Goal: Communication & Community: Answer question/provide support

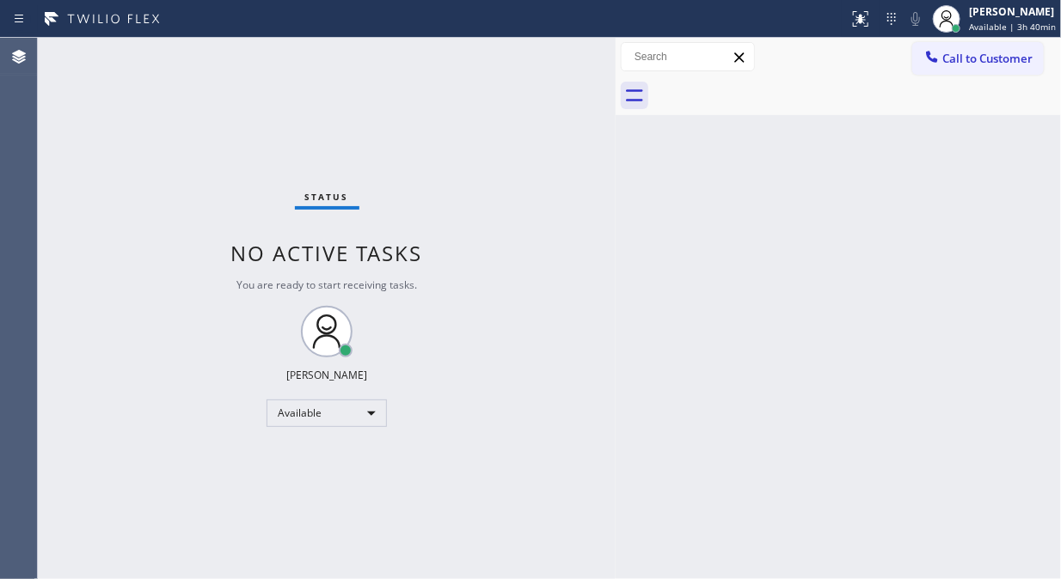
click at [981, 64] on span "Call to Customer" at bounding box center [987, 58] width 90 height 15
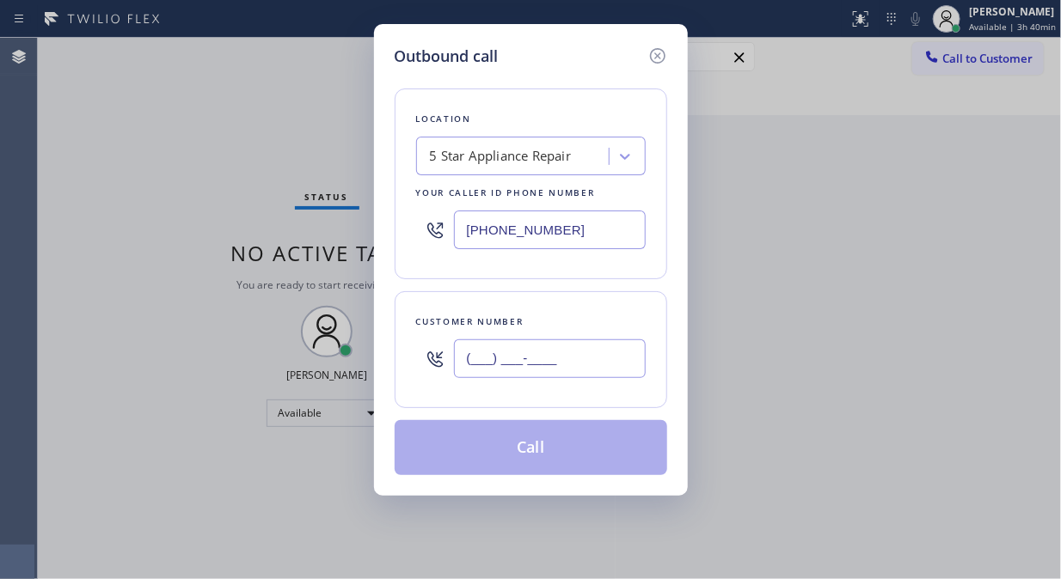
click at [502, 357] on input "(___) ___-____" at bounding box center [550, 358] width 192 height 39
paste input "310) 889-8899"
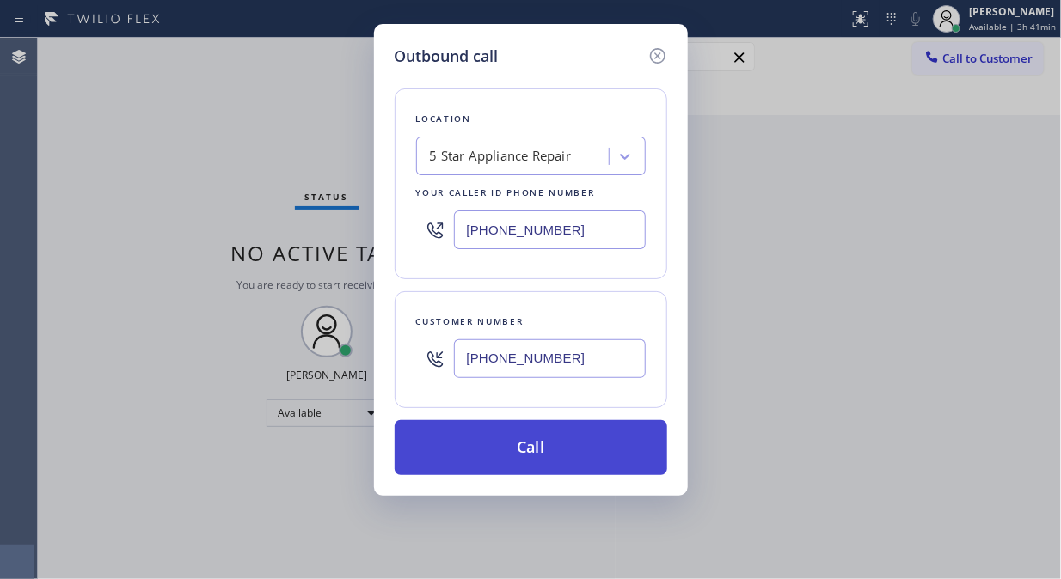
type input "[PHONE_NUMBER]"
click at [593, 465] on button "Call" at bounding box center [530, 447] width 272 height 55
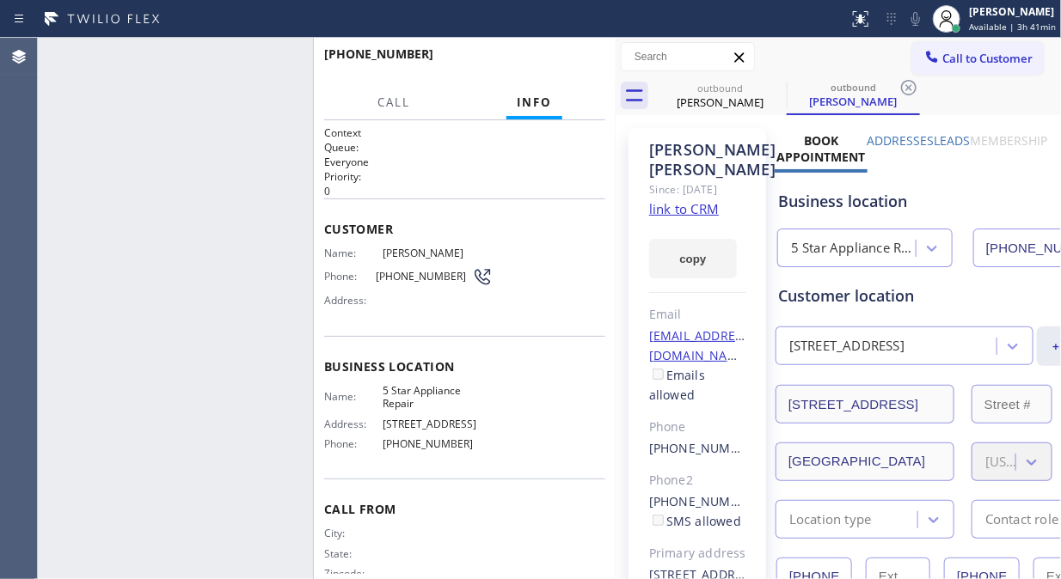
type input "[PHONE_NUMBER]"
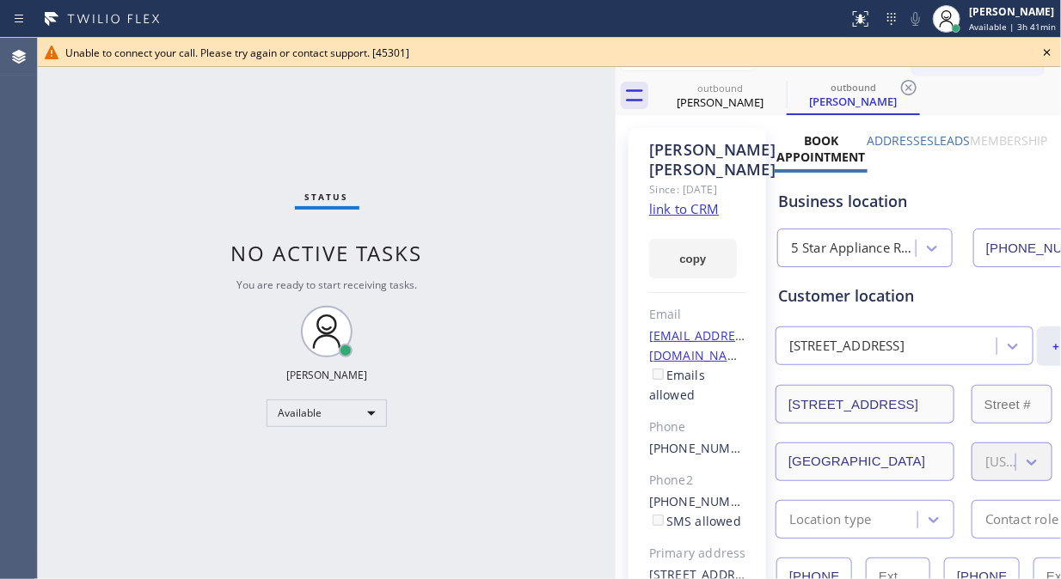
click at [1049, 53] on icon at bounding box center [1046, 52] width 7 height 7
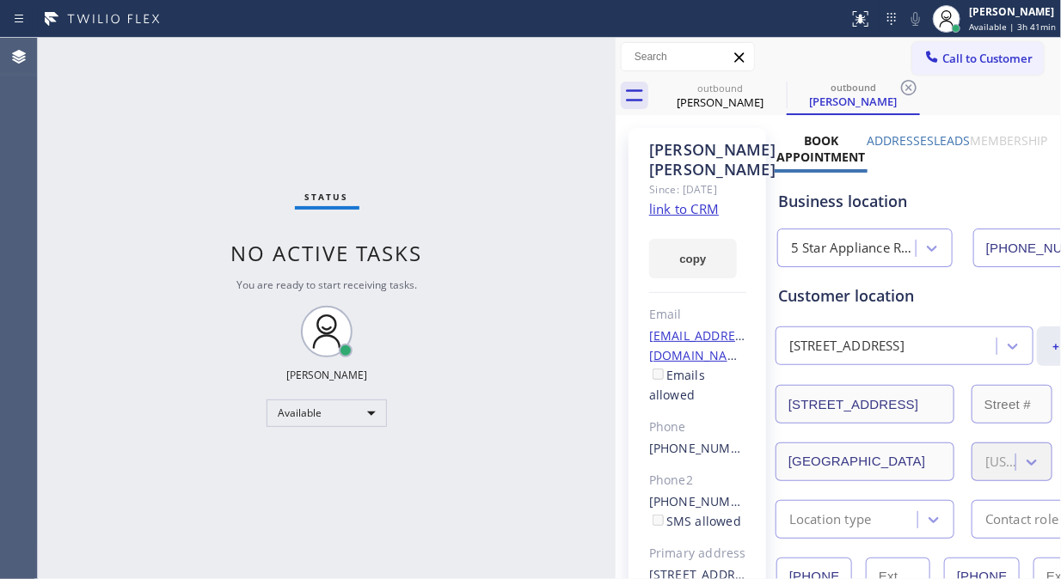
click at [949, 67] on button "Call to Customer" at bounding box center [977, 58] width 131 height 33
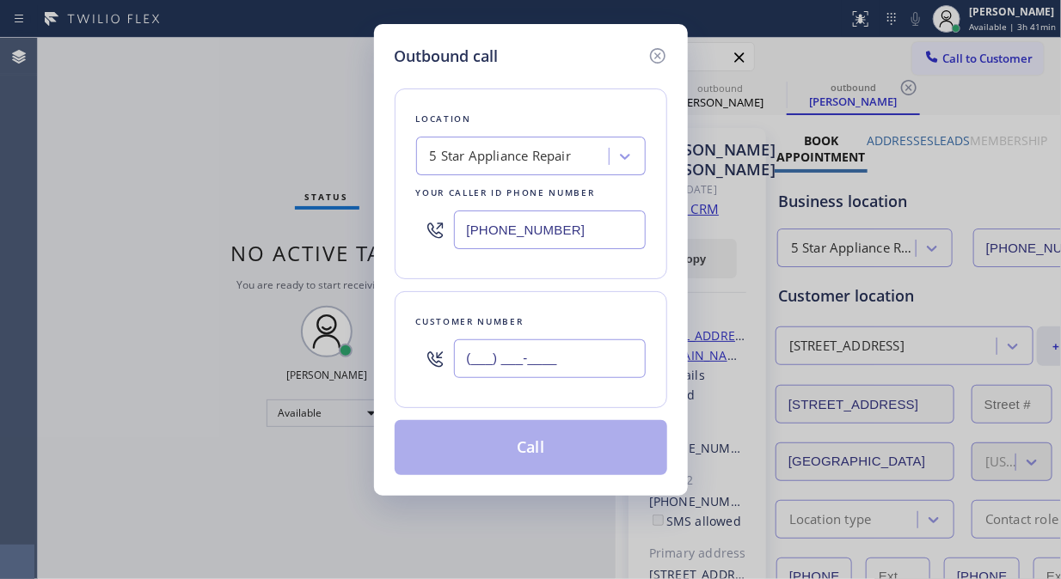
click at [554, 358] on input "(___) ___-____" at bounding box center [550, 358] width 192 height 39
paste input "949) 291-6914"
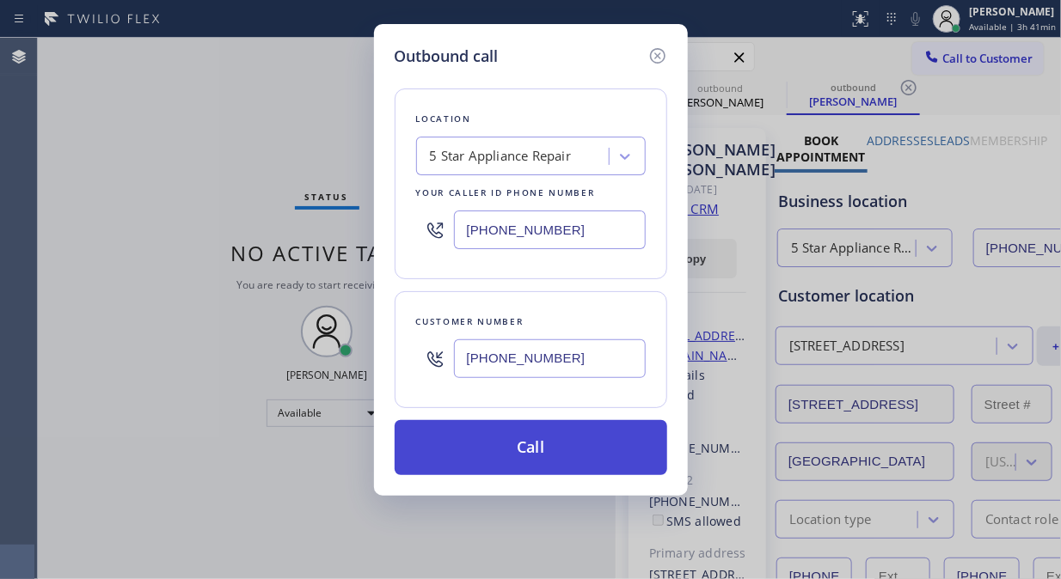
type input "[PHONE_NUMBER]"
click at [611, 467] on button "Call" at bounding box center [530, 447] width 272 height 55
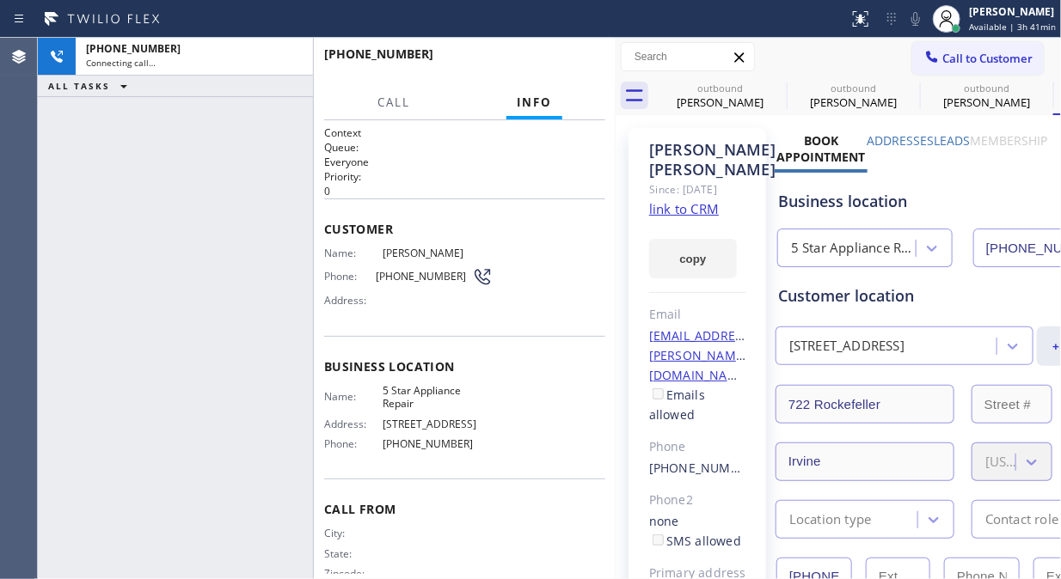
type input "[PHONE_NUMBER]"
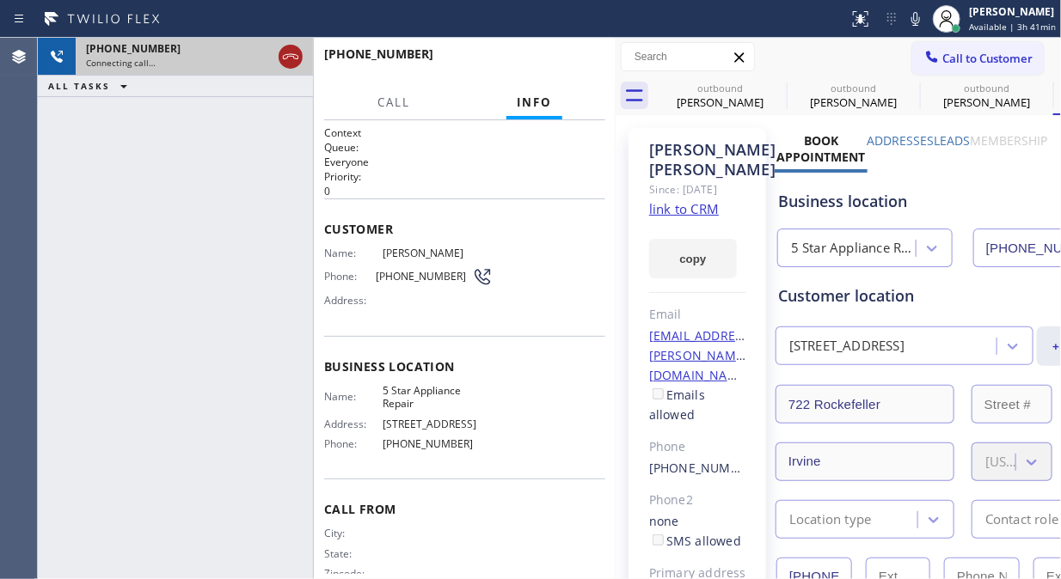
click at [286, 58] on icon at bounding box center [290, 56] width 21 height 21
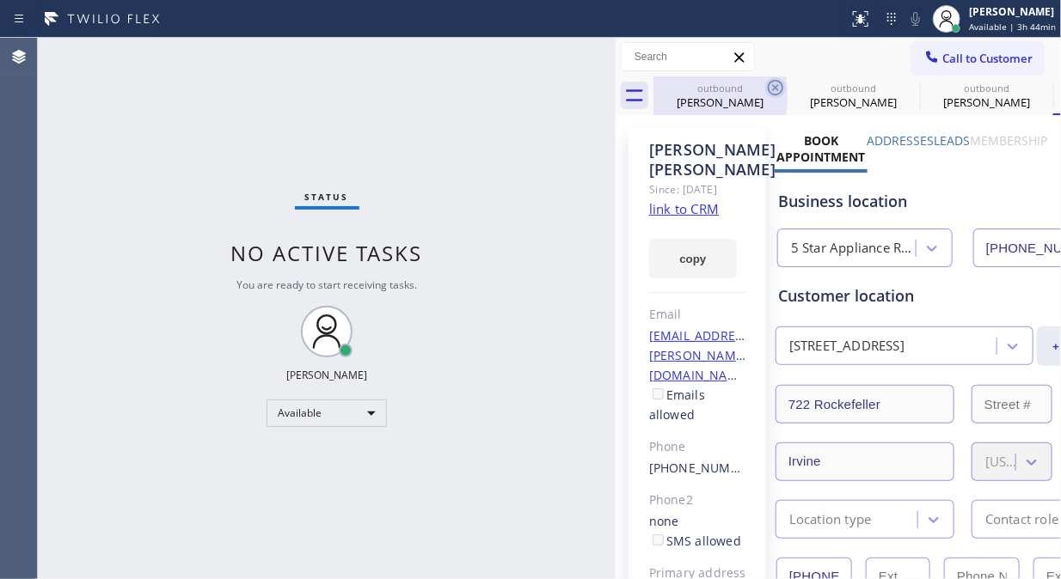
click at [778, 89] on icon at bounding box center [775, 87] width 21 height 21
click at [0, 0] on icon at bounding box center [0, 0] width 0 height 0
click at [774, 84] on div "outbound [PERSON_NAME] outbound [PERSON_NAME] outbound [PERSON_NAME] outbound […" at bounding box center [856, 95] width 407 height 39
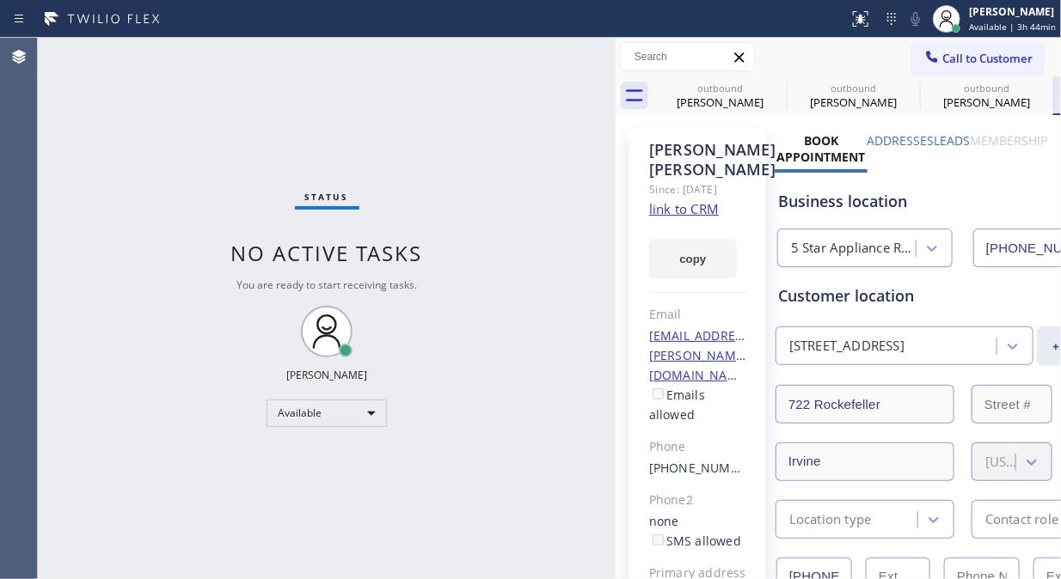
click at [774, 84] on div "outbound [PERSON_NAME] outbound [PERSON_NAME] outbound [PERSON_NAME] outbound […" at bounding box center [856, 95] width 407 height 39
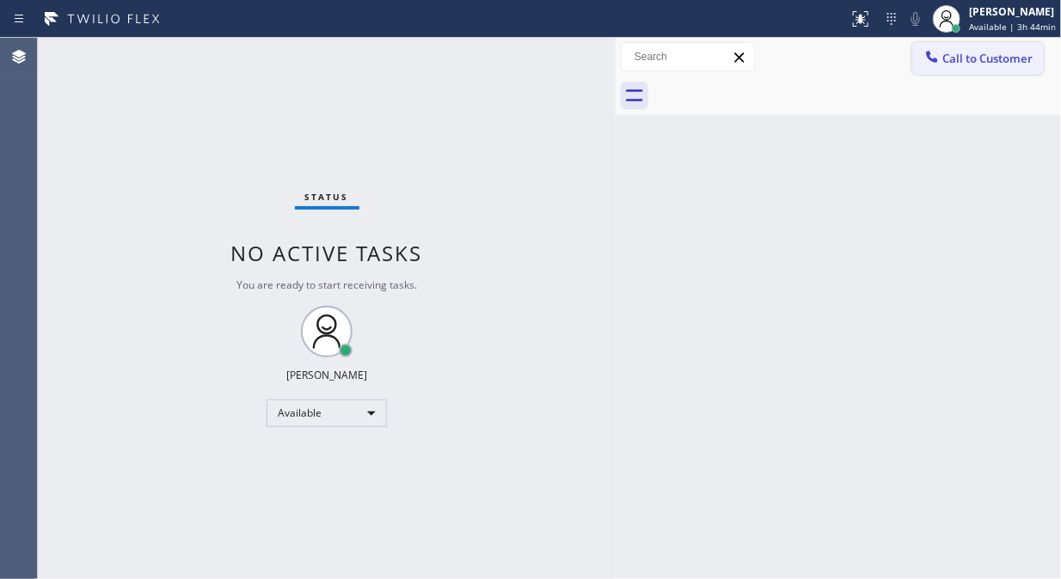
click at [994, 64] on span "Call to Customer" at bounding box center [987, 58] width 90 height 15
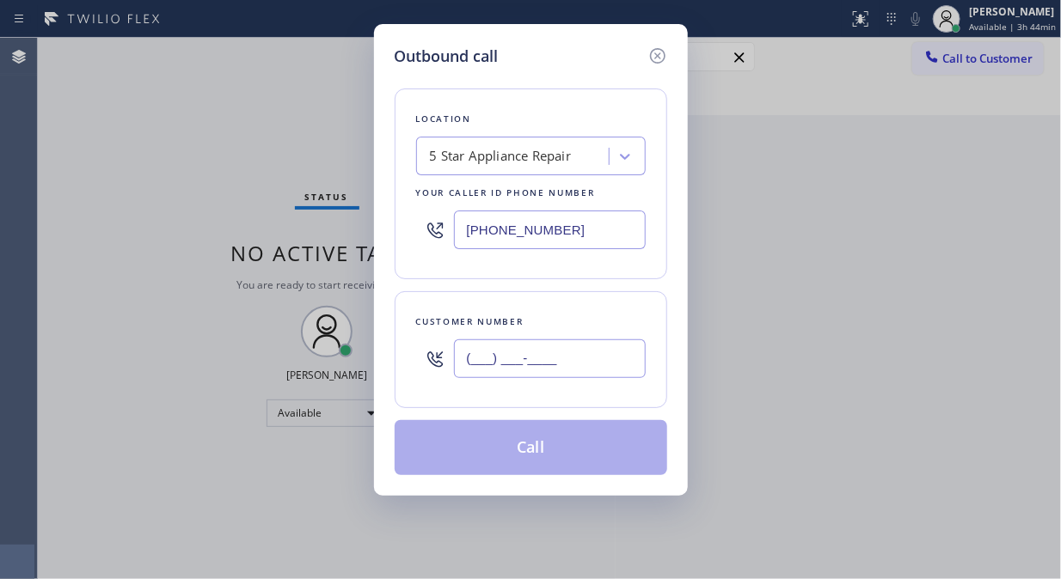
click at [529, 368] on input "(___) ___-____" at bounding box center [550, 358] width 192 height 39
paste input "818) 517-3234"
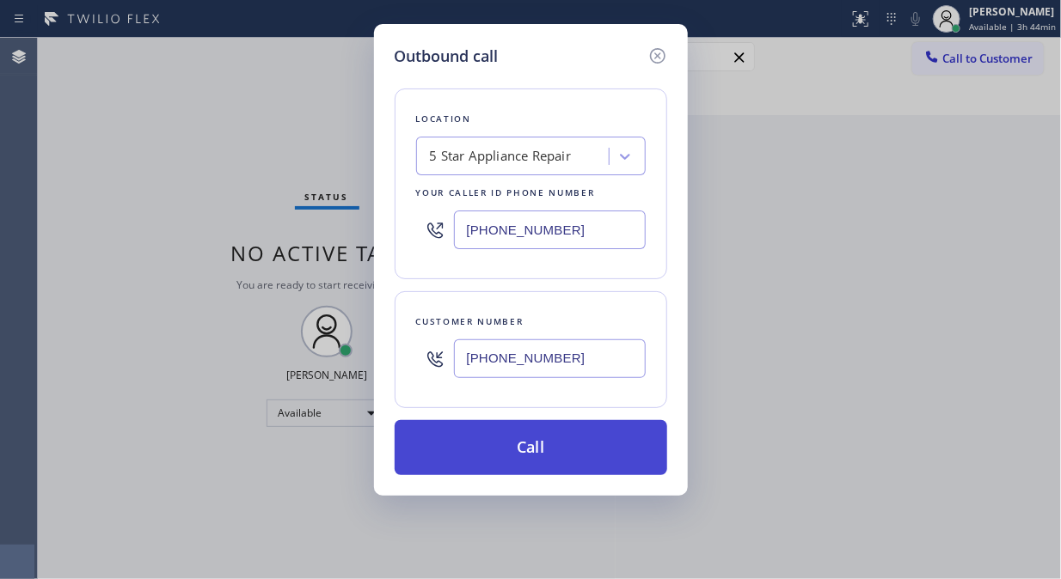
type input "[PHONE_NUMBER]"
click at [559, 444] on button "Call" at bounding box center [530, 447] width 272 height 55
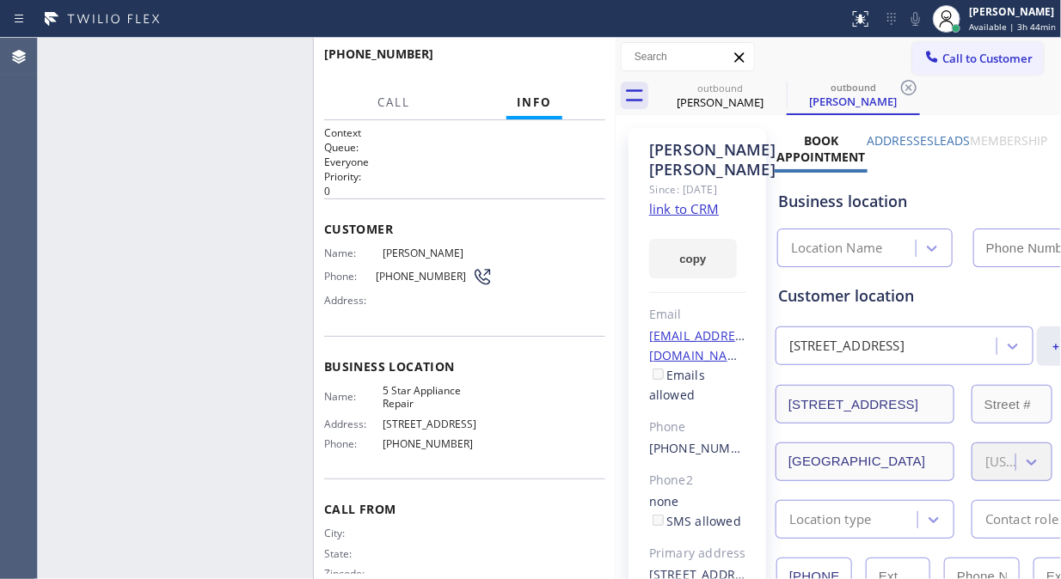
type input "[PHONE_NUMBER]"
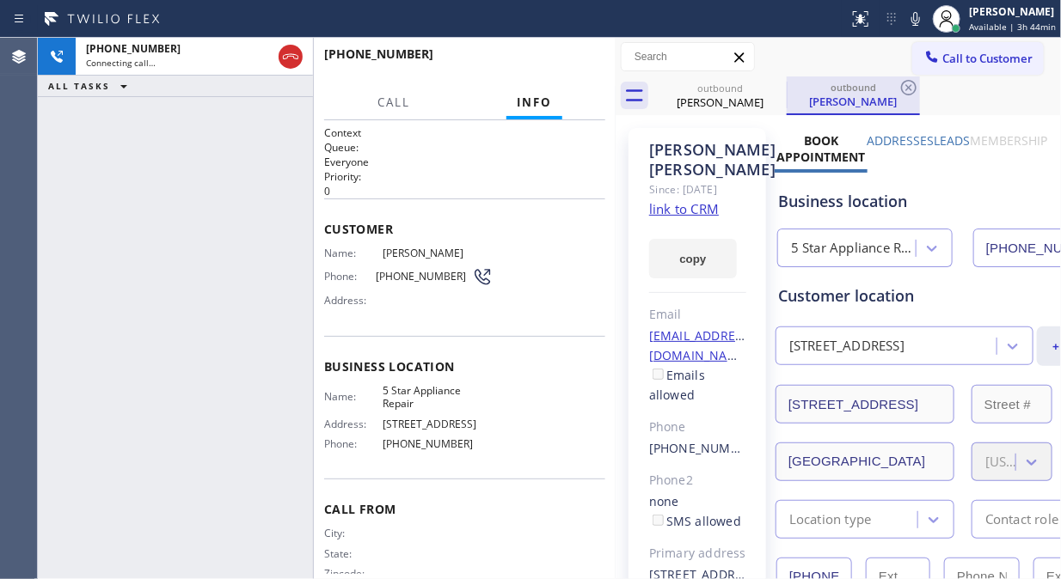
click at [786, 79] on div "outbound [PERSON_NAME]" at bounding box center [852, 95] width 133 height 39
click at [771, 87] on icon at bounding box center [775, 87] width 21 height 21
click at [786, 87] on div "outbound [PERSON_NAME]" at bounding box center [852, 95] width 133 height 39
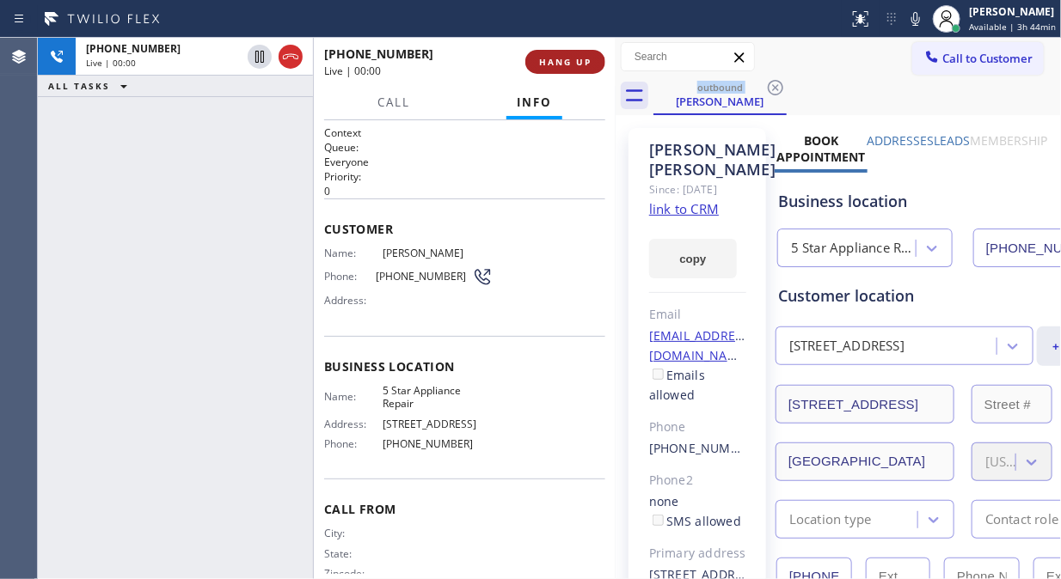
click at [553, 64] on span "HANG UP" at bounding box center [565, 62] width 52 height 12
click at [554, 64] on span "HANG UP" at bounding box center [565, 62] width 52 height 12
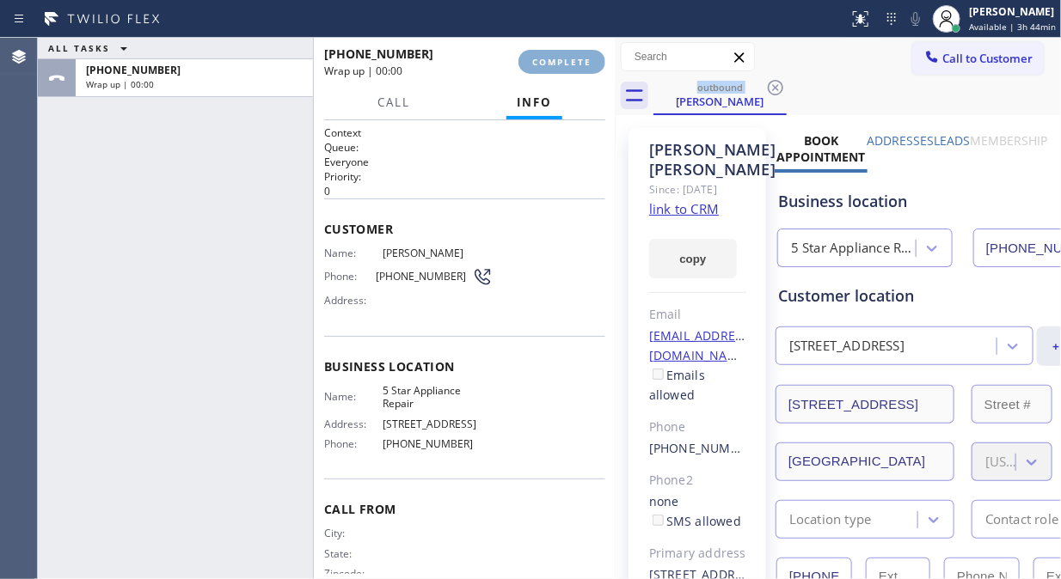
click at [554, 64] on span "COMPLETE" at bounding box center [561, 62] width 59 height 12
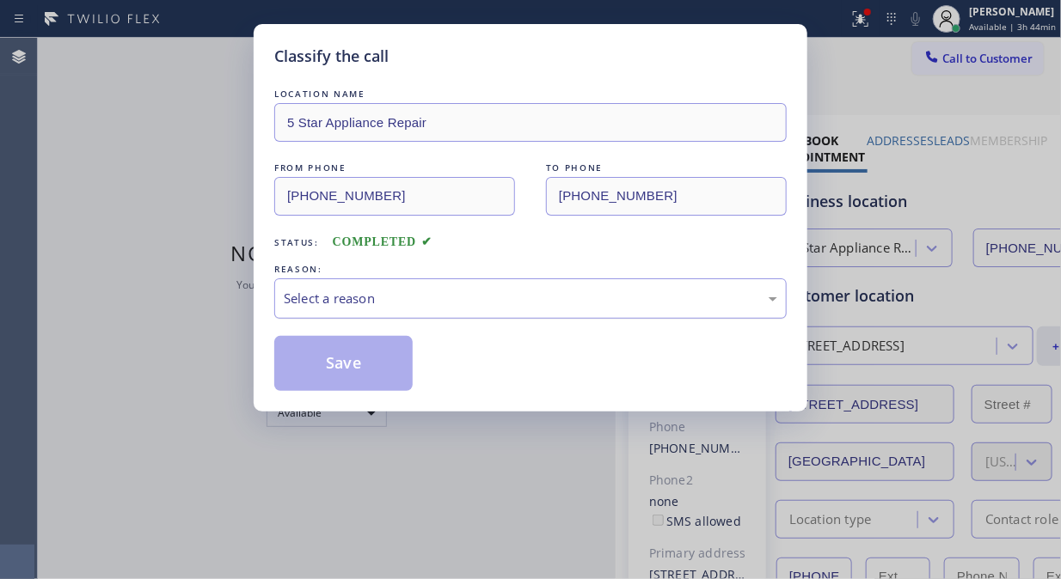
click at [524, 306] on div "Select a reason" at bounding box center [530, 299] width 493 height 20
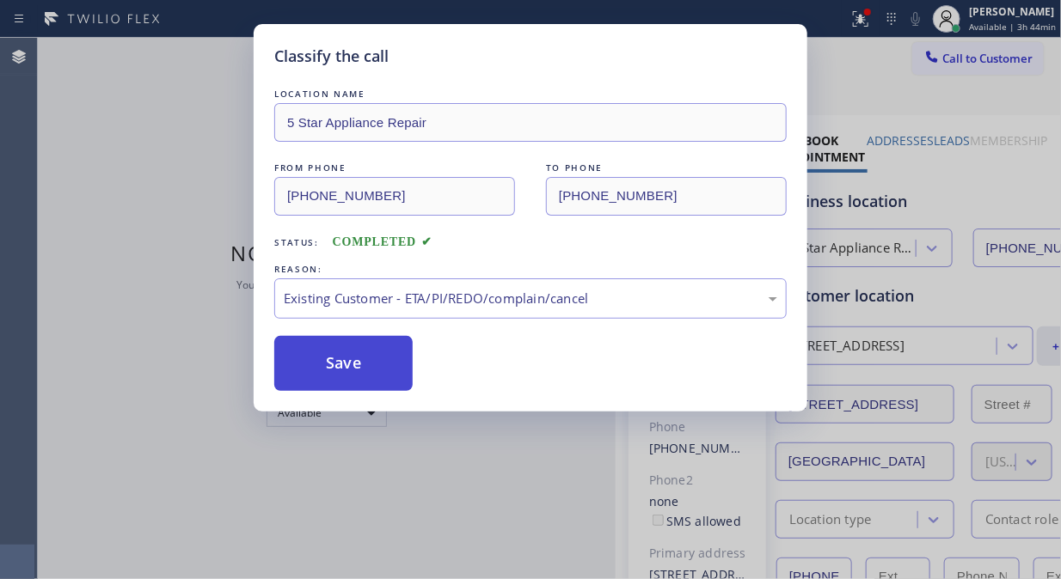
drag, startPoint x: 525, startPoint y: 387, endPoint x: 396, endPoint y: 376, distance: 129.3
click at [358, 375] on button "Save" at bounding box center [343, 363] width 138 height 55
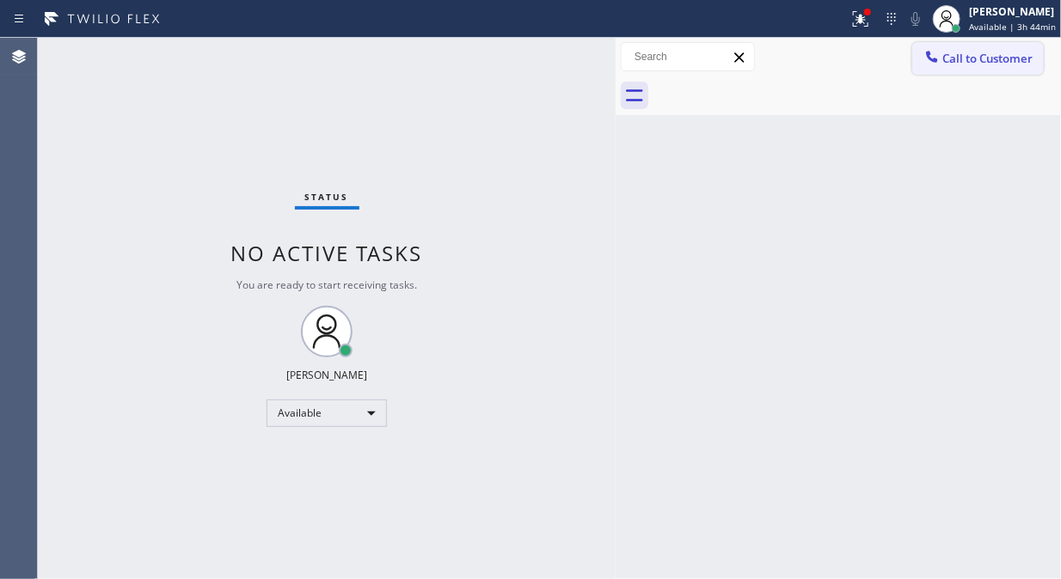
click at [968, 64] on span "Call to Customer" at bounding box center [987, 58] width 90 height 15
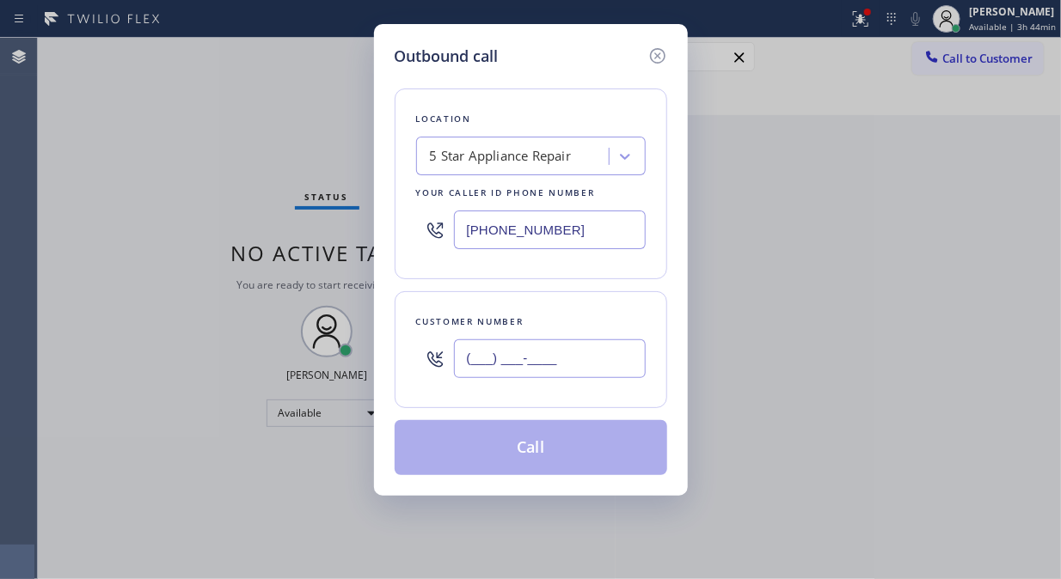
click at [573, 373] on input "(___) ___-____" at bounding box center [550, 358] width 192 height 39
paste input "213) 716-6887"
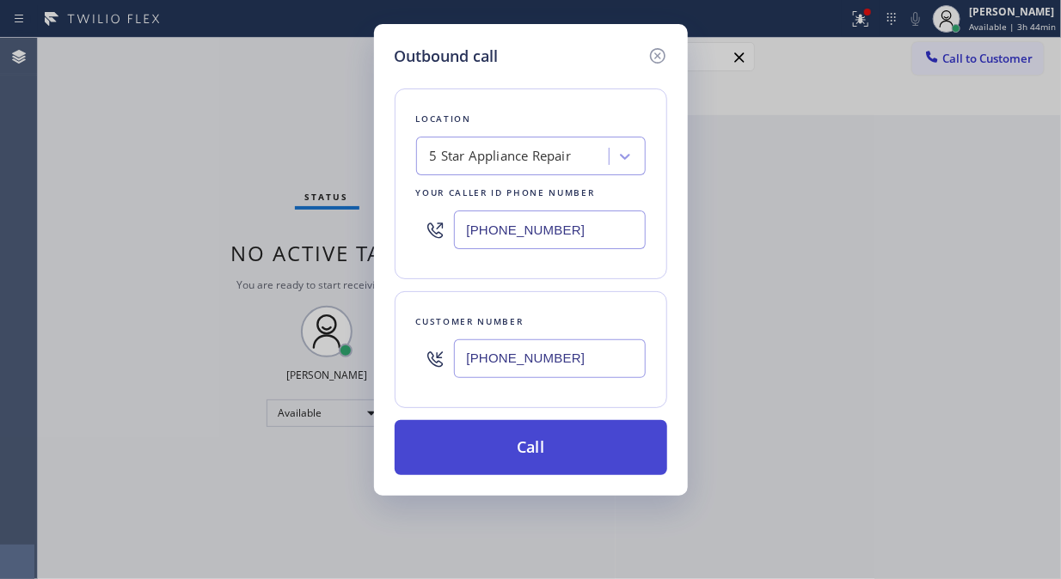
type input "[PHONE_NUMBER]"
click at [588, 444] on button "Call" at bounding box center [530, 447] width 272 height 55
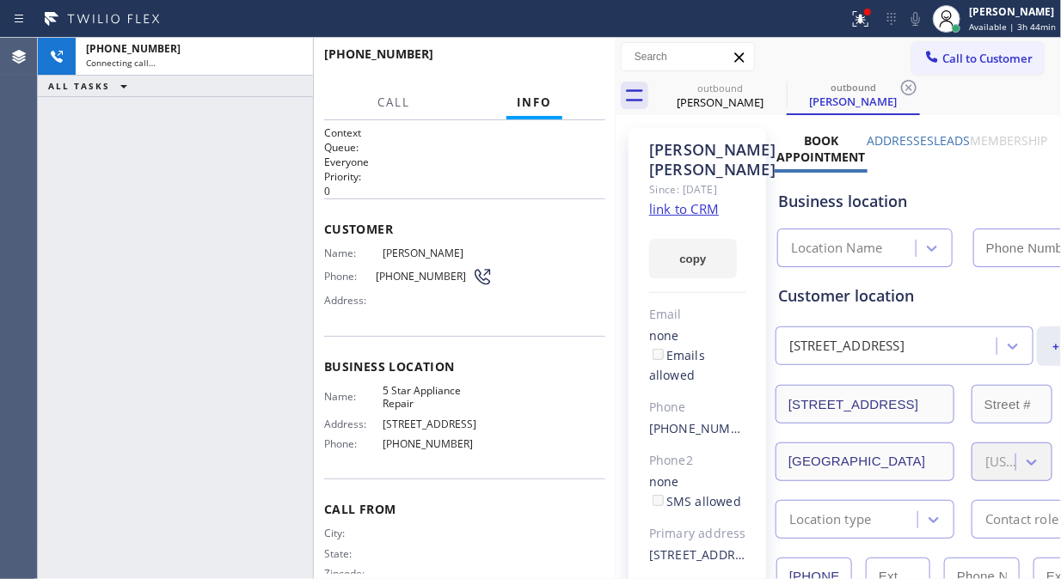
type input "[PHONE_NUMBER]"
click at [540, 57] on span "HANG UP" at bounding box center [565, 62] width 52 height 12
click at [541, 57] on span "HANG UP" at bounding box center [565, 62] width 52 height 12
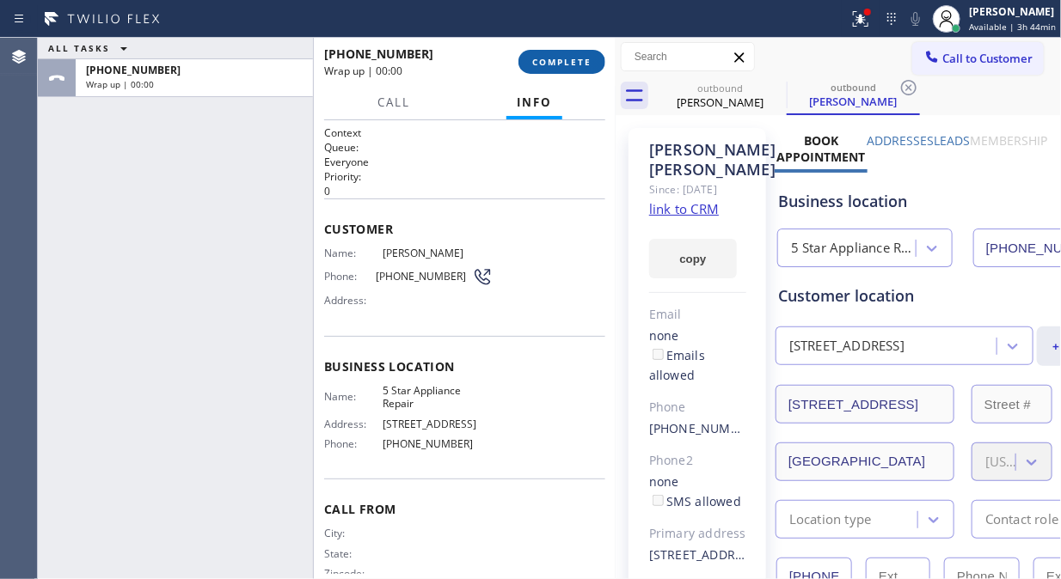
click at [541, 57] on span "COMPLETE" at bounding box center [561, 62] width 59 height 12
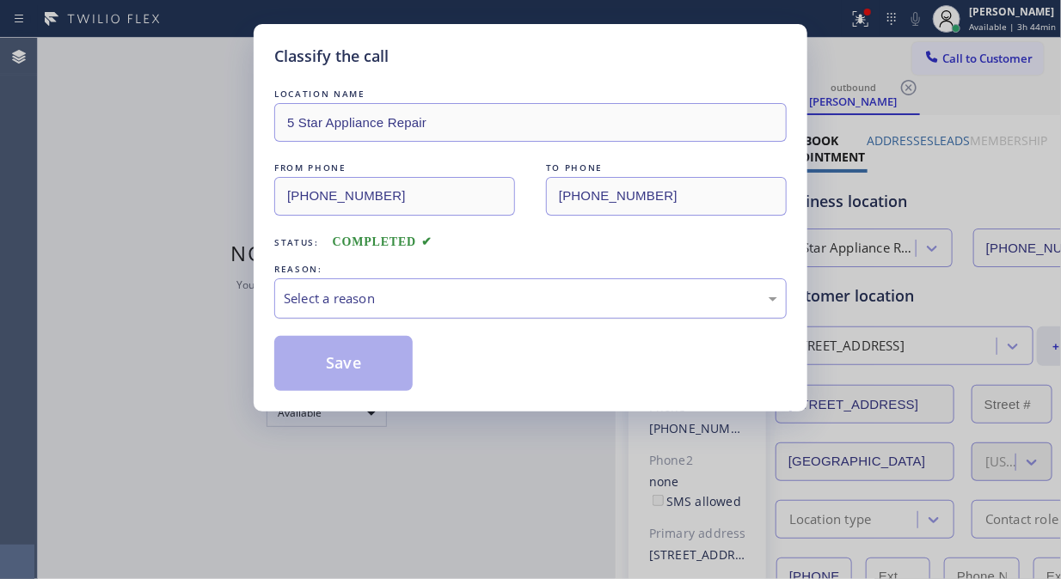
click at [581, 302] on div "Select a reason" at bounding box center [530, 299] width 493 height 20
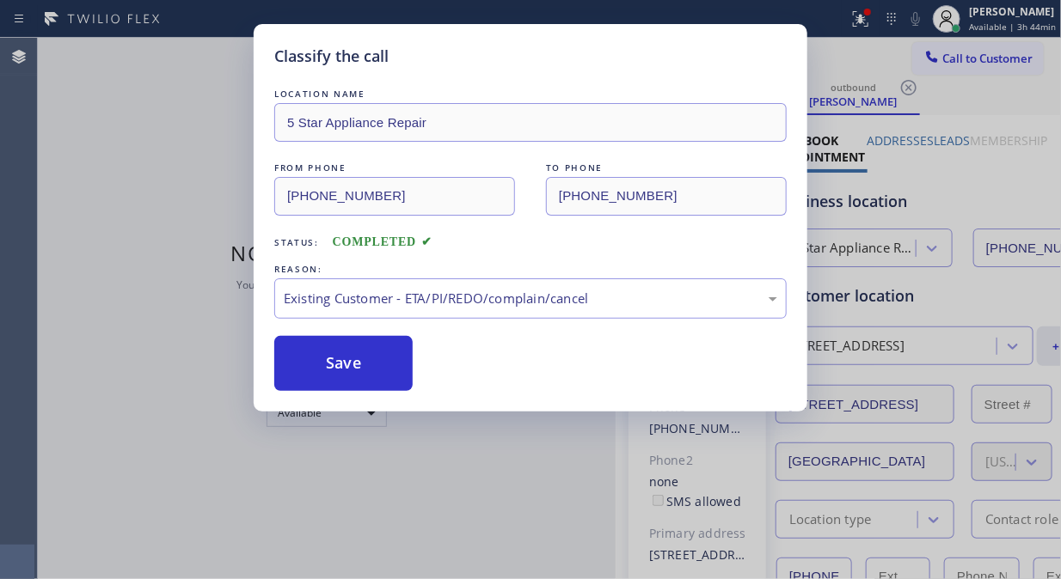
click at [367, 375] on button "Save" at bounding box center [343, 363] width 138 height 55
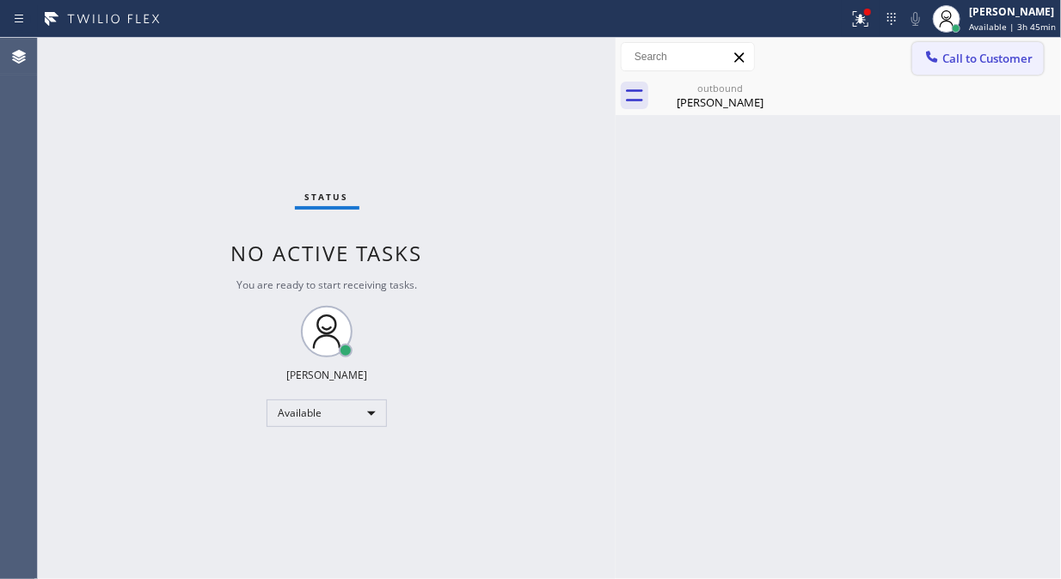
click at [966, 55] on span "Call to Customer" at bounding box center [987, 58] width 90 height 15
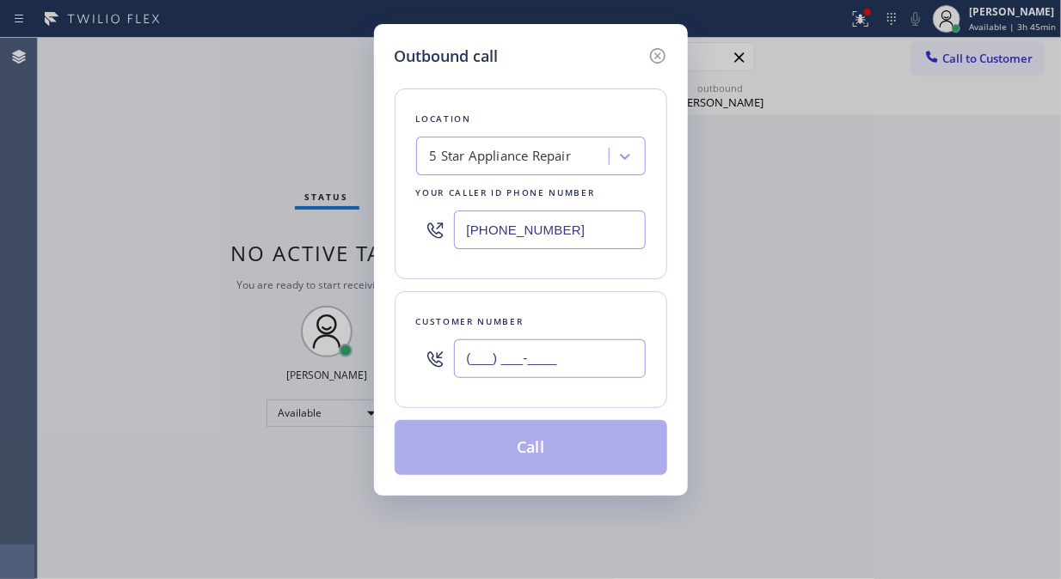
click at [596, 359] on input "(___) ___-____" at bounding box center [550, 358] width 192 height 39
paste input "917) 691-0042"
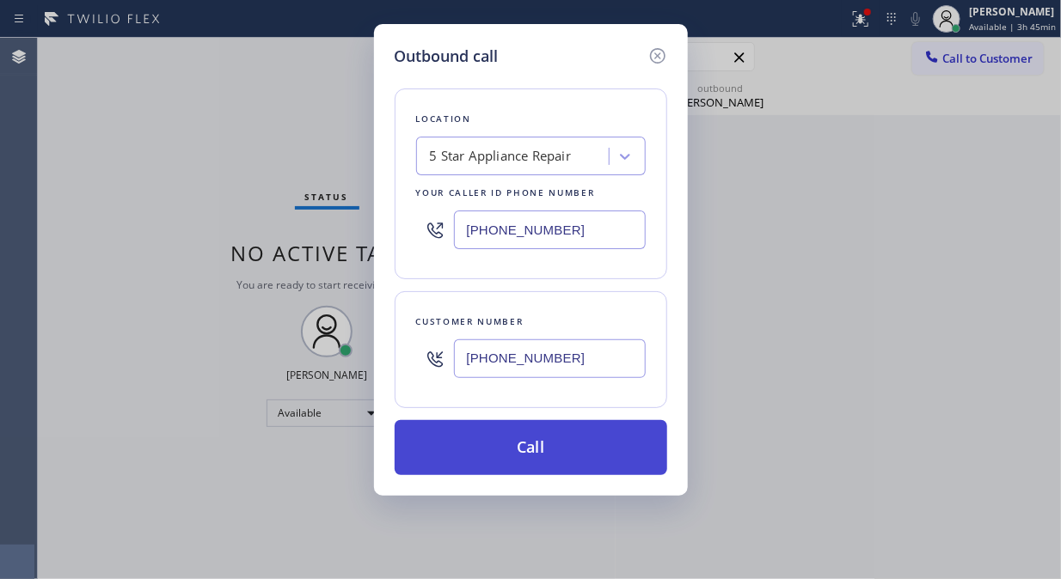
type input "[PHONE_NUMBER]"
click at [629, 457] on button "Call" at bounding box center [530, 447] width 272 height 55
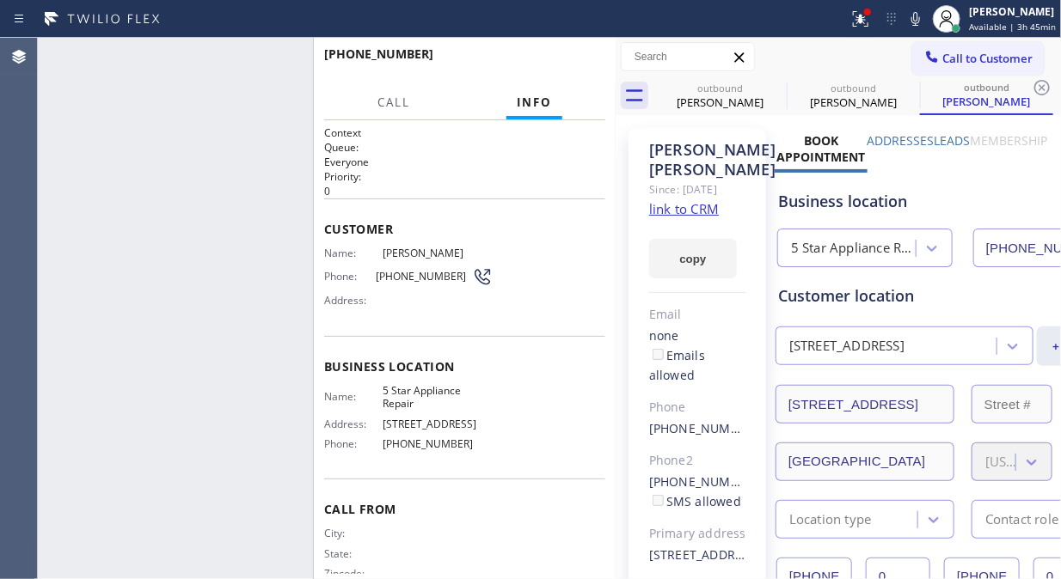
type input "[PHONE_NUMBER]"
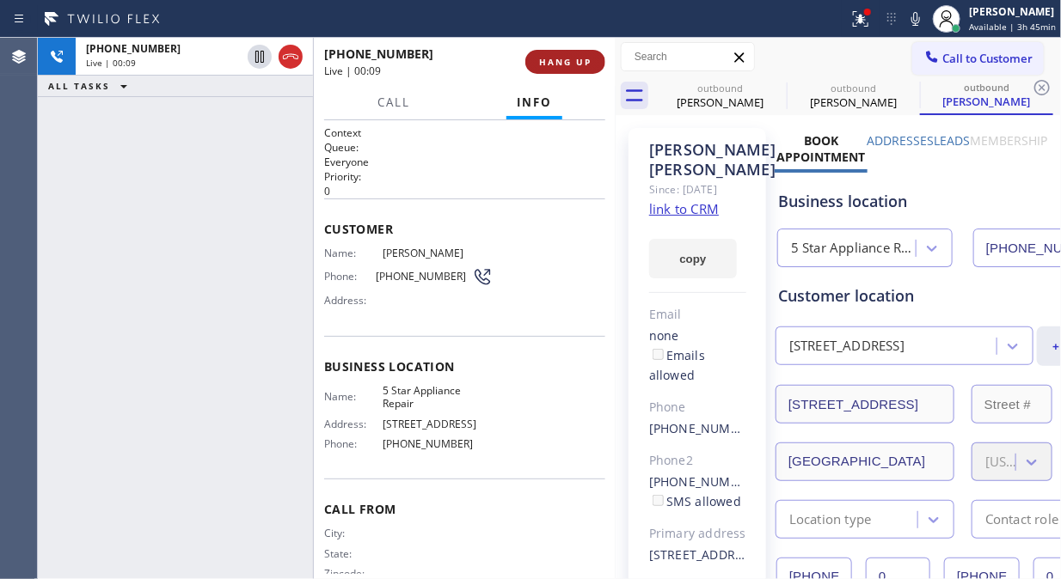
click at [591, 66] on button "HANG UP" at bounding box center [565, 62] width 80 height 24
click at [578, 66] on span "HANG UP" at bounding box center [565, 62] width 52 height 12
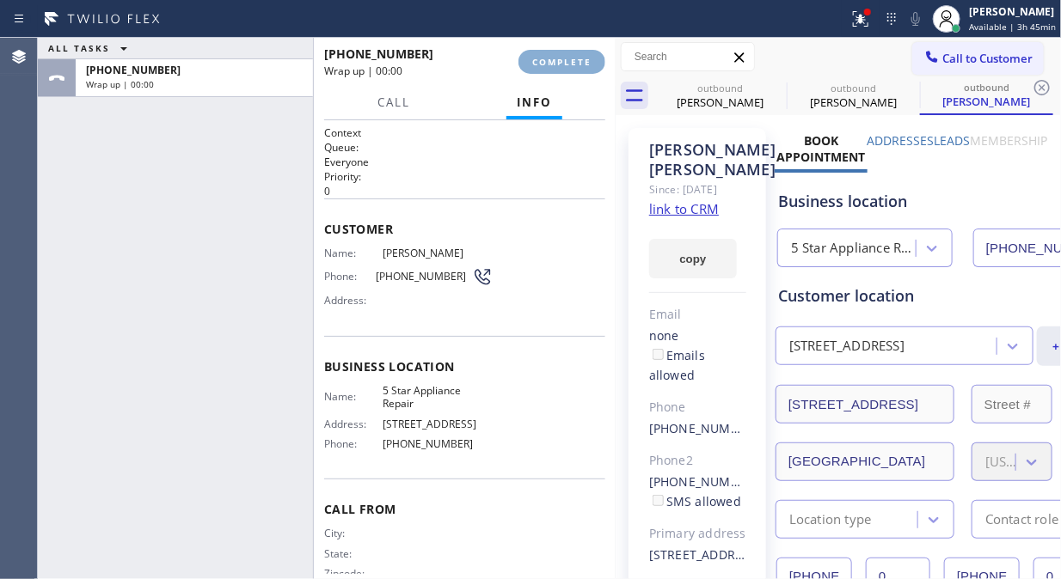
click at [574, 61] on span "COMPLETE" at bounding box center [561, 62] width 59 height 12
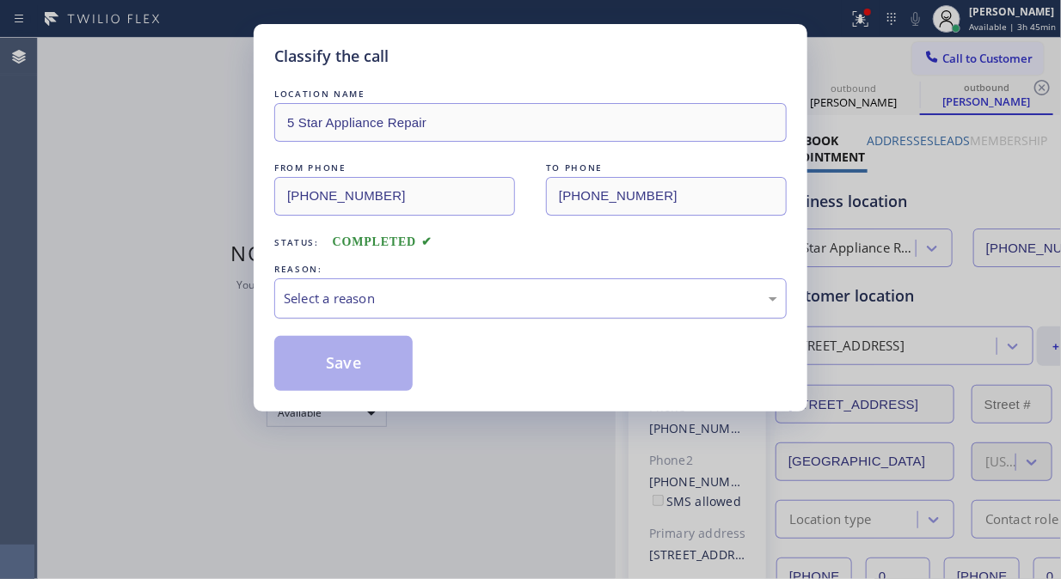
click at [527, 308] on div "Select a reason" at bounding box center [530, 299] width 493 height 20
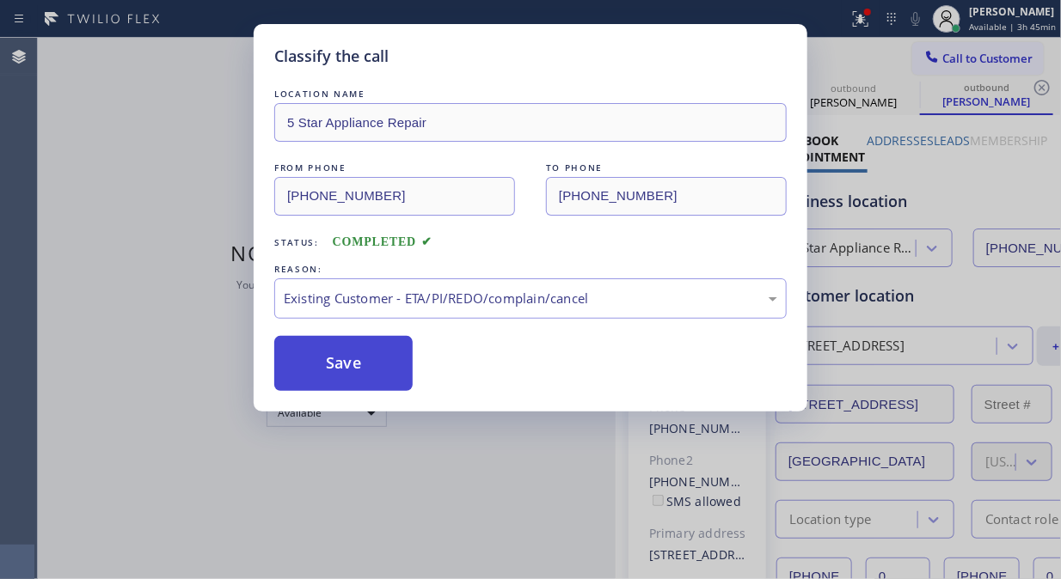
click at [368, 374] on button "Save" at bounding box center [343, 363] width 138 height 55
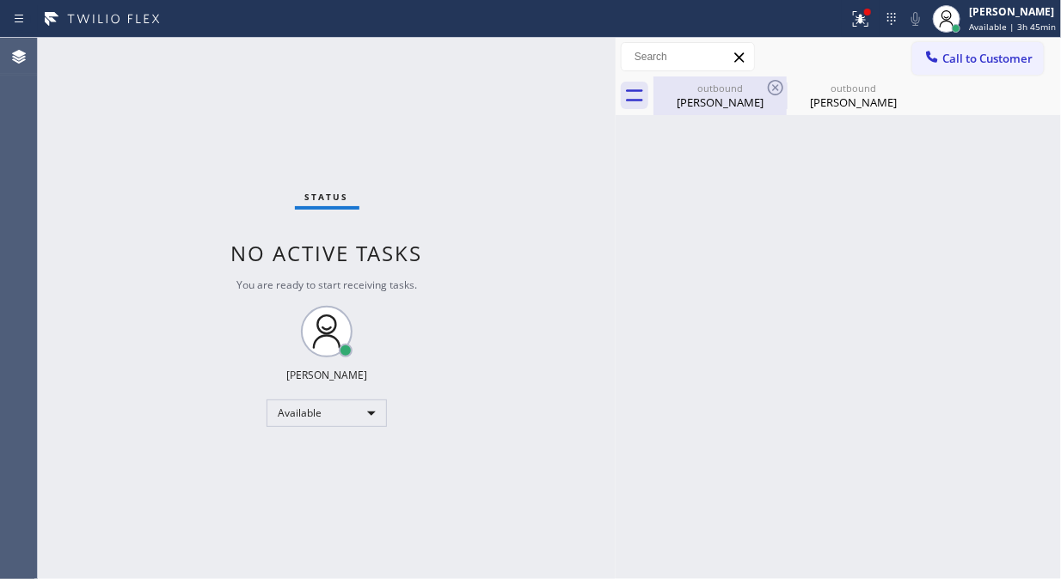
drag, startPoint x: 725, startPoint y: 101, endPoint x: 756, endPoint y: 84, distance: 35.4
click at [726, 101] on div "[PERSON_NAME]" at bounding box center [720, 102] width 130 height 15
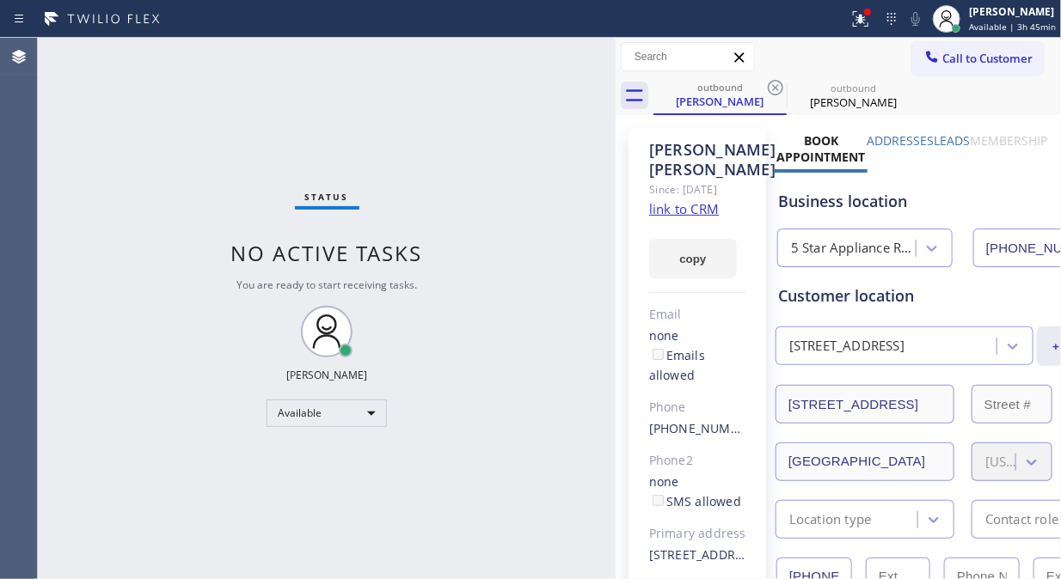
click at [779, 88] on icon at bounding box center [775, 87] width 21 height 21
click at [0, 0] on icon at bounding box center [0, 0] width 0 height 0
click at [779, 89] on div "outbound [PERSON_NAME] outbound [PERSON_NAME]" at bounding box center [856, 95] width 407 height 39
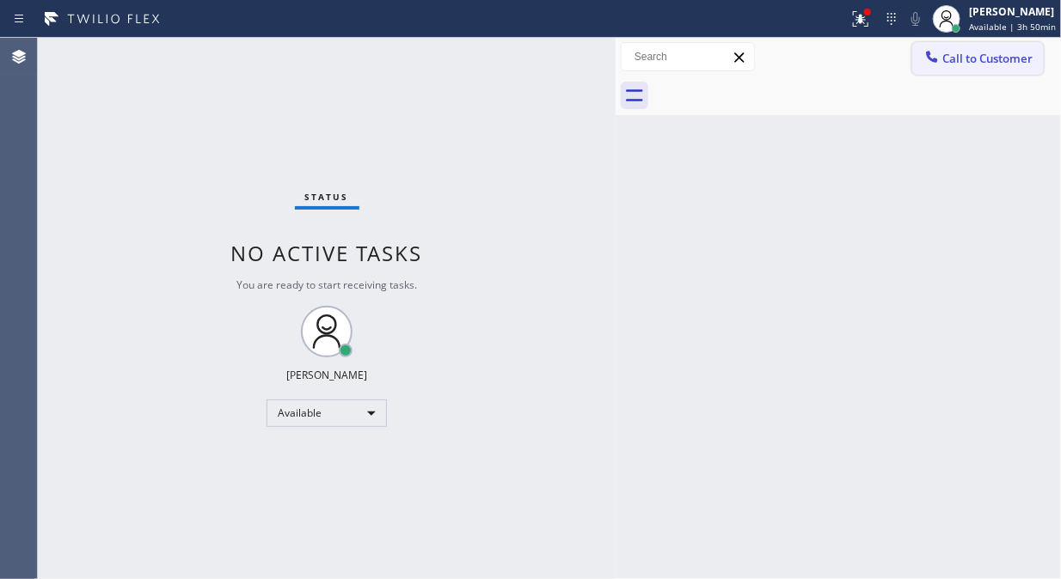
click at [957, 51] on span "Call to Customer" at bounding box center [987, 58] width 90 height 15
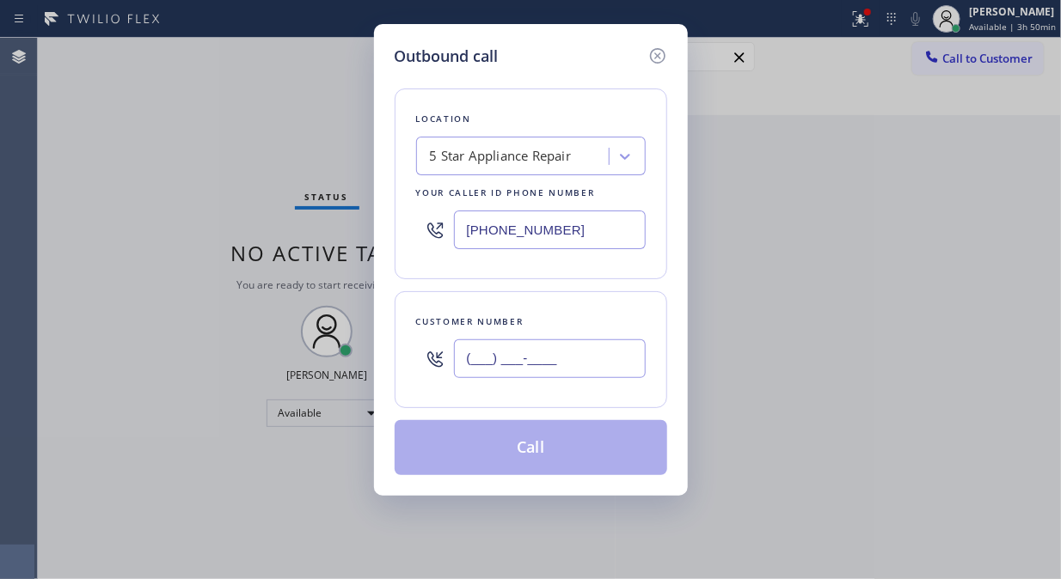
click at [555, 370] on input "(___) ___-____" at bounding box center [550, 358] width 192 height 39
paste input "626) 675-7598"
type input "[PHONE_NUMBER]"
click at [580, 450] on button "Call" at bounding box center [530, 447] width 272 height 55
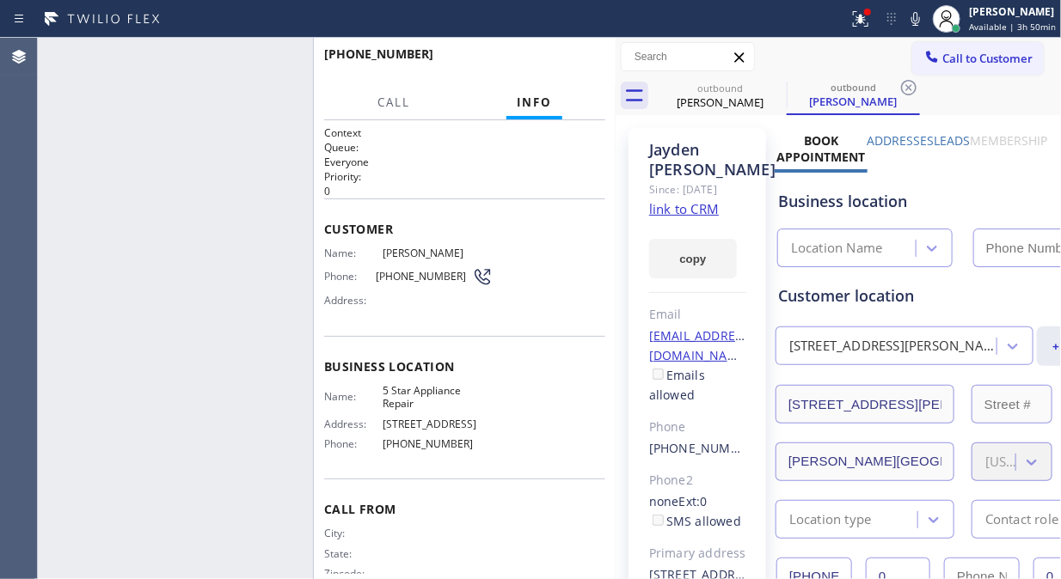
type input "[PHONE_NUMBER]"
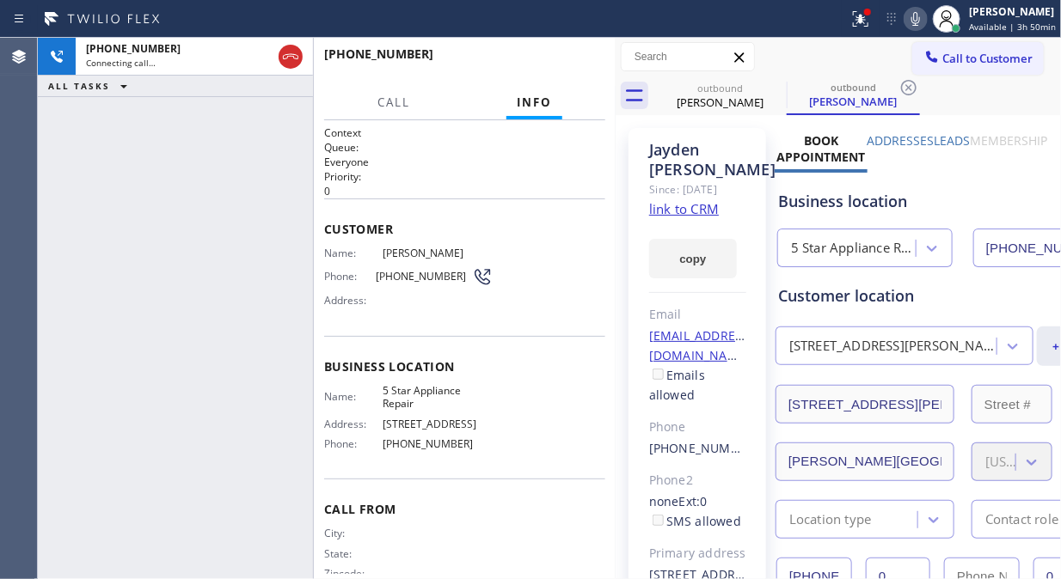
click at [921, 28] on icon at bounding box center [915, 19] width 21 height 21
click at [863, 21] on icon at bounding box center [858, 17] width 10 height 12
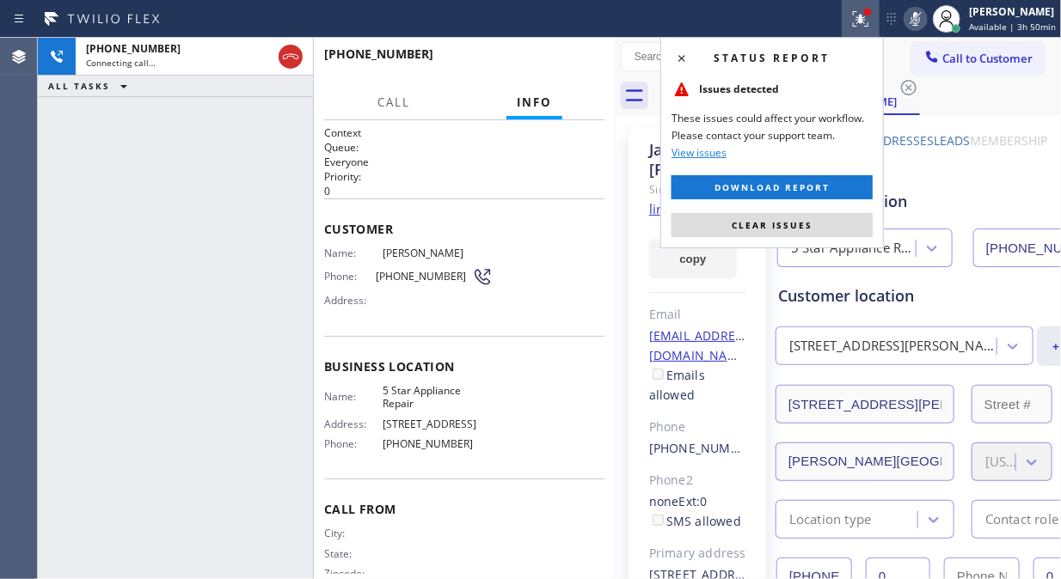
click at [826, 223] on button "Clear issues" at bounding box center [771, 225] width 201 height 24
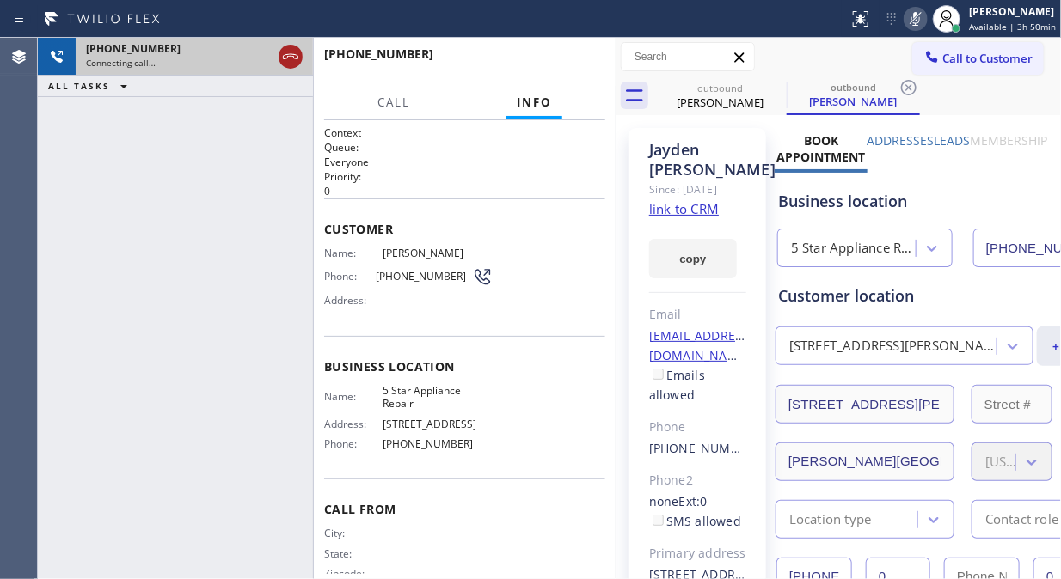
click at [287, 56] on icon at bounding box center [290, 56] width 21 height 21
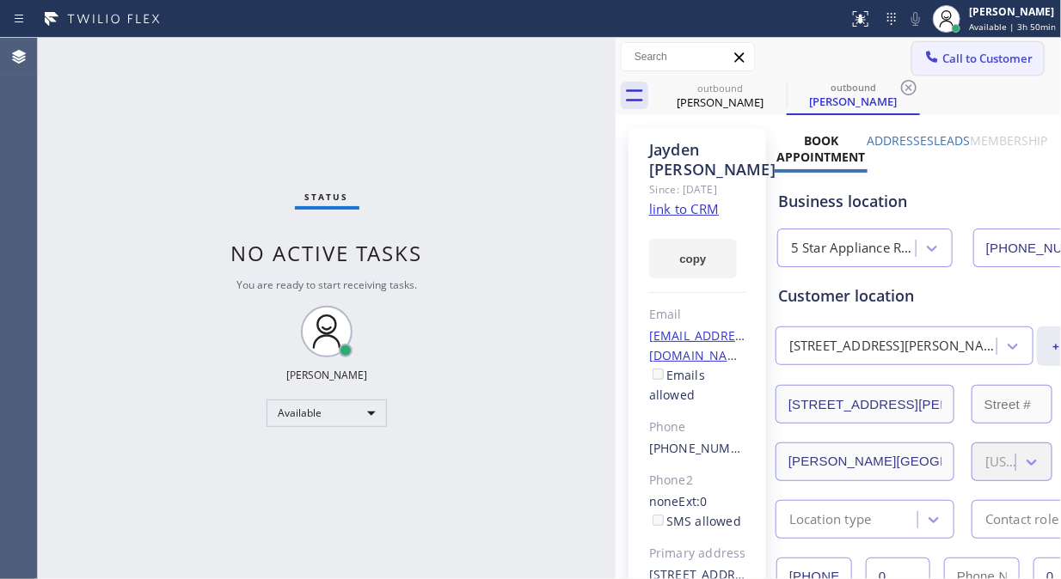
click at [960, 69] on button "Call to Customer" at bounding box center [977, 58] width 131 height 33
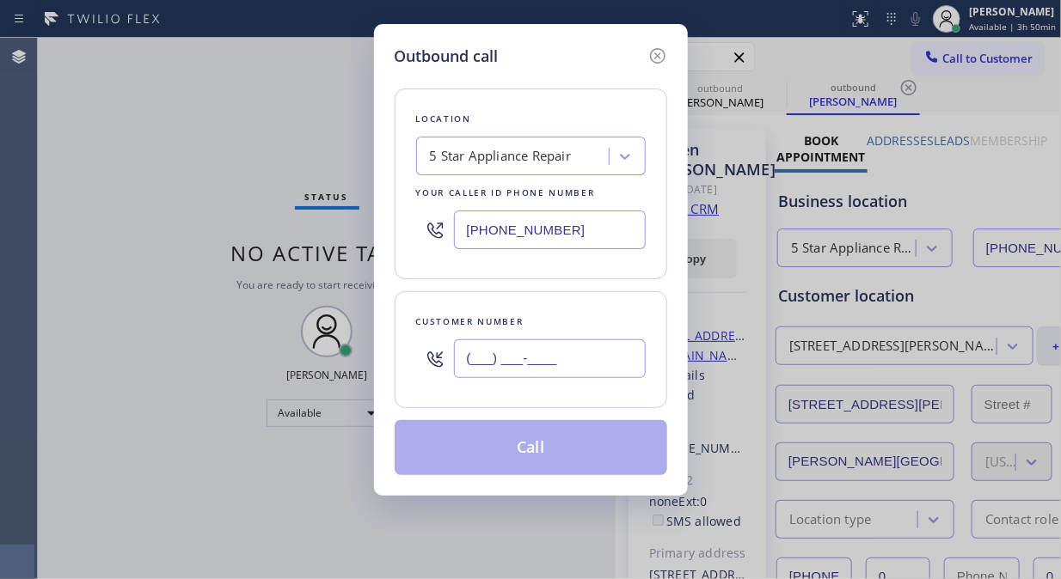
click at [589, 370] on input "(___) ___-____" at bounding box center [550, 358] width 192 height 39
paste input "646) 226-2576"
type input "[PHONE_NUMBER]"
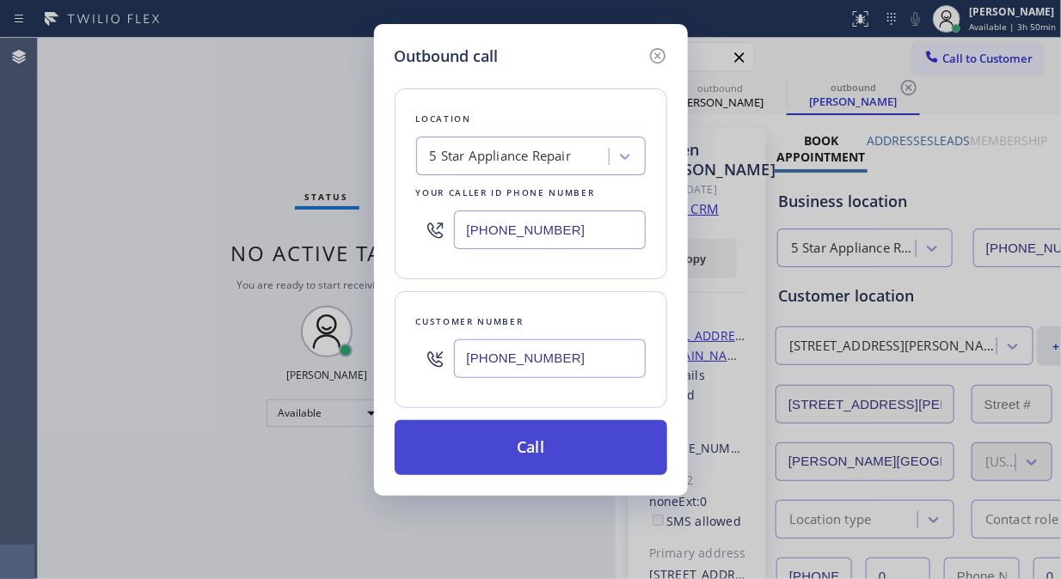
click at [604, 436] on button "Call" at bounding box center [530, 447] width 272 height 55
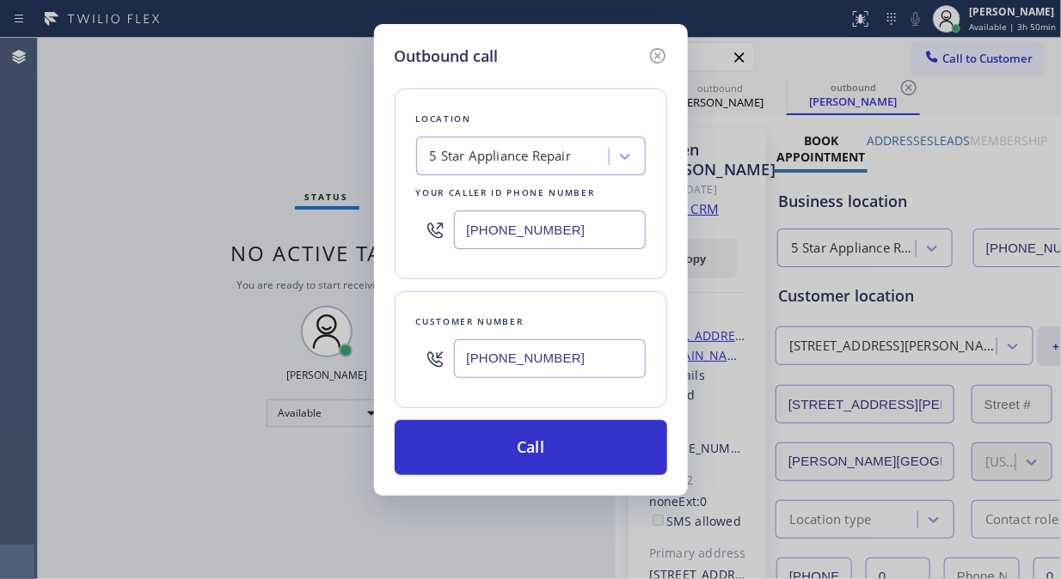
drag, startPoint x: 602, startPoint y: 449, endPoint x: 743, endPoint y: 3, distance: 467.0
click at [602, 449] on button "Call" at bounding box center [530, 447] width 272 height 55
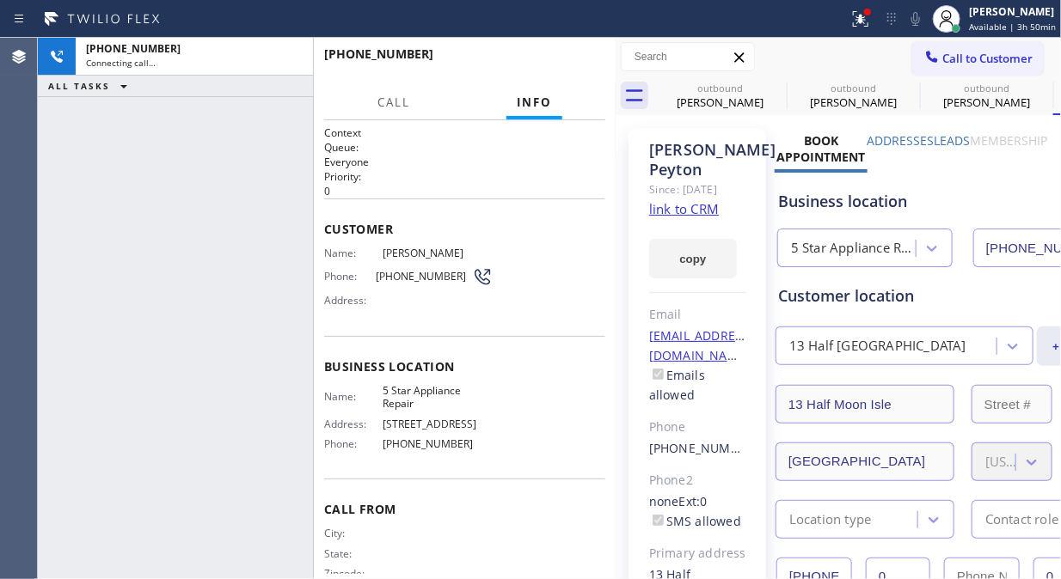
type input "[PHONE_NUMBER]"
click at [547, 64] on span "HANG UP" at bounding box center [565, 62] width 52 height 12
click at [548, 64] on span "HANG UP" at bounding box center [565, 62] width 52 height 12
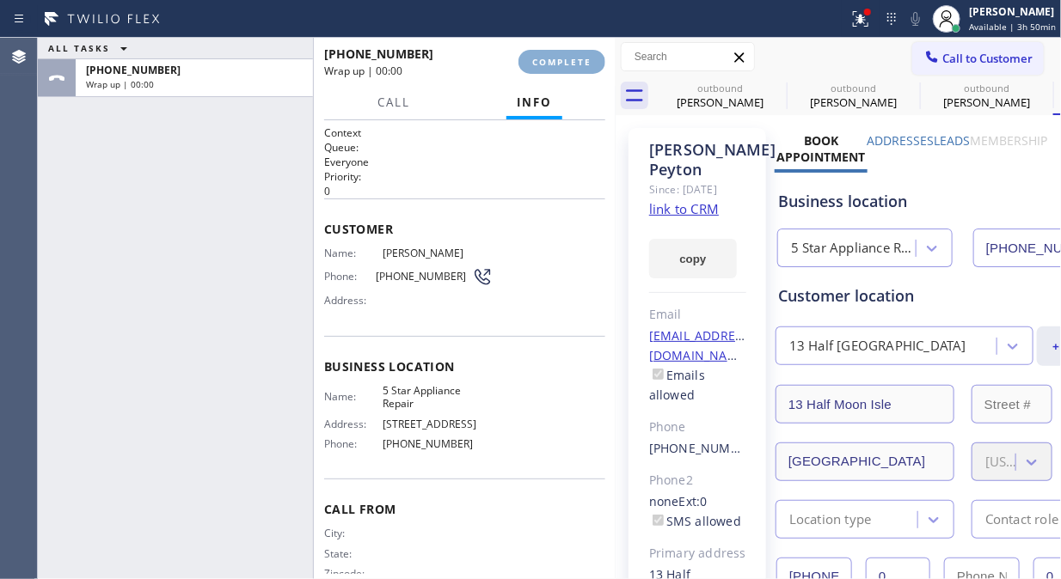
click at [548, 64] on span "COMPLETE" at bounding box center [561, 62] width 59 height 12
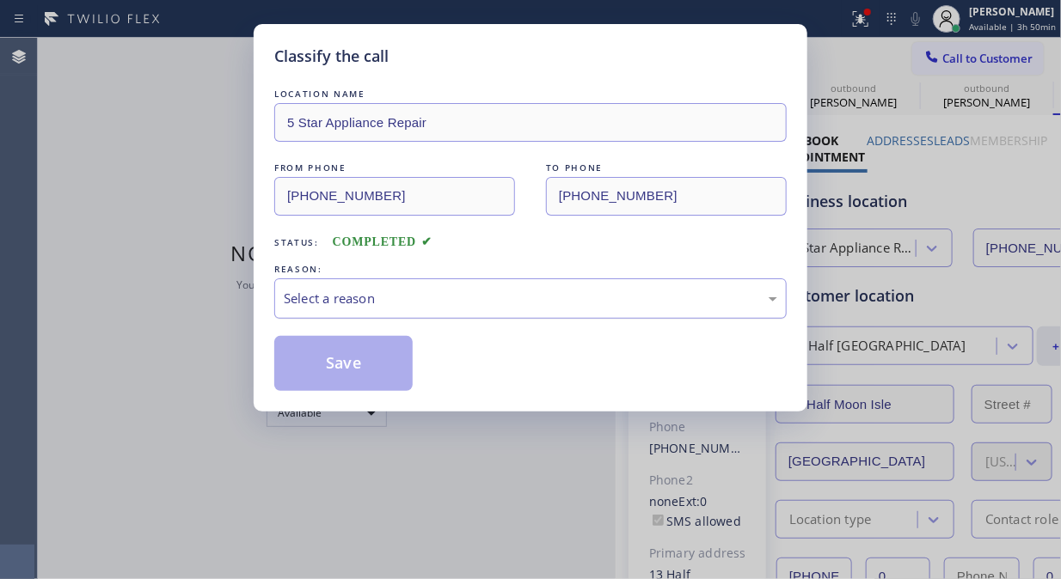
click at [500, 297] on div "Select a reason" at bounding box center [530, 299] width 493 height 20
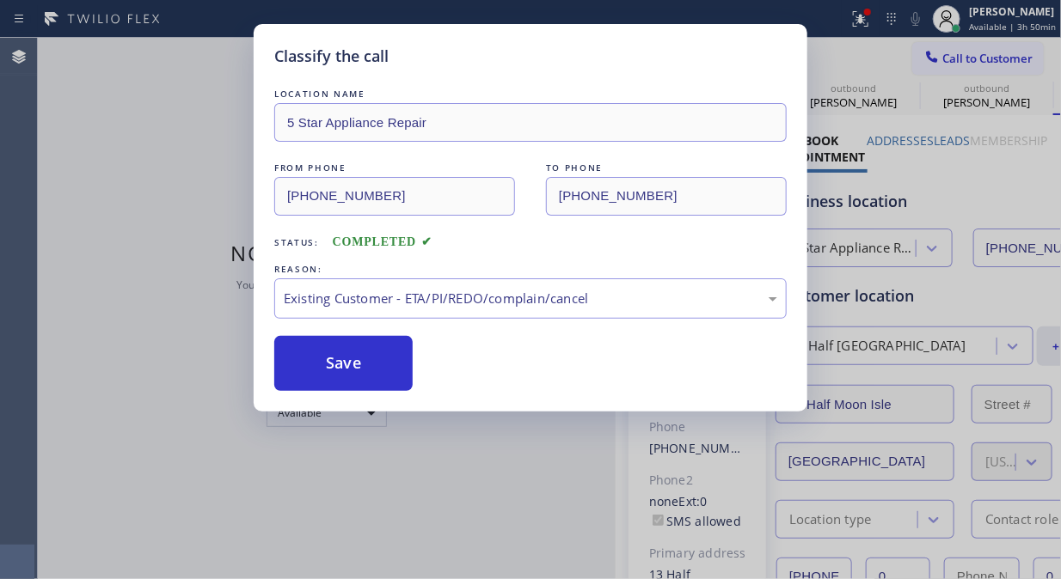
drag, startPoint x: 370, startPoint y: 359, endPoint x: 731, endPoint y: 239, distance: 381.3
click at [371, 359] on button "Save" at bounding box center [343, 363] width 138 height 55
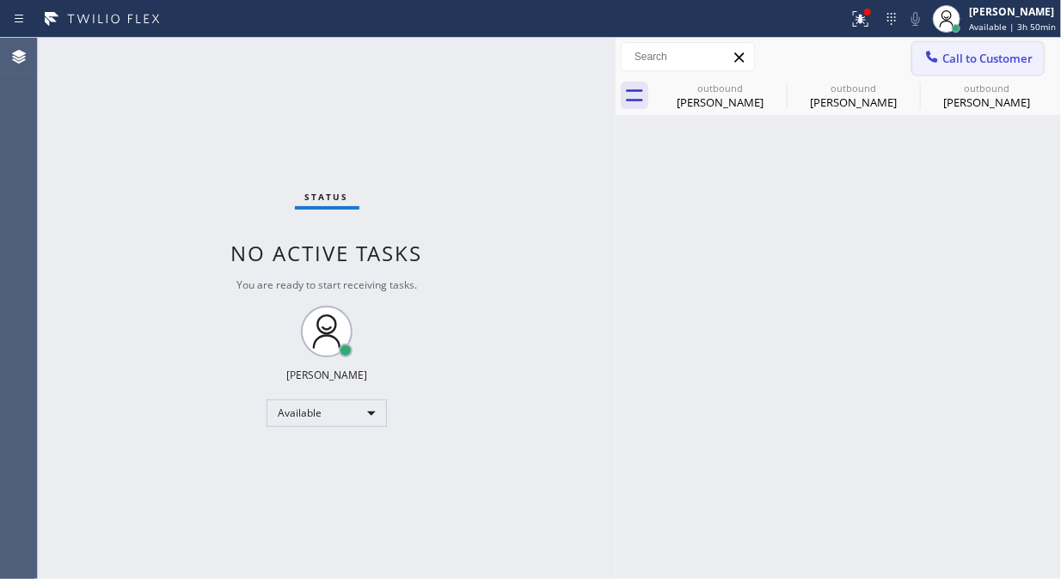
click at [946, 55] on span "Call to Customer" at bounding box center [987, 58] width 90 height 15
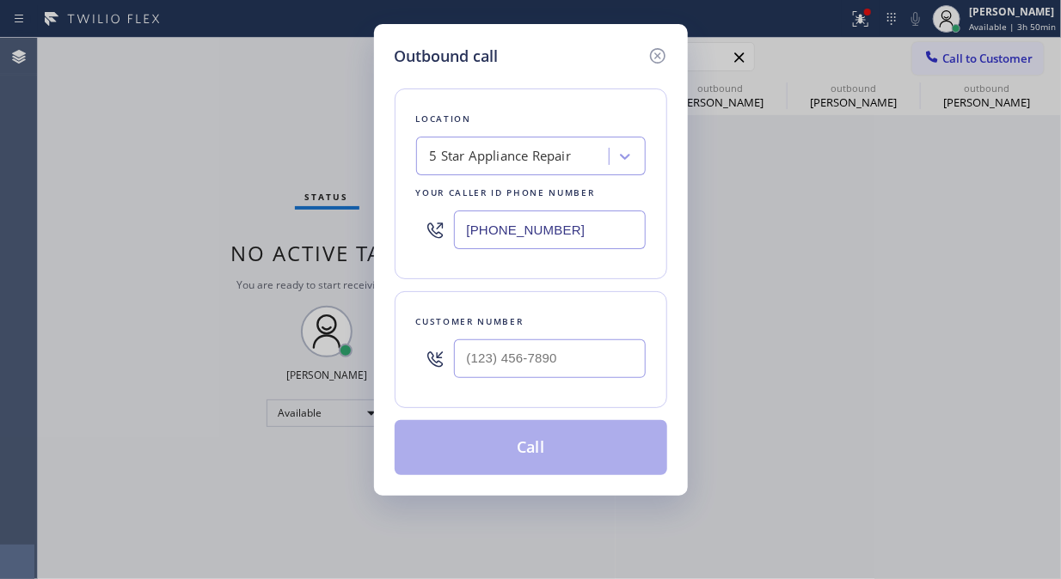
click at [512, 382] on div at bounding box center [550, 359] width 192 height 56
click at [507, 366] on input "(___) ___-____" at bounding box center [550, 358] width 192 height 39
paste input "415) 994-9902"
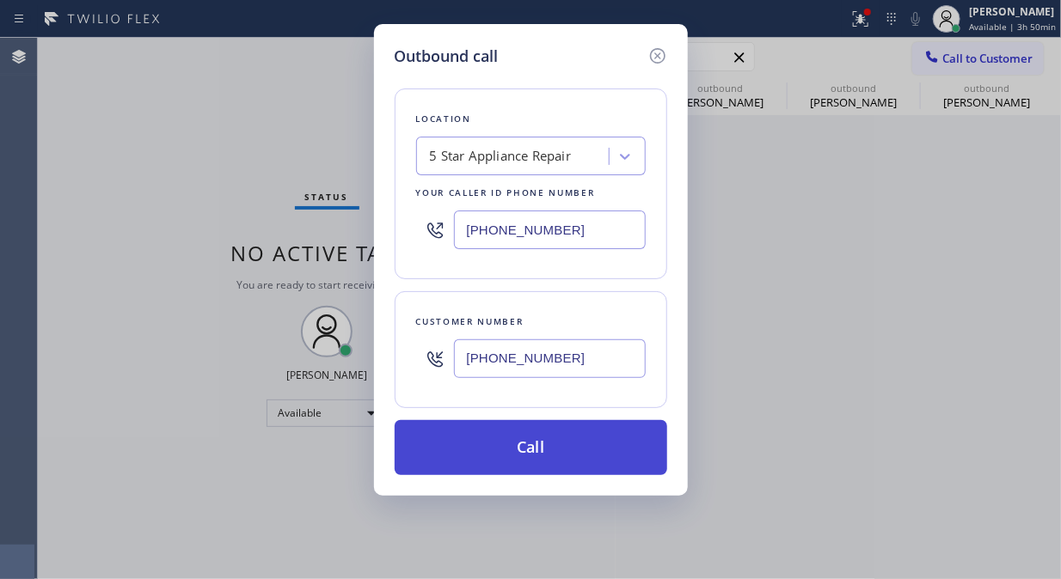
type input "[PHONE_NUMBER]"
click at [553, 449] on button "Call" at bounding box center [530, 447] width 272 height 55
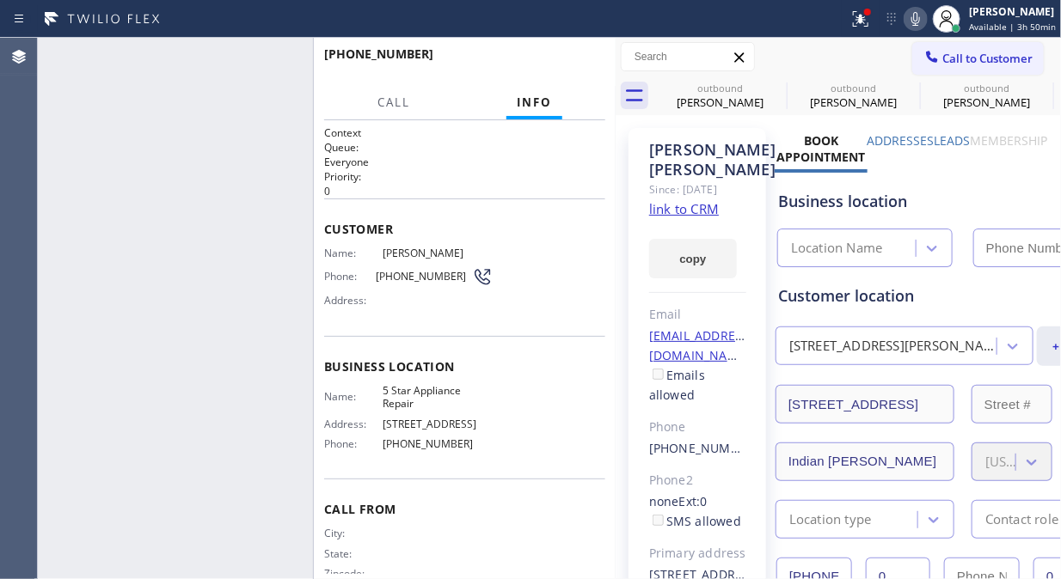
type input "[PHONE_NUMBER]"
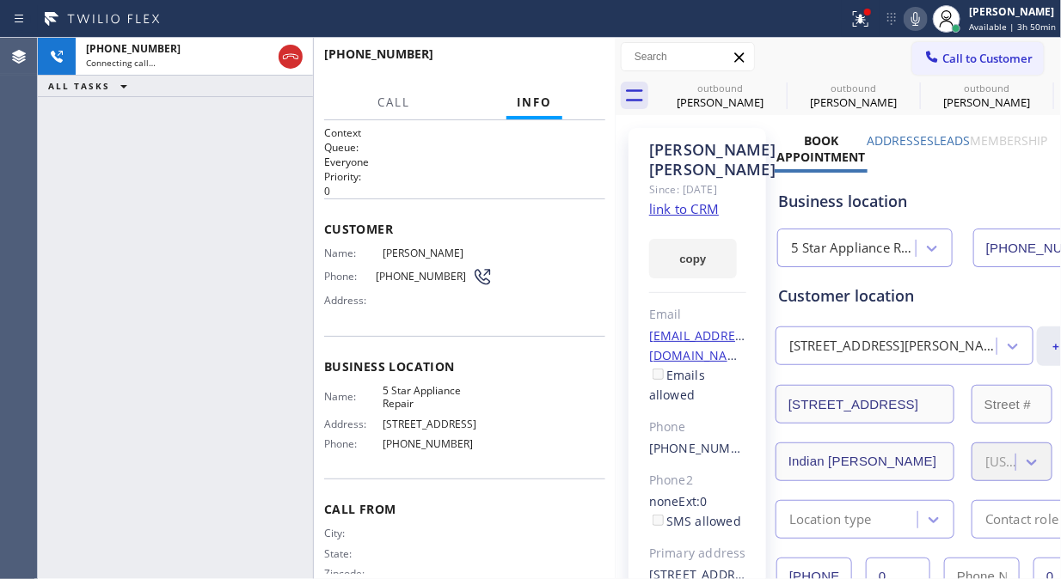
click at [911, 19] on icon at bounding box center [915, 19] width 21 height 21
click at [772, 86] on icon at bounding box center [775, 87] width 21 height 21
click at [0, 0] on icon at bounding box center [0, 0] width 0 height 0
drag, startPoint x: 772, startPoint y: 86, endPoint x: 788, endPoint y: 83, distance: 16.5
click at [0, 0] on icon at bounding box center [0, 0] width 0 height 0
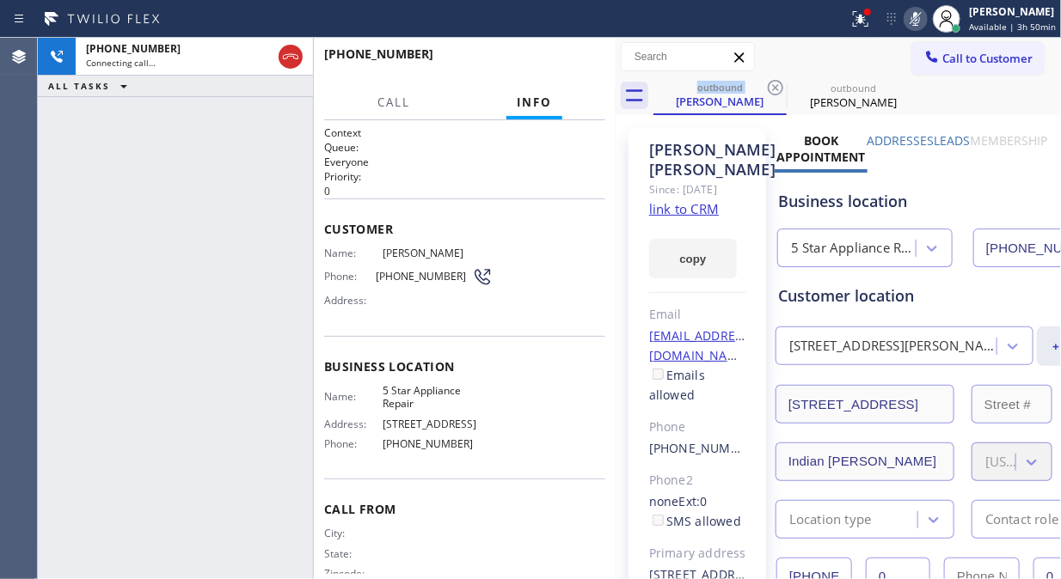
click at [778, 83] on icon at bounding box center [775, 87] width 21 height 21
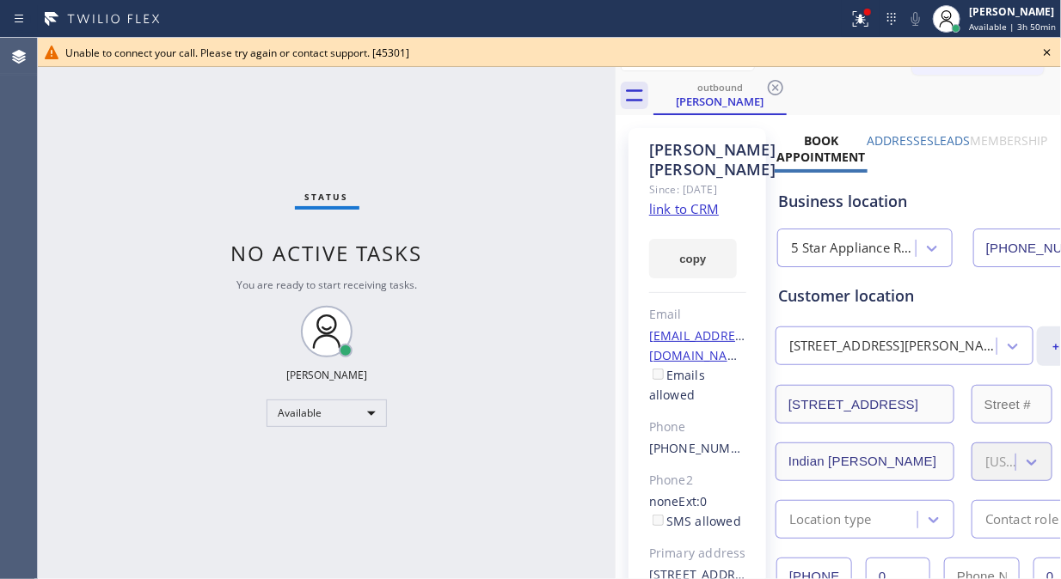
click at [1050, 53] on icon at bounding box center [1047, 52] width 21 height 21
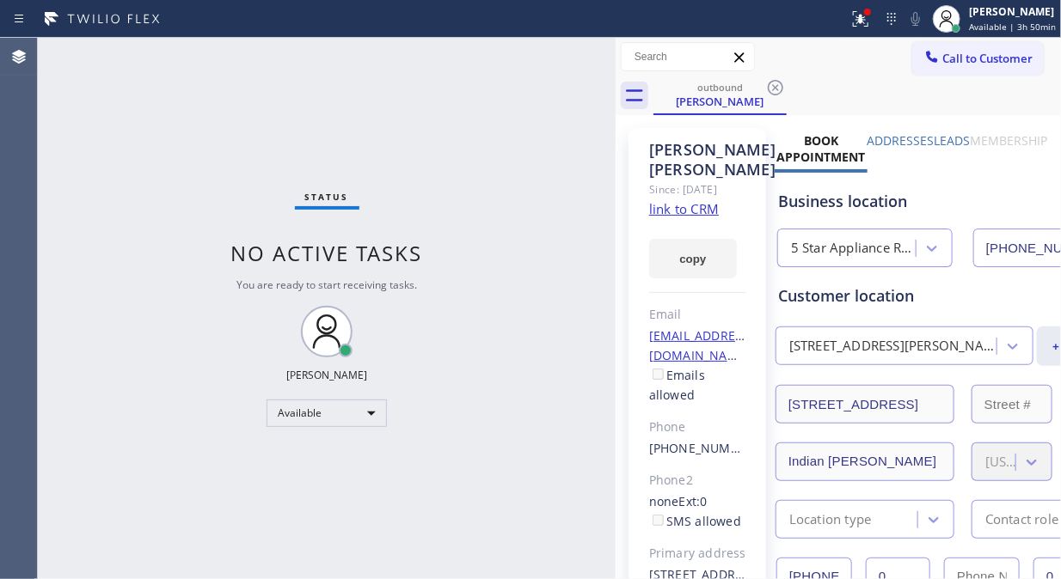
drag, startPoint x: 958, startPoint y: 53, endPoint x: 608, endPoint y: 217, distance: 386.0
click at [955, 54] on span "Call to Customer" at bounding box center [987, 58] width 90 height 15
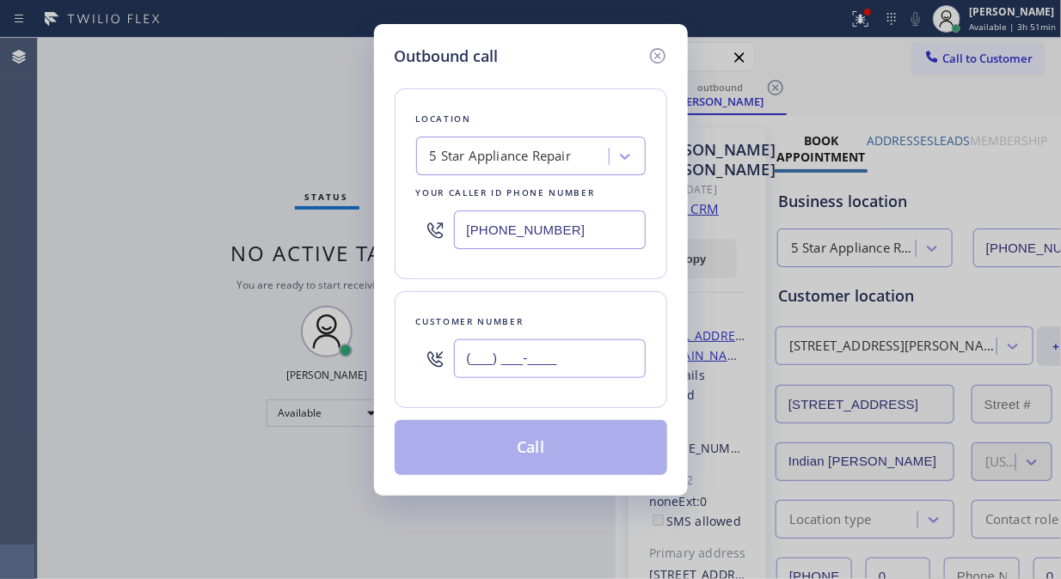
click at [490, 363] on input "(___) ___-____" at bounding box center [550, 358] width 192 height 39
paste input "202) 365-4975"
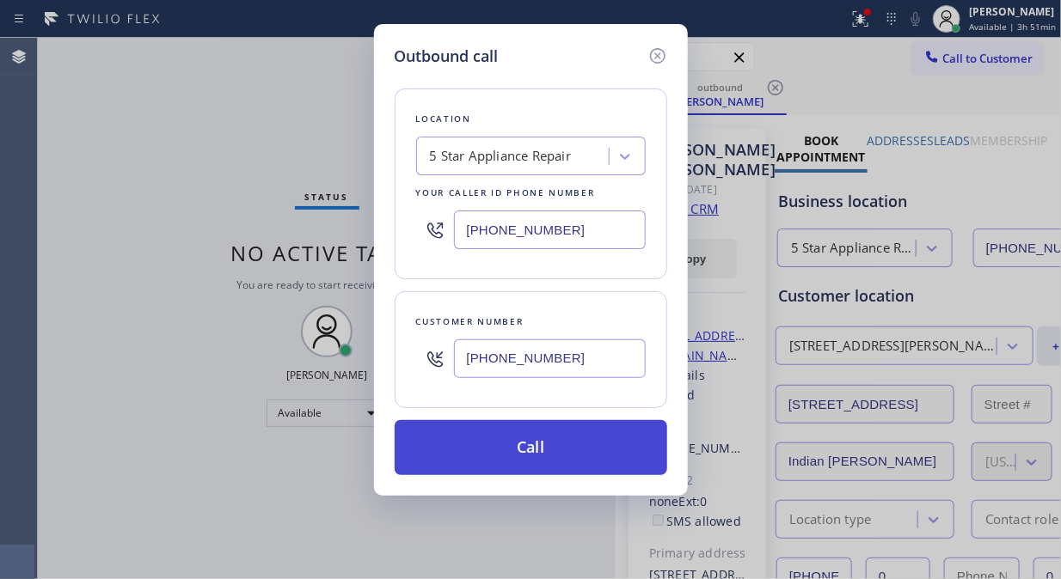
type input "[PHONE_NUMBER]"
click at [559, 460] on button "Call" at bounding box center [530, 447] width 272 height 55
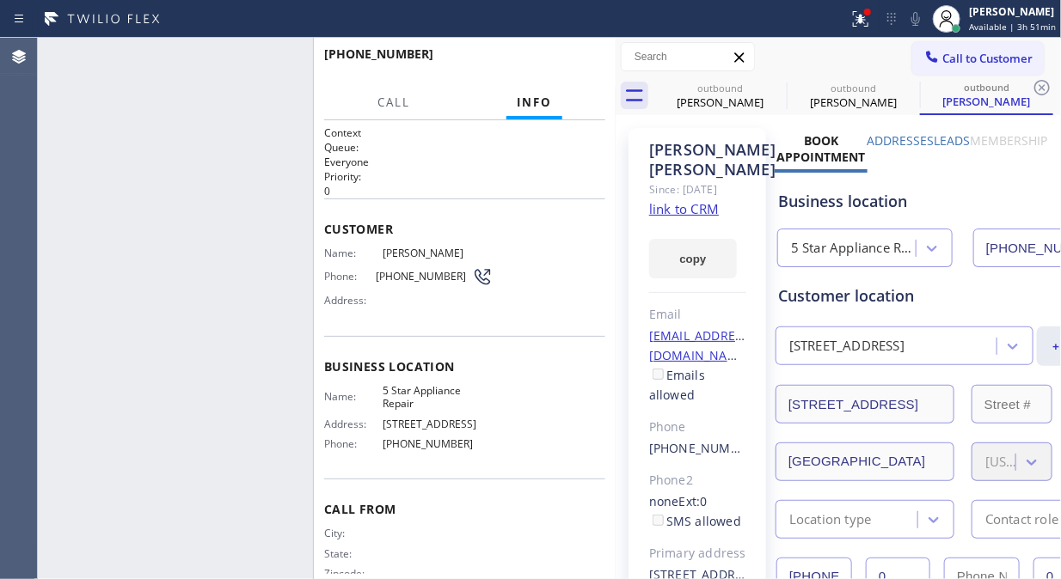
type input "[PHONE_NUMBER]"
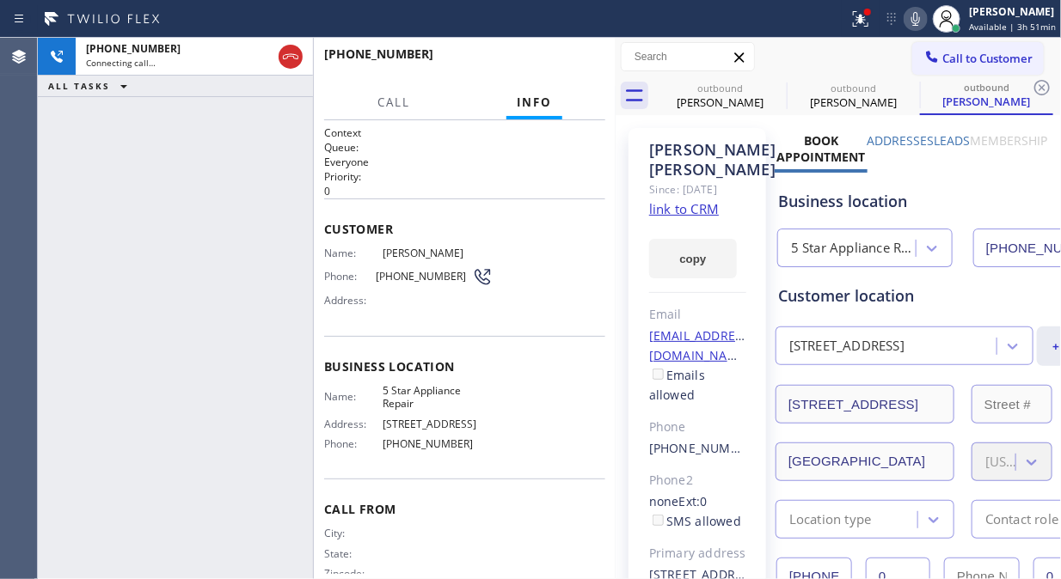
click at [870, 22] on icon at bounding box center [860, 19] width 21 height 21
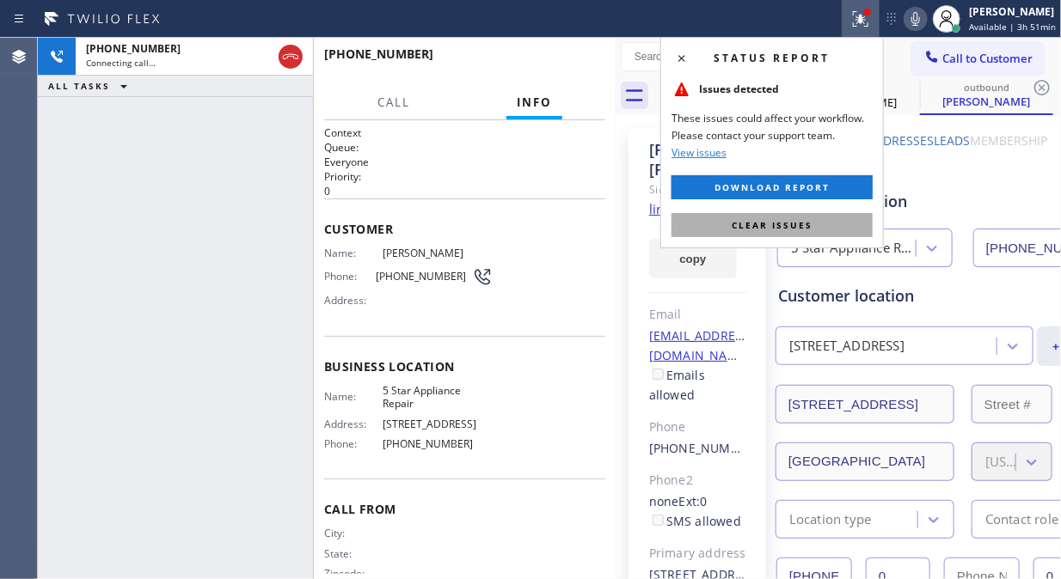
click at [755, 229] on span "Clear issues" at bounding box center [771, 225] width 81 height 12
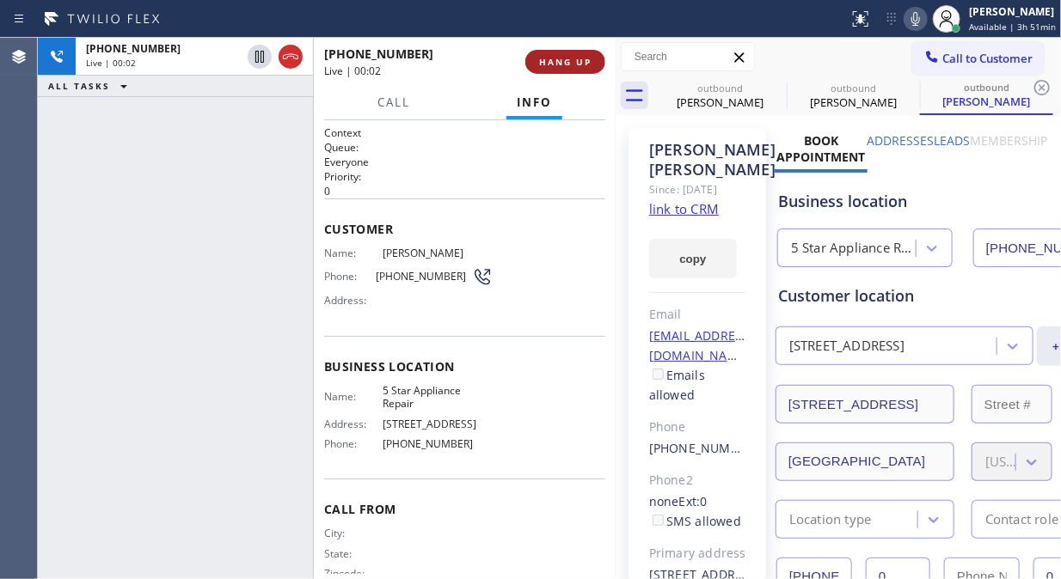
click at [568, 64] on span "HANG UP" at bounding box center [565, 62] width 52 height 12
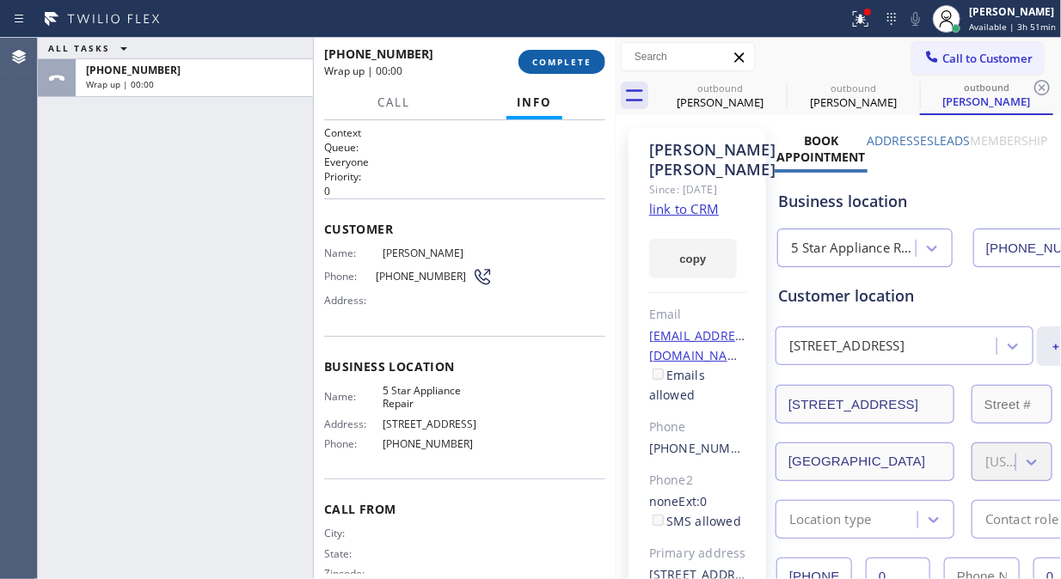
click at [568, 64] on span "COMPLETE" at bounding box center [561, 62] width 59 height 12
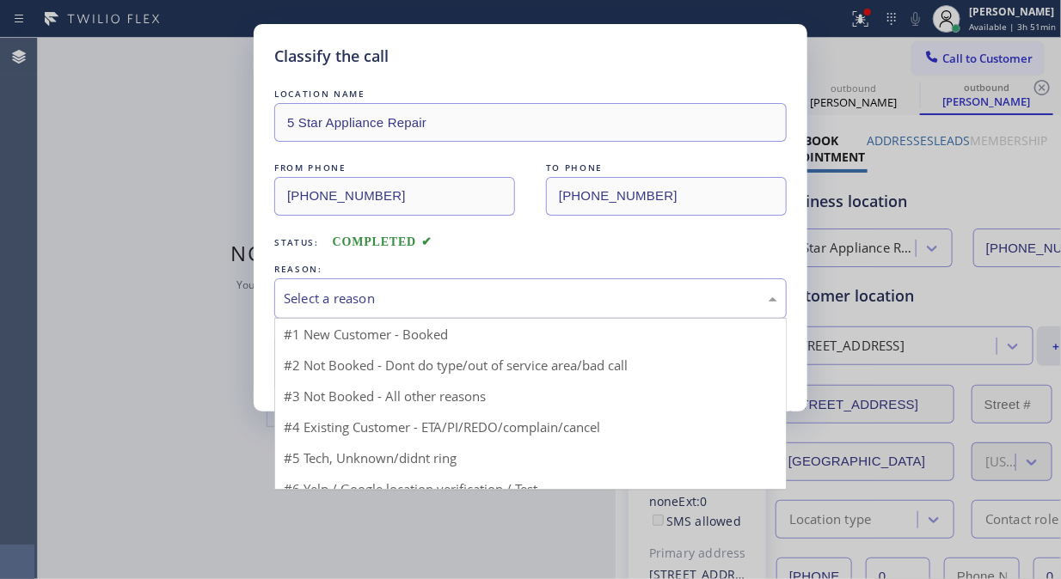
drag, startPoint x: 475, startPoint y: 303, endPoint x: 475, endPoint y: 392, distance: 89.4
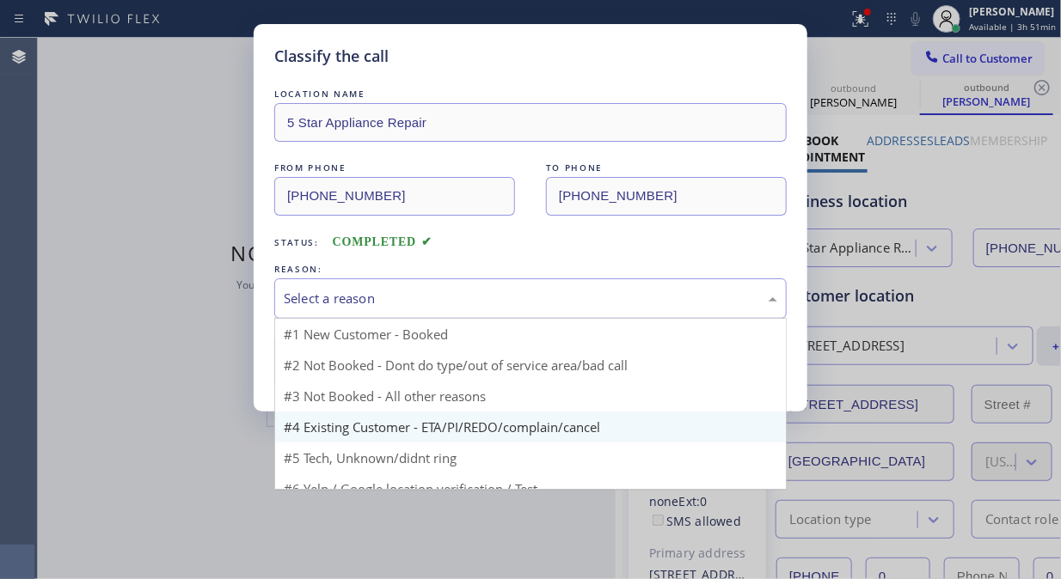
click at [475, 303] on div "Select a reason" at bounding box center [530, 299] width 493 height 20
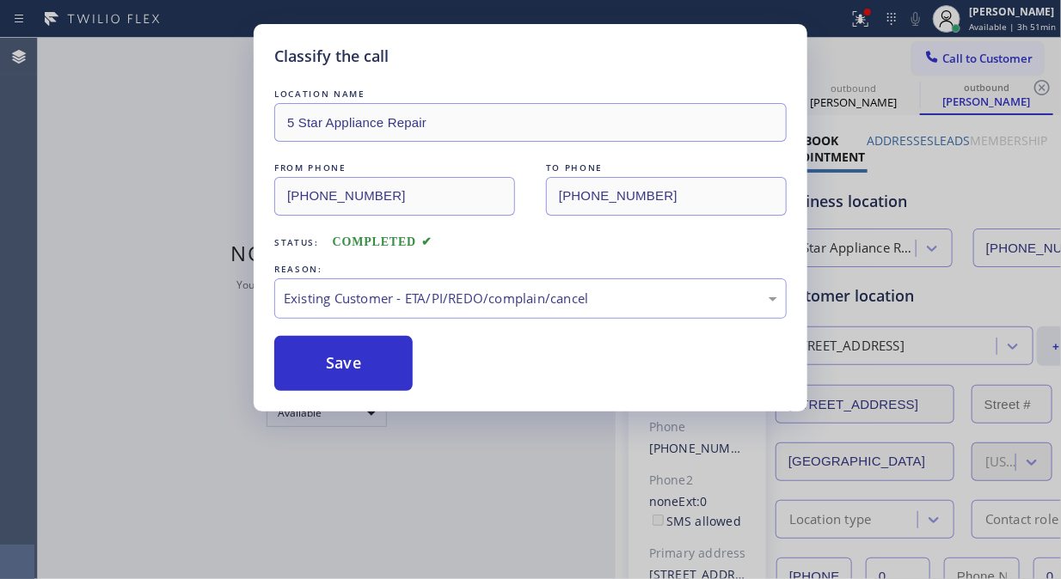
click at [376, 368] on button "Save" at bounding box center [343, 363] width 138 height 55
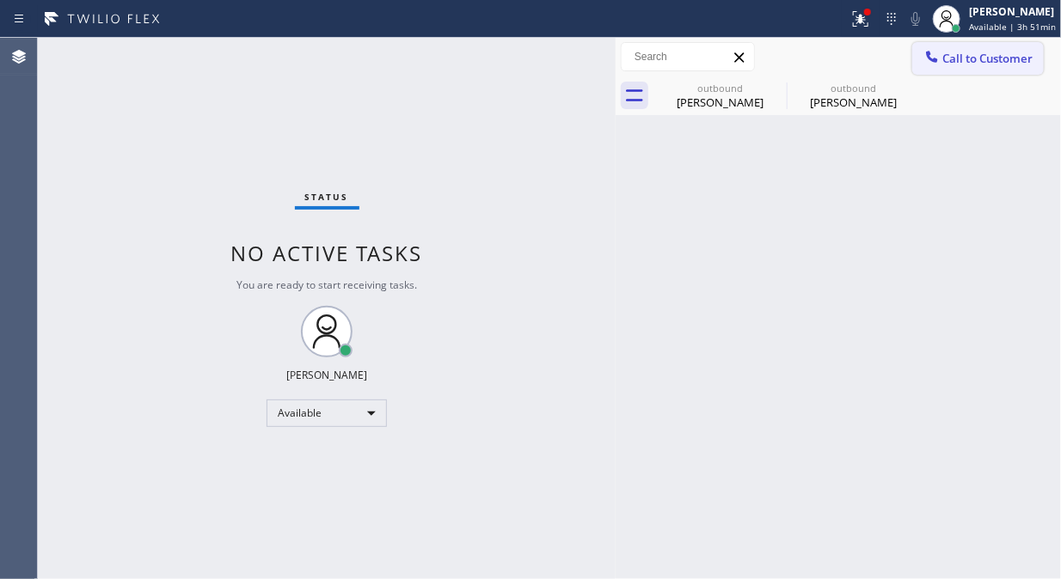
click at [998, 63] on span "Call to Customer" at bounding box center [987, 58] width 90 height 15
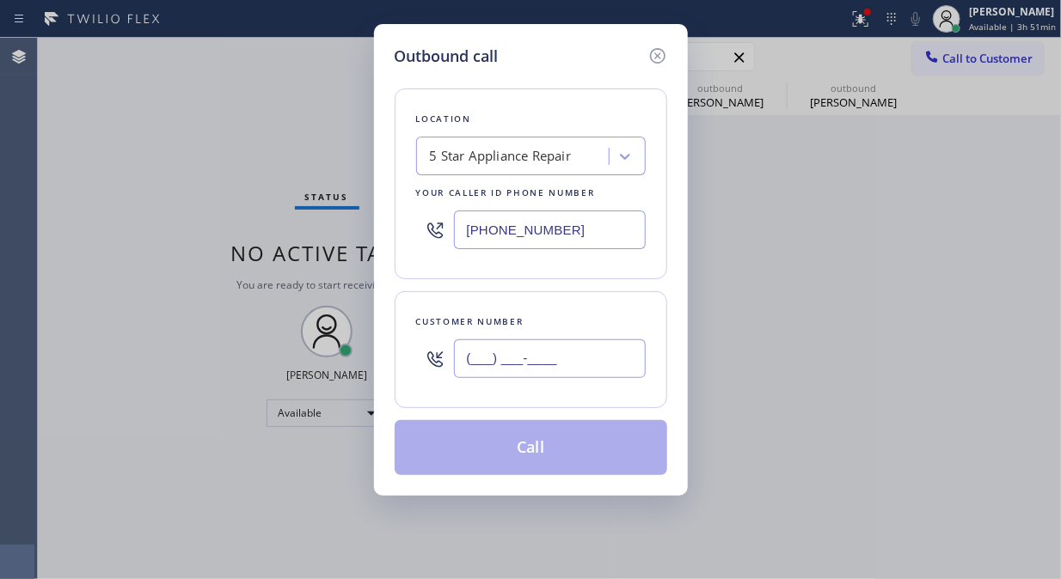
click at [542, 368] on input "(___) ___-____" at bounding box center [550, 358] width 192 height 39
paste input "424) 832-7946"
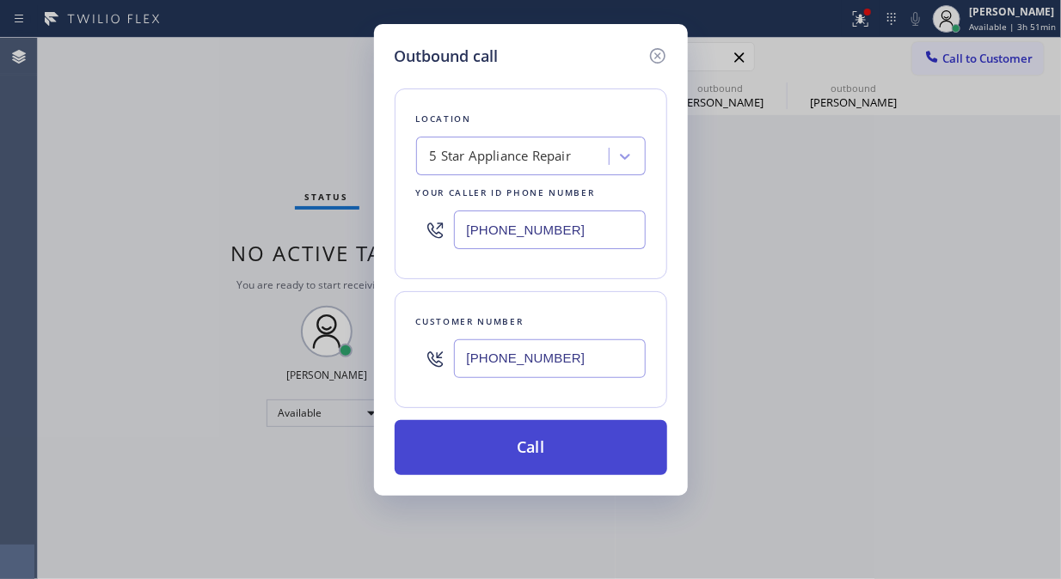
type input "[PHONE_NUMBER]"
click at [557, 437] on button "Call" at bounding box center [530, 447] width 272 height 55
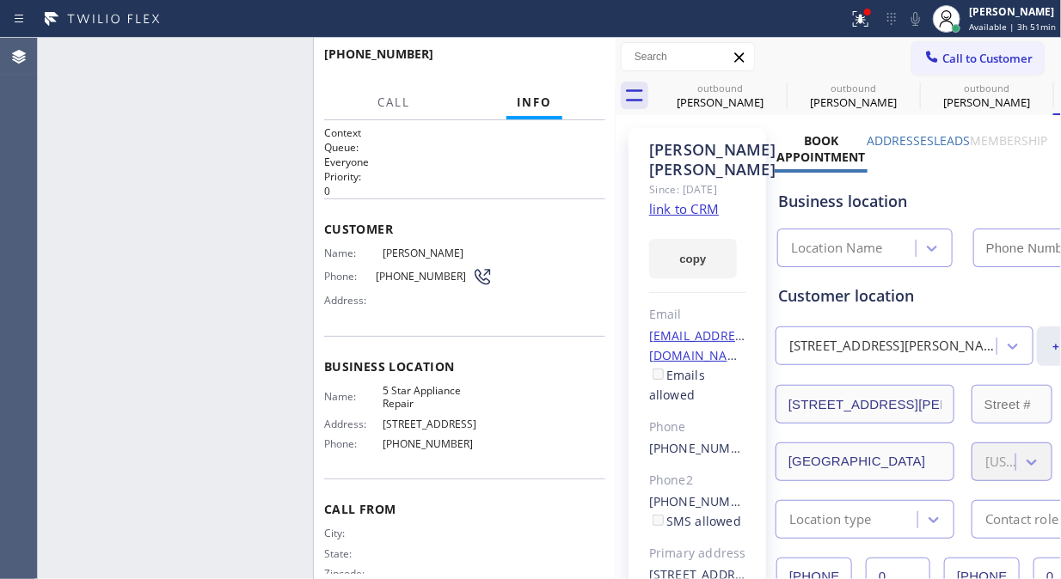
type input "[PHONE_NUMBER]"
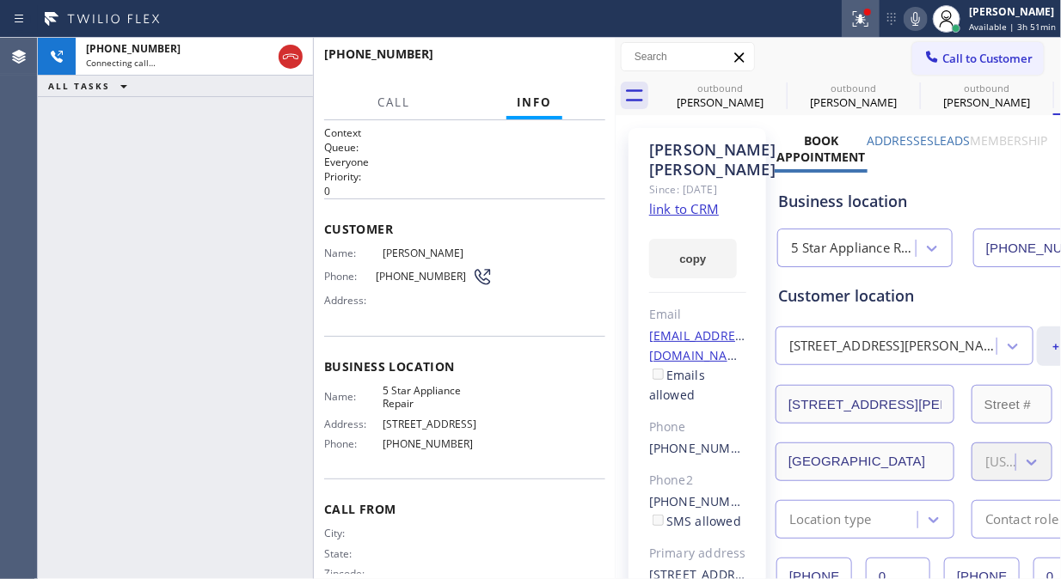
click at [920, 21] on icon at bounding box center [915, 19] width 9 height 14
drag, startPoint x: 868, startPoint y: 21, endPoint x: 874, endPoint y: 158, distance: 137.6
click at [866, 21] on icon at bounding box center [860, 19] width 21 height 21
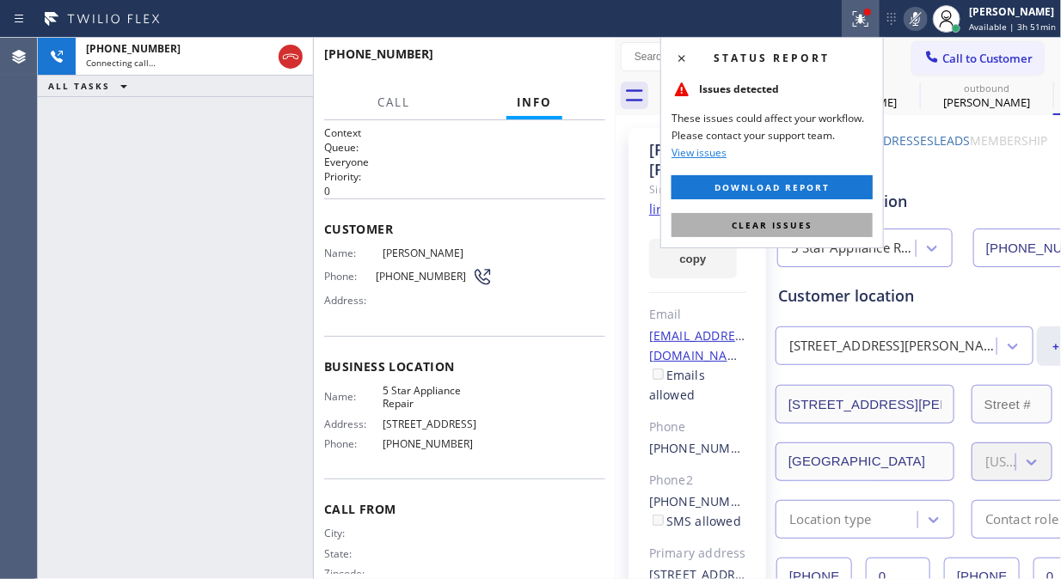
click at [803, 232] on button "Clear issues" at bounding box center [771, 225] width 201 height 24
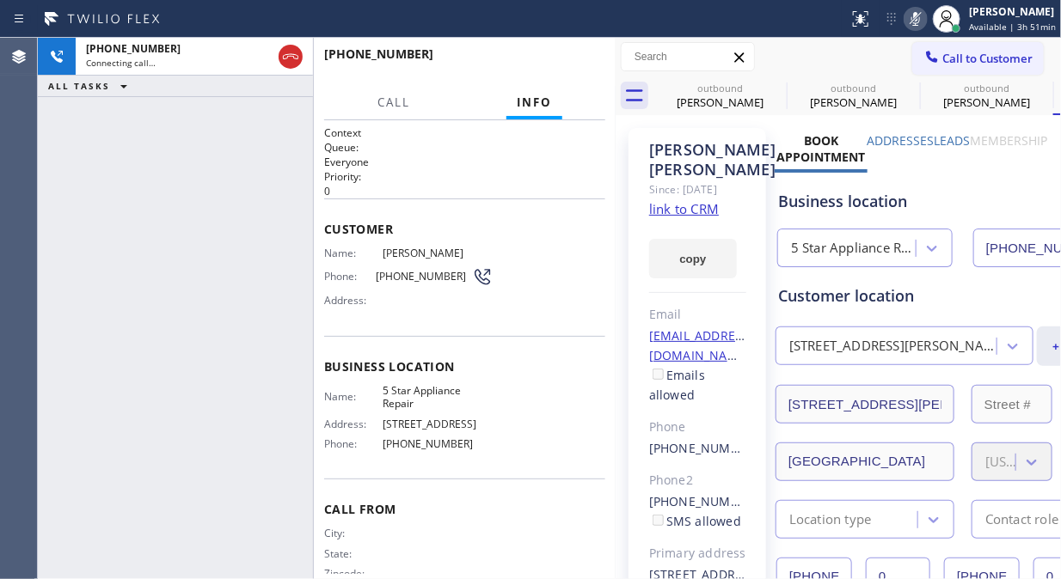
click at [915, 15] on icon at bounding box center [915, 19] width 21 height 21
click at [761, 82] on div "outbound" at bounding box center [720, 88] width 130 height 13
click at [769, 87] on icon at bounding box center [775, 87] width 21 height 21
click at [0, 0] on icon at bounding box center [0, 0] width 0 height 0
click at [771, 87] on icon at bounding box center [775, 87] width 21 height 21
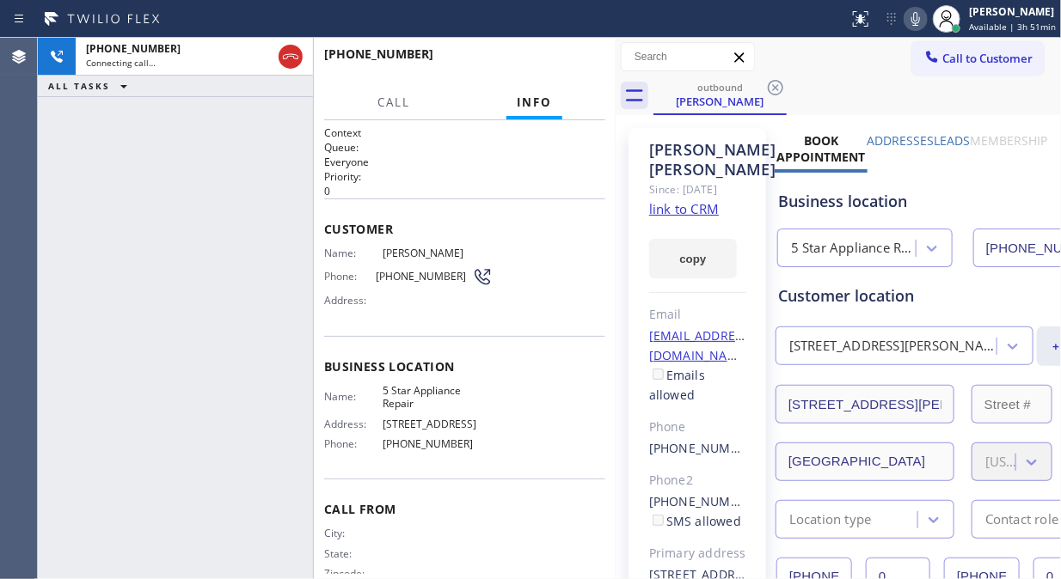
click at [916, 19] on icon at bounding box center [915, 19] width 21 height 21
click at [917, 15] on icon at bounding box center [915, 19] width 9 height 14
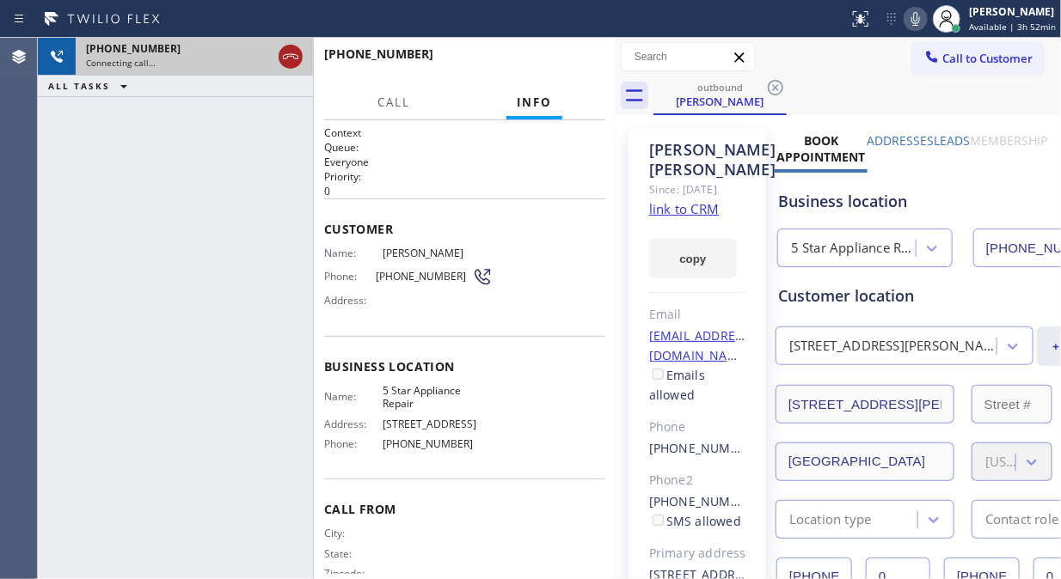
click at [282, 54] on icon at bounding box center [290, 56] width 21 height 21
click at [923, 64] on icon at bounding box center [931, 56] width 17 height 17
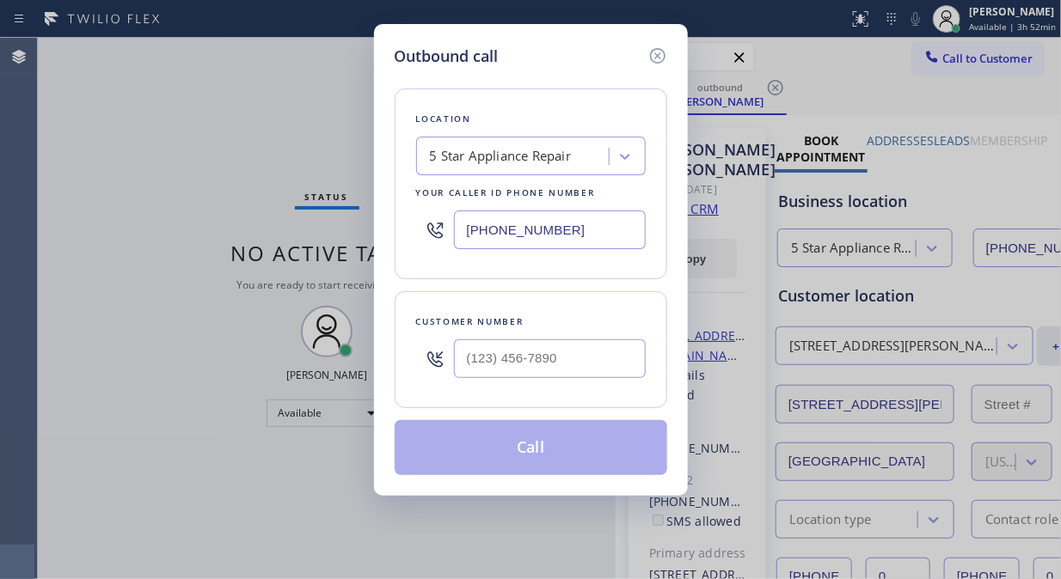
click at [508, 372] on input "text" at bounding box center [550, 358] width 192 height 39
click at [484, 355] on input "(___) ___-____" at bounding box center [550, 358] width 192 height 39
paste input "310) 612-2252"
type input "[PHONE_NUMBER]"
click at [582, 458] on button "Call" at bounding box center [530, 447] width 272 height 55
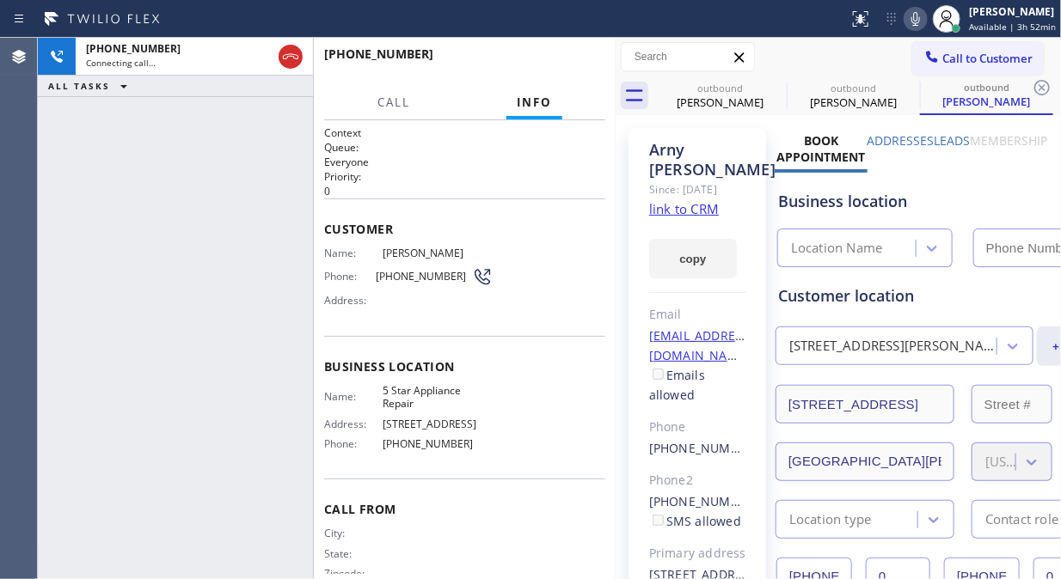
type input "[PHONE_NUMBER]"
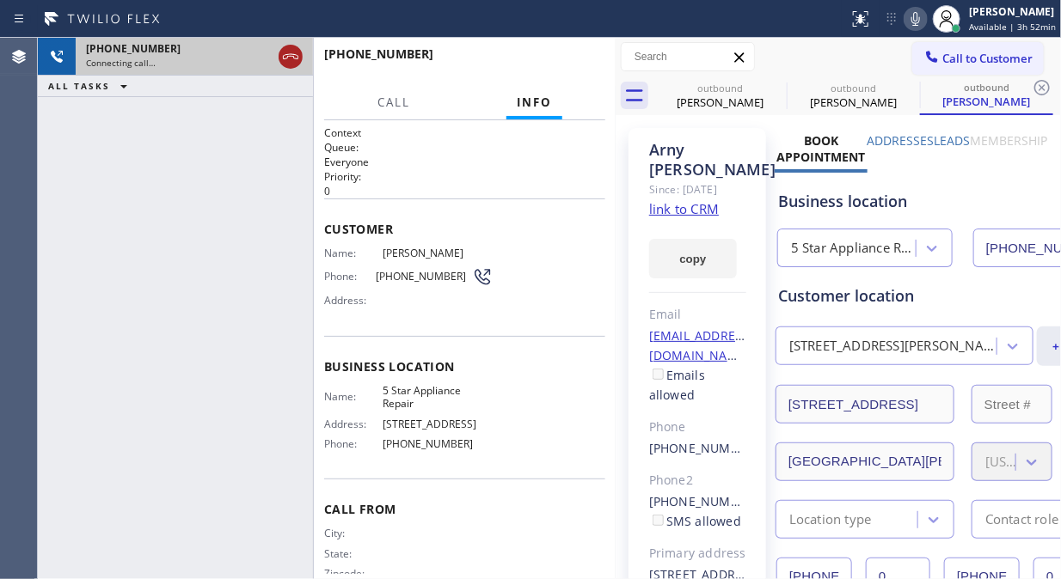
click at [0, 0] on icon at bounding box center [0, 0] width 0 height 0
click at [1031, 87] on icon at bounding box center [1041, 87] width 21 height 21
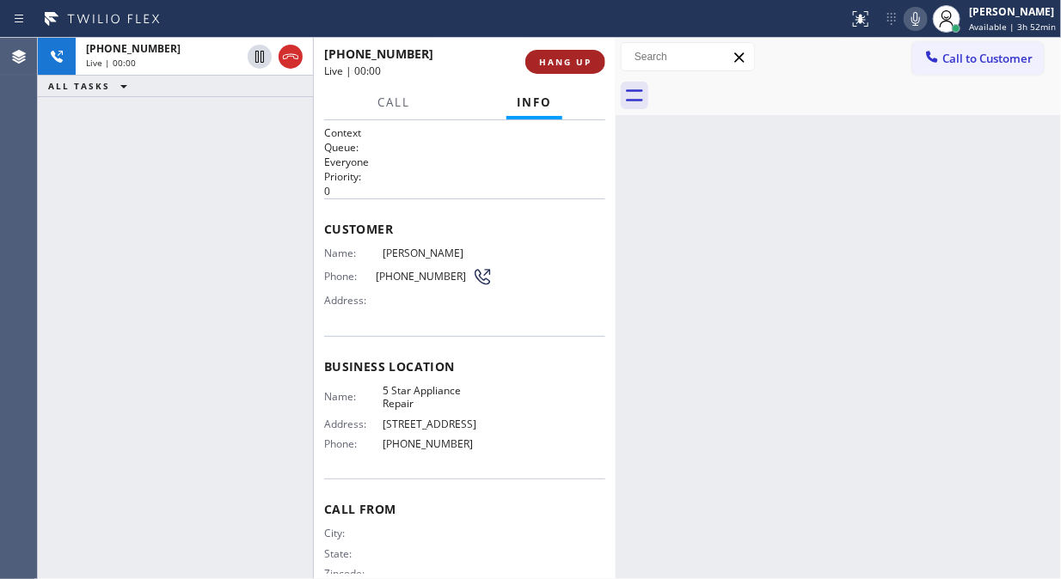
click at [585, 64] on span "HANG UP" at bounding box center [565, 62] width 52 height 12
click at [569, 63] on span "HANG UP" at bounding box center [565, 62] width 52 height 12
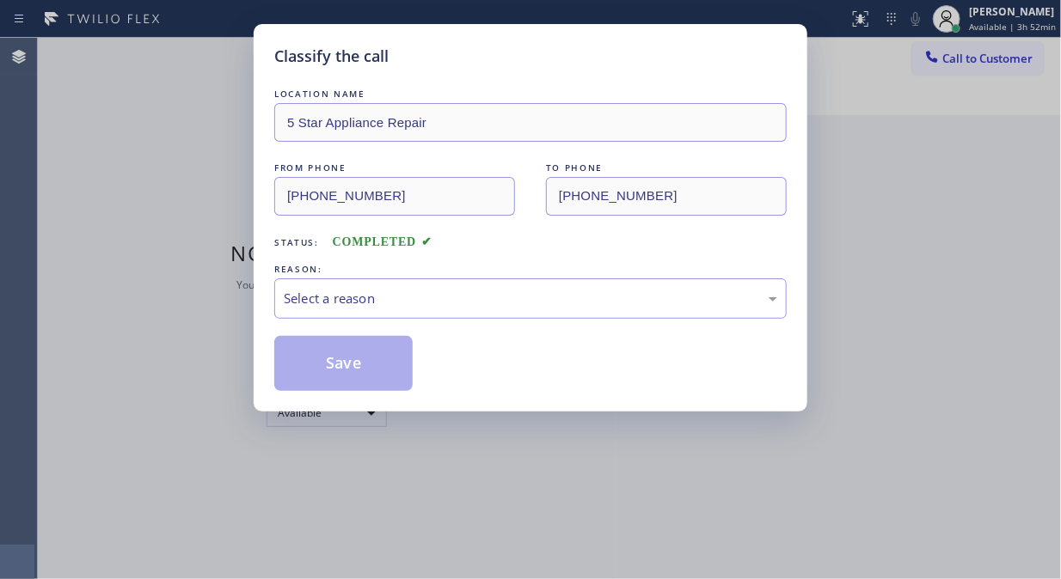
click at [569, 63] on div "Classify the call" at bounding box center [530, 56] width 512 height 23
click at [548, 294] on div "Select a reason" at bounding box center [530, 299] width 493 height 20
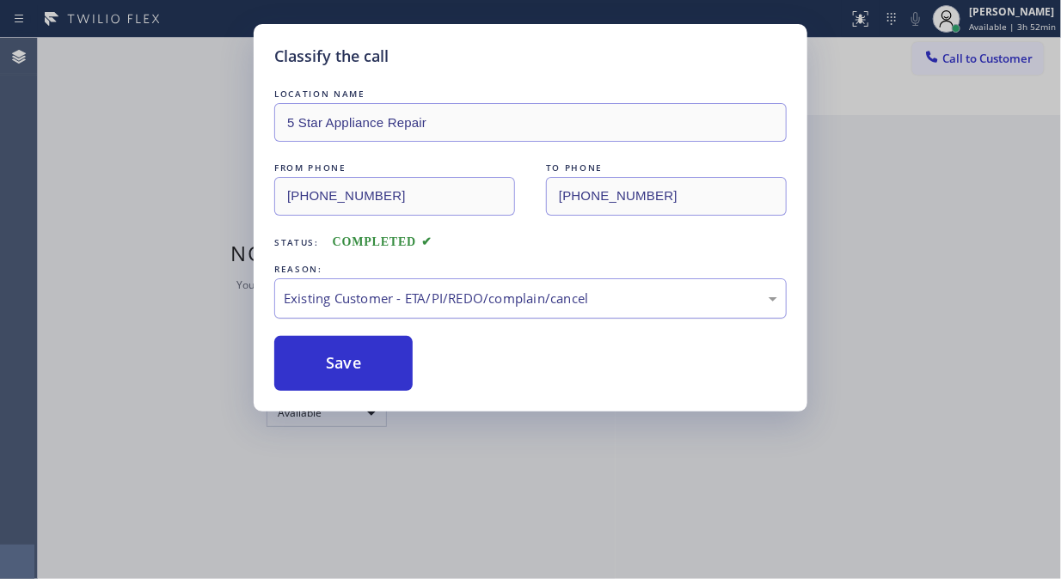
drag, startPoint x: 363, startPoint y: 371, endPoint x: 526, endPoint y: 289, distance: 183.0
click at [365, 371] on button "Save" at bounding box center [343, 363] width 138 height 55
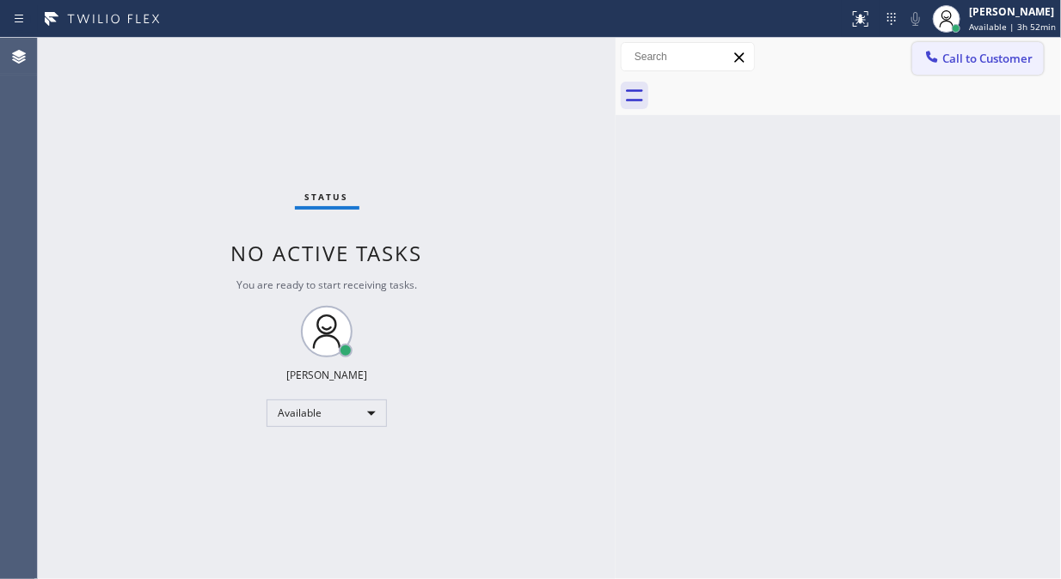
click at [986, 65] on span "Call to Customer" at bounding box center [987, 58] width 90 height 15
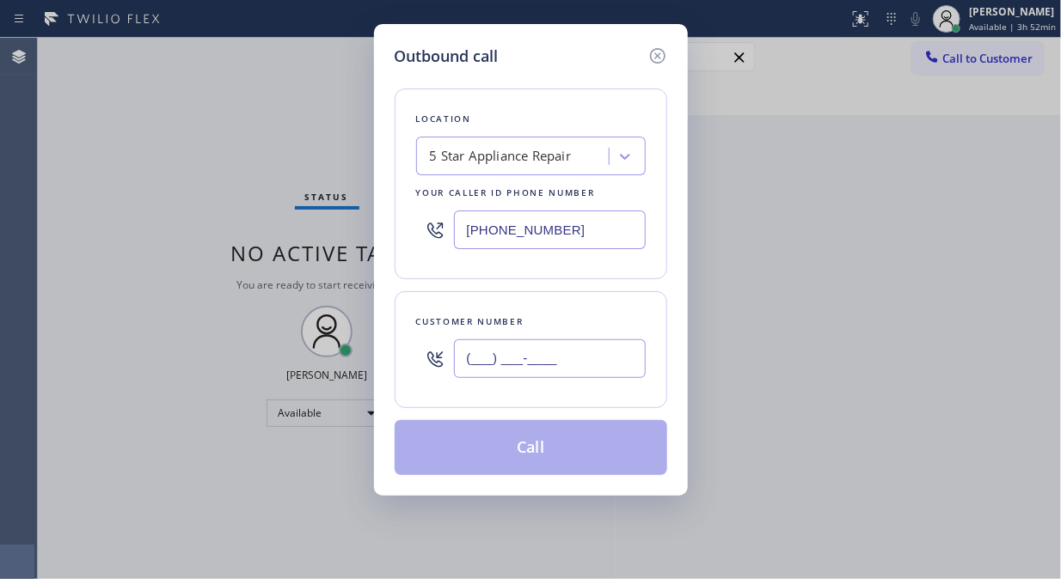
click at [614, 362] on input "(___) ___-____" at bounding box center [550, 358] width 192 height 39
paste input "818) 636-0034"
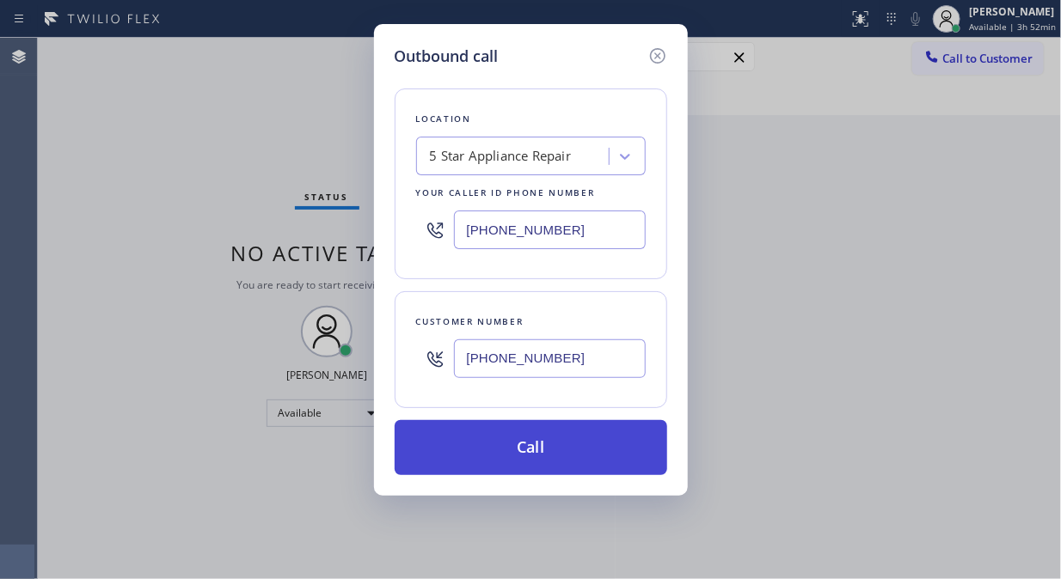
type input "[PHONE_NUMBER]"
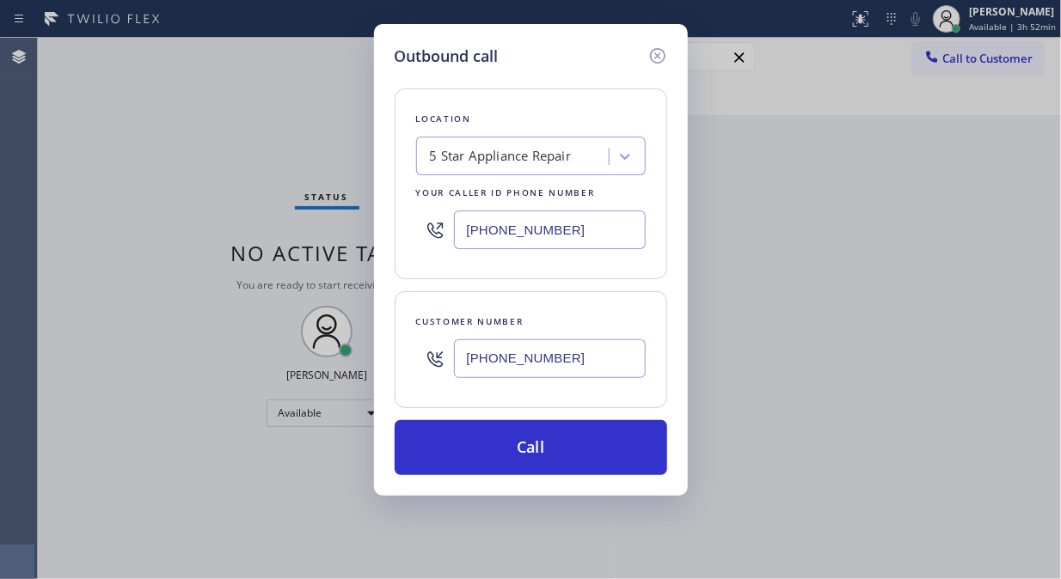
drag, startPoint x: 613, startPoint y: 436, endPoint x: 670, endPoint y: 340, distance: 111.4
click at [613, 437] on button "Call" at bounding box center [530, 447] width 272 height 55
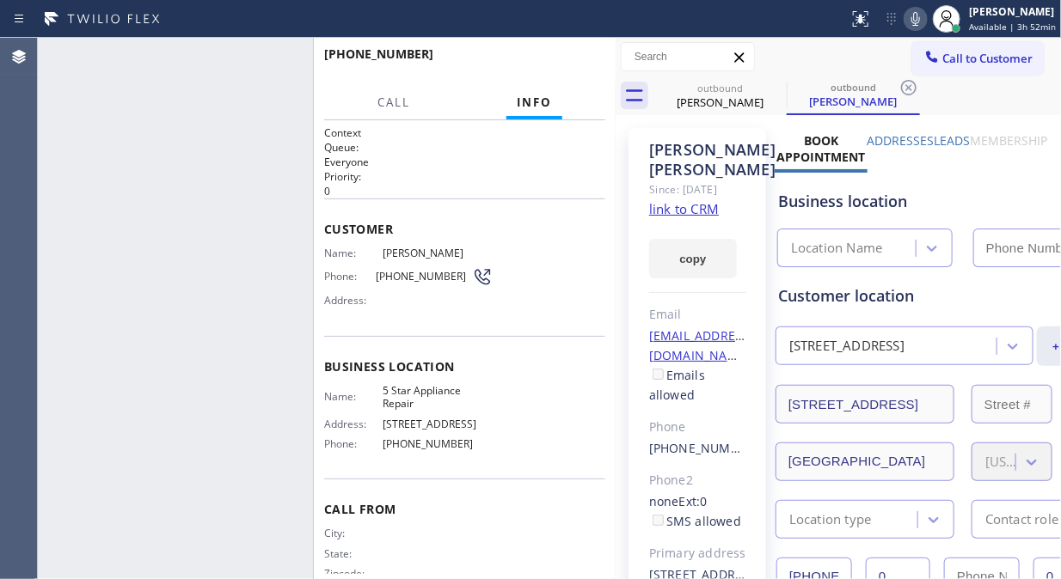
type input "[PHONE_NUMBER]"
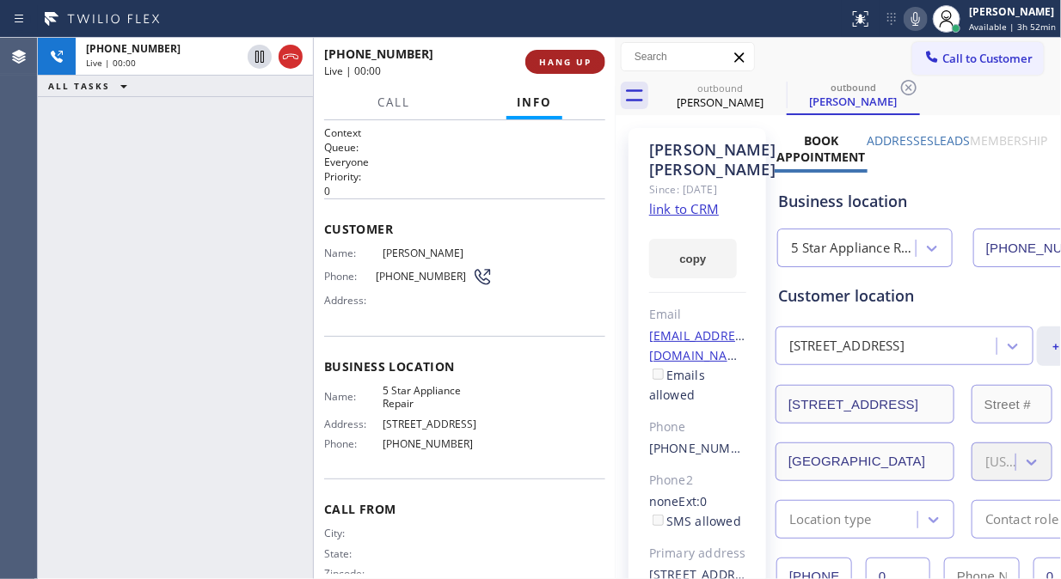
click at [590, 58] on button "HANG UP" at bounding box center [565, 62] width 80 height 24
click at [586, 62] on span "HANG UP" at bounding box center [565, 62] width 52 height 12
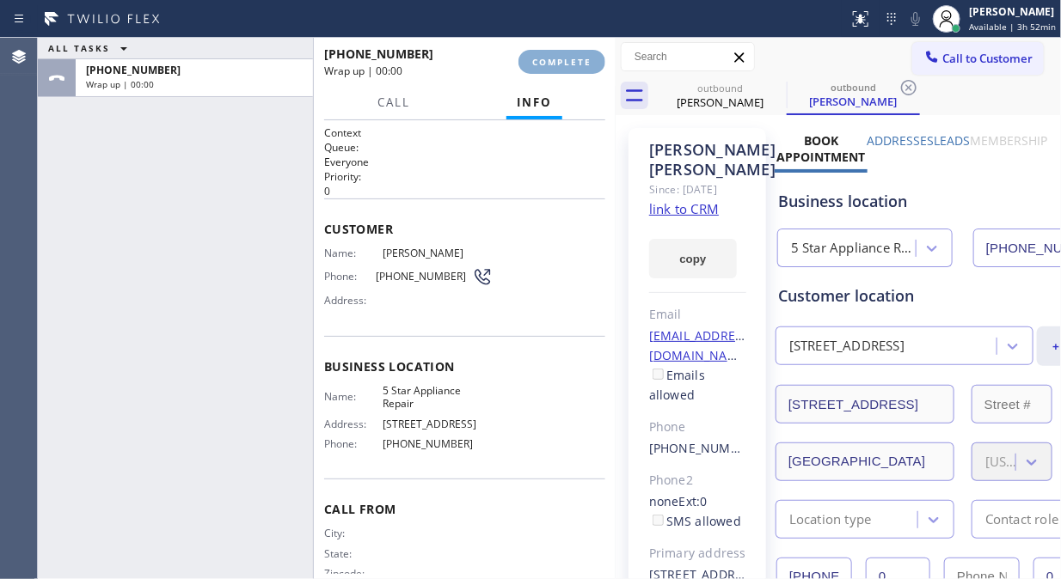
click at [560, 64] on span "COMPLETE" at bounding box center [561, 62] width 59 height 12
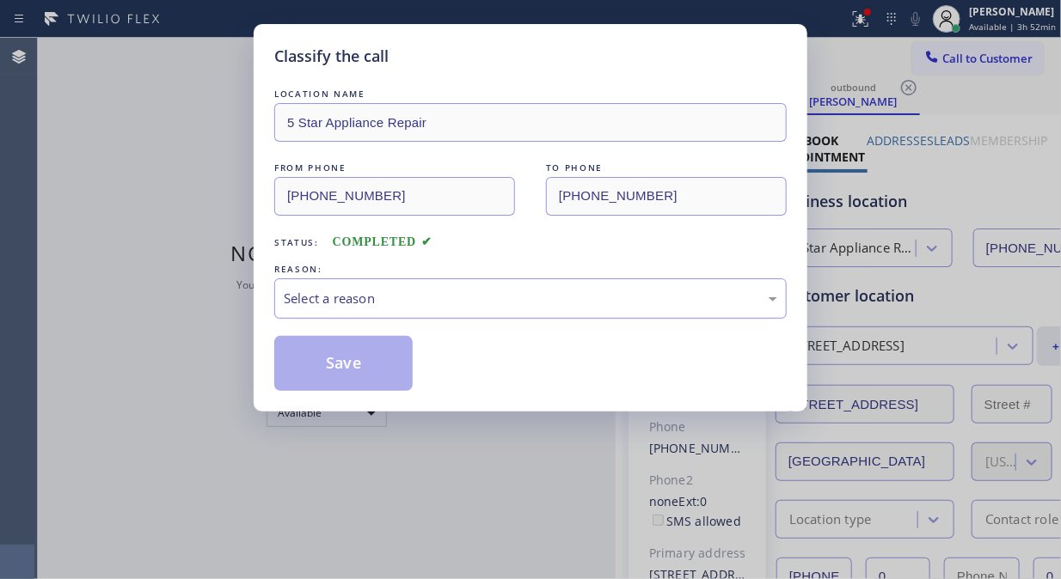
click at [538, 303] on div "Select a reason" at bounding box center [530, 299] width 493 height 20
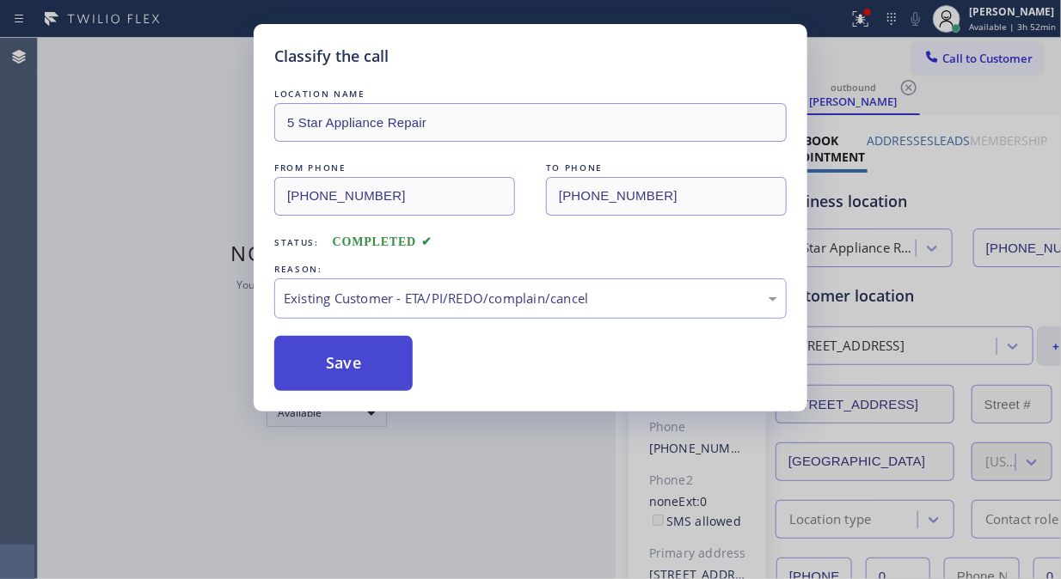
click at [390, 362] on button "Save" at bounding box center [343, 363] width 138 height 55
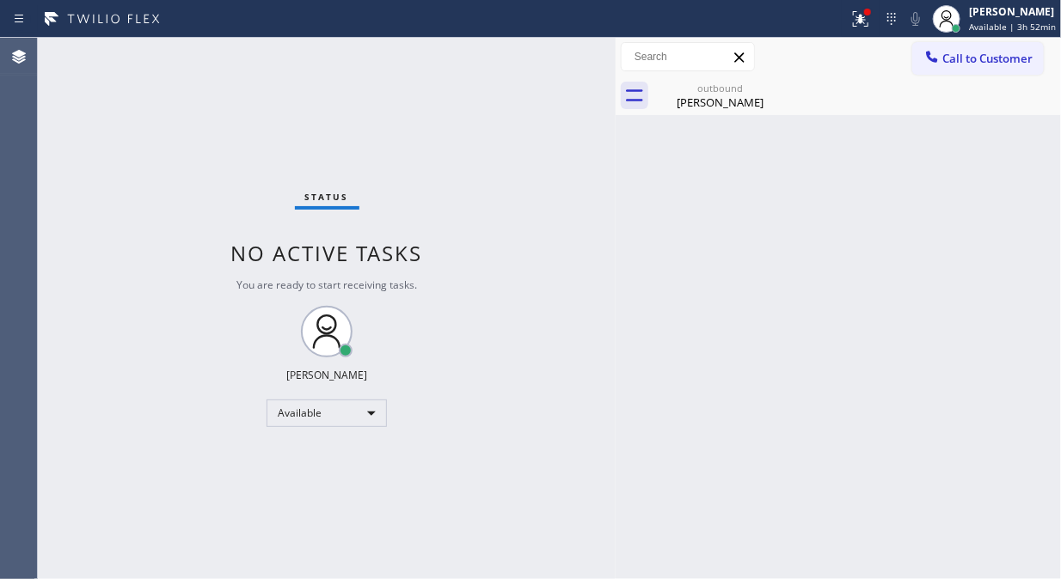
click at [959, 54] on span "Call to Customer" at bounding box center [987, 58] width 90 height 15
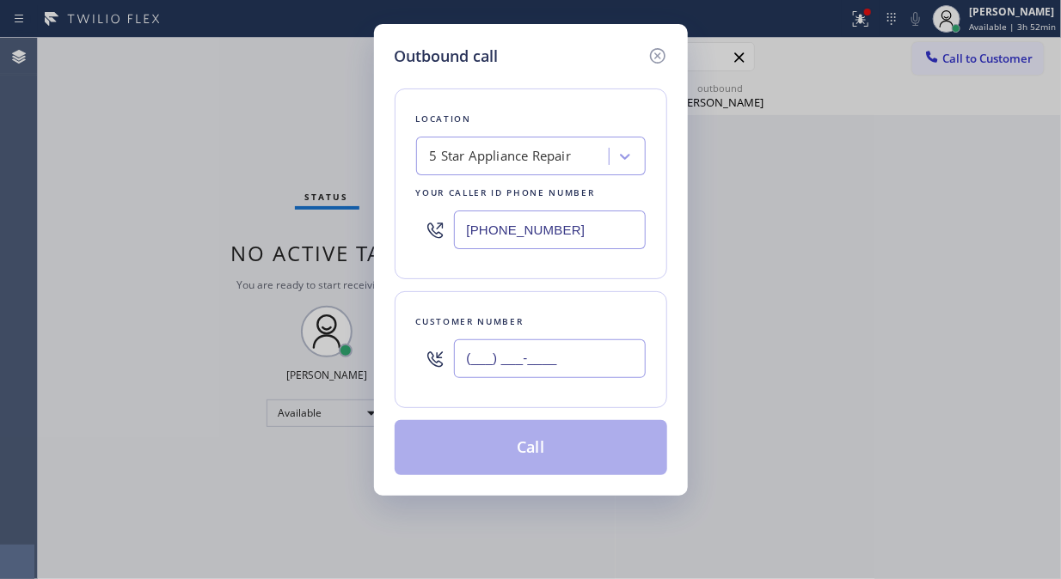
click at [573, 376] on input "(___) ___-____" at bounding box center [550, 358] width 192 height 39
paste input "818) 688-1953"
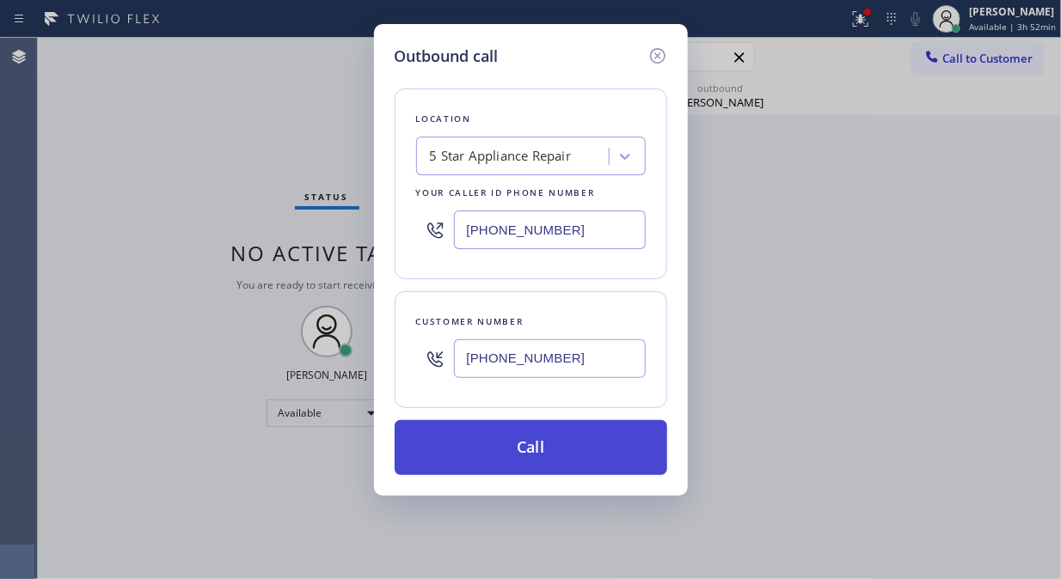
type input "[PHONE_NUMBER]"
click at [587, 434] on button "Call" at bounding box center [530, 447] width 272 height 55
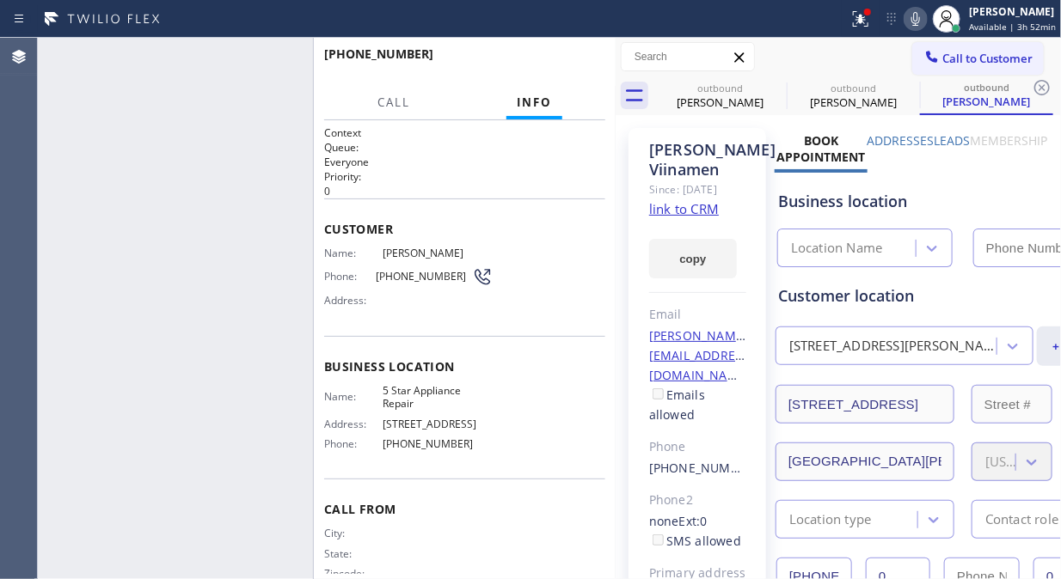
type input "[PHONE_NUMBER]"
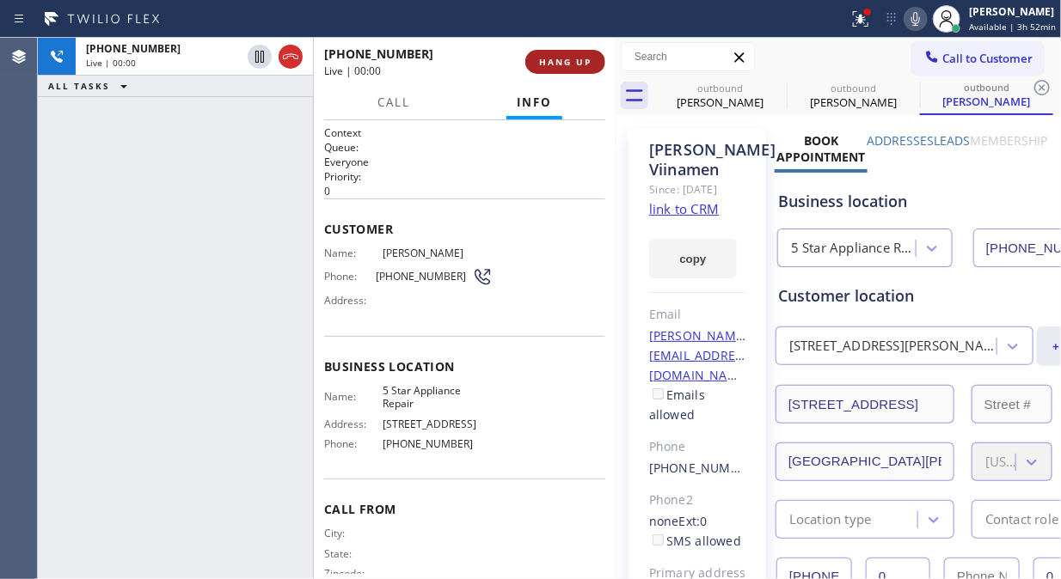
click at [579, 54] on button "HANG UP" at bounding box center [565, 62] width 80 height 24
click at [574, 56] on button "HANG UP" at bounding box center [565, 62] width 80 height 24
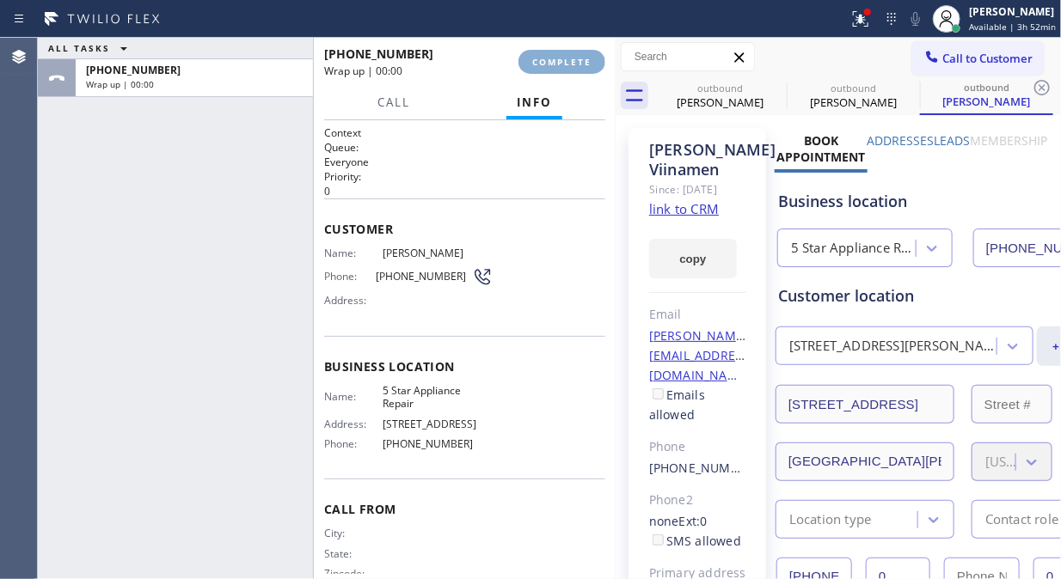
click at [572, 63] on span "COMPLETE" at bounding box center [561, 62] width 59 height 12
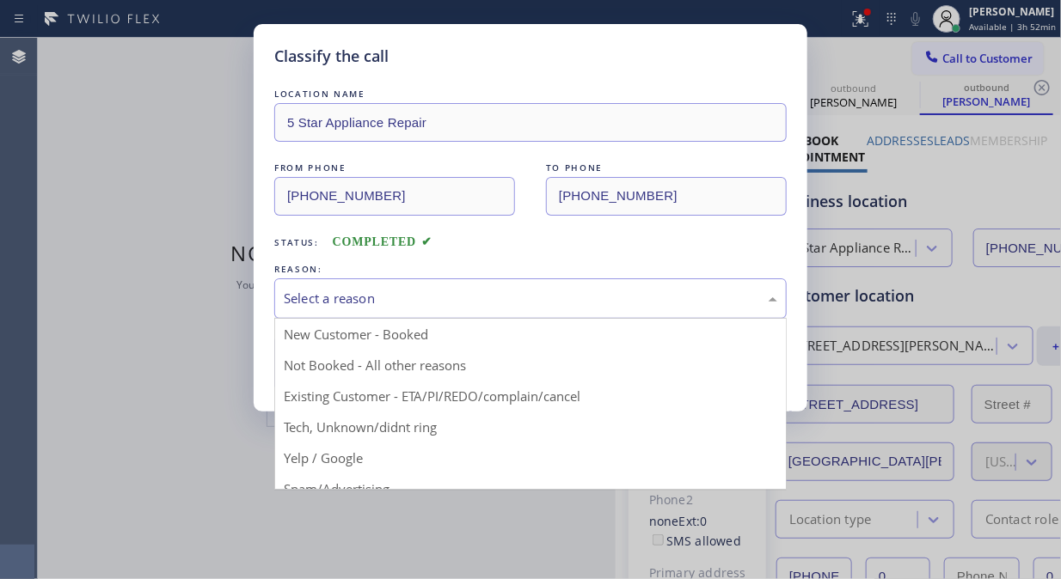
click at [539, 299] on div "Select a reason" at bounding box center [530, 299] width 493 height 20
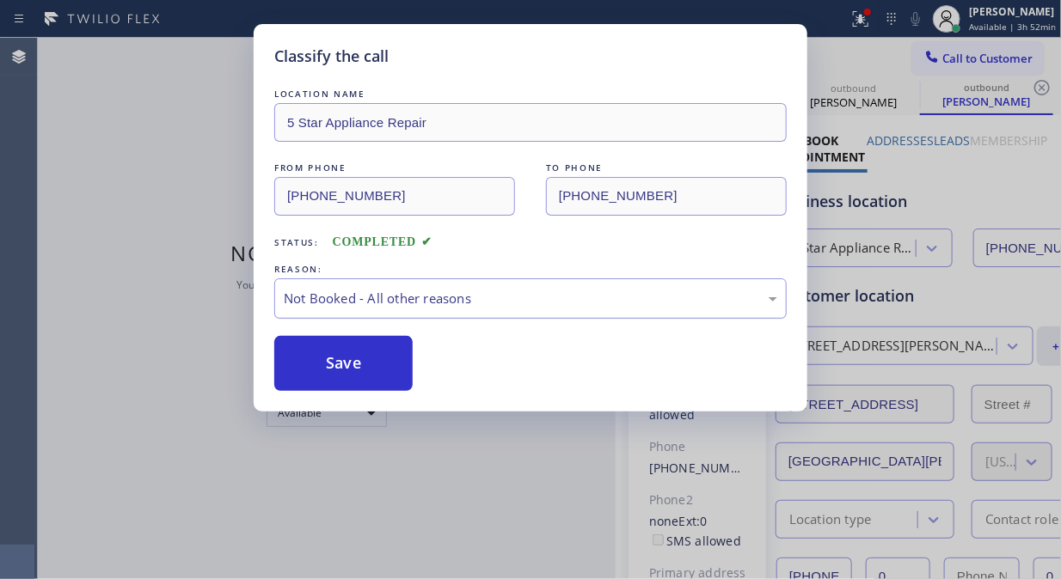
click at [530, 295] on div "Not Booked - All other reasons" at bounding box center [530, 299] width 493 height 20
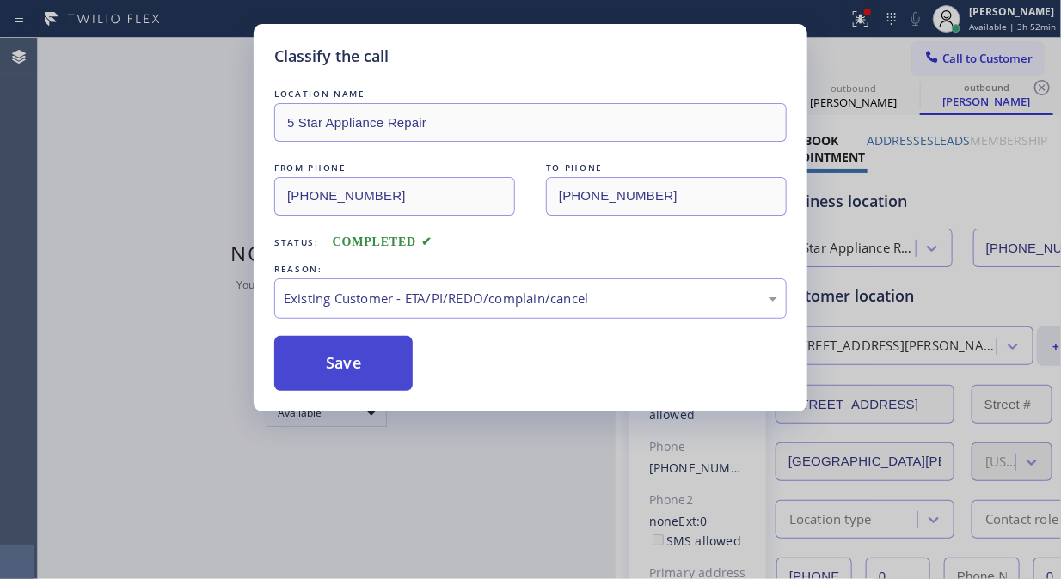
click at [359, 373] on button "Save" at bounding box center [343, 363] width 138 height 55
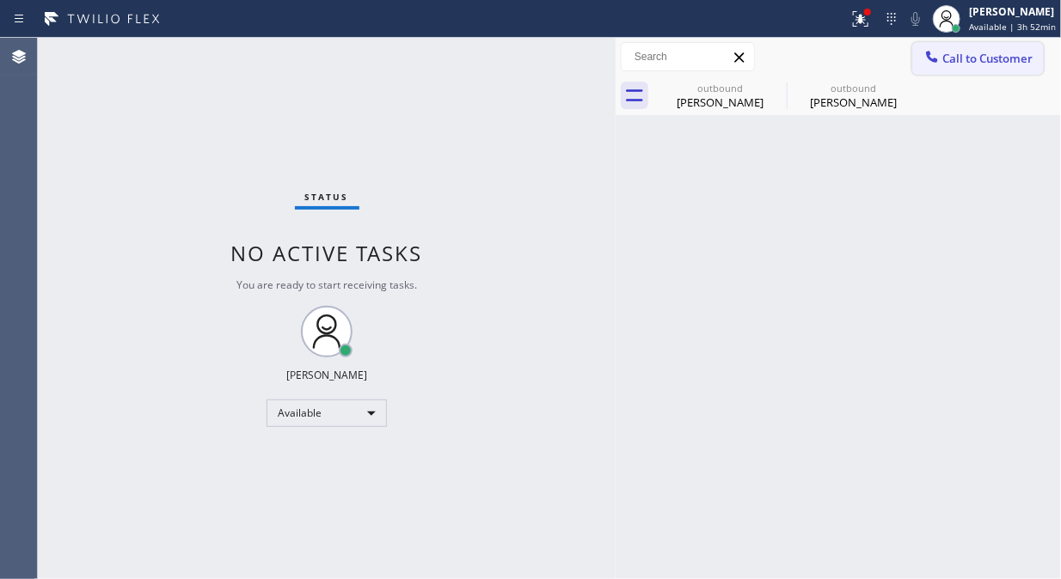
click at [958, 48] on button "Call to Customer" at bounding box center [977, 58] width 131 height 33
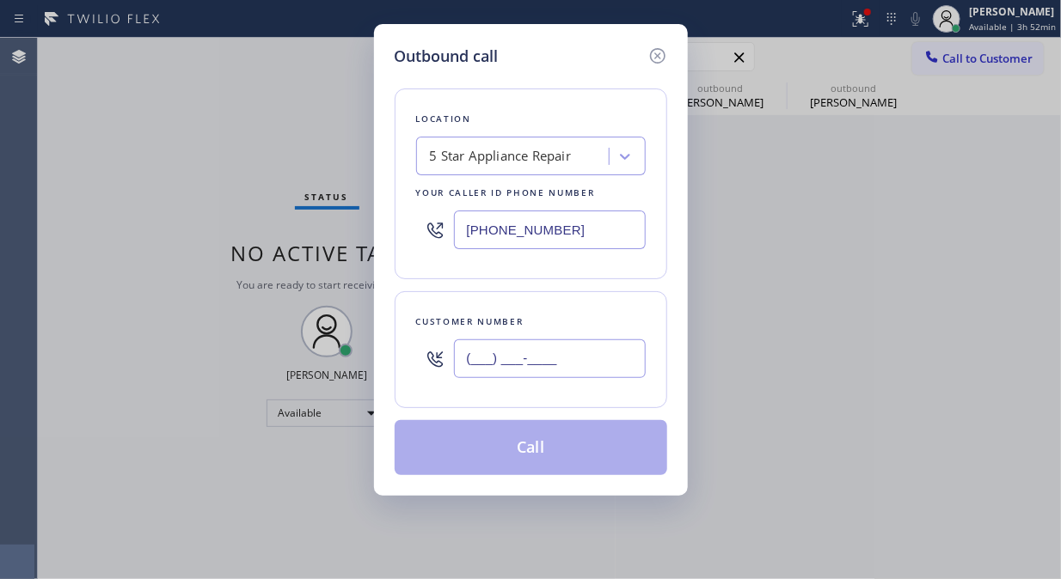
click at [565, 358] on input "(___) ___-____" at bounding box center [550, 358] width 192 height 39
paste input "626) 807-1271"
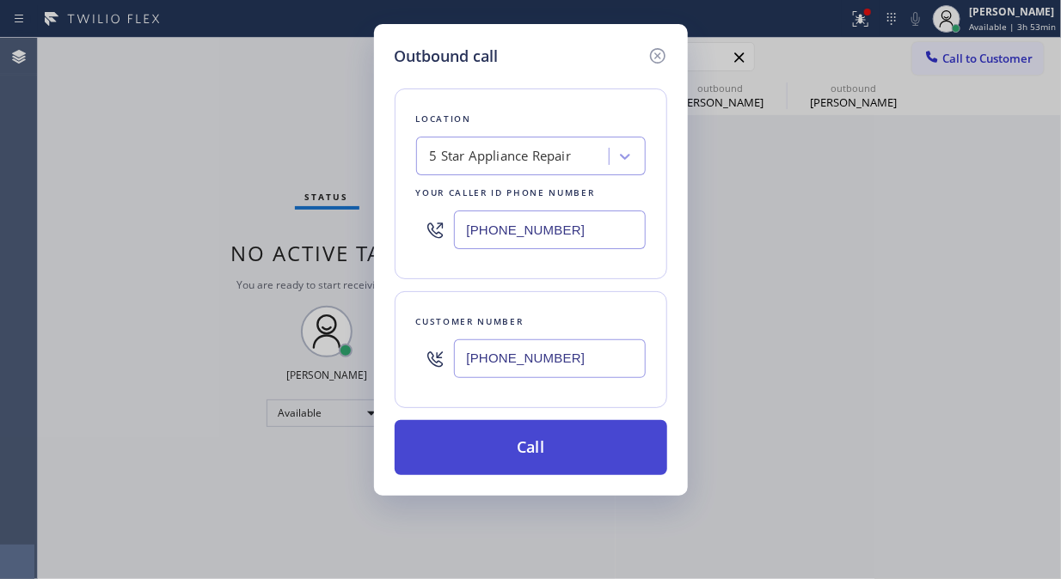
type input "[PHONE_NUMBER]"
click at [581, 454] on button "Call" at bounding box center [530, 447] width 272 height 55
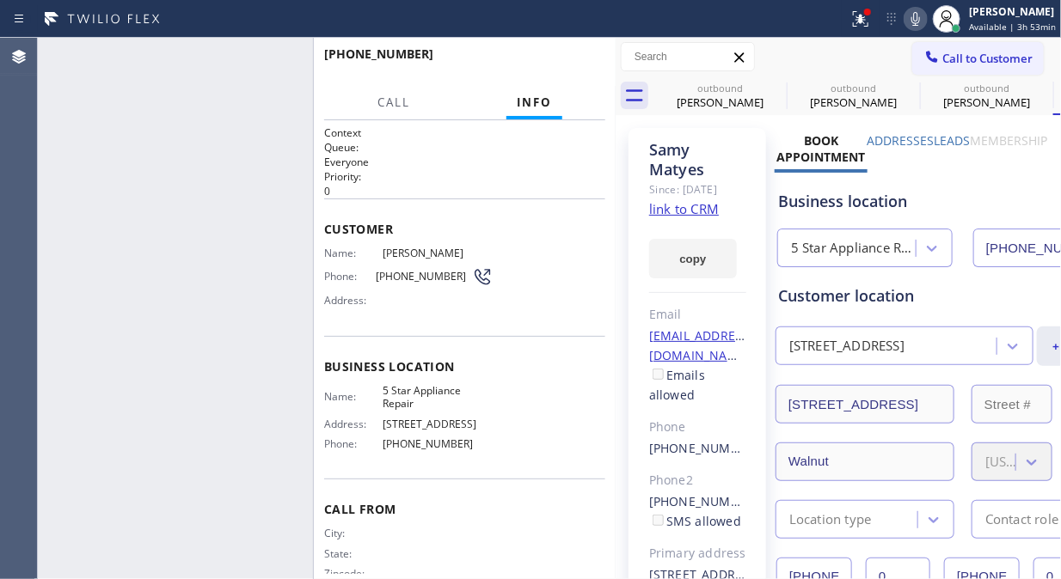
type input "[PHONE_NUMBER]"
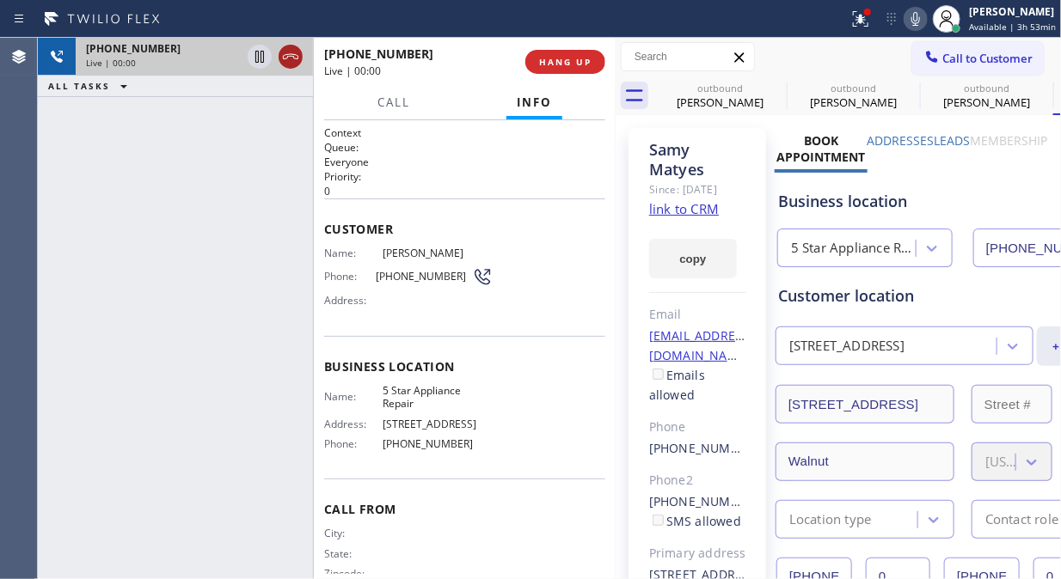
click at [292, 58] on icon at bounding box center [290, 56] width 21 height 21
click at [548, 65] on span "HANG UP" at bounding box center [565, 62] width 52 height 12
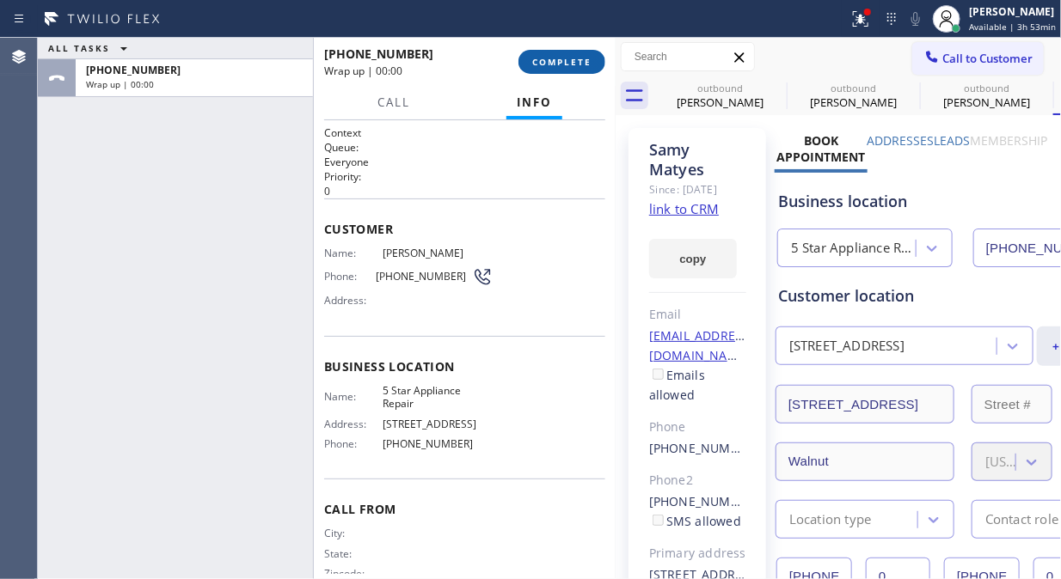
click at [550, 63] on span "COMPLETE" at bounding box center [561, 62] width 59 height 12
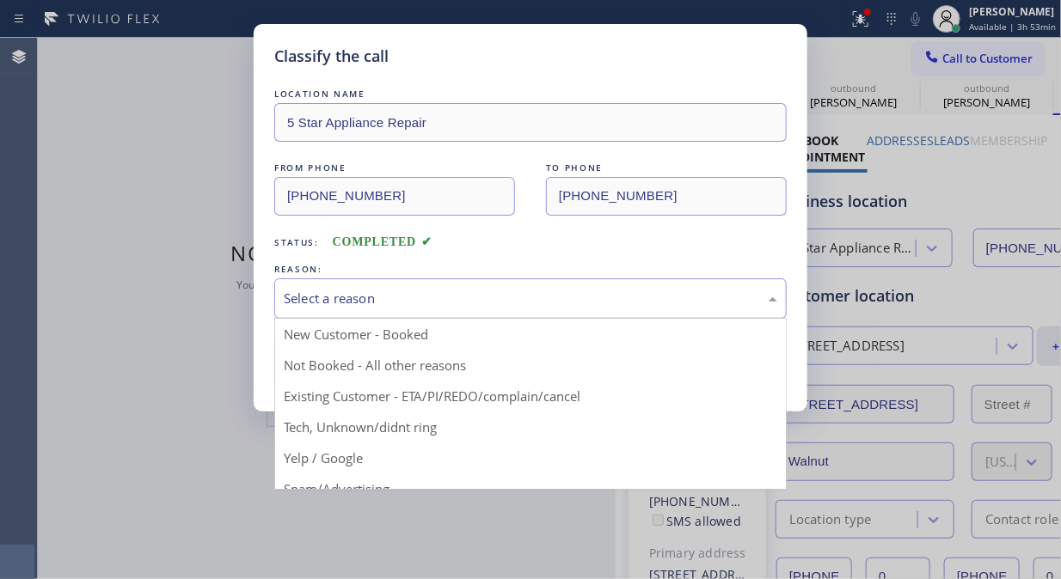
click at [553, 297] on div "Select a reason" at bounding box center [530, 299] width 493 height 20
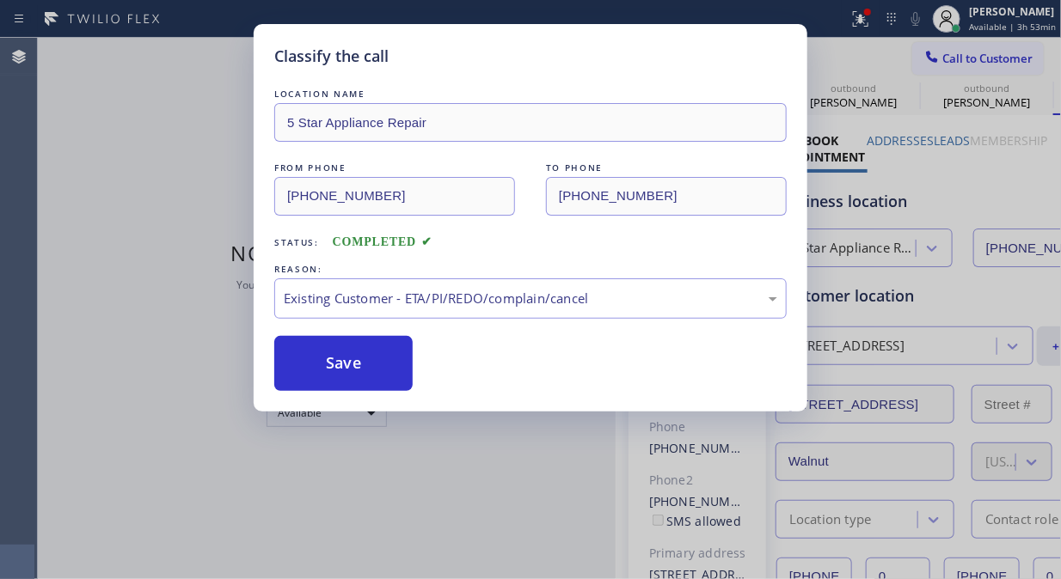
drag, startPoint x: 352, startPoint y: 370, endPoint x: 545, endPoint y: 270, distance: 217.2
click at [352, 370] on button "Save" at bounding box center [343, 363] width 138 height 55
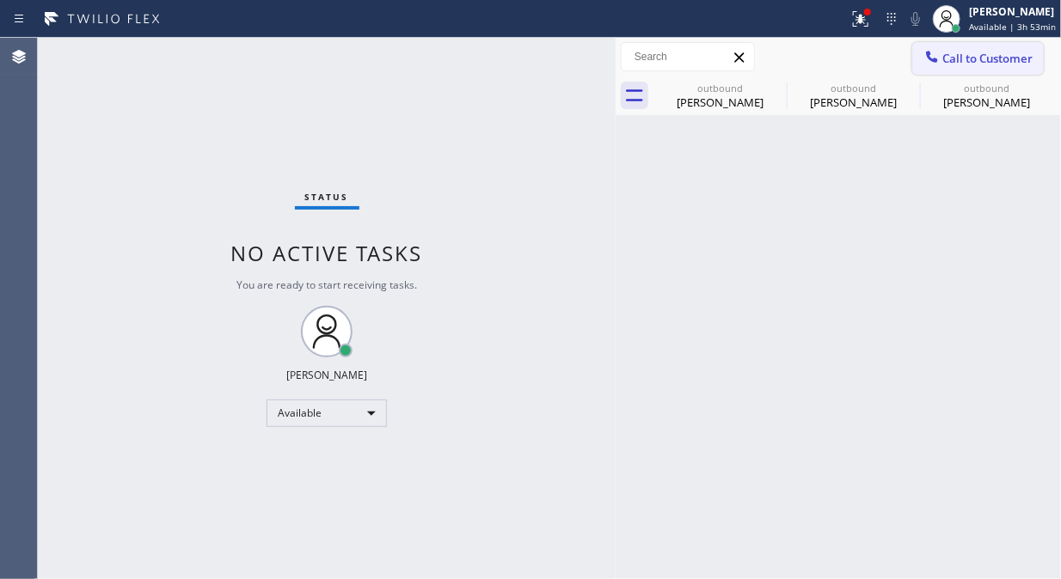
click at [971, 58] on span "Call to Customer" at bounding box center [987, 58] width 90 height 15
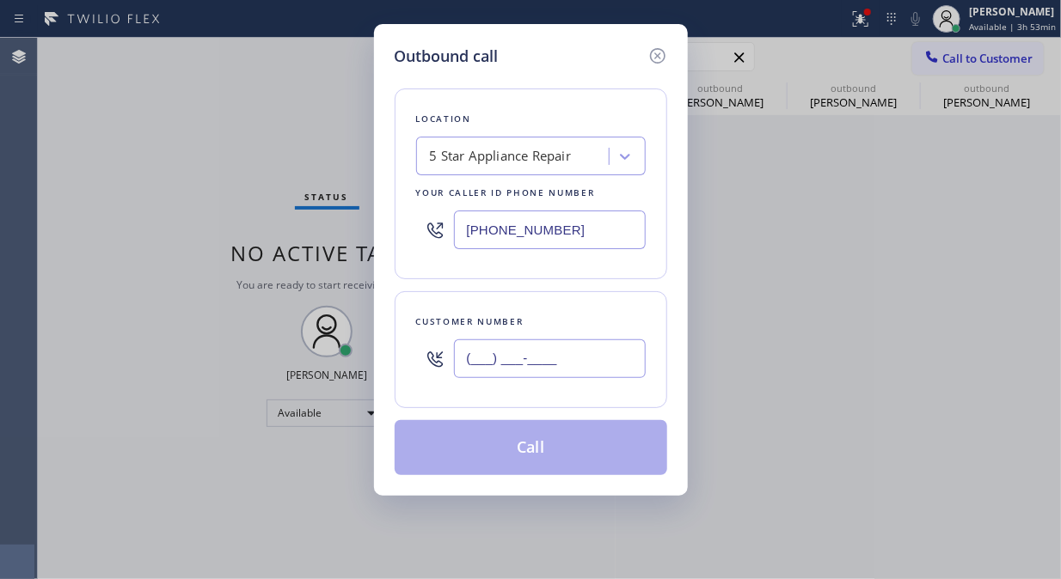
click at [615, 372] on input "(___) ___-____" at bounding box center [550, 358] width 192 height 39
paste input "310) 666-9261"
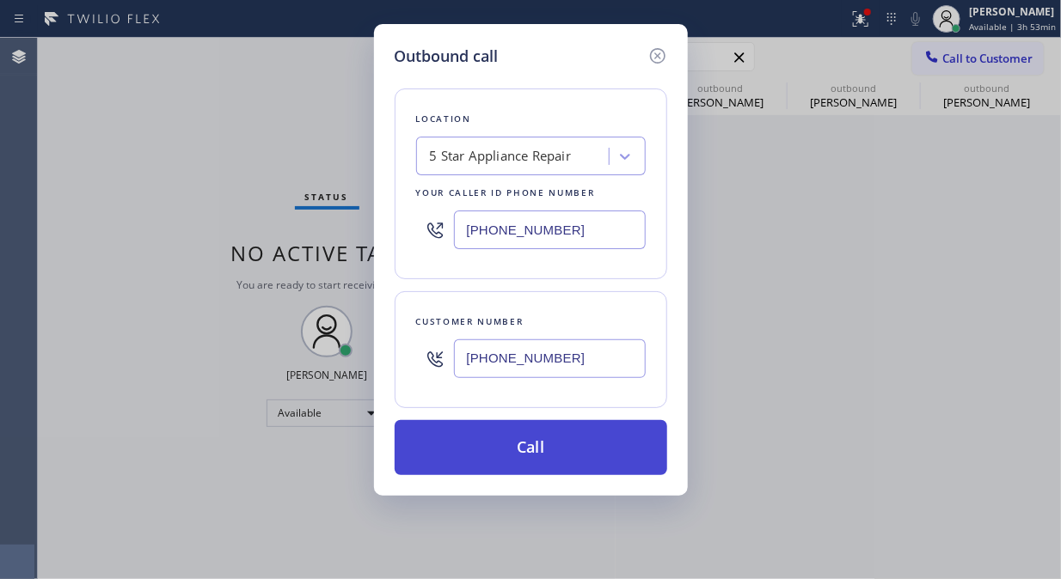
type input "[PHONE_NUMBER]"
click at [602, 443] on button "Call" at bounding box center [530, 447] width 272 height 55
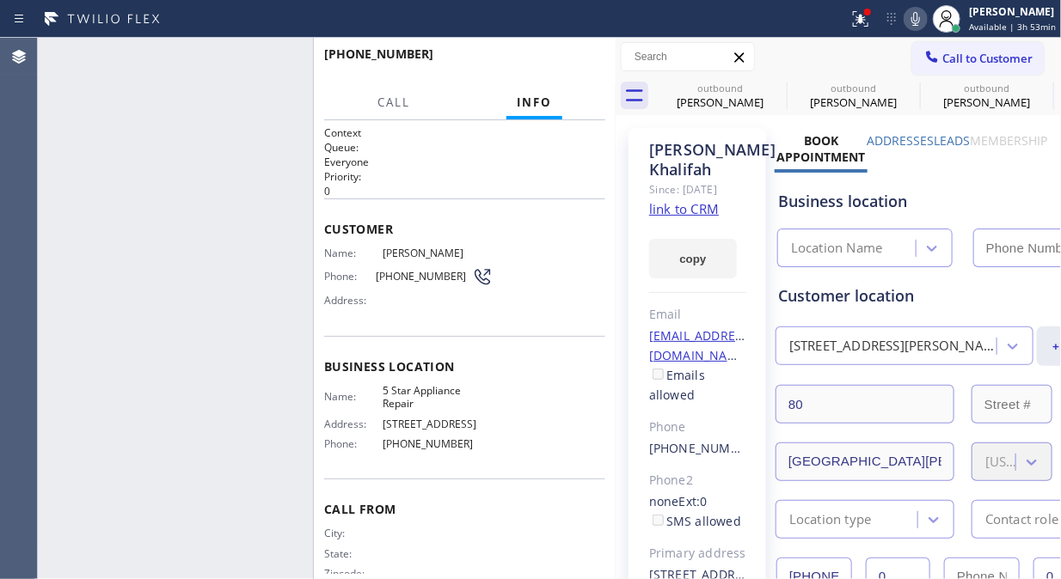
type input "[PHONE_NUMBER]"
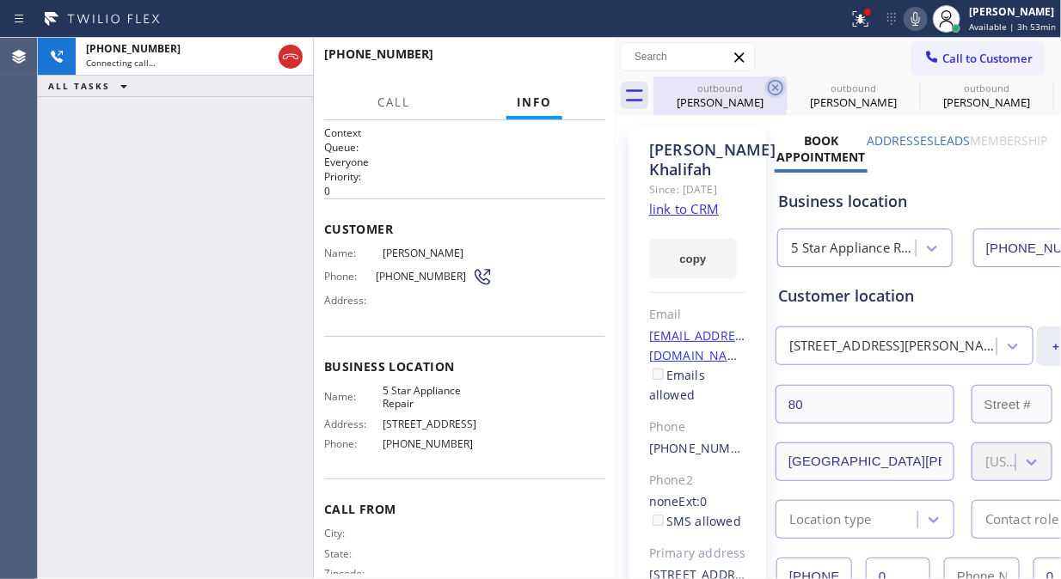
click at [769, 86] on icon at bounding box center [775, 87] width 21 height 21
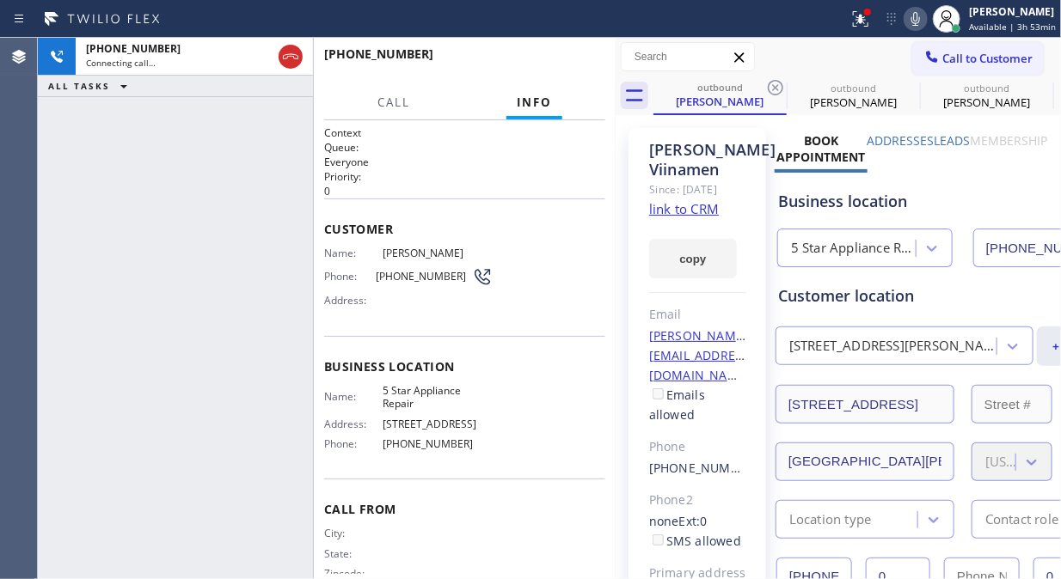
click at [769, 86] on icon at bounding box center [775, 87] width 21 height 21
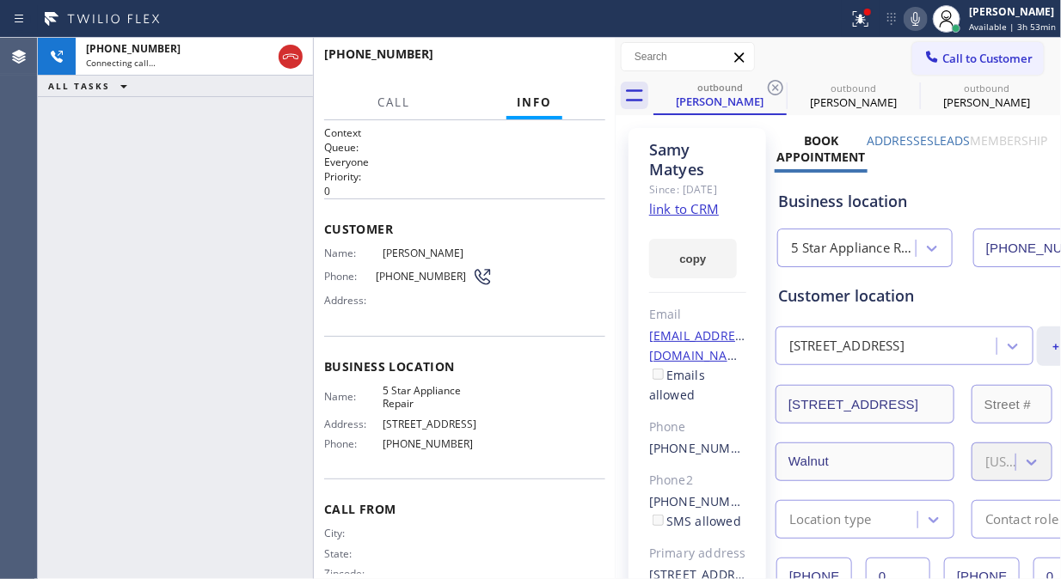
click at [769, 86] on icon at bounding box center [775, 87] width 21 height 21
click at [0, 0] on icon at bounding box center [0, 0] width 0 height 0
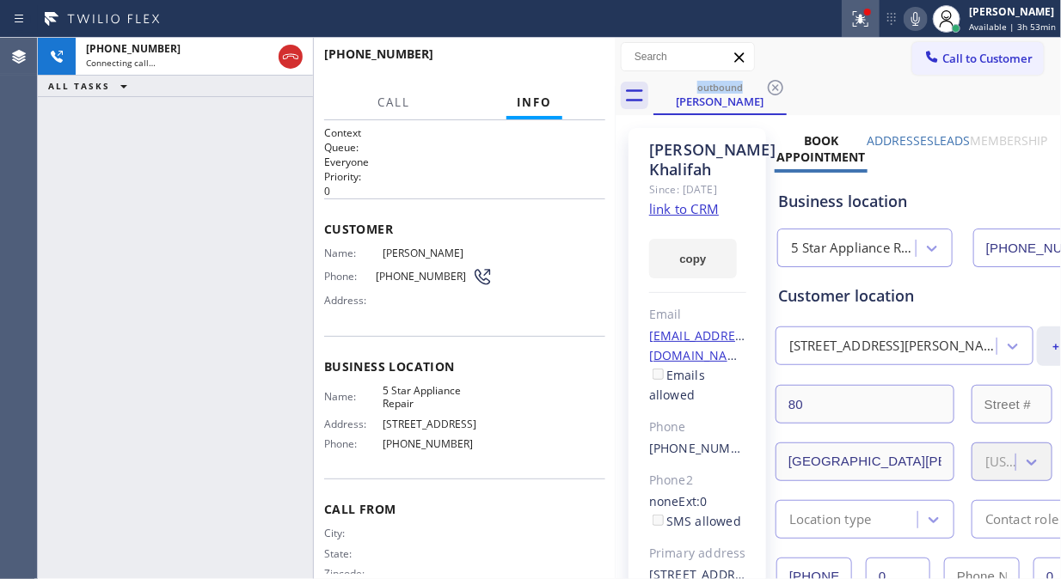
click at [859, 24] on icon at bounding box center [860, 19] width 21 height 21
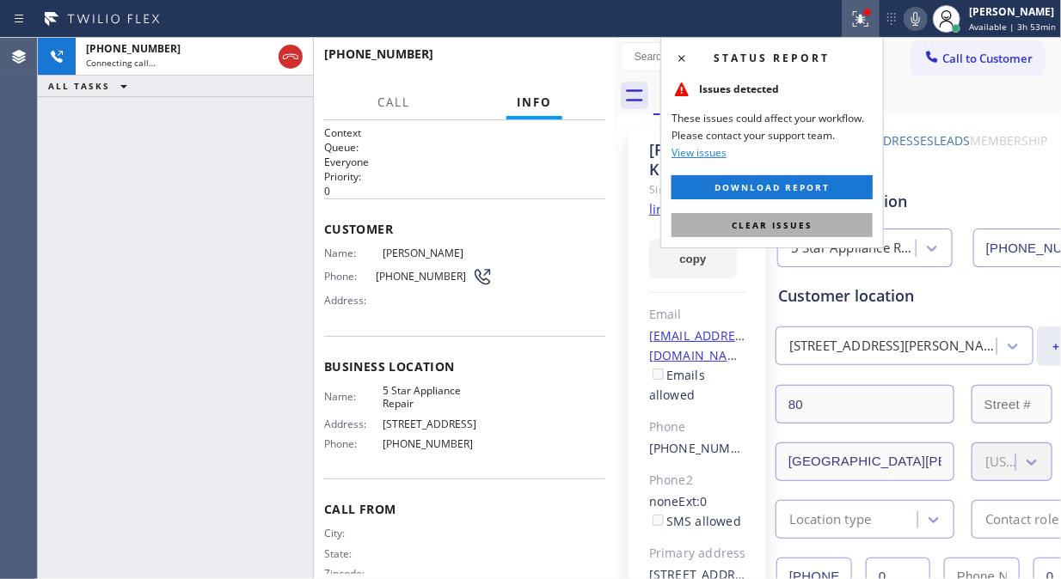
click at [808, 228] on span "Clear issues" at bounding box center [771, 225] width 81 height 12
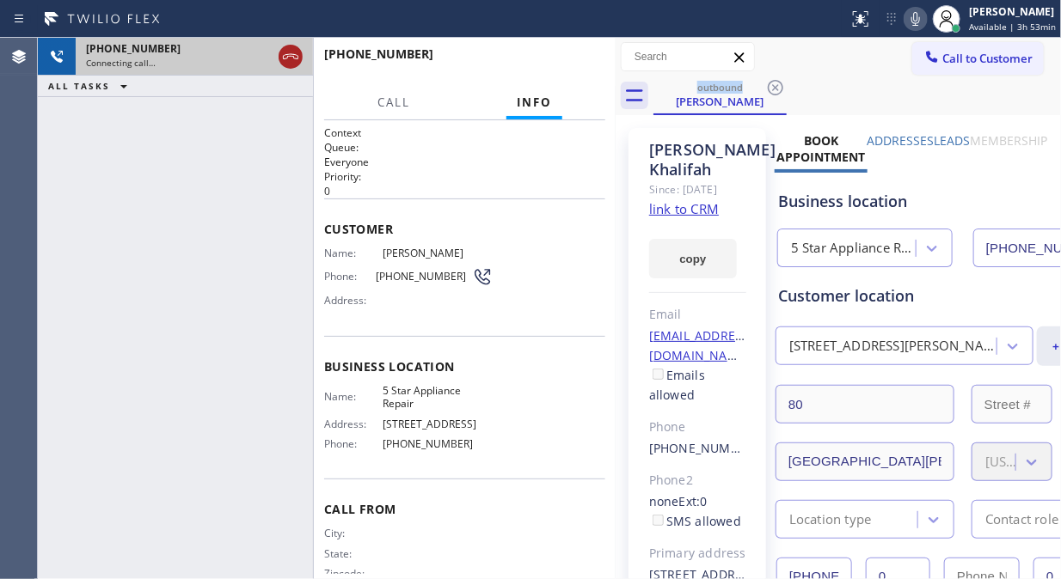
click at [282, 46] on icon at bounding box center [290, 56] width 21 height 21
click at [288, 54] on div "[PHONE_NUMBER]" at bounding box center [194, 48] width 217 height 15
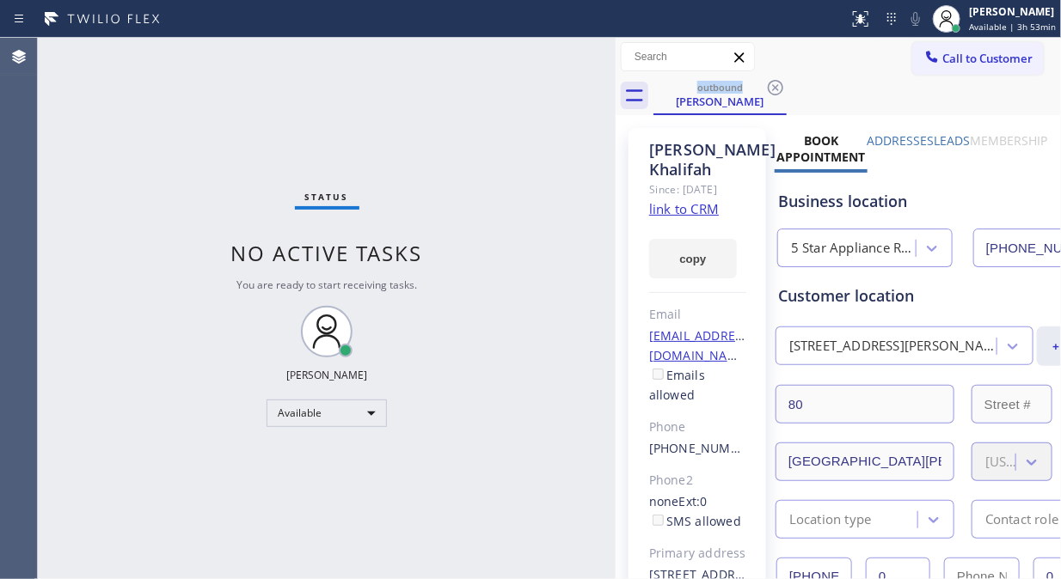
click at [949, 64] on span "Call to Customer" at bounding box center [987, 58] width 90 height 15
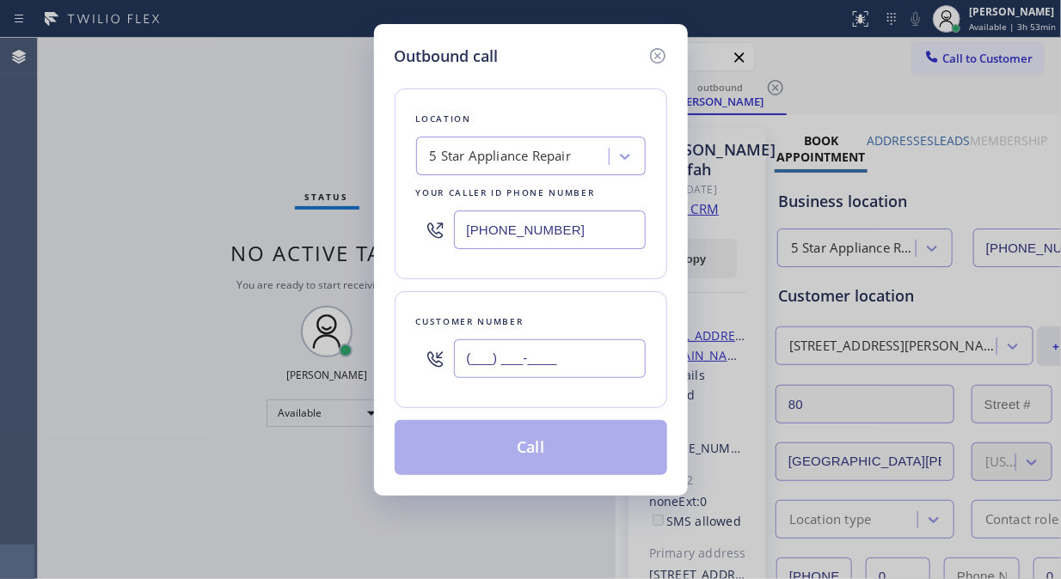
click at [512, 371] on input "(___) ___-____" at bounding box center [550, 358] width 192 height 39
paste input "323) 810-2950"
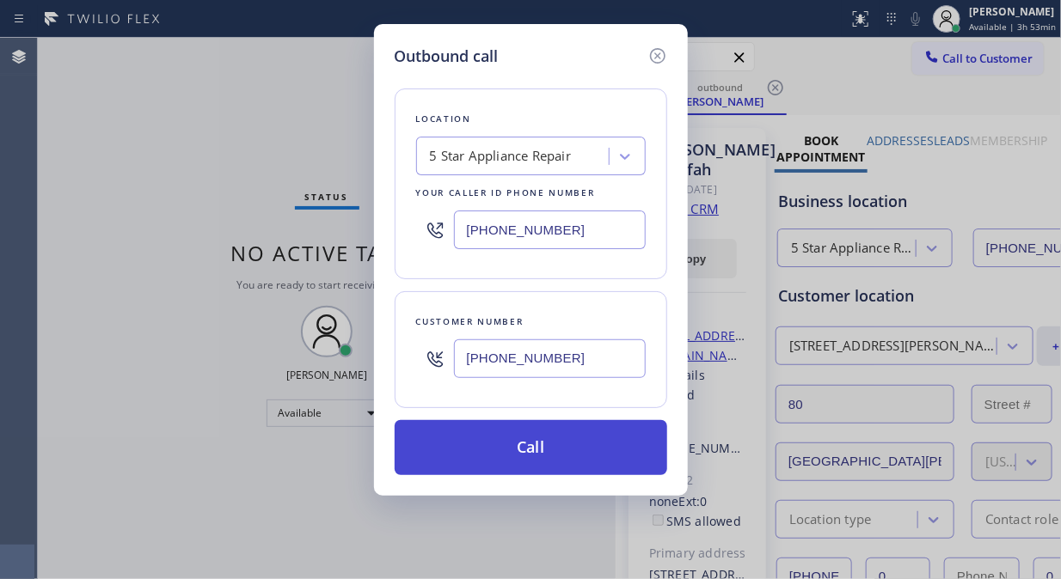
type input "[PHONE_NUMBER]"
click at [568, 456] on button "Call" at bounding box center [530, 447] width 272 height 55
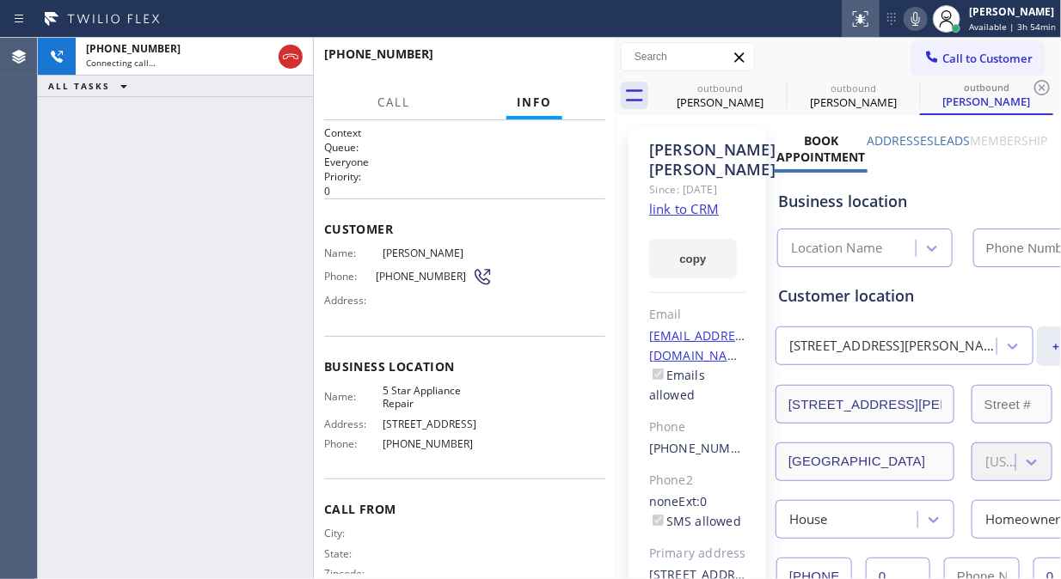
type input "[PHONE_NUMBER]"
click at [289, 54] on icon at bounding box center [290, 56] width 15 height 5
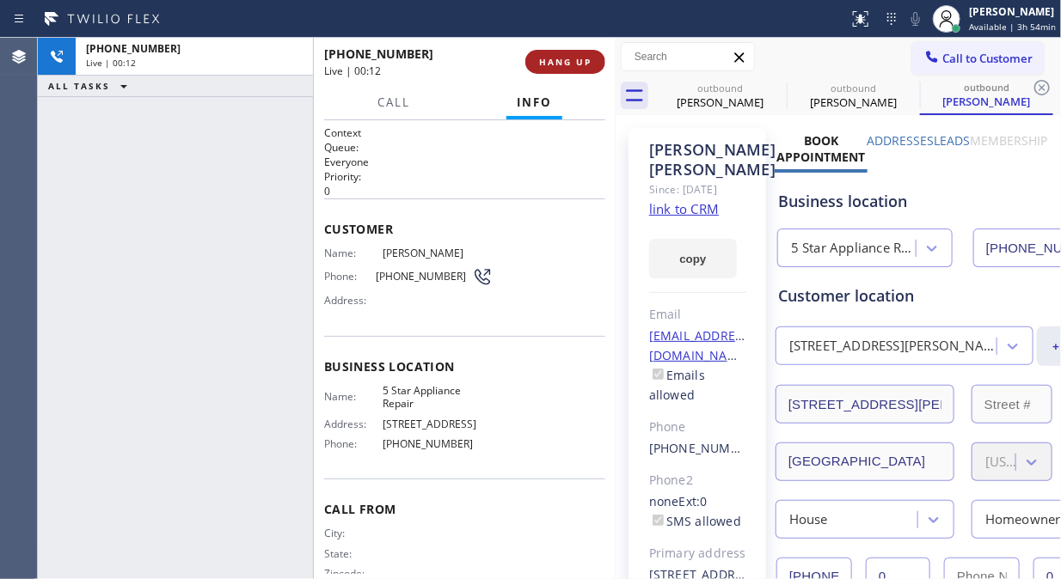
click at [580, 60] on span "HANG UP" at bounding box center [565, 62] width 52 height 12
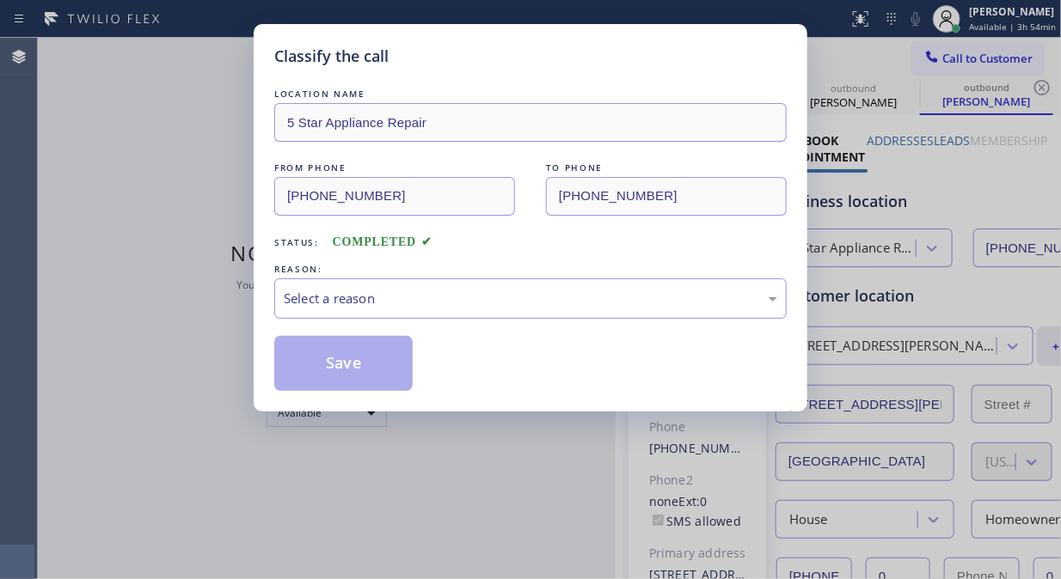
click at [528, 305] on div "Select a reason" at bounding box center [530, 299] width 493 height 20
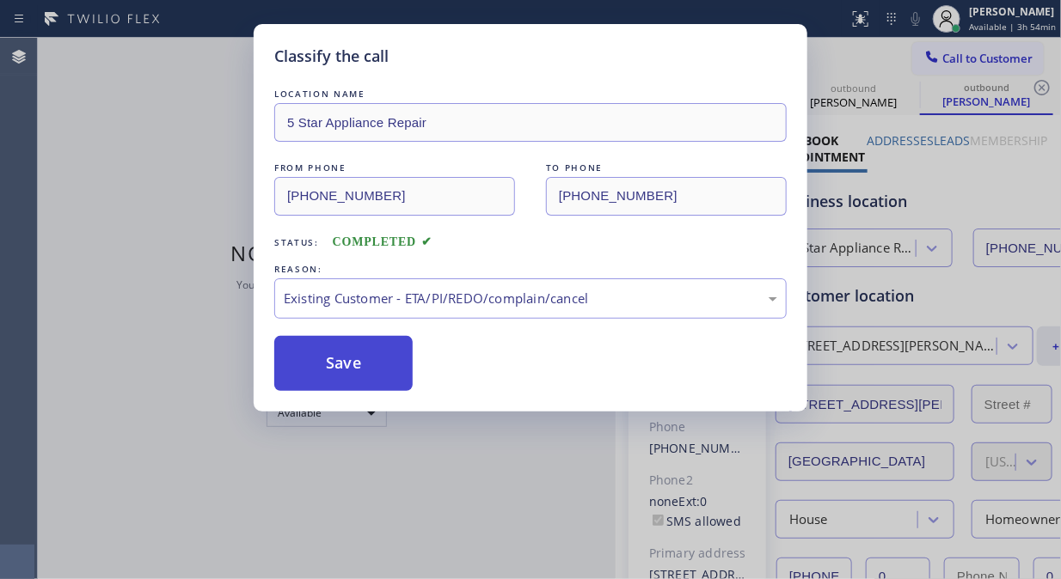
click at [378, 359] on button "Save" at bounding box center [343, 363] width 138 height 55
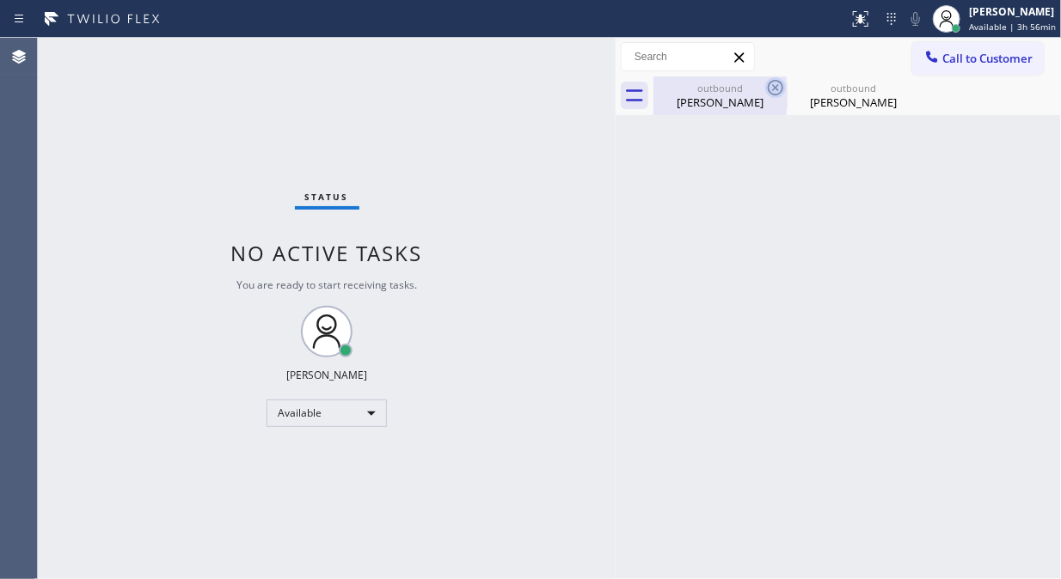
click at [776, 83] on icon at bounding box center [775, 87] width 21 height 21
click at [0, 0] on icon at bounding box center [0, 0] width 0 height 0
click at [952, 60] on span "Call to Customer" at bounding box center [987, 58] width 90 height 15
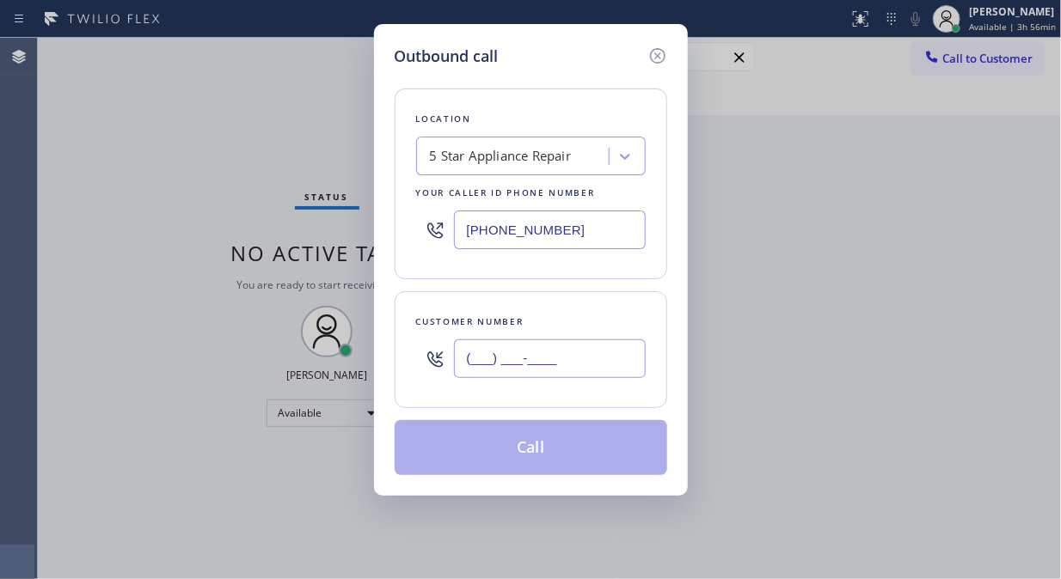
click at [519, 347] on input "(___) ___-____" at bounding box center [550, 358] width 192 height 39
paste input "213) 590-6078"
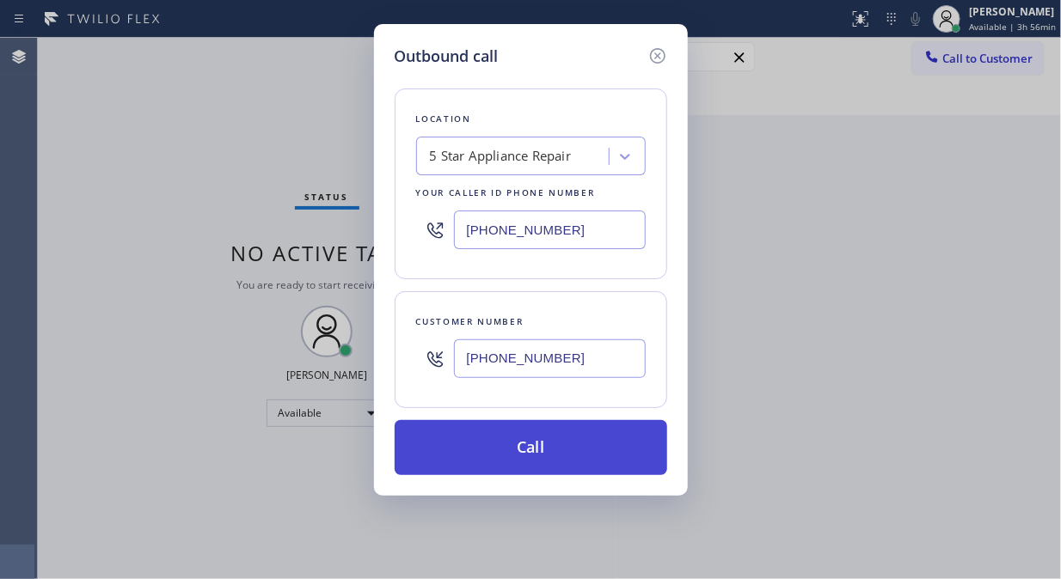
type input "[PHONE_NUMBER]"
drag, startPoint x: 544, startPoint y: 459, endPoint x: 553, endPoint y: 443, distance: 17.7
click at [545, 459] on button "Call" at bounding box center [530, 447] width 272 height 55
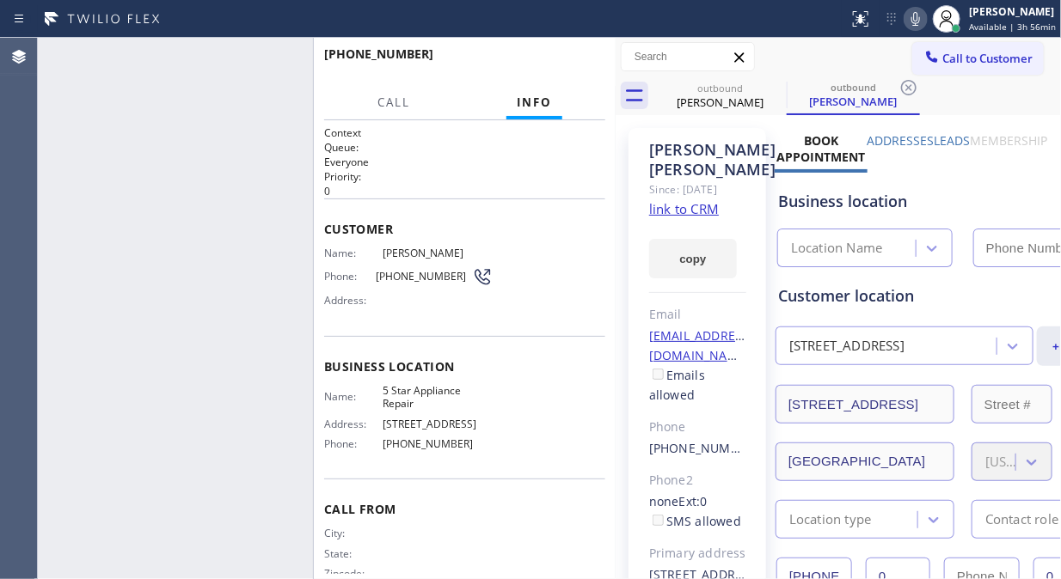
type input "[PHONE_NUMBER]"
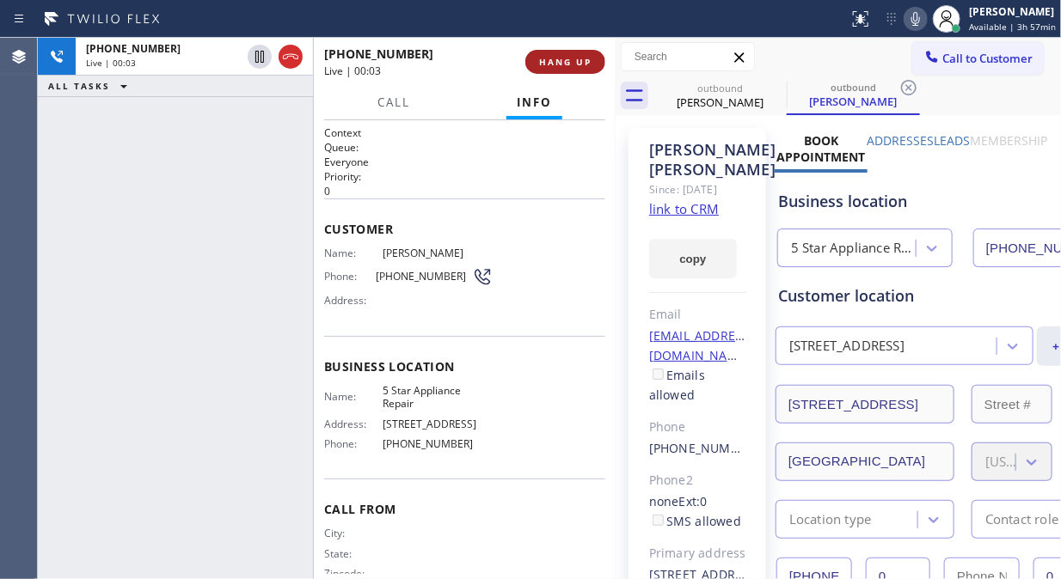
click at [568, 61] on span "HANG UP" at bounding box center [565, 62] width 52 height 12
click at [568, 63] on span "HANG UP" at bounding box center [565, 62] width 52 height 12
click at [568, 64] on span "HANG UP" at bounding box center [565, 62] width 52 height 12
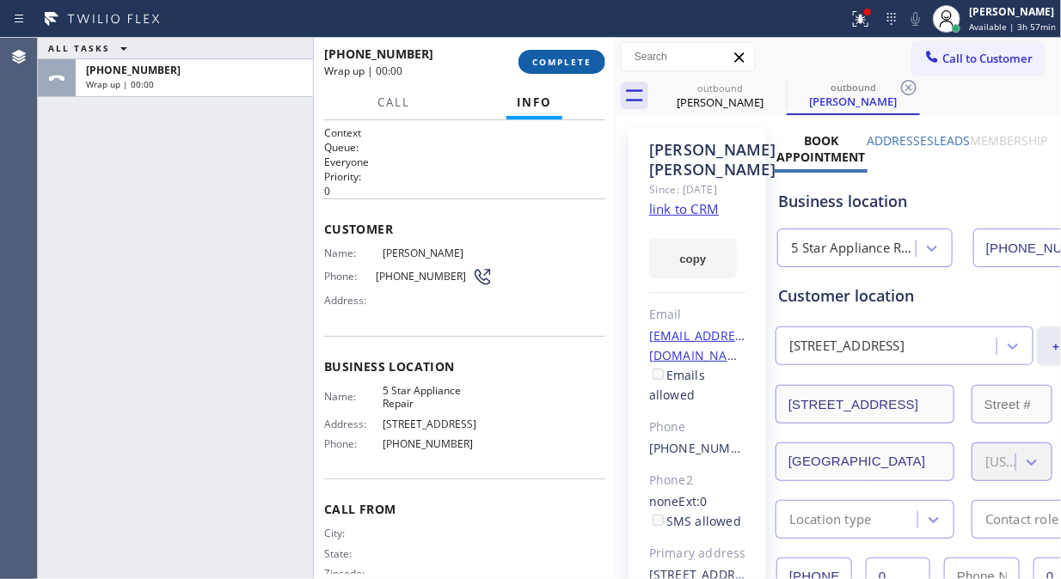
click at [568, 64] on span "COMPLETE" at bounding box center [561, 62] width 59 height 12
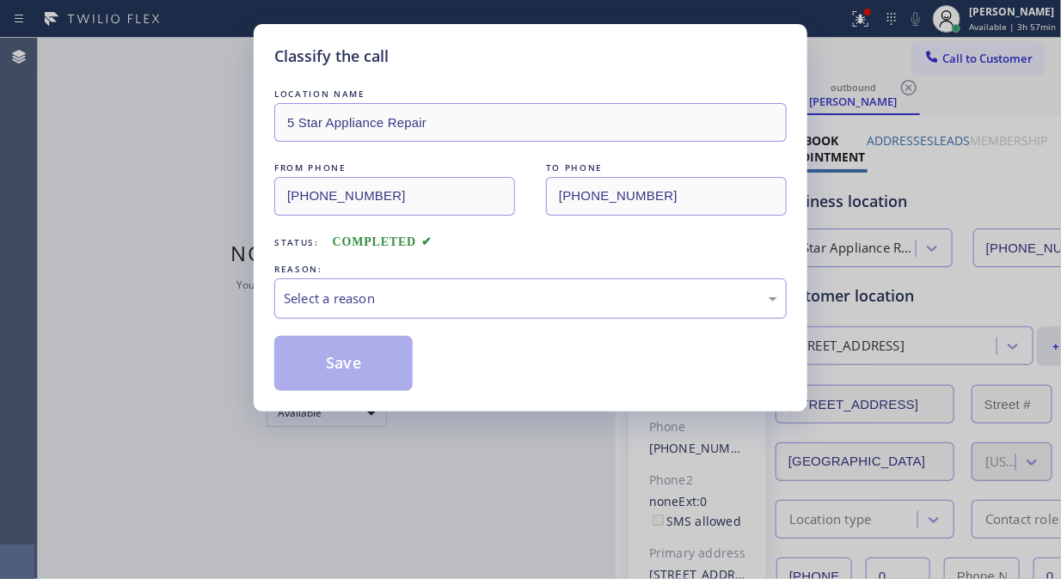
click at [518, 299] on div "Select a reason" at bounding box center [530, 299] width 493 height 20
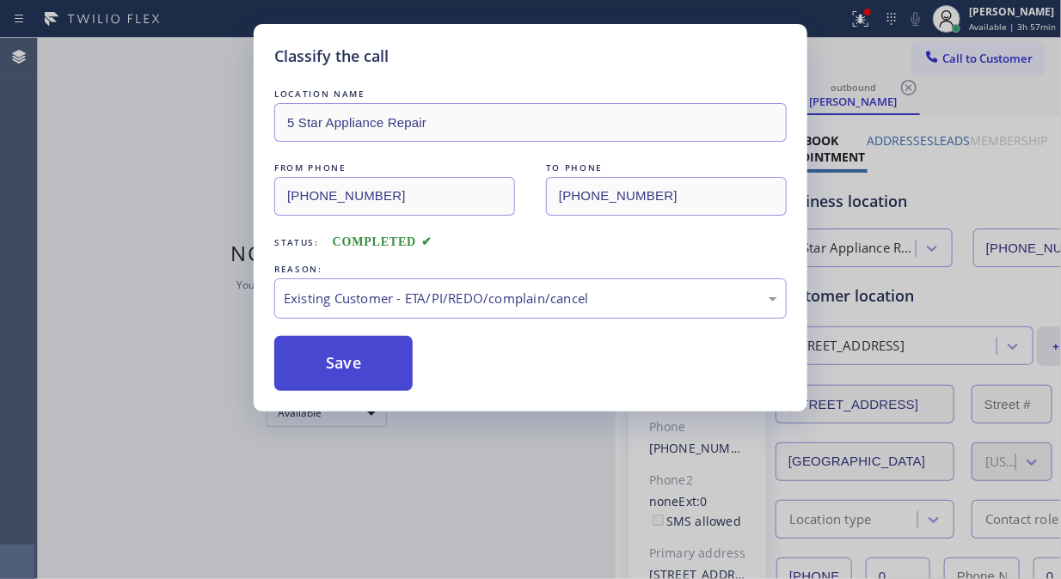
click at [394, 382] on button "Save" at bounding box center [343, 363] width 138 height 55
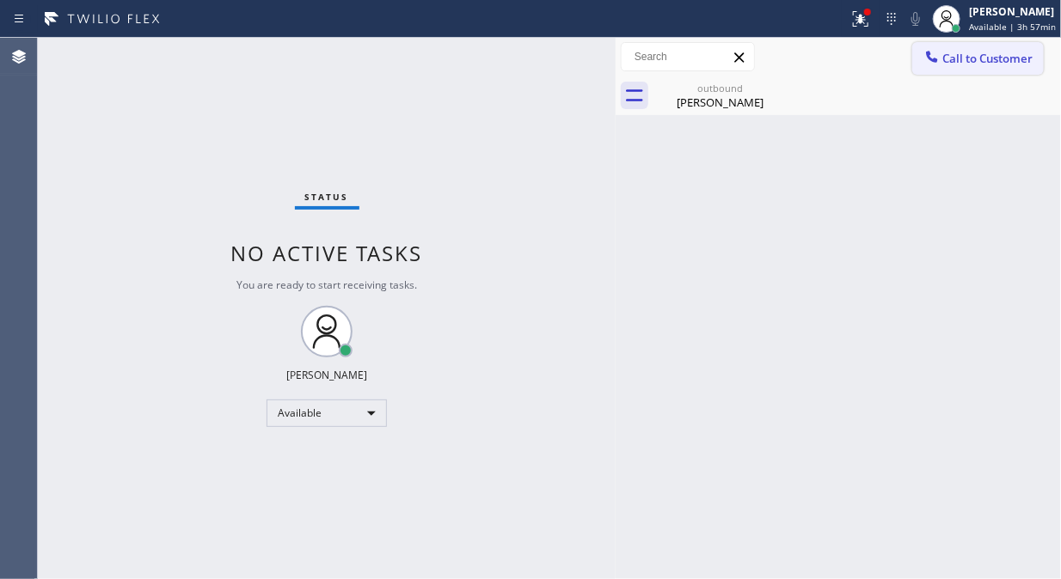
click at [941, 66] on div at bounding box center [931, 58] width 21 height 21
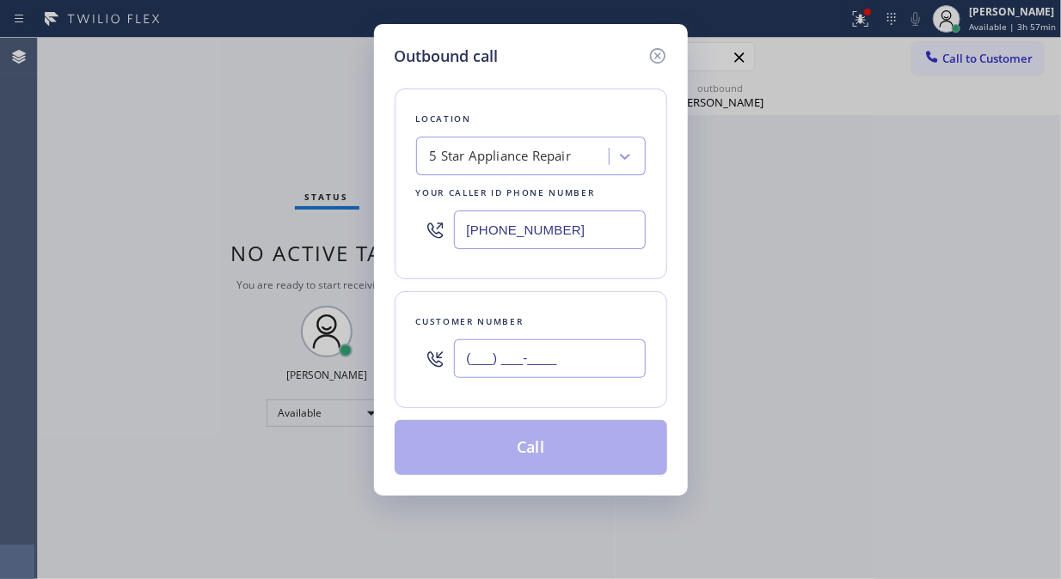
click at [595, 350] on input "(___) ___-____" at bounding box center [550, 358] width 192 height 39
paste input "323) 810-4642"
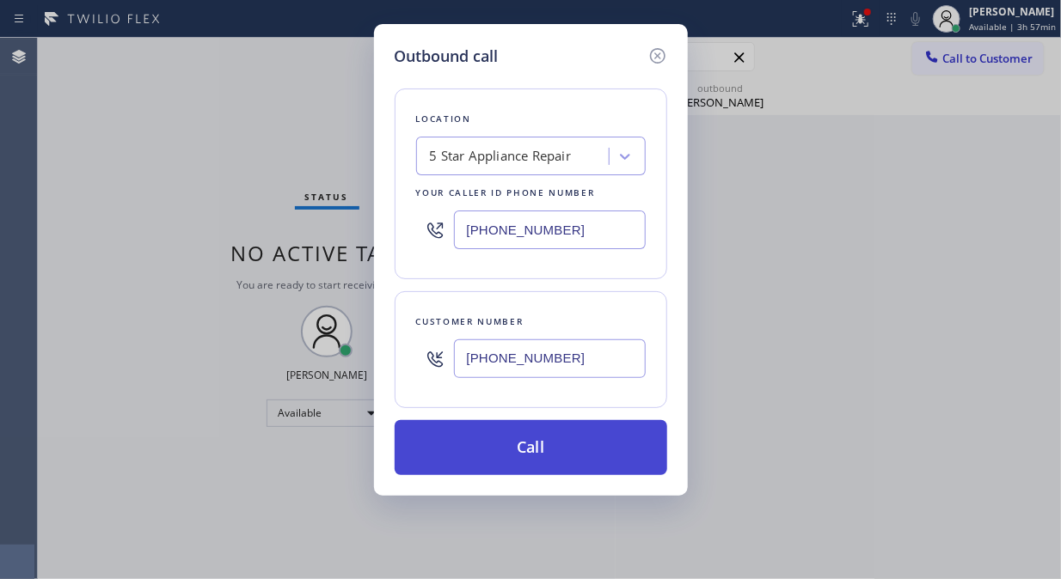
type input "[PHONE_NUMBER]"
click at [593, 456] on button "Call" at bounding box center [530, 447] width 272 height 55
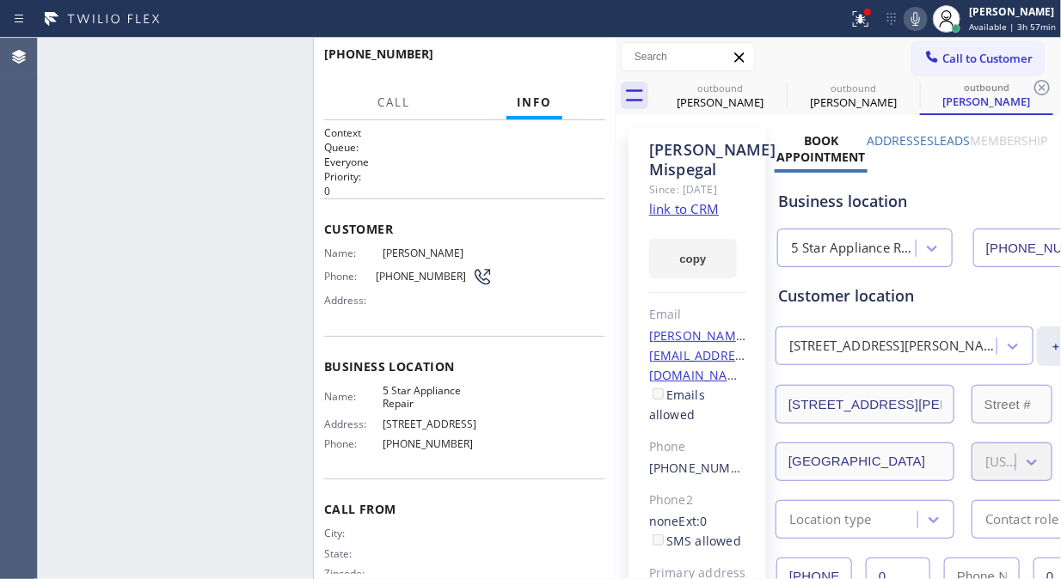
type input "[PHONE_NUMBER]"
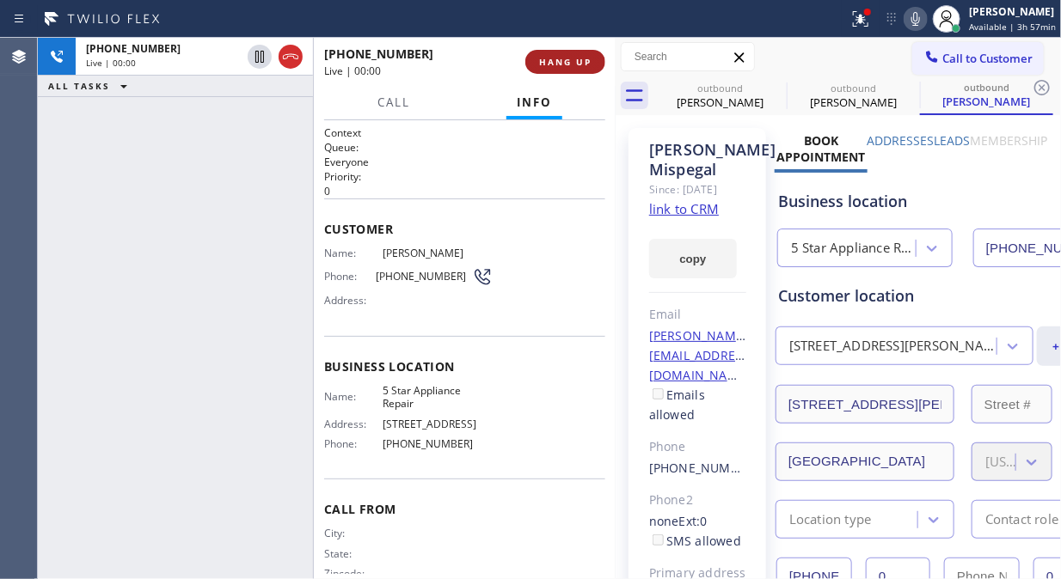
click at [560, 63] on span "HANG UP" at bounding box center [565, 62] width 52 height 12
click at [560, 62] on span "HANG UP" at bounding box center [565, 62] width 52 height 12
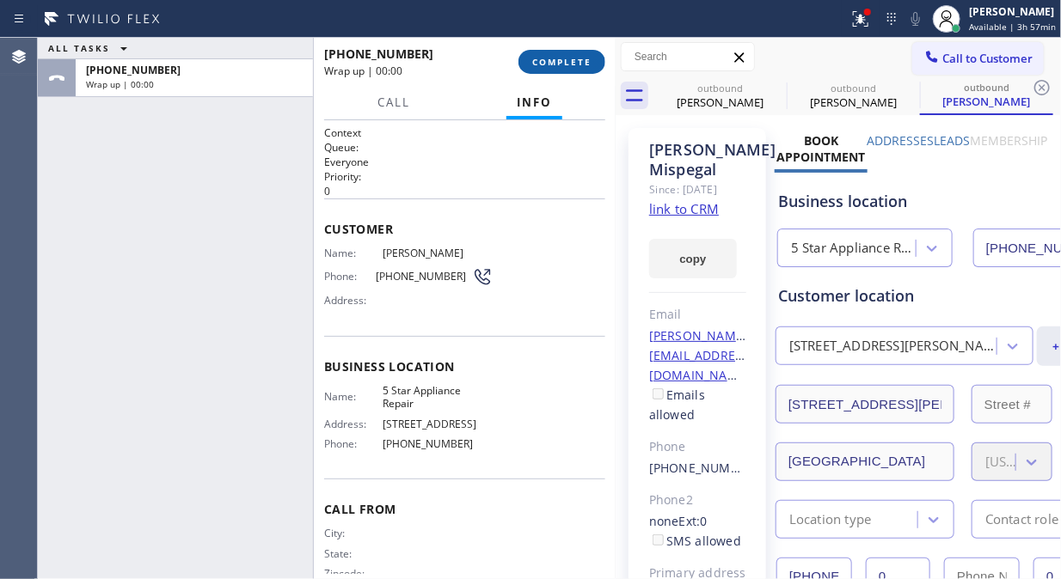
click at [560, 62] on span "COMPLETE" at bounding box center [561, 62] width 59 height 12
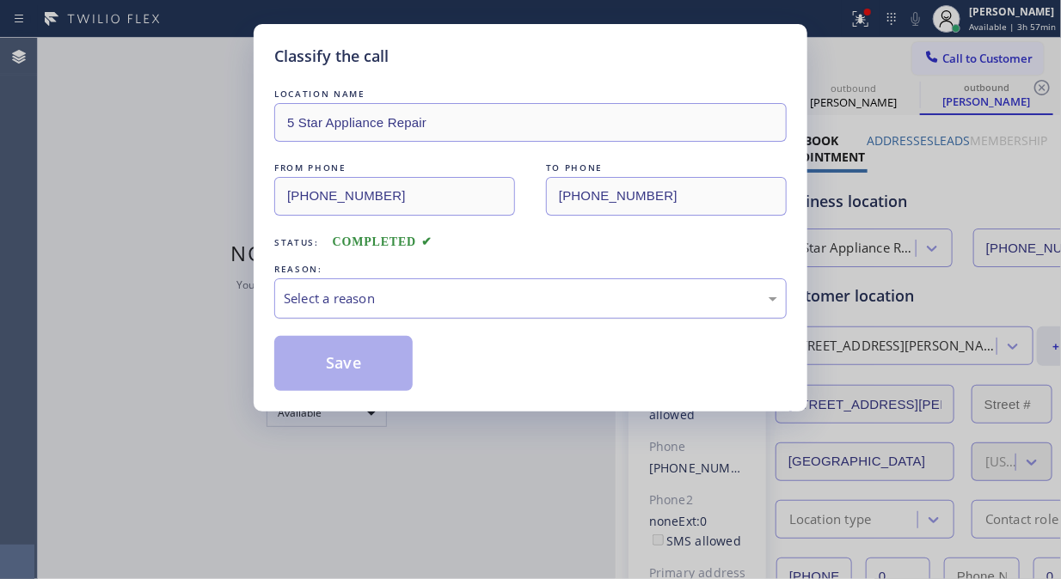
click at [516, 292] on div "Select a reason" at bounding box center [530, 299] width 493 height 20
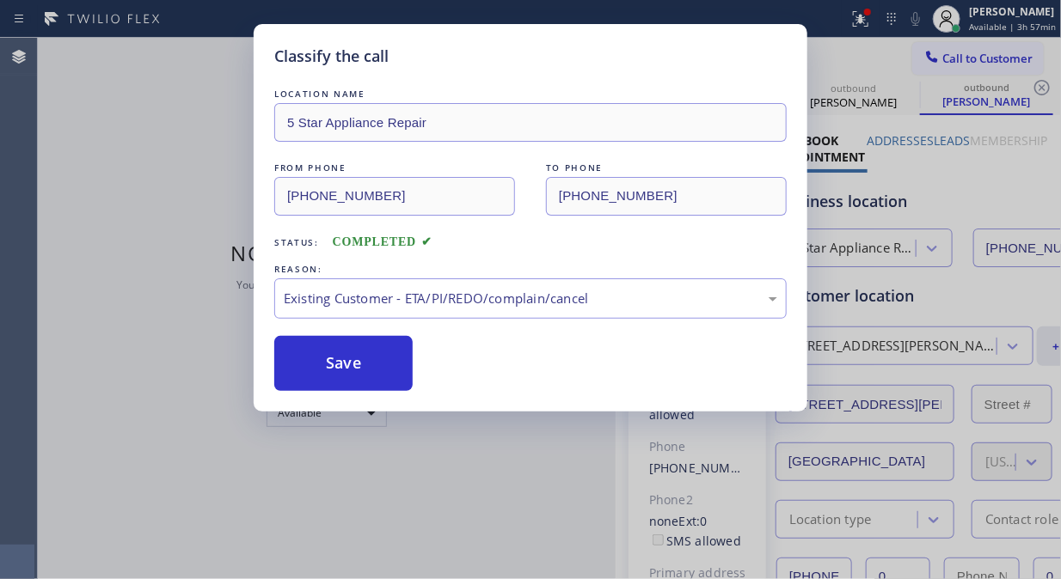
click at [355, 362] on button "Save" at bounding box center [343, 363] width 138 height 55
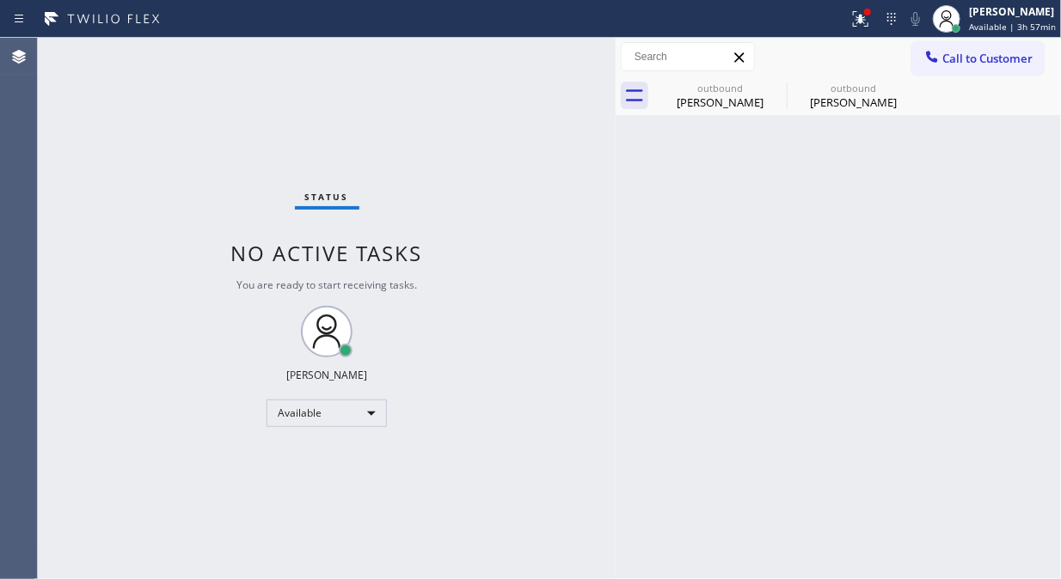
click at [72, 156] on div "Status No active tasks You are ready to start receiving tasks. [PERSON_NAME] Av…" at bounding box center [327, 308] width 578 height 541
drag, startPoint x: 972, startPoint y: 55, endPoint x: 921, endPoint y: 106, distance: 71.7
click at [973, 56] on span "Call to Customer" at bounding box center [987, 58] width 90 height 15
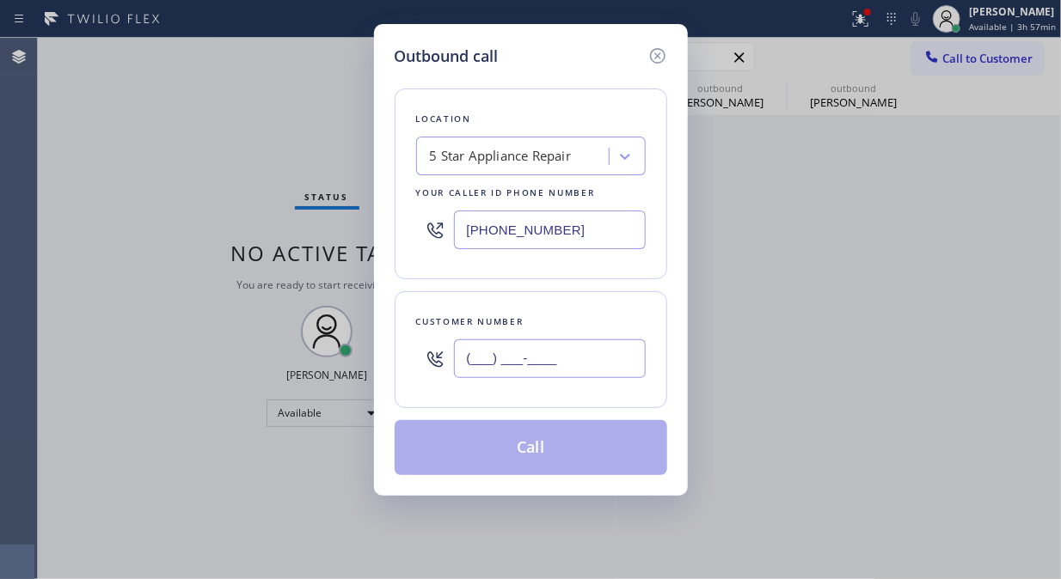
click at [573, 362] on input "(___) ___-____" at bounding box center [550, 358] width 192 height 39
paste input "323) 236-6006"
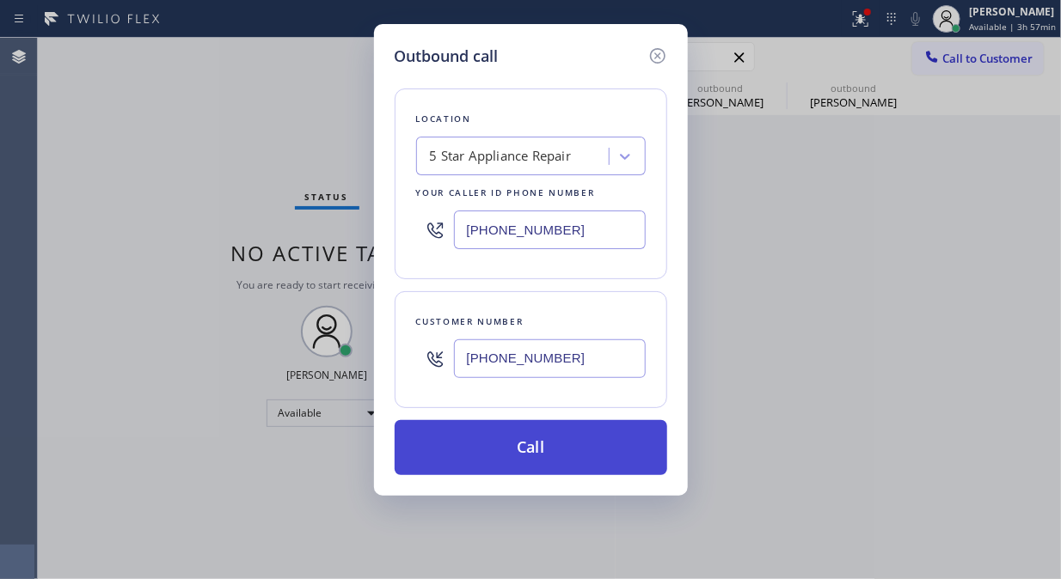
type input "[PHONE_NUMBER]"
click at [577, 449] on button "Call" at bounding box center [530, 447] width 272 height 55
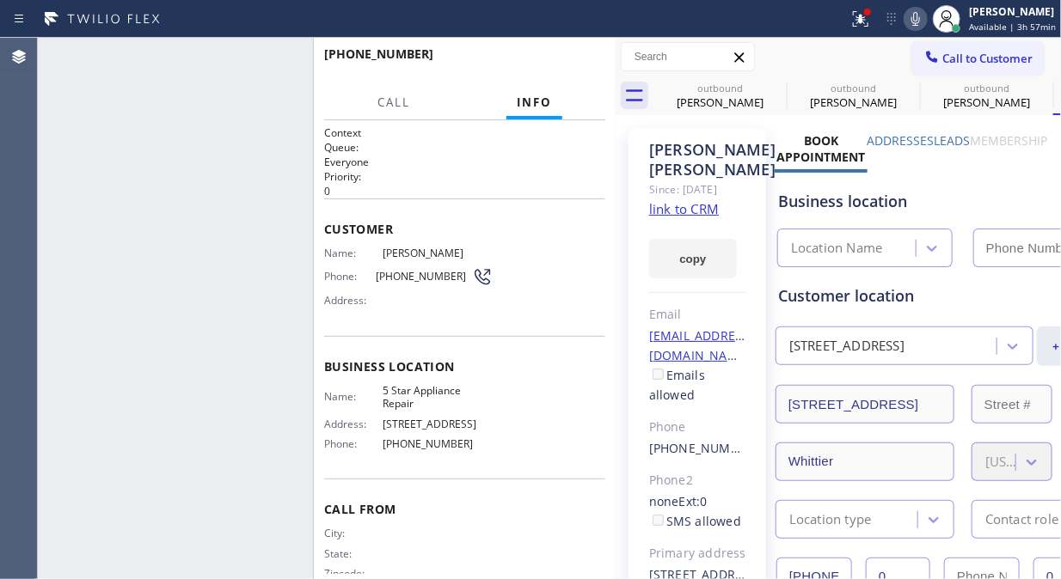
type input "[PHONE_NUMBER]"
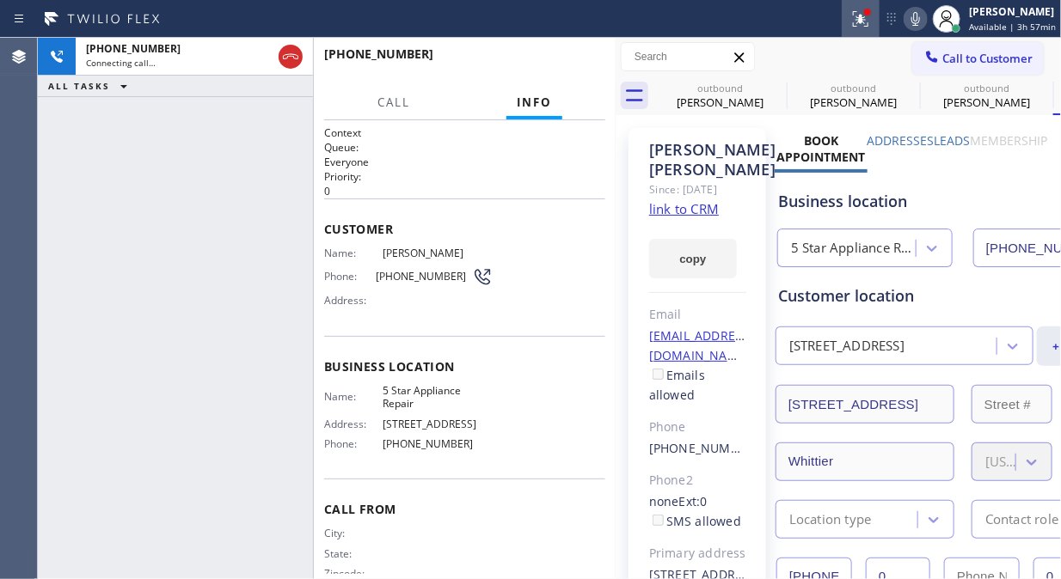
click at [859, 20] on icon at bounding box center [860, 19] width 21 height 21
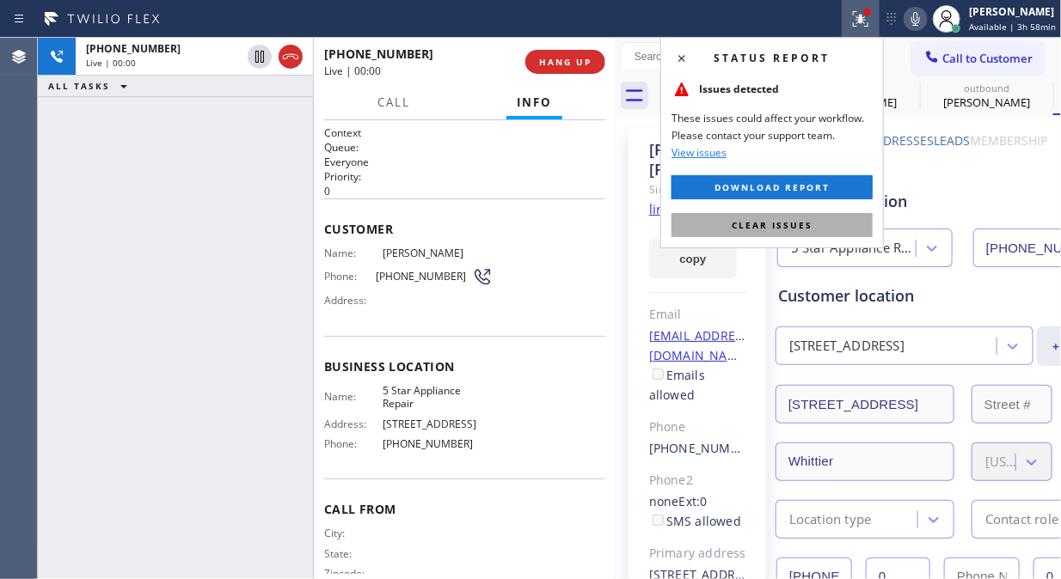
click at [789, 232] on button "Clear issues" at bounding box center [771, 225] width 201 height 24
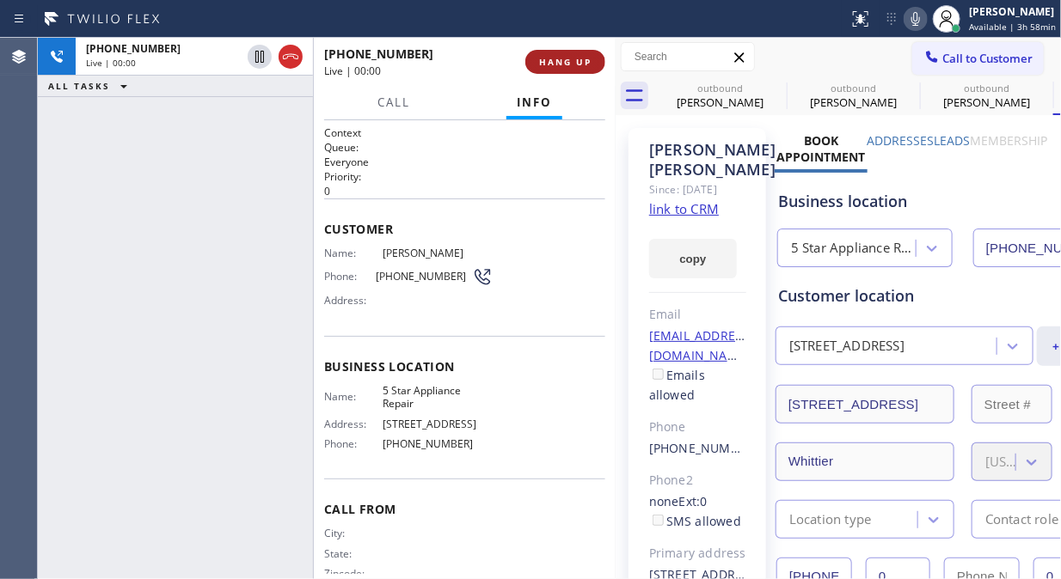
click at [571, 52] on button "HANG UP" at bounding box center [565, 62] width 80 height 24
click at [571, 56] on button "HANG UP" at bounding box center [565, 62] width 80 height 24
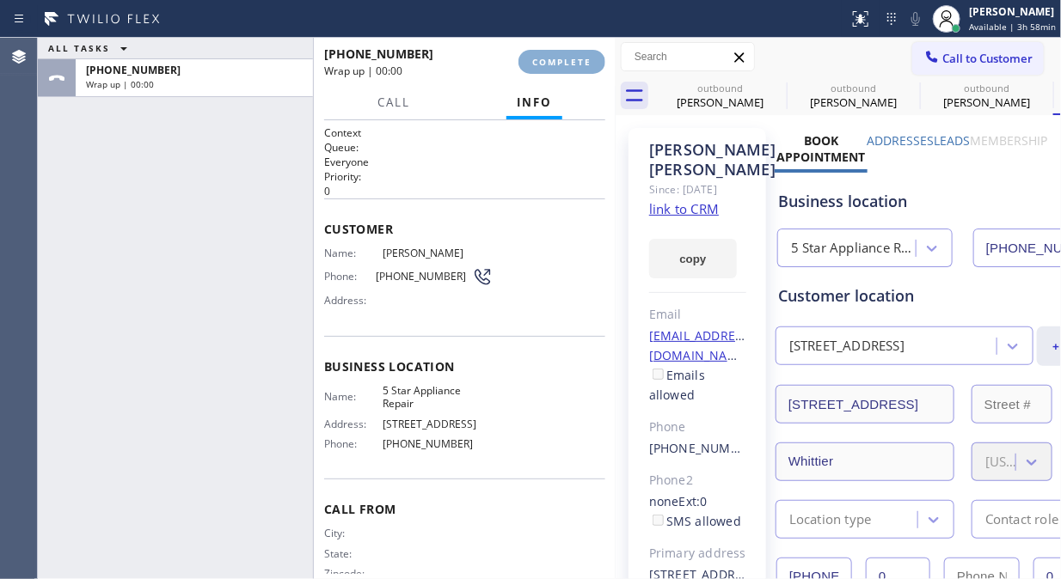
click at [571, 64] on span "COMPLETE" at bounding box center [561, 62] width 59 height 12
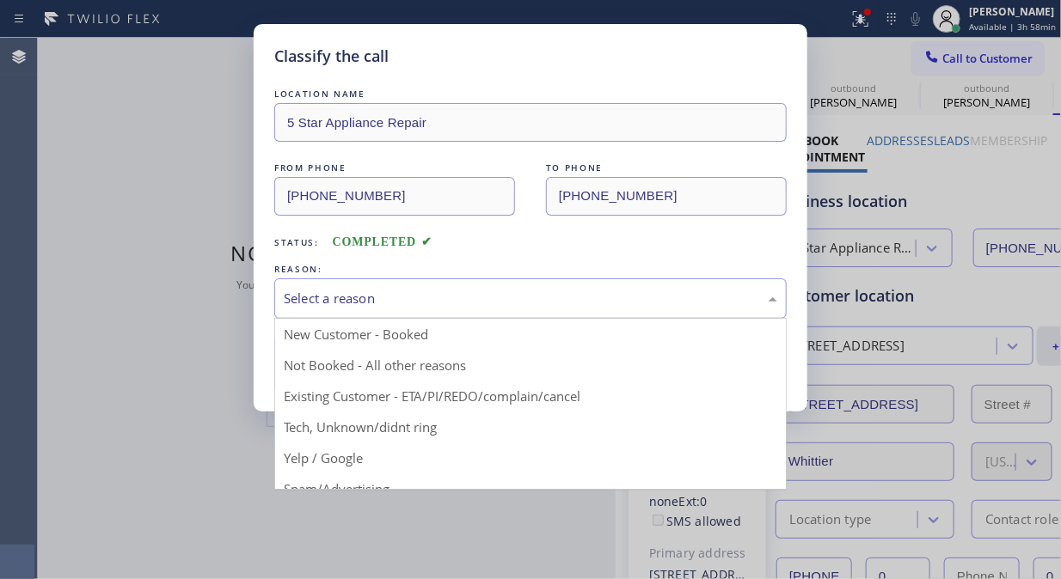
click at [518, 303] on div "Select a reason" at bounding box center [530, 299] width 493 height 20
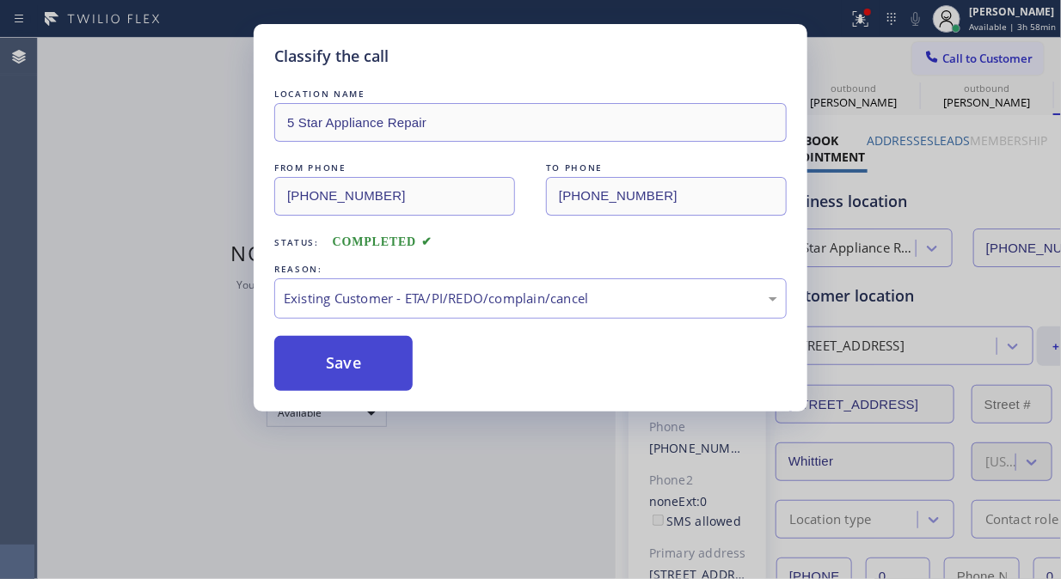
click at [375, 361] on button "Save" at bounding box center [343, 363] width 138 height 55
click at [967, 52] on span "Call to Customer" at bounding box center [987, 58] width 90 height 15
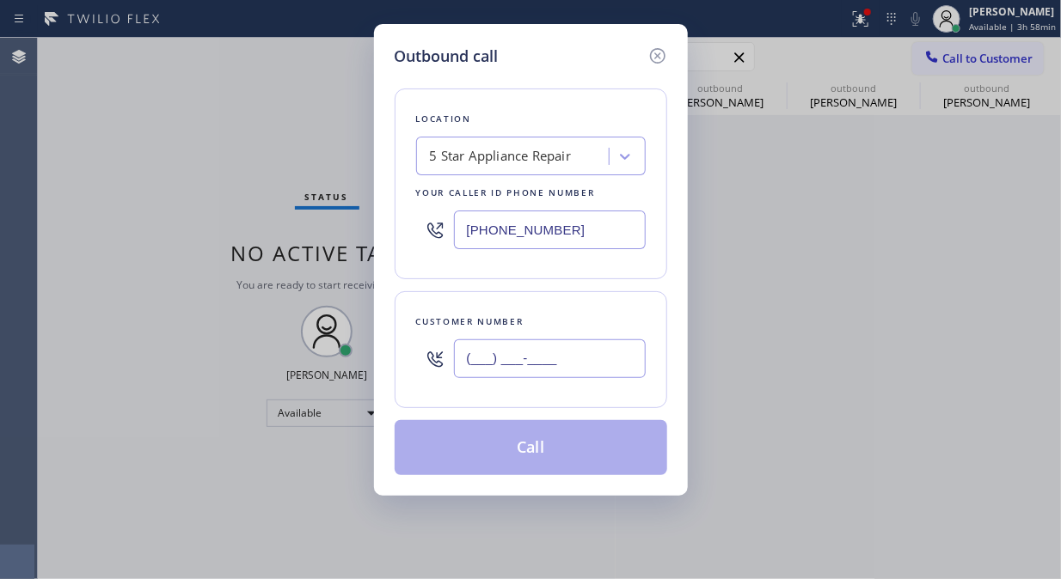
click at [510, 346] on input "(___) ___-____" at bounding box center [550, 358] width 192 height 39
paste input "310) 905-9860"
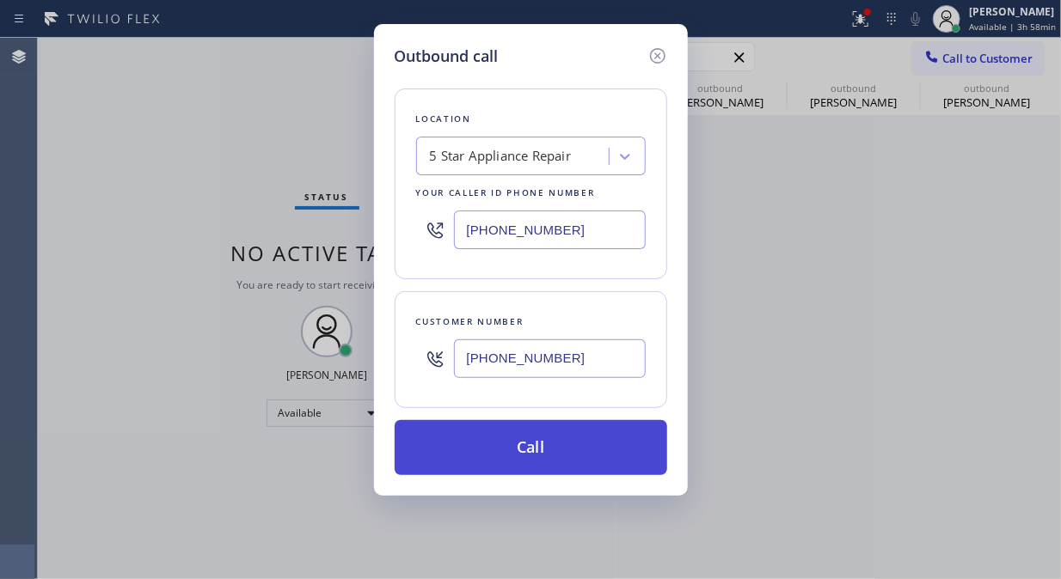
type input "[PHONE_NUMBER]"
click at [542, 452] on button "Call" at bounding box center [530, 447] width 272 height 55
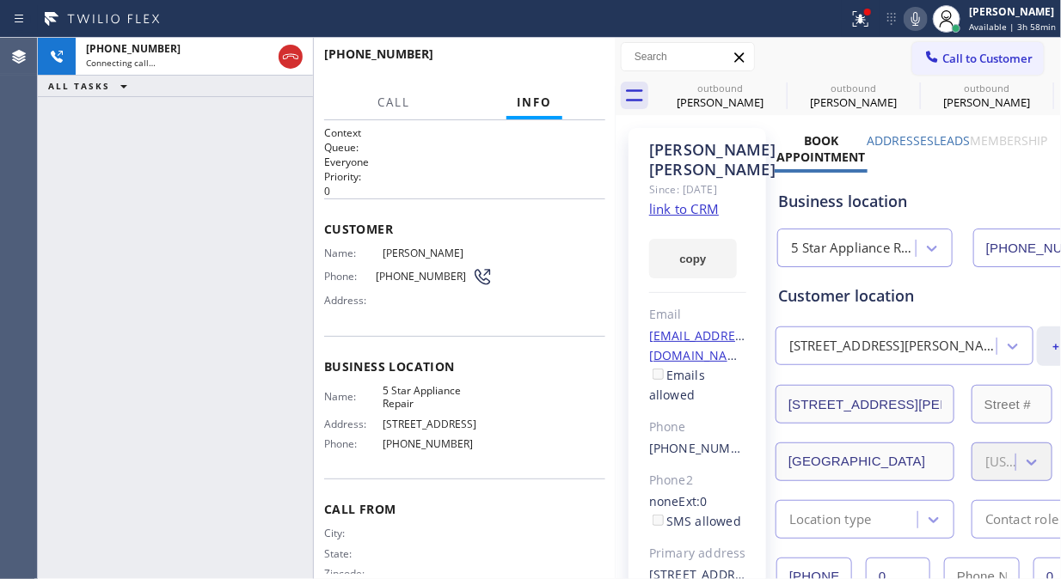
type input "[PHONE_NUMBER]"
click at [914, 24] on icon at bounding box center [915, 19] width 21 height 21
click at [920, 21] on icon at bounding box center [915, 19] width 21 height 21
click at [858, 21] on icon at bounding box center [860, 19] width 21 height 21
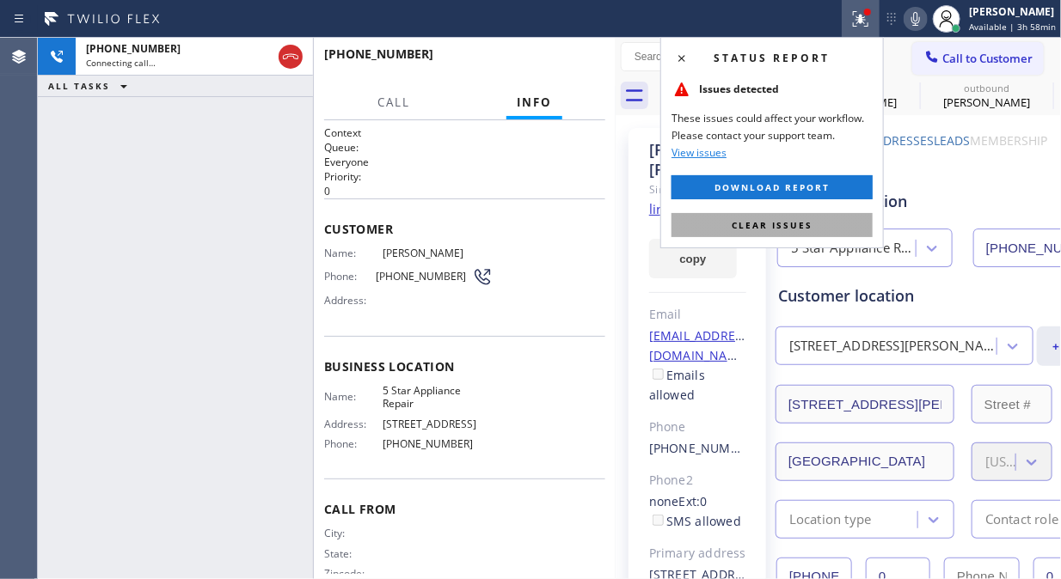
click at [788, 224] on span "Clear issues" at bounding box center [771, 225] width 81 height 12
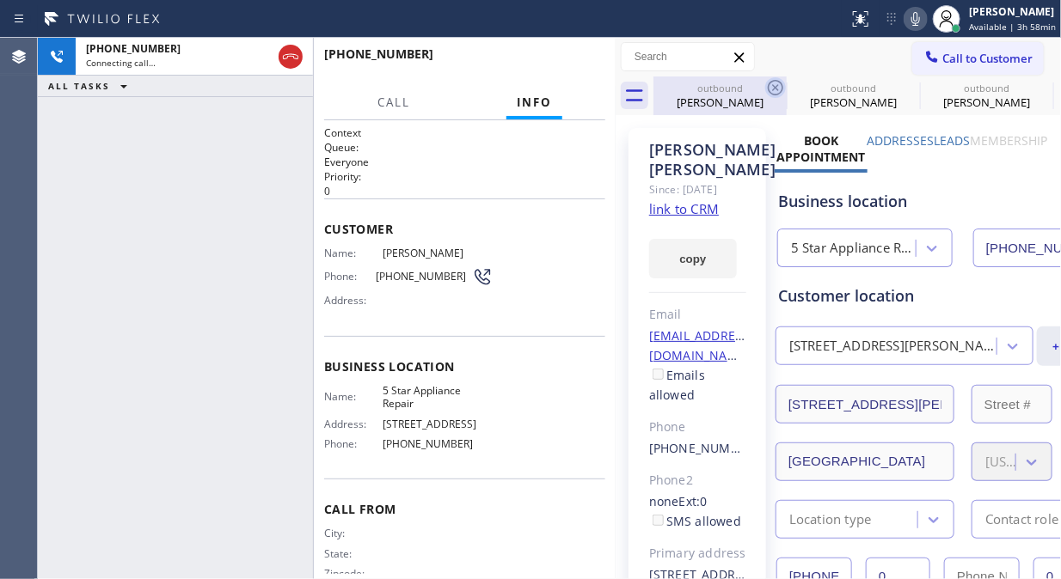
click at [771, 84] on icon at bounding box center [775, 87] width 21 height 21
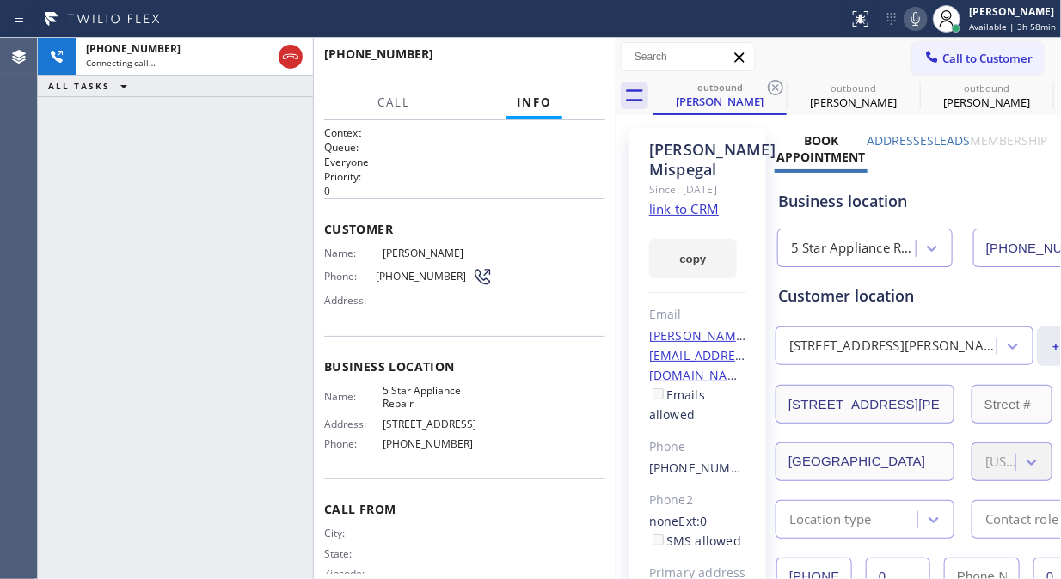
click at [771, 84] on icon at bounding box center [775, 87] width 21 height 21
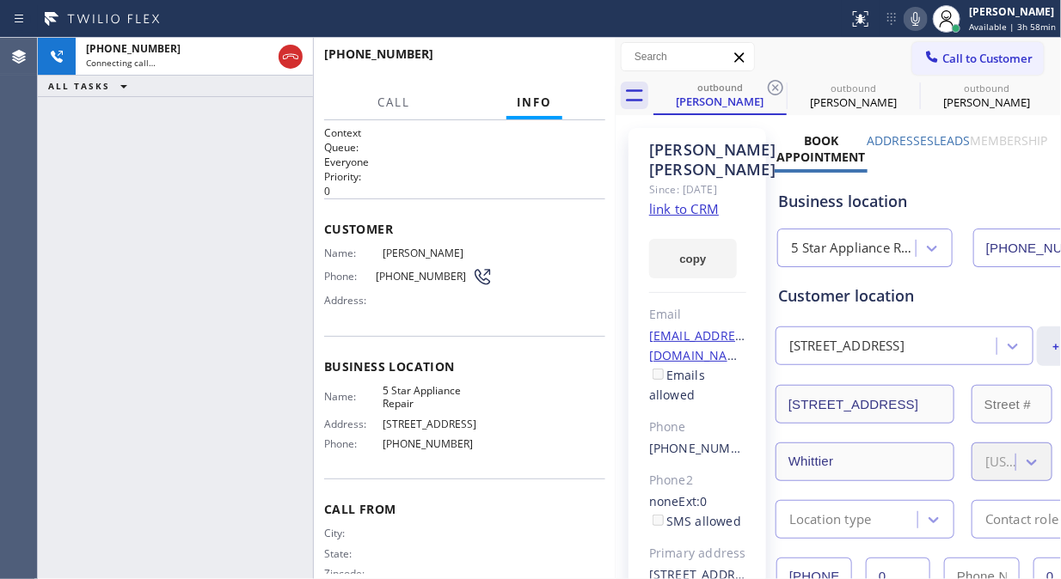
click at [771, 84] on icon at bounding box center [775, 87] width 21 height 21
click at [915, 18] on icon at bounding box center [915, 19] width 9 height 14
click at [96, 191] on div "[PHONE_NUMBER] Connecting call… ALL TASKS ALL TASKS ACTIVE TASKS TASKS IN WRAP …" at bounding box center [175, 308] width 275 height 541
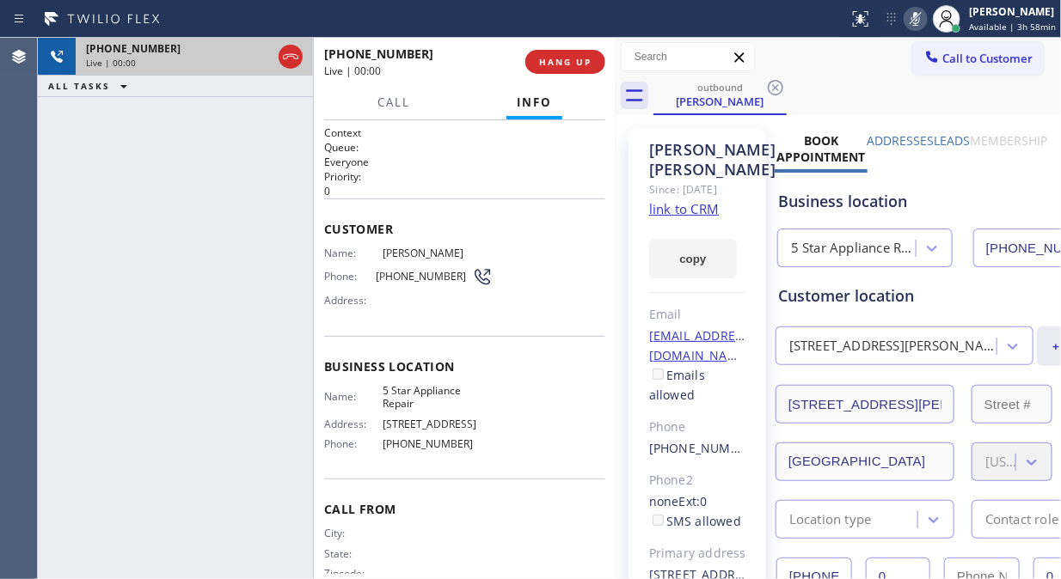
click at [273, 60] on div "[PHONE_NUMBER] Live | 00:00" at bounding box center [175, 57] width 275 height 38
click at [284, 55] on icon at bounding box center [290, 56] width 15 height 5
click at [541, 65] on span "HANG UP" at bounding box center [565, 62] width 52 height 12
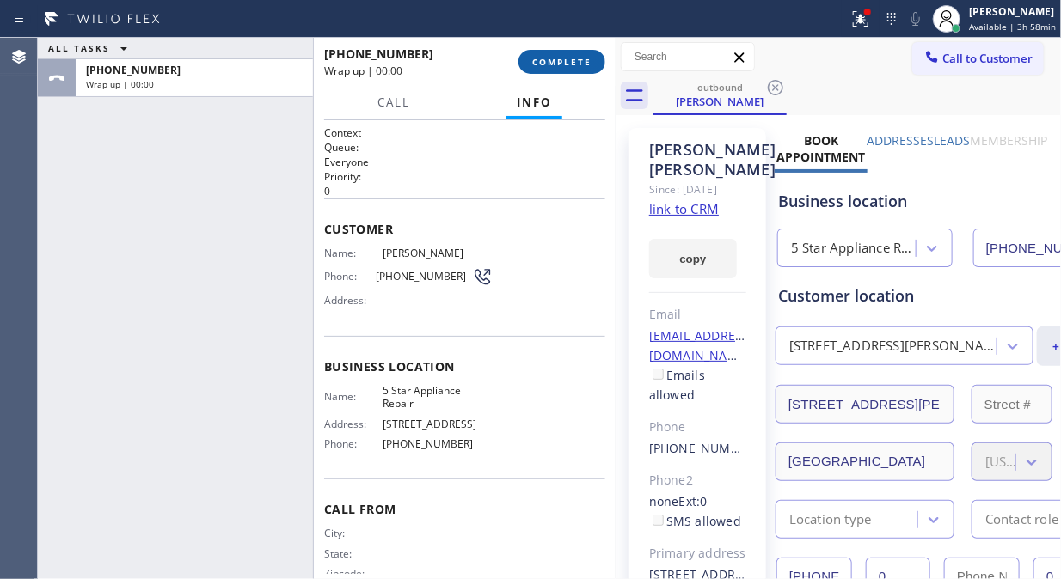
click at [555, 65] on span "COMPLETE" at bounding box center [561, 62] width 59 height 12
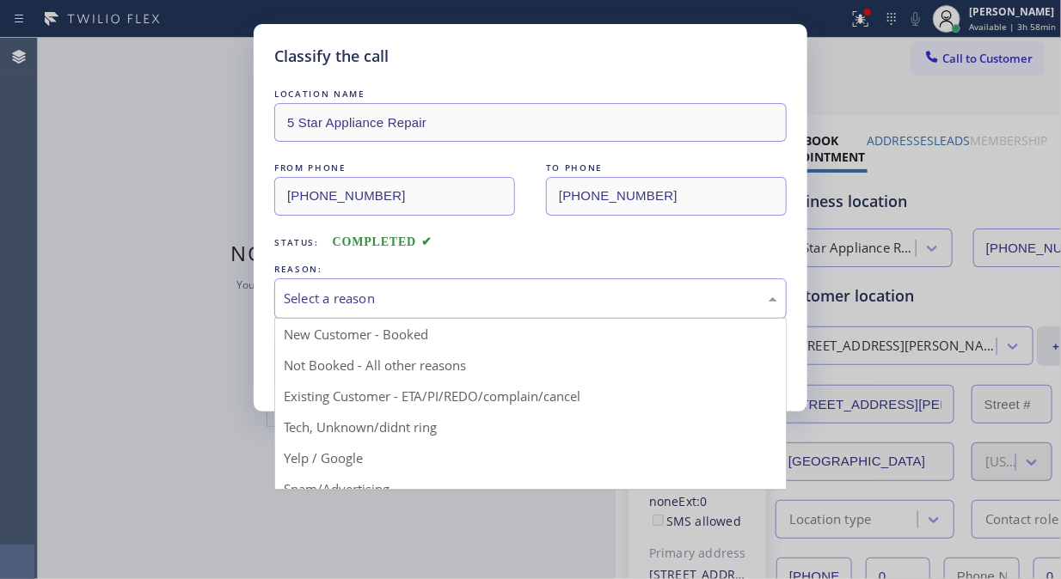
click at [566, 292] on div "Select a reason" at bounding box center [530, 299] width 493 height 20
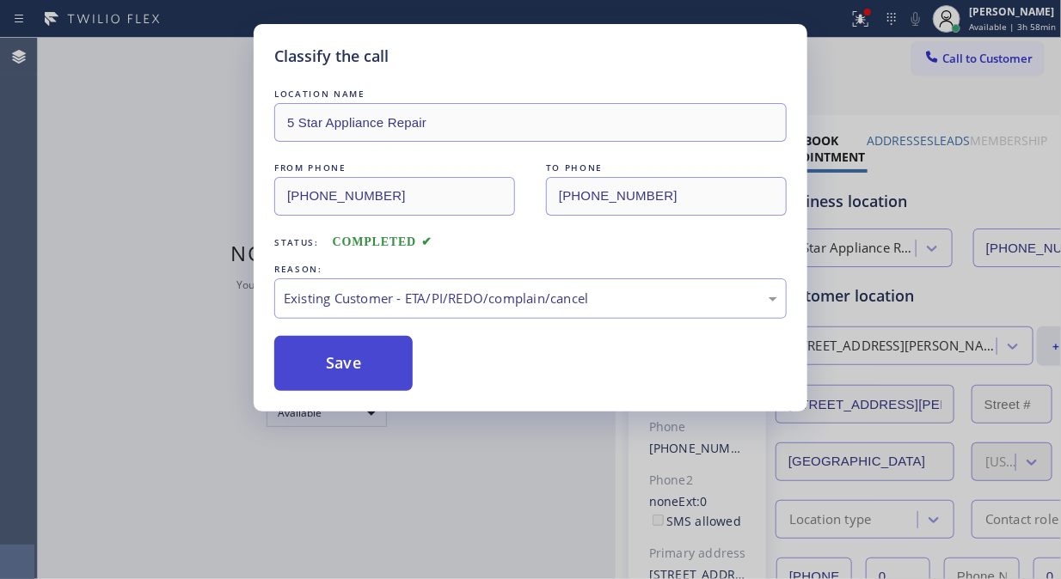
click at [327, 358] on button "Save" at bounding box center [343, 363] width 138 height 55
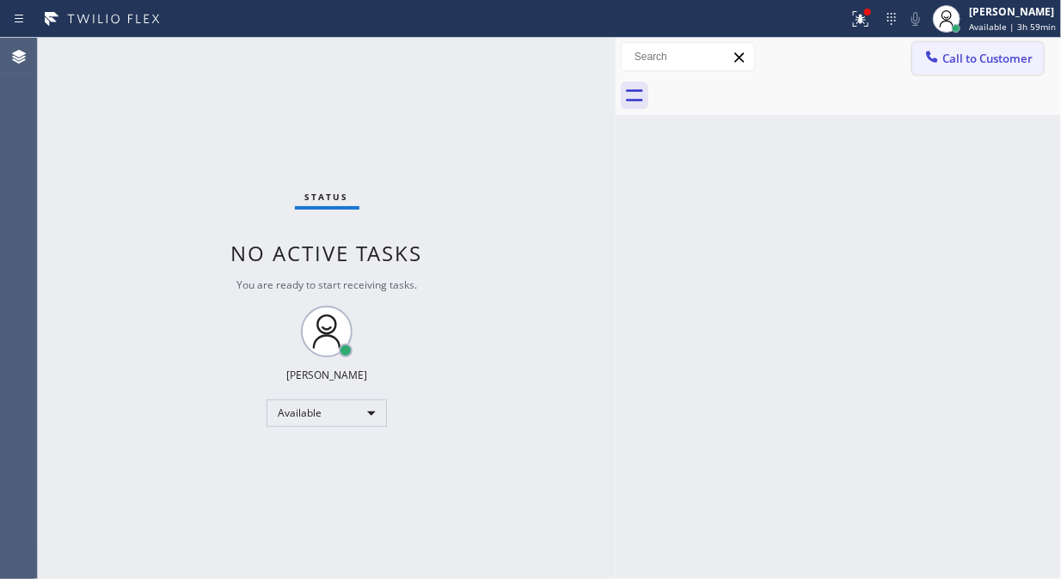
click at [939, 64] on icon at bounding box center [931, 56] width 17 height 17
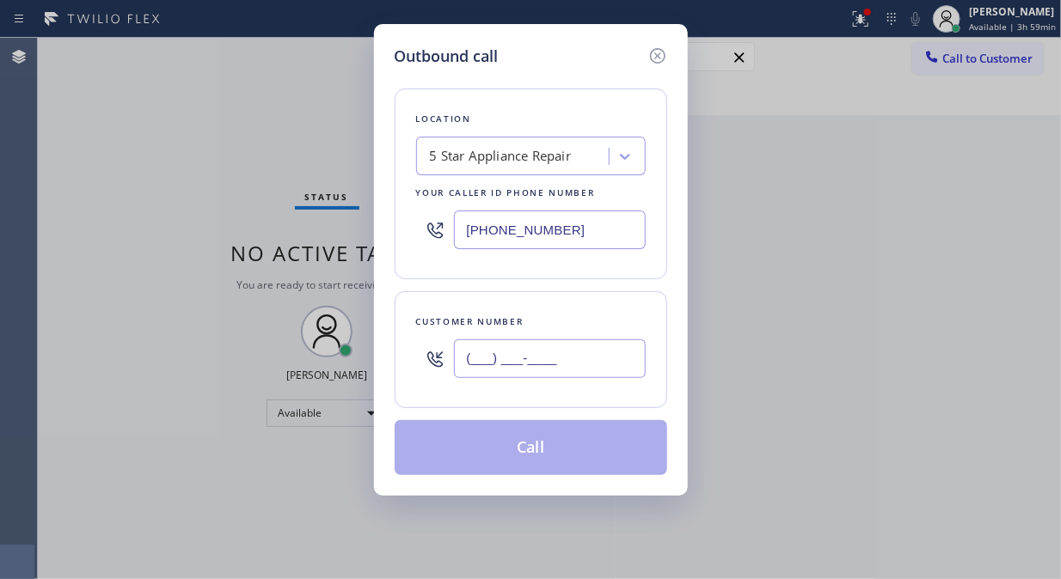
click at [484, 353] on input "(___) ___-____" at bounding box center [550, 358] width 192 height 39
paste input "310) 905-9860"
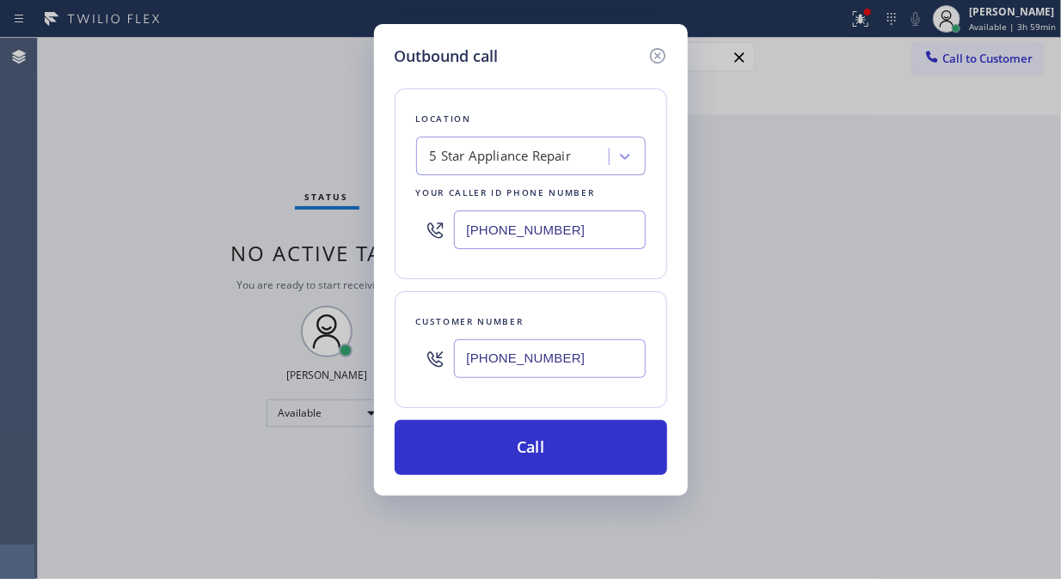
type input "[PHONE_NUMBER]"
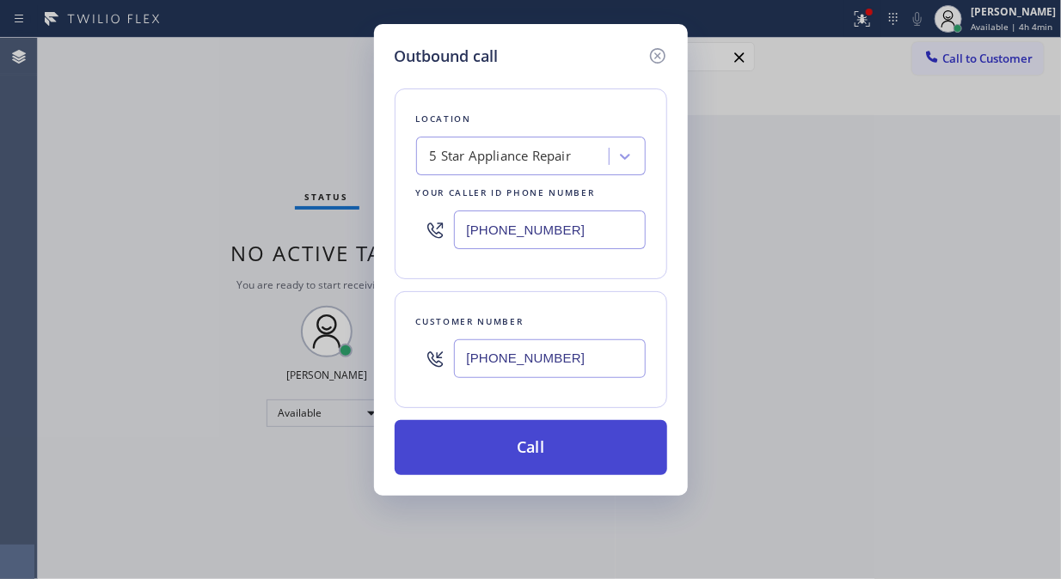
click at [577, 458] on button "Call" at bounding box center [530, 447] width 272 height 55
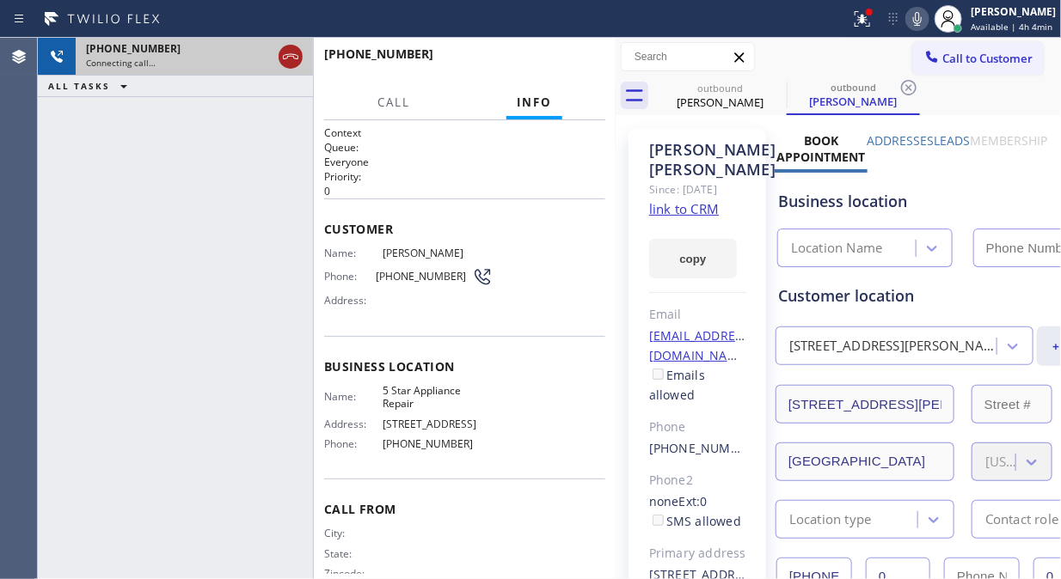
click at [294, 61] on icon at bounding box center [290, 56] width 21 height 21
click at [293, 57] on icon at bounding box center [290, 56] width 21 height 21
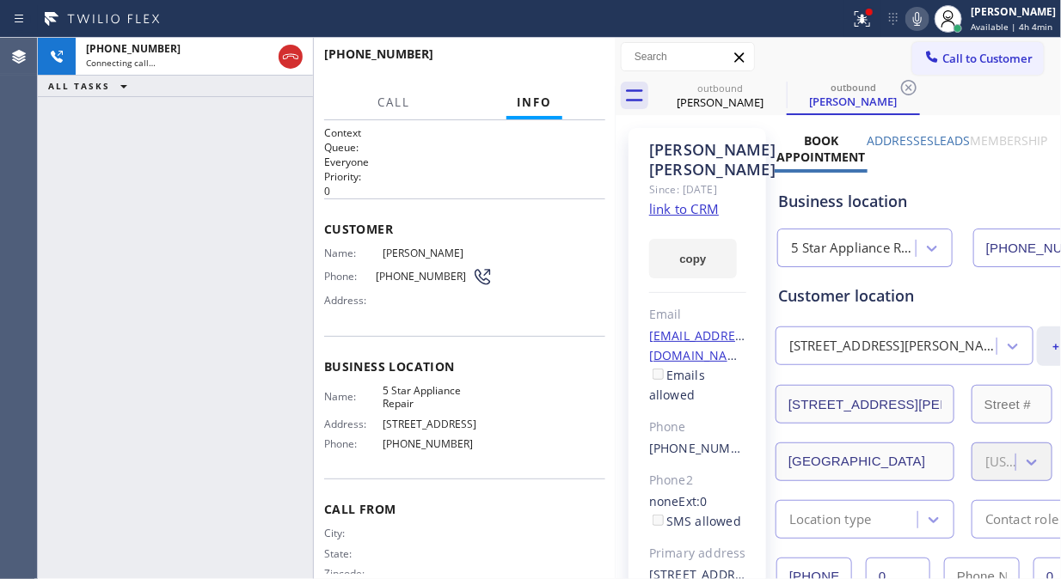
type input "[PHONE_NUMBER]"
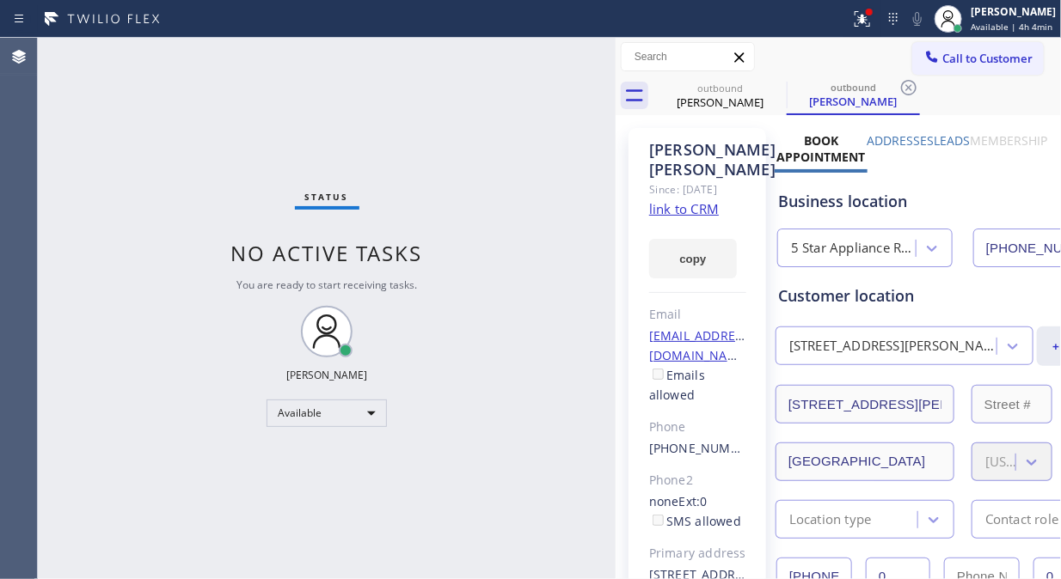
click at [688, 211] on link "link to CRM" at bounding box center [684, 208] width 70 height 17
click at [992, 63] on span "Call to Customer" at bounding box center [987, 58] width 90 height 15
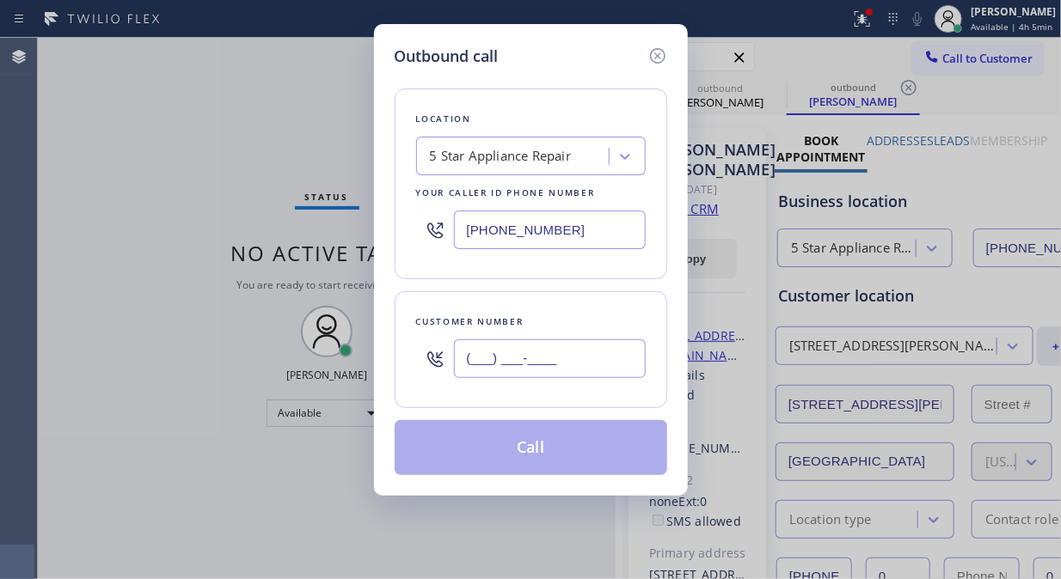
click at [535, 362] on input "(___) ___-____" at bounding box center [550, 358] width 192 height 39
paste input "646) 251-1710"
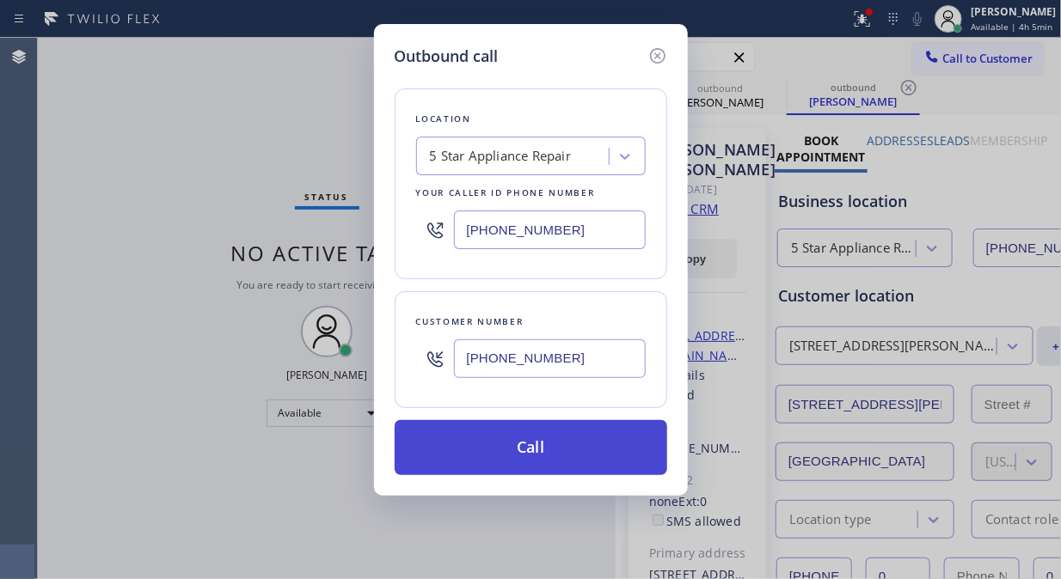
type input "[PHONE_NUMBER]"
click at [562, 443] on button "Call" at bounding box center [530, 447] width 272 height 55
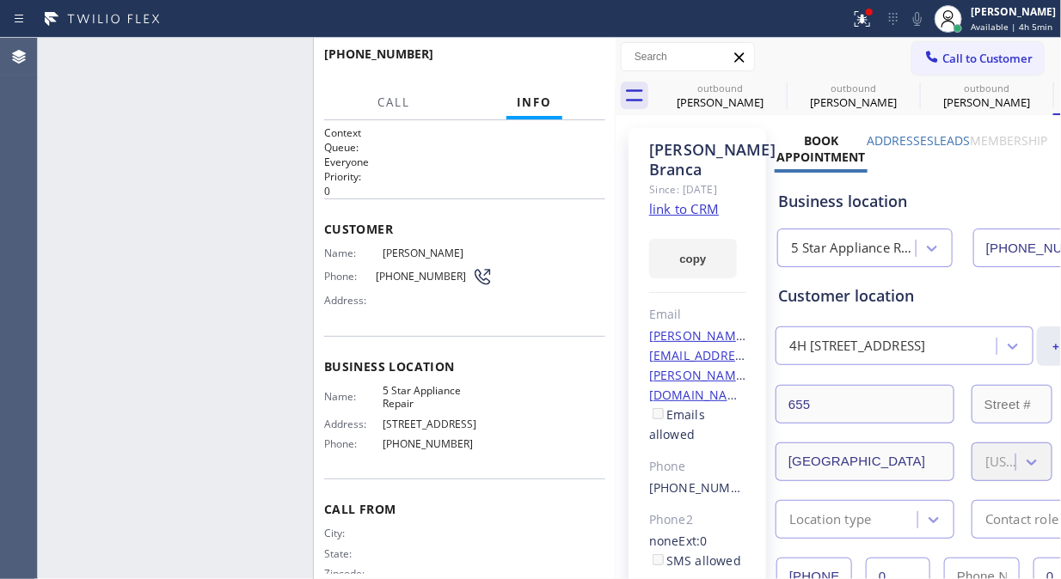
type input "[PHONE_NUMBER]"
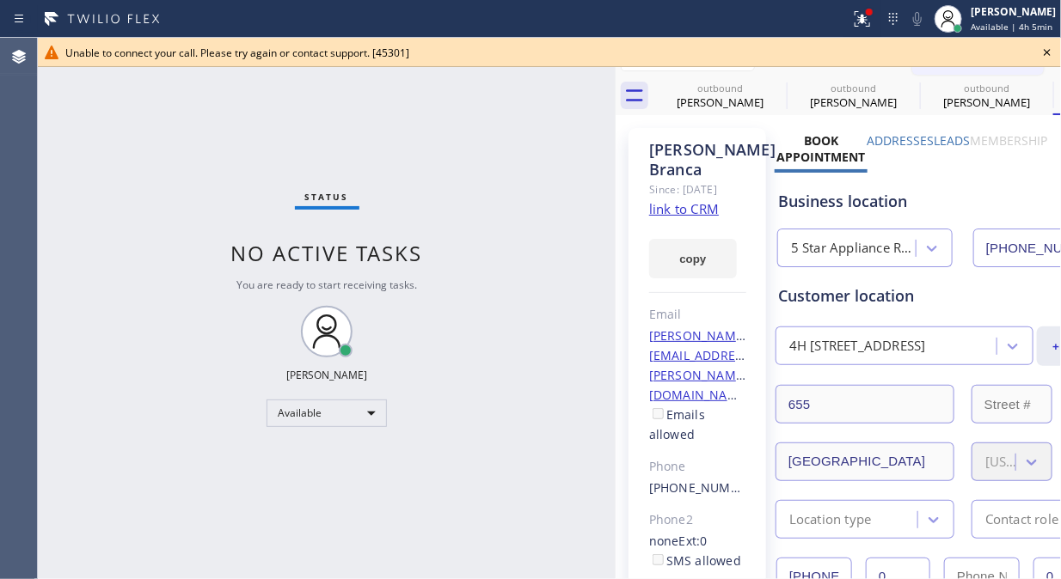
click at [1045, 58] on icon at bounding box center [1047, 52] width 21 height 21
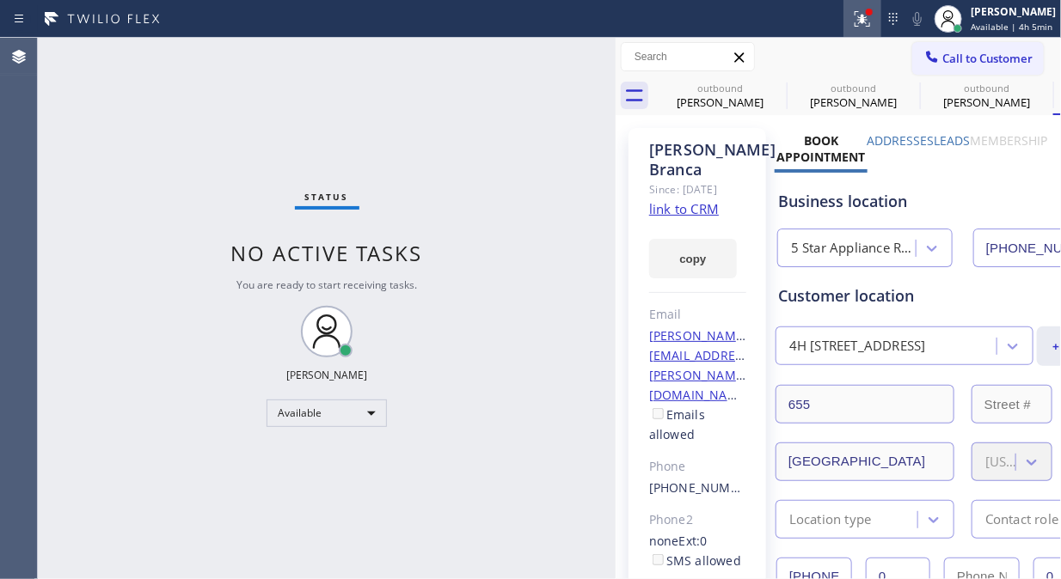
click at [880, 17] on div at bounding box center [862, 19] width 38 height 21
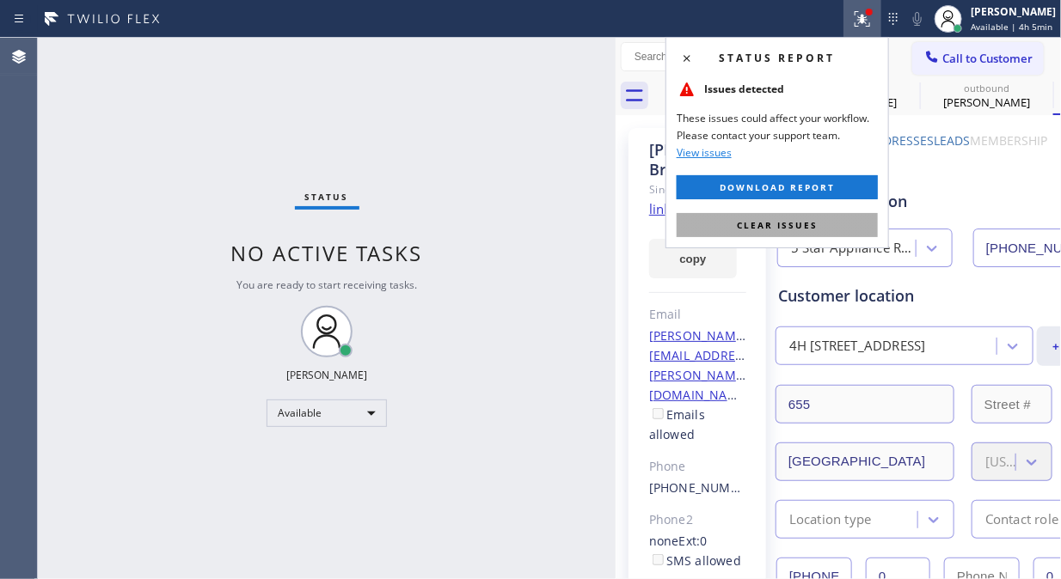
click at [787, 226] on span "Clear issues" at bounding box center [777, 225] width 81 height 12
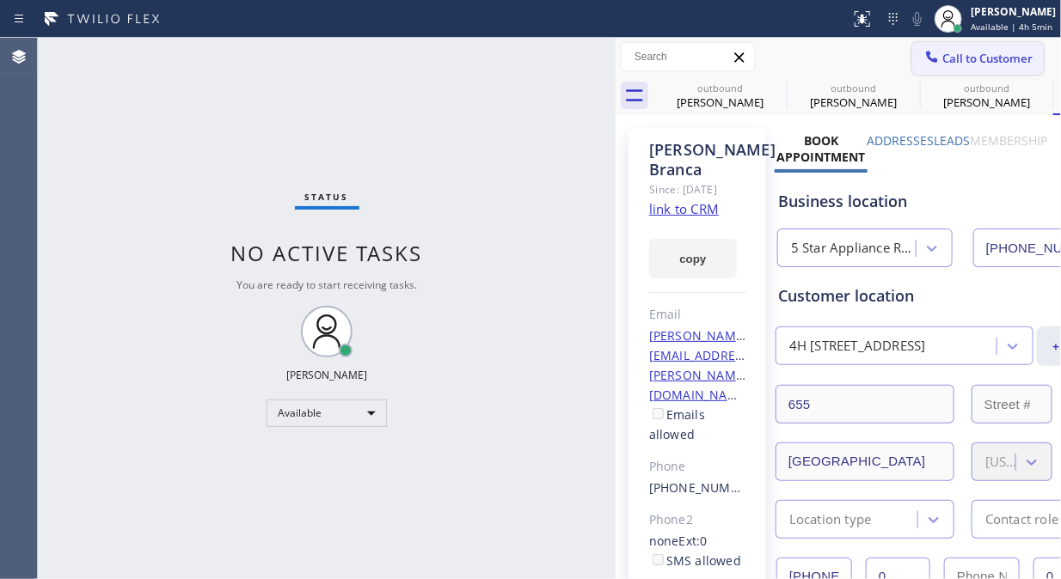
click at [942, 61] on span "Call to Customer" at bounding box center [987, 58] width 90 height 15
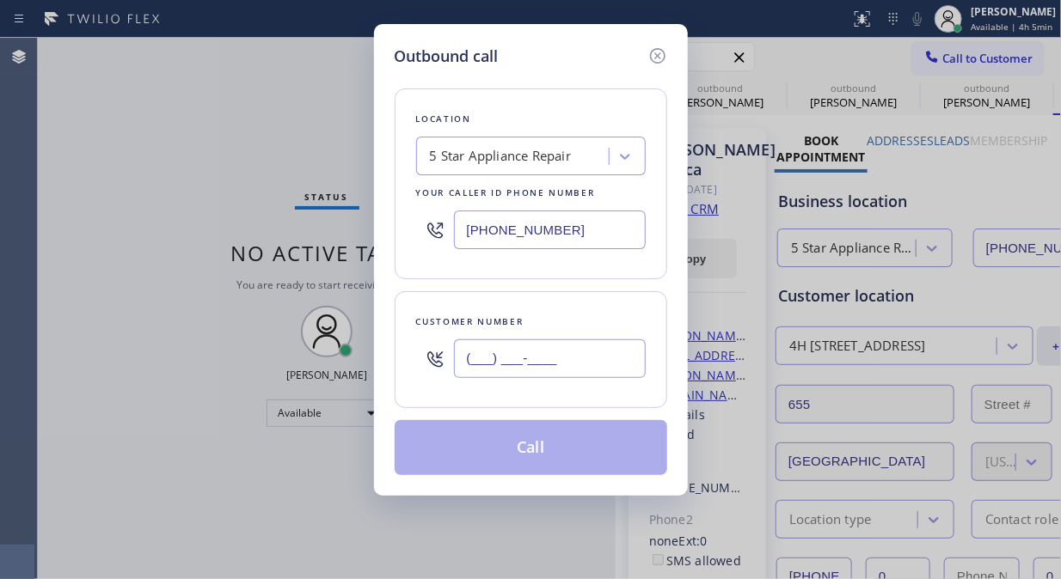
click at [622, 361] on input "(___) ___-____" at bounding box center [550, 358] width 192 height 39
paste input "650) 460-4939"
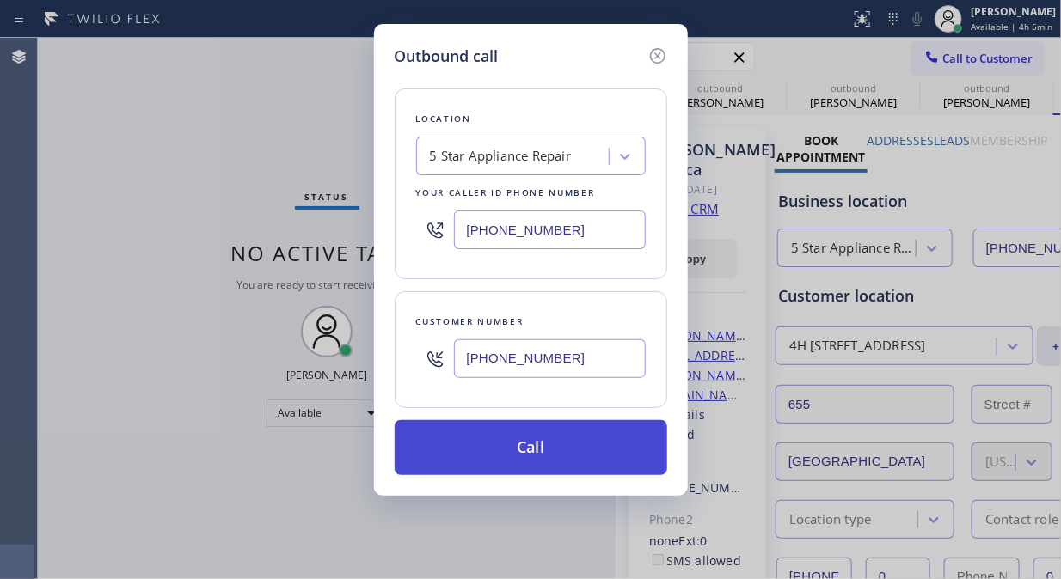
type input "[PHONE_NUMBER]"
click at [583, 461] on button "Call" at bounding box center [530, 447] width 272 height 55
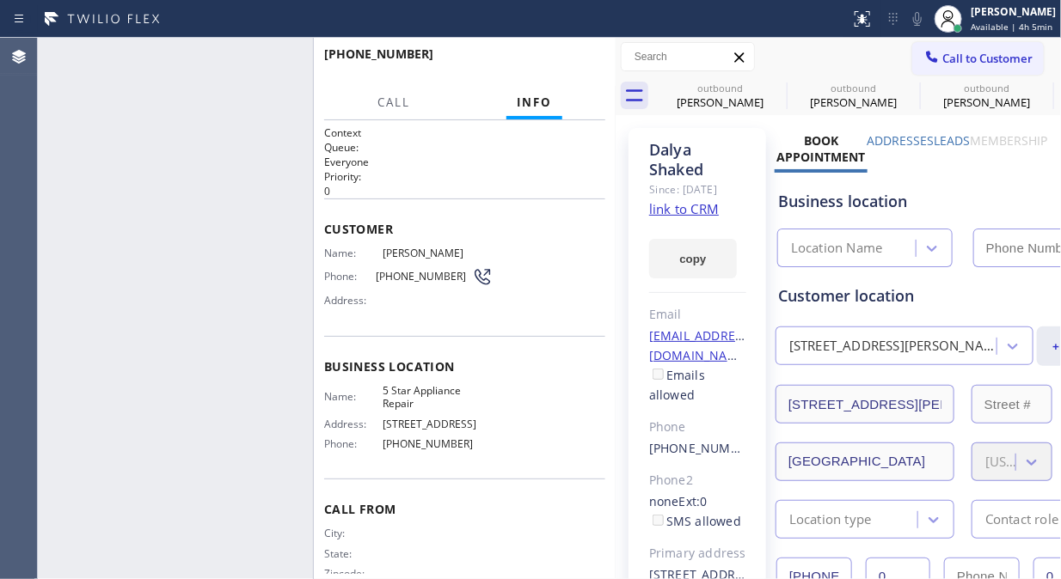
type input "[PHONE_NUMBER]"
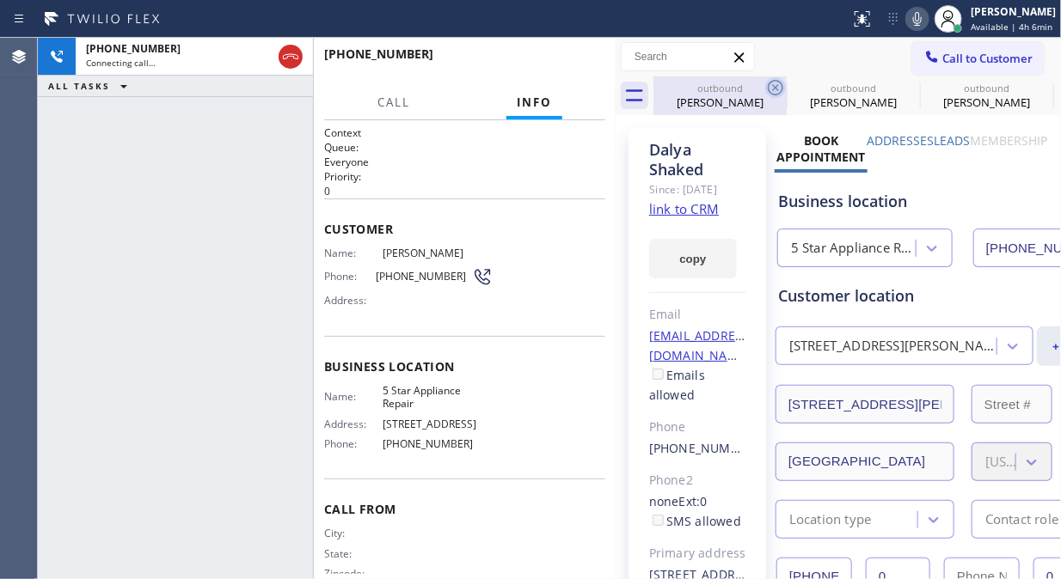
click at [777, 88] on icon at bounding box center [775, 87] width 21 height 21
click at [0, 0] on icon at bounding box center [0, 0] width 0 height 0
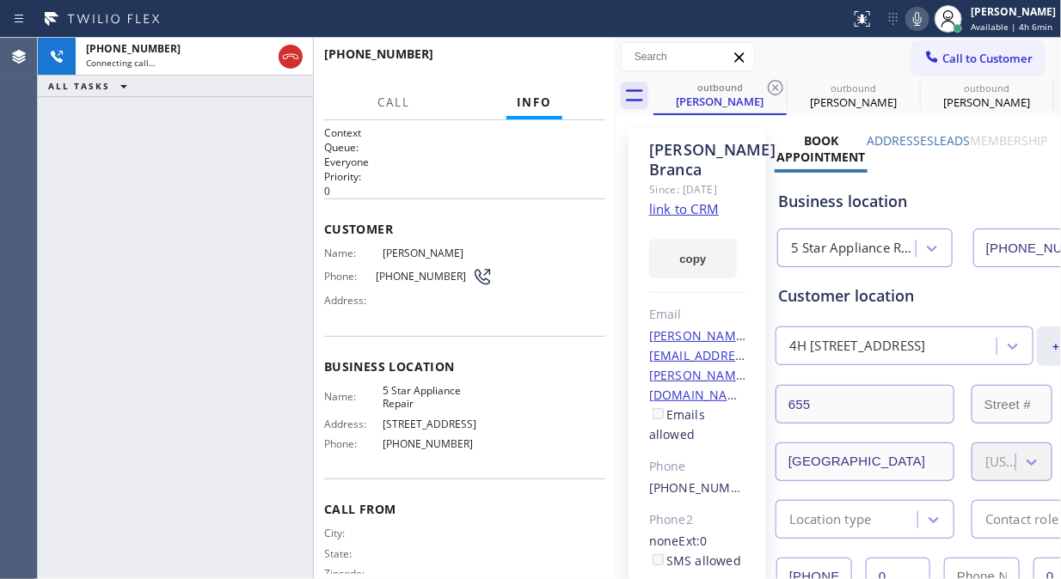
click at [777, 88] on icon at bounding box center [775, 87] width 21 height 21
click at [0, 0] on icon at bounding box center [0, 0] width 0 height 0
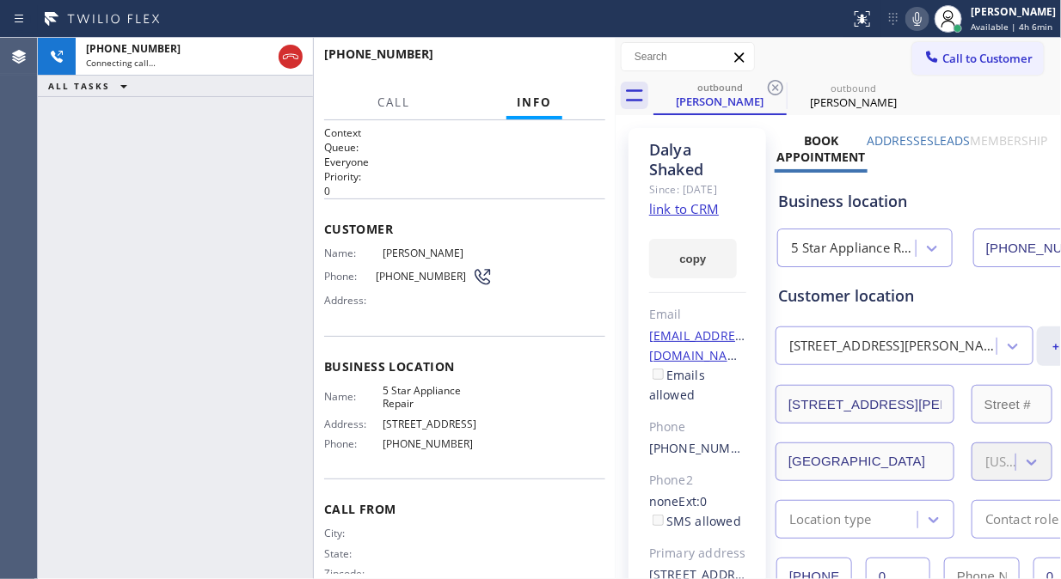
click at [777, 88] on icon at bounding box center [775, 87] width 21 height 21
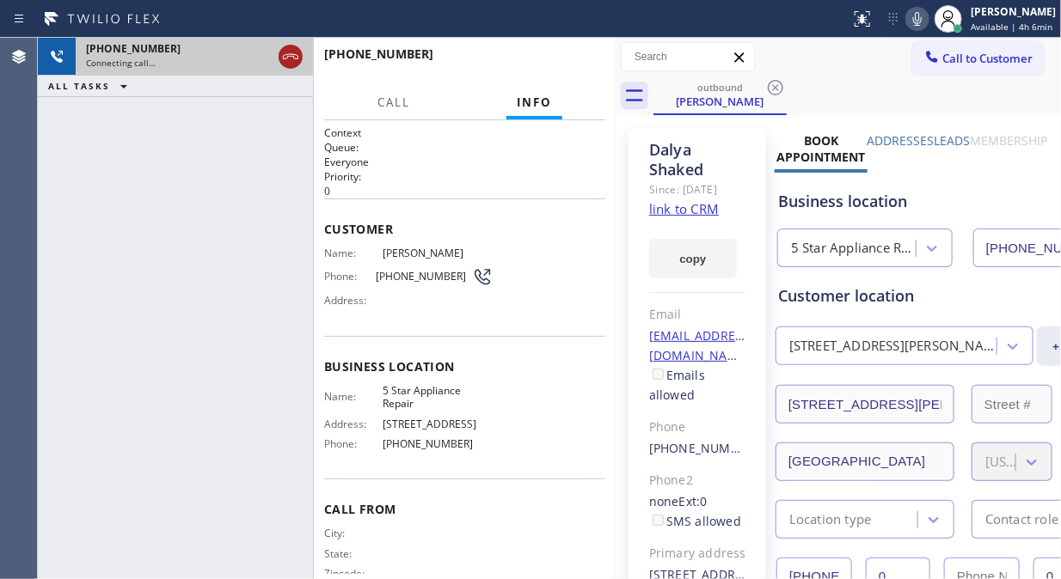
click at [281, 58] on icon at bounding box center [290, 56] width 21 height 21
click at [923, 52] on icon at bounding box center [931, 56] width 17 height 17
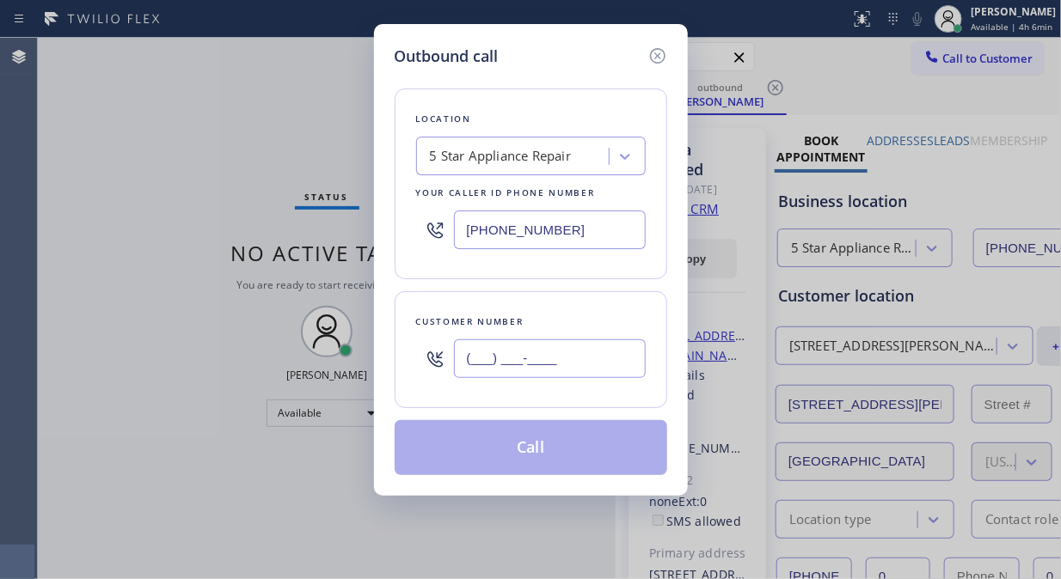
paste input "516) 532-7645"
click at [526, 361] on input "[PHONE_NUMBER]" at bounding box center [550, 358] width 192 height 39
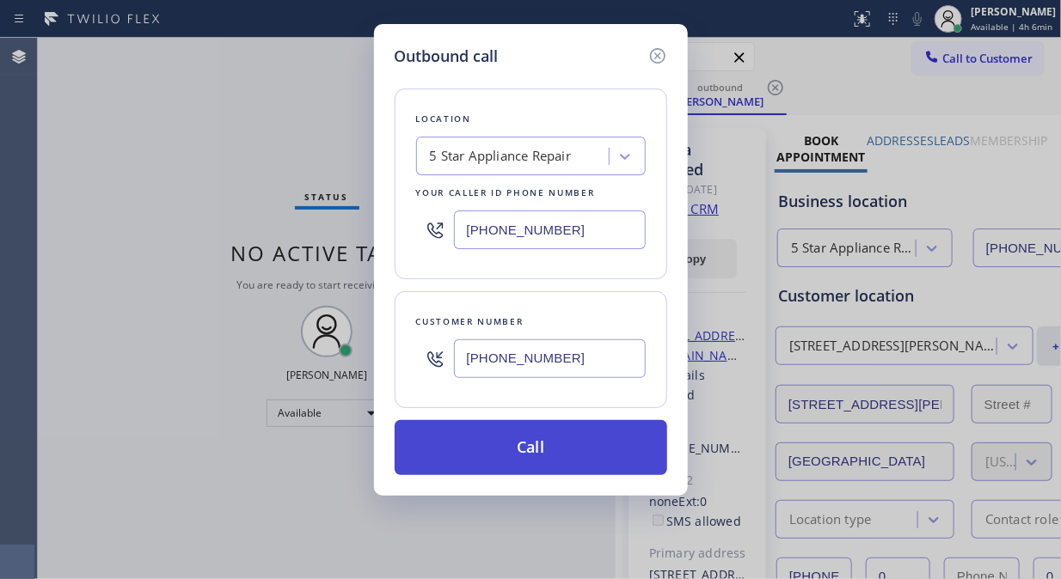
type input "[PHONE_NUMBER]"
click at [576, 438] on button "Call" at bounding box center [530, 447] width 272 height 55
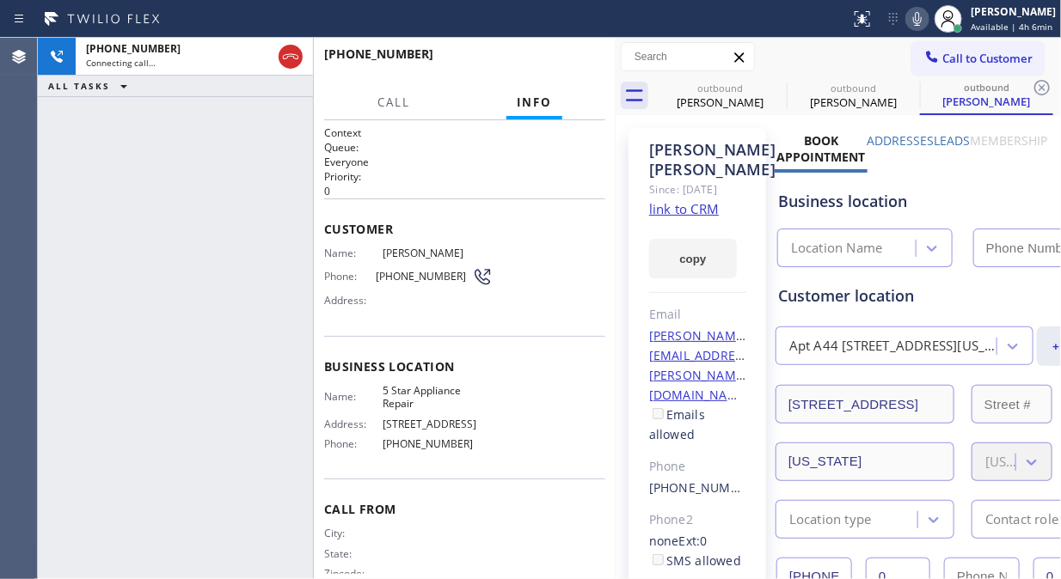
type input "[PHONE_NUMBER]"
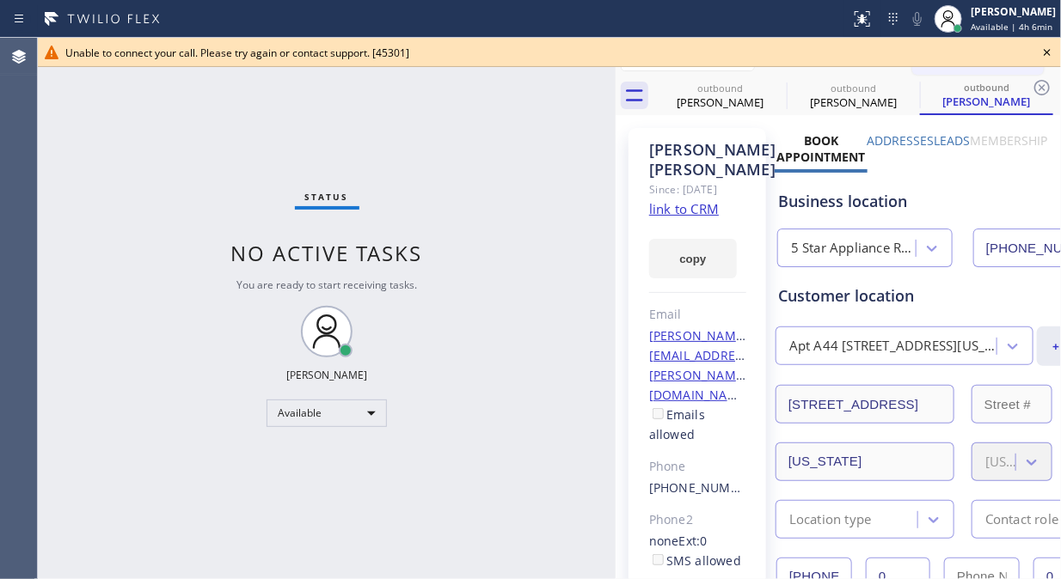
click at [90, 121] on div "Status No active tasks You are ready to start receiving tasks. [PERSON_NAME] Av…" at bounding box center [327, 308] width 578 height 541
click at [1055, 52] on icon at bounding box center [1047, 52] width 21 height 21
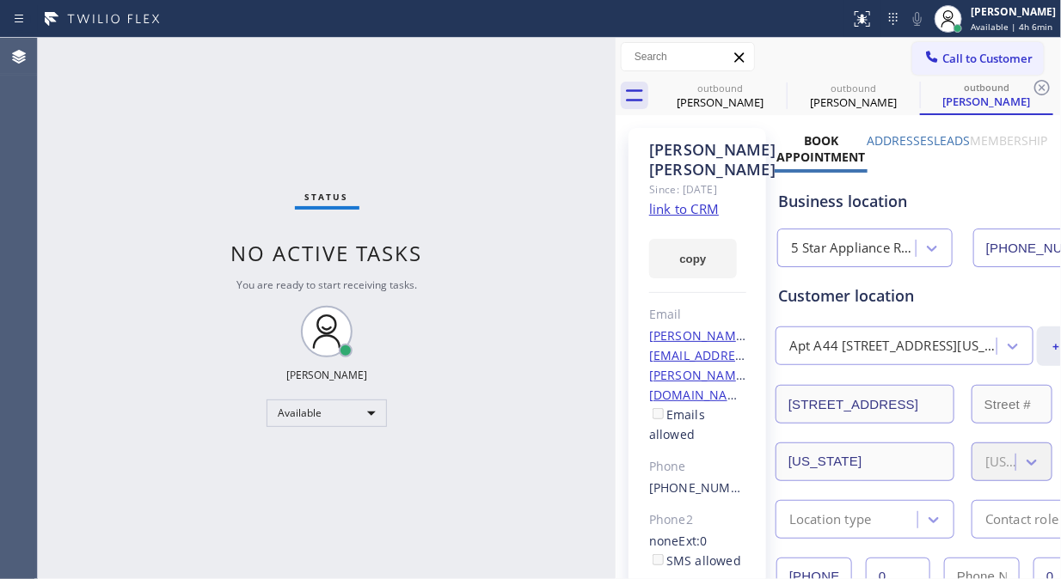
drag, startPoint x: 968, startPoint y: 48, endPoint x: 761, endPoint y: 193, distance: 253.0
click at [966, 48] on button "Call to Customer" at bounding box center [977, 58] width 131 height 33
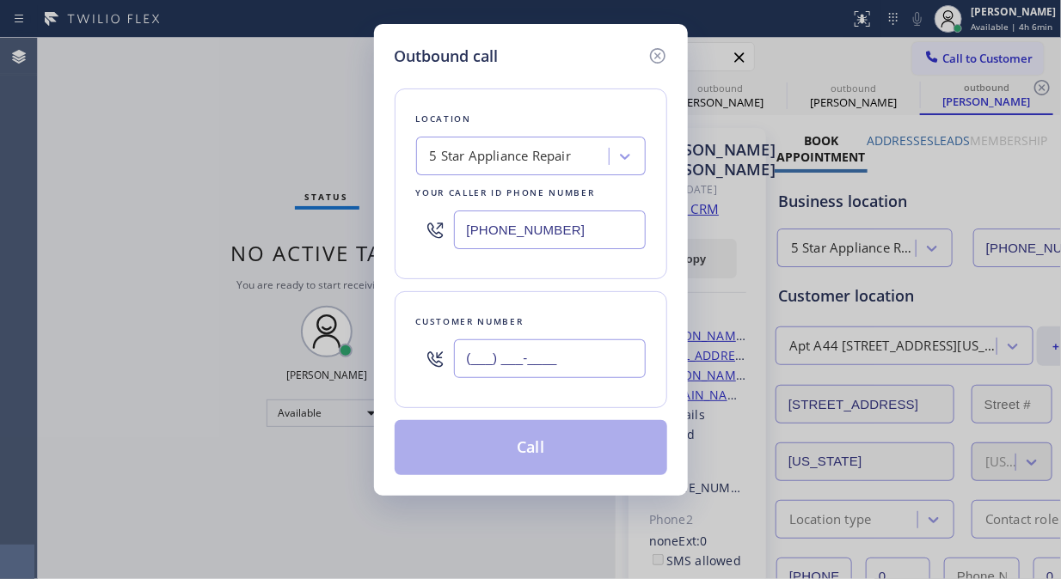
click at [566, 364] on input "(___) ___-____" at bounding box center [550, 358] width 192 height 39
paste input "917) 767-8212"
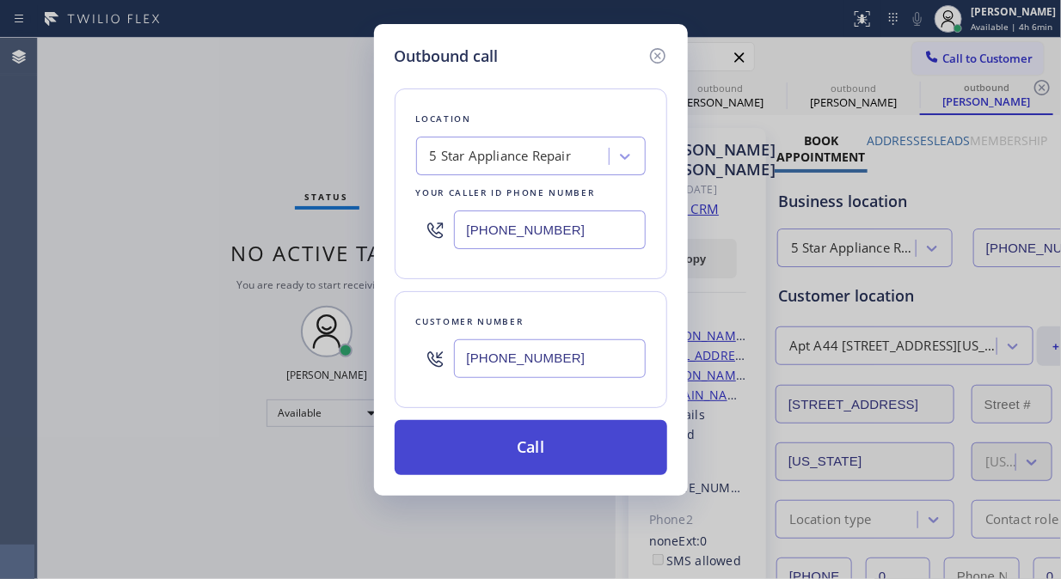
type input "[PHONE_NUMBER]"
click at [596, 451] on button "Call" at bounding box center [530, 447] width 272 height 55
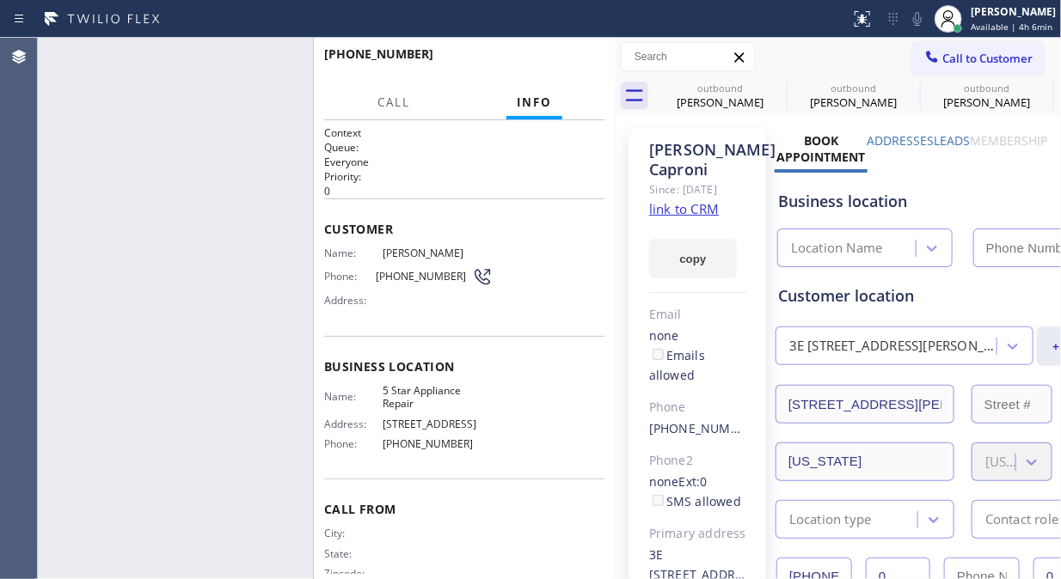
type input "[PHONE_NUMBER]"
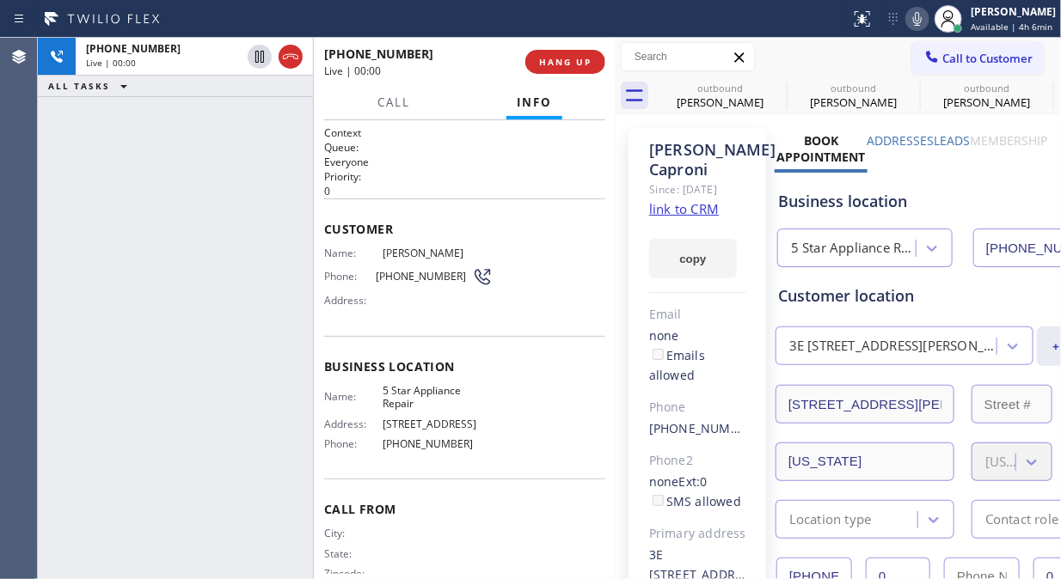
click at [103, 139] on div "[PHONE_NUMBER] Live | 00:00 ALL TASKS ALL TASKS ACTIVE TASKS TASKS IN WRAP UP" at bounding box center [175, 308] width 275 height 541
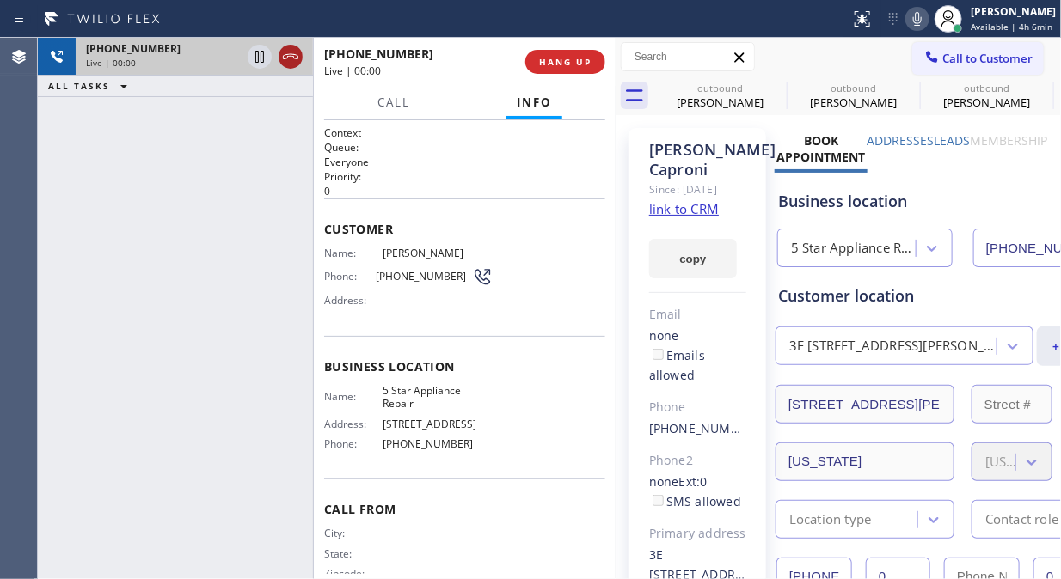
click at [284, 58] on icon at bounding box center [290, 56] width 15 height 5
click at [578, 58] on span "HANG UP" at bounding box center [565, 62] width 52 height 12
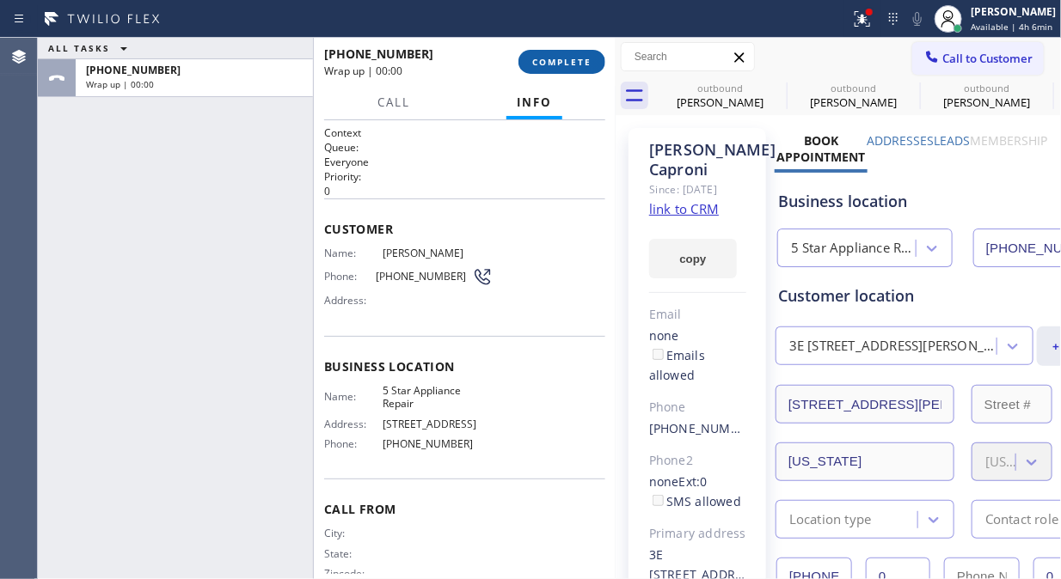
click at [578, 62] on span "COMPLETE" at bounding box center [561, 62] width 59 height 12
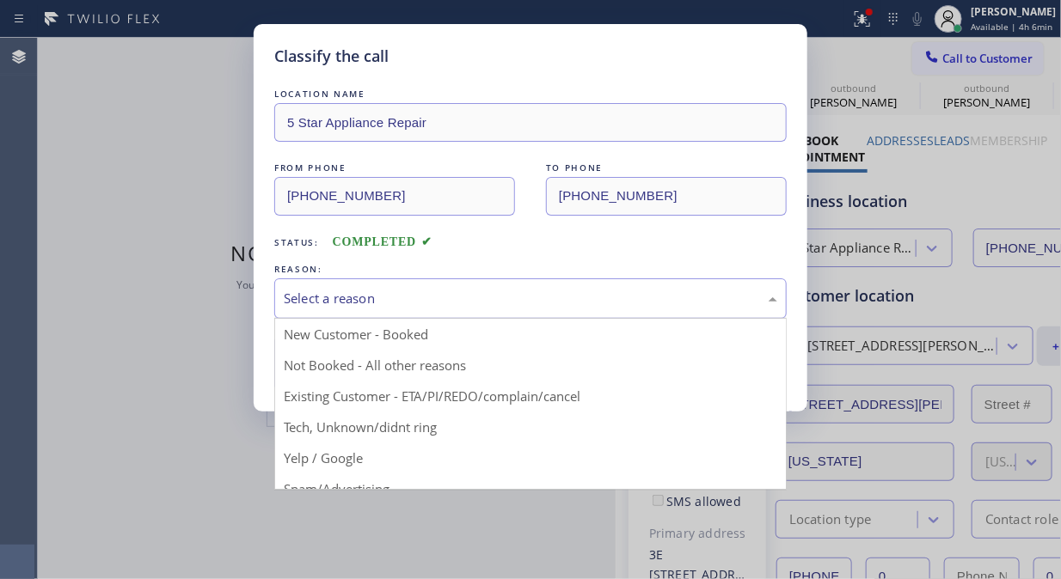
click at [560, 281] on div "Select a reason" at bounding box center [530, 298] width 512 height 40
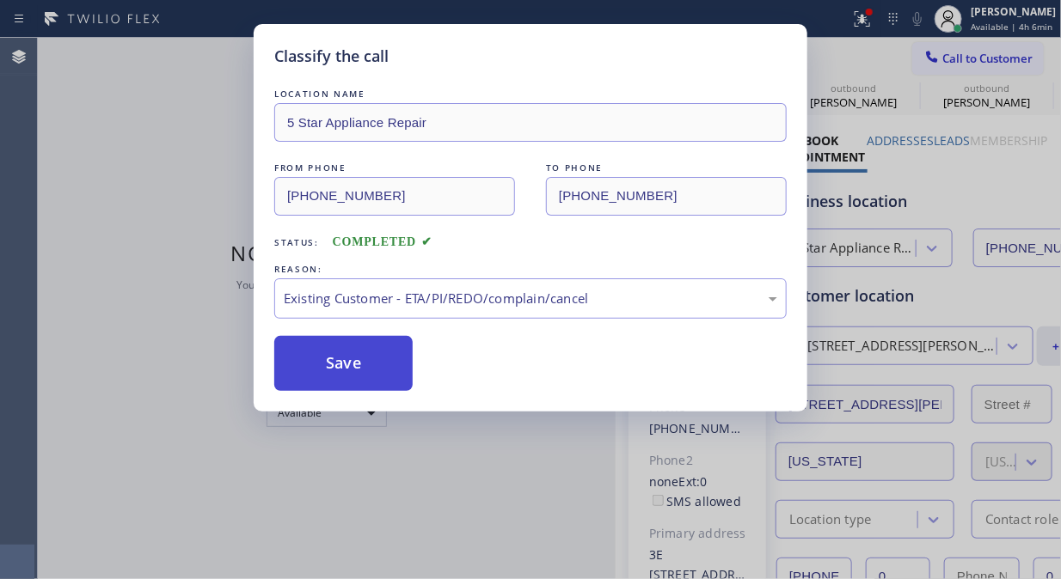
click at [352, 352] on button "Save" at bounding box center [343, 363] width 138 height 55
click at [926, 63] on icon at bounding box center [931, 56] width 17 height 17
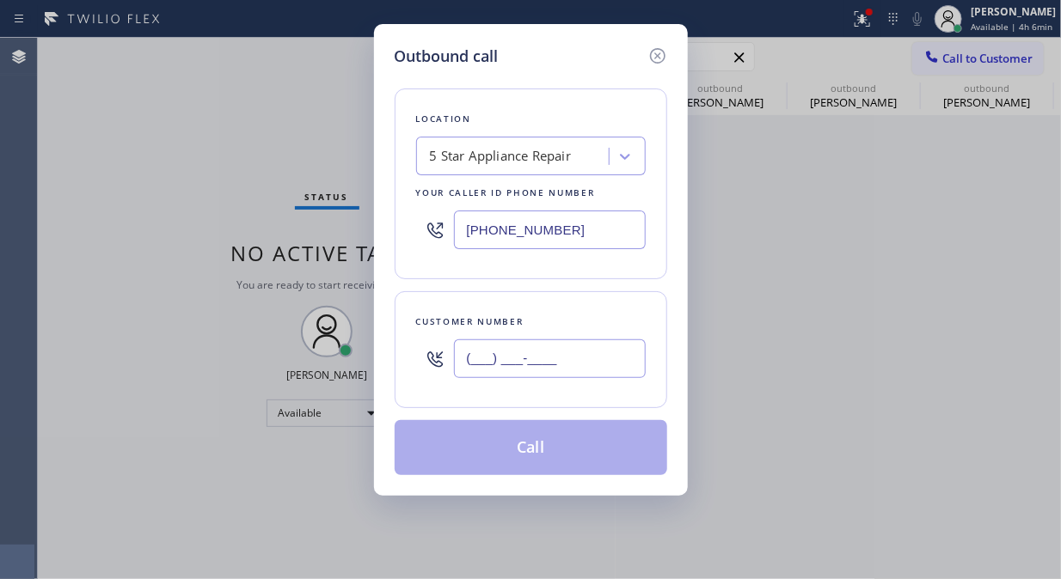
click at [573, 353] on input "(___) ___-____" at bounding box center [550, 358] width 192 height 39
paste input "212) 517-9169"
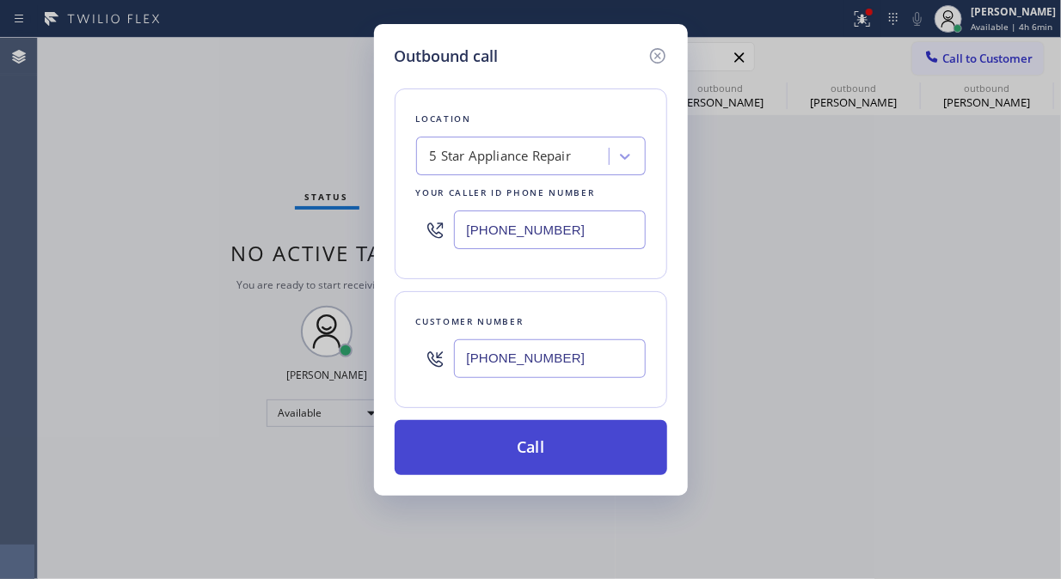
type input "[PHONE_NUMBER]"
click at [546, 445] on button "Call" at bounding box center [530, 447] width 272 height 55
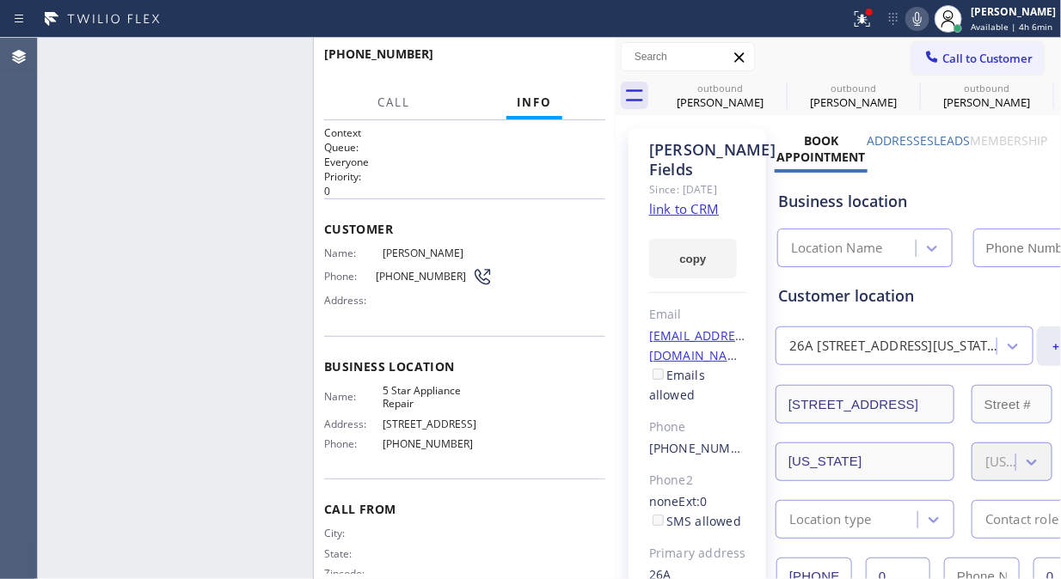
type input "[PHONE_NUMBER]"
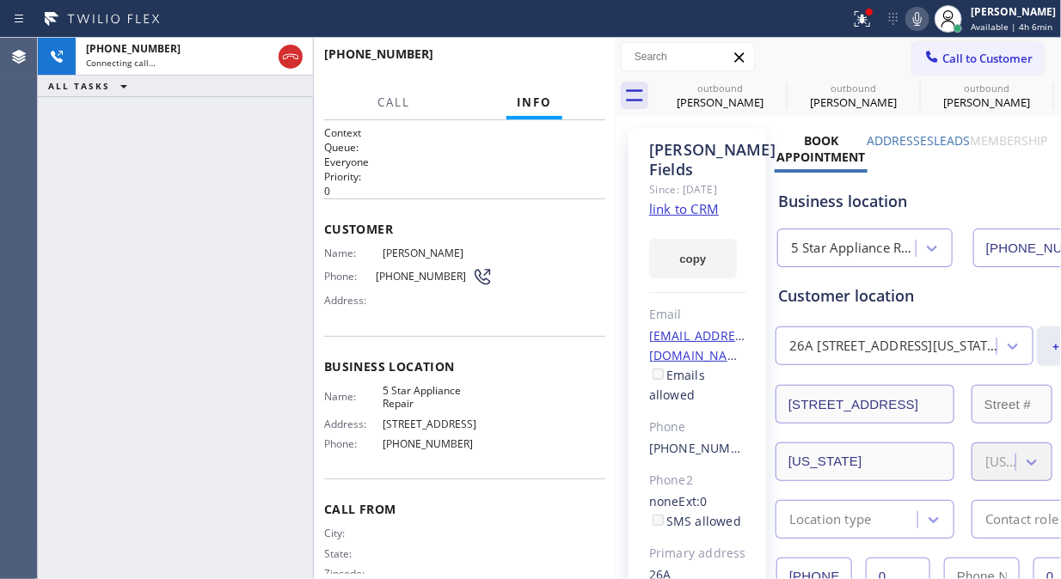
click at [921, 24] on icon at bounding box center [917, 19] width 9 height 14
click at [927, 23] on icon at bounding box center [917, 19] width 21 height 21
click at [843, 26] on div at bounding box center [425, 19] width 836 height 28
click at [863, 23] on icon at bounding box center [862, 19] width 21 height 21
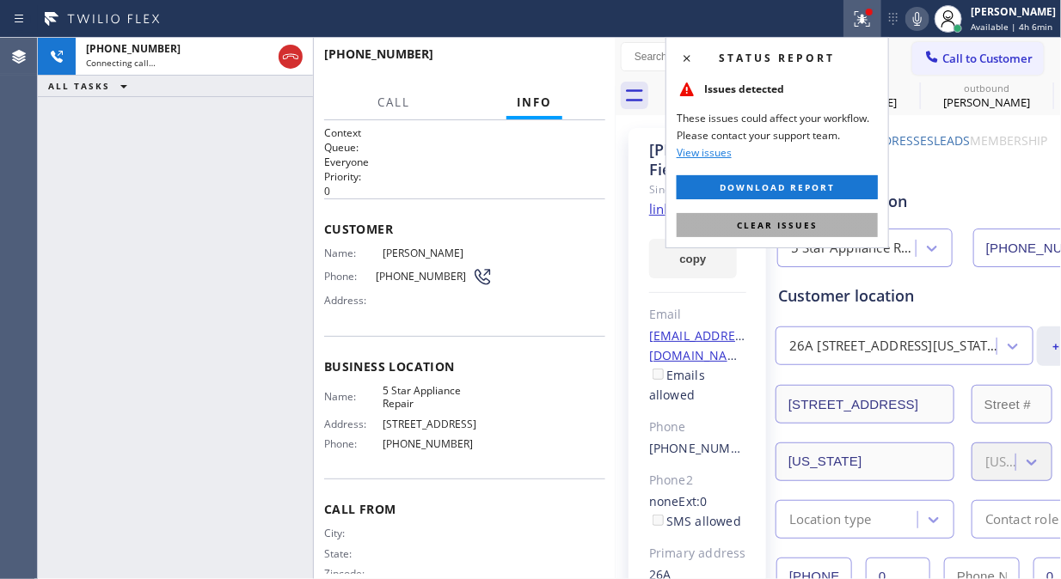
click at [805, 233] on button "Clear issues" at bounding box center [776, 225] width 201 height 24
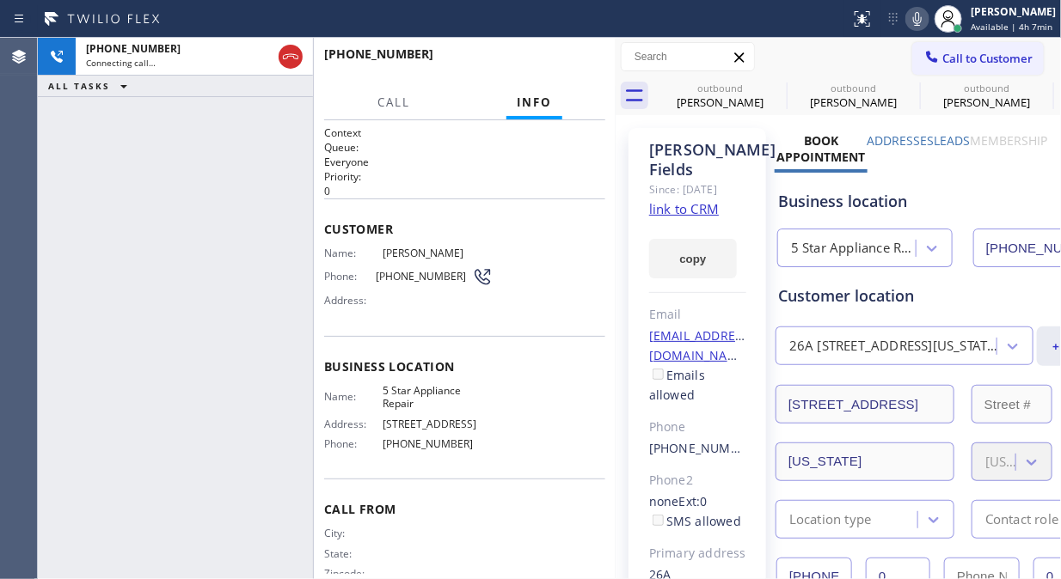
click at [927, 22] on icon at bounding box center [917, 19] width 21 height 21
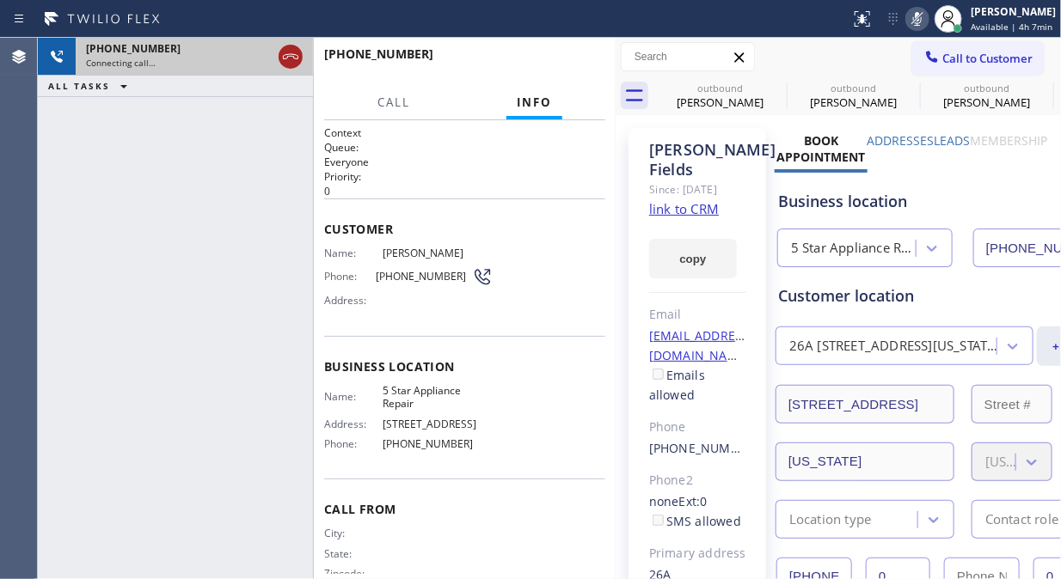
click at [292, 60] on icon at bounding box center [290, 56] width 21 height 21
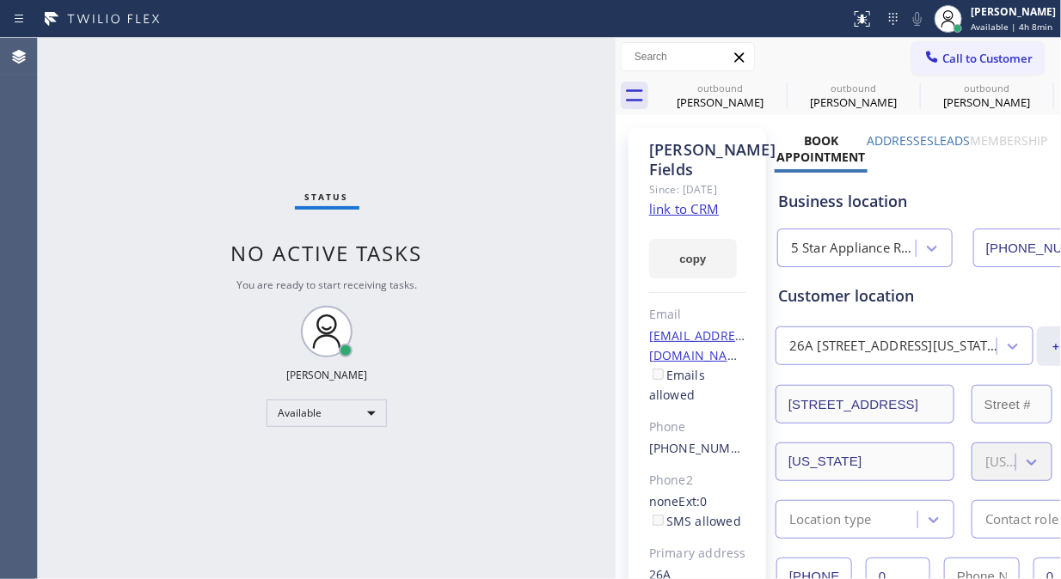
click at [99, 151] on div "Status No active tasks You are ready to start receiving tasks. [PERSON_NAME] Av…" at bounding box center [327, 308] width 578 height 541
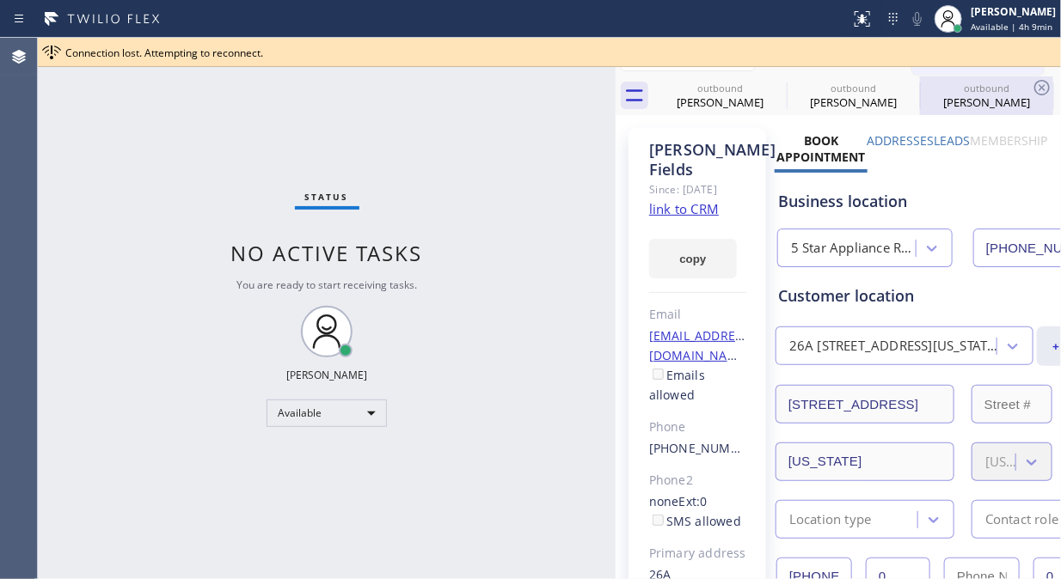
click at [998, 91] on div "outbound" at bounding box center [986, 88] width 130 height 13
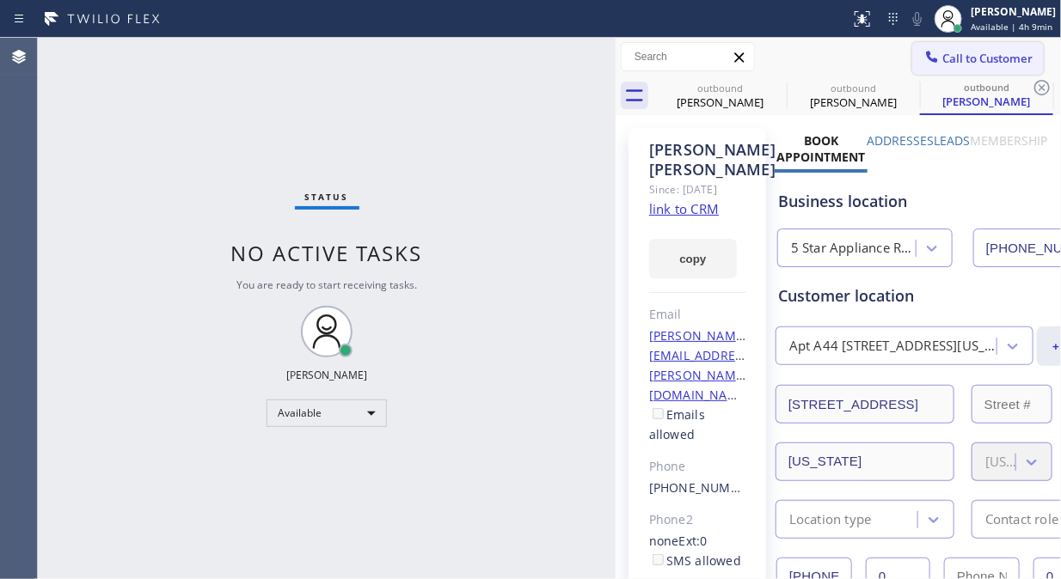
click at [949, 62] on span "Call to Customer" at bounding box center [987, 58] width 90 height 15
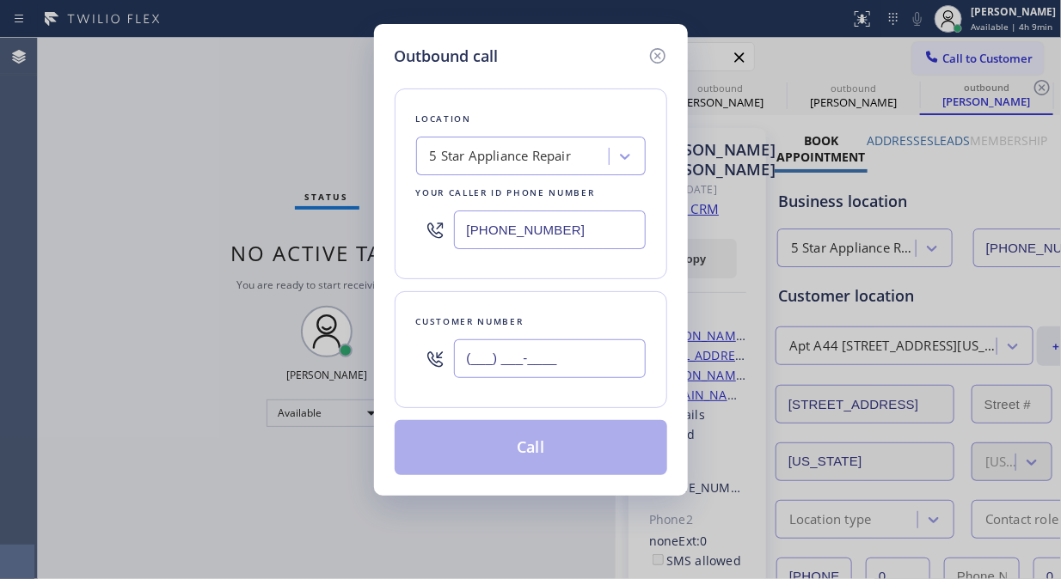
click at [568, 358] on input "(___) ___-____" at bounding box center [550, 358] width 192 height 39
paste input "310) 418-1581"
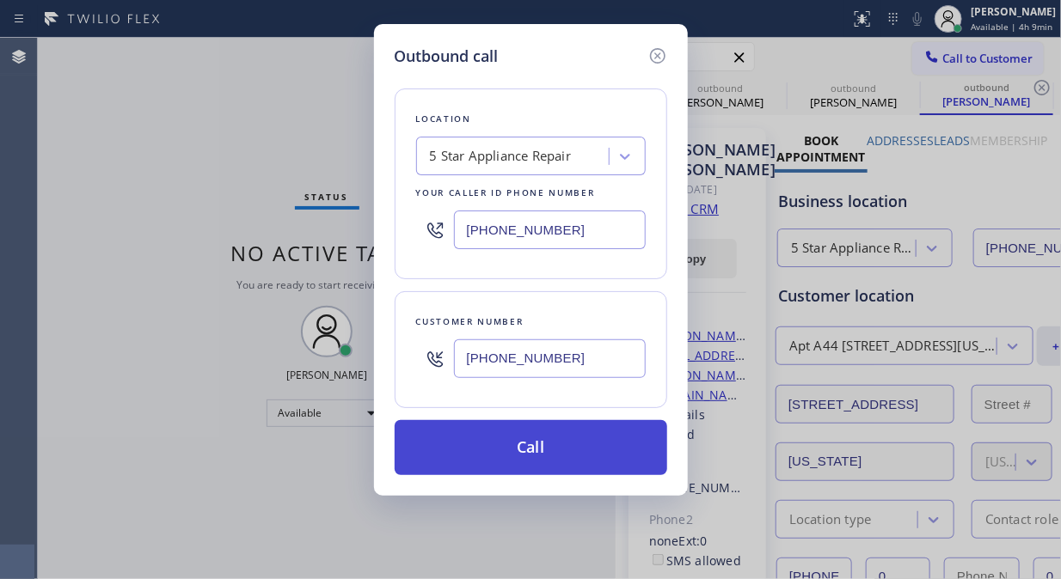
type input "[PHONE_NUMBER]"
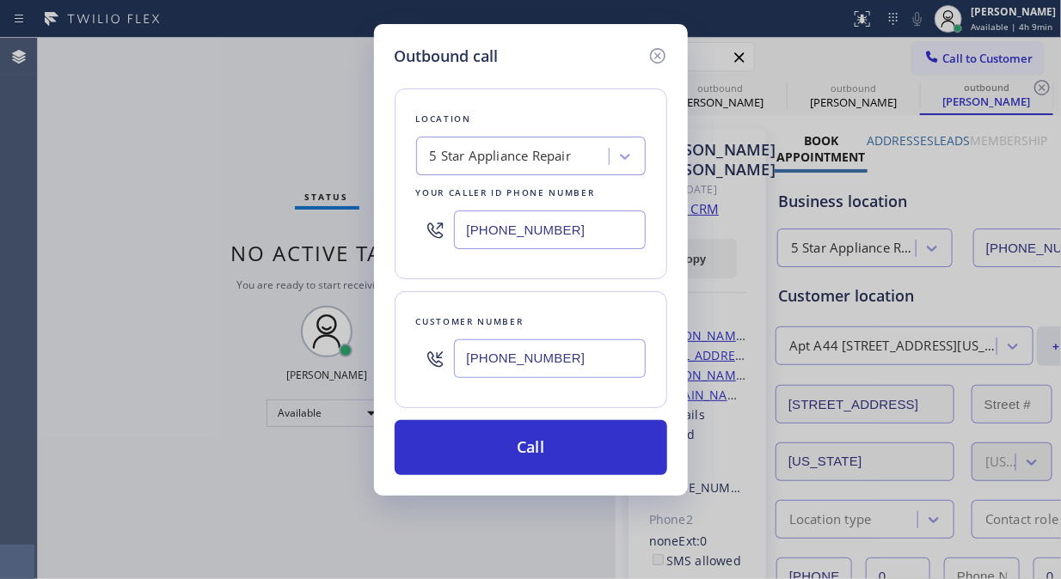
drag, startPoint x: 578, startPoint y: 443, endPoint x: 701, endPoint y: 244, distance: 234.7
click at [578, 443] on button "Call" at bounding box center [530, 447] width 272 height 55
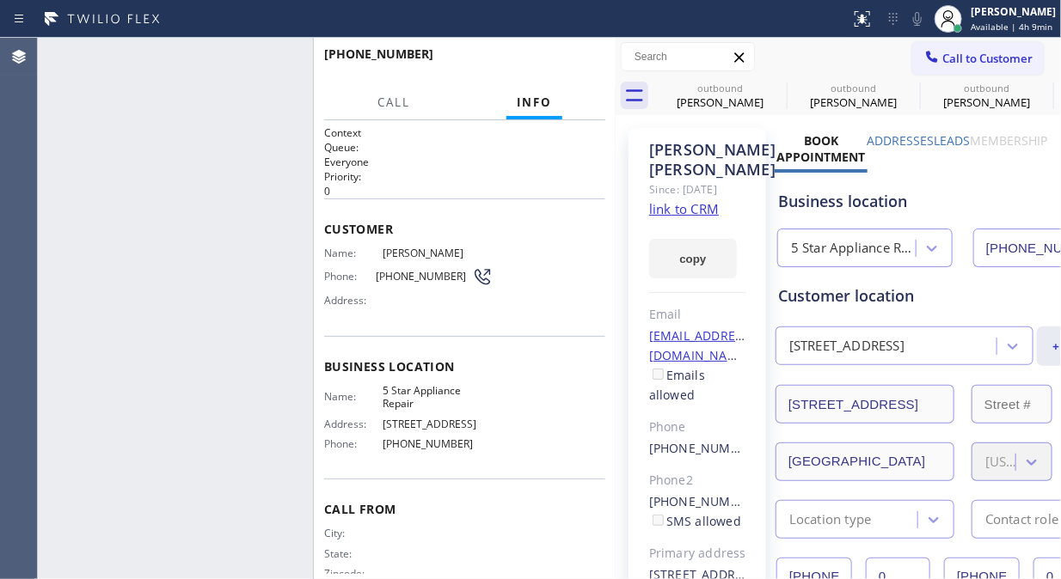
type input "[PHONE_NUMBER]"
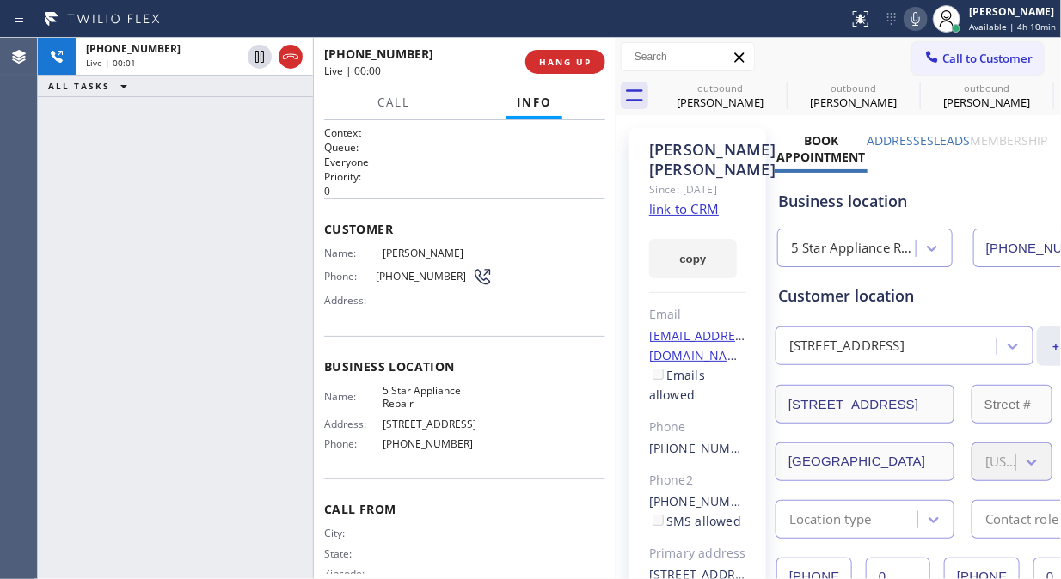
click at [89, 131] on div "[PHONE_NUMBER] Live | 00:01 ALL TASKS ALL TASKS ACTIVE TASKS TASKS IN WRAP UP" at bounding box center [175, 308] width 275 height 541
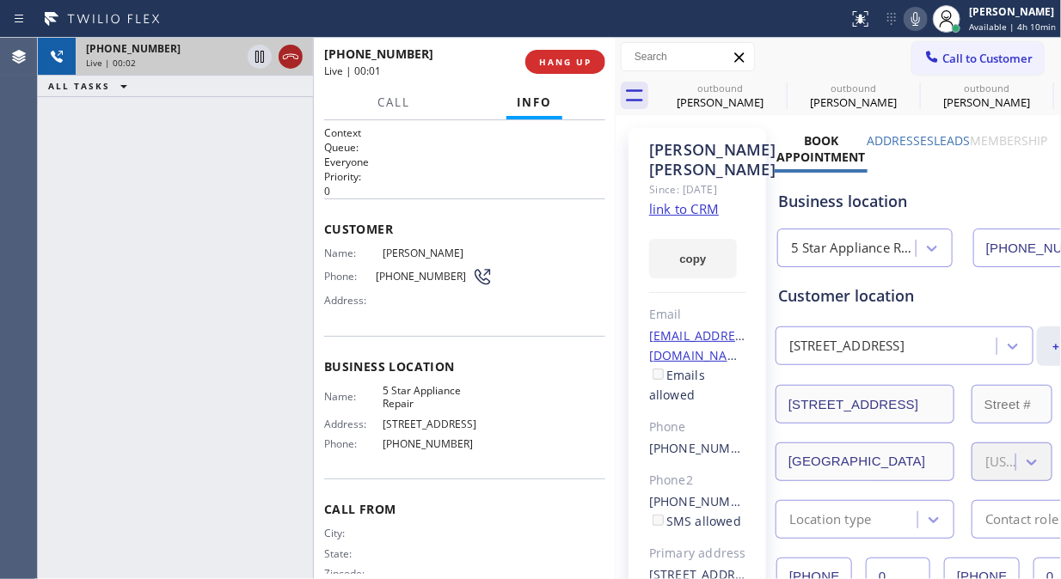
click at [297, 52] on icon at bounding box center [290, 56] width 21 height 21
click at [517, 62] on div "[PHONE_NUMBER] Live | 00:02" at bounding box center [424, 62] width 201 height 45
click at [572, 62] on span "HANG UP" at bounding box center [565, 62] width 52 height 12
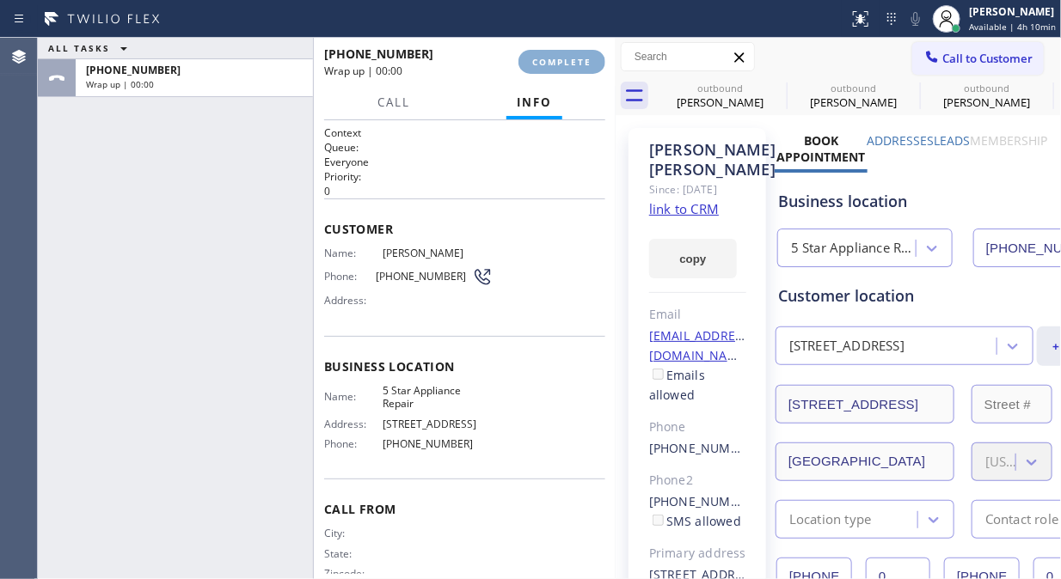
drag, startPoint x: 576, startPoint y: 62, endPoint x: 615, endPoint y: 396, distance: 336.6
click at [518, 61] on div "[PHONE_NUMBER] Wrap up | 00:00" at bounding box center [421, 62] width 194 height 45
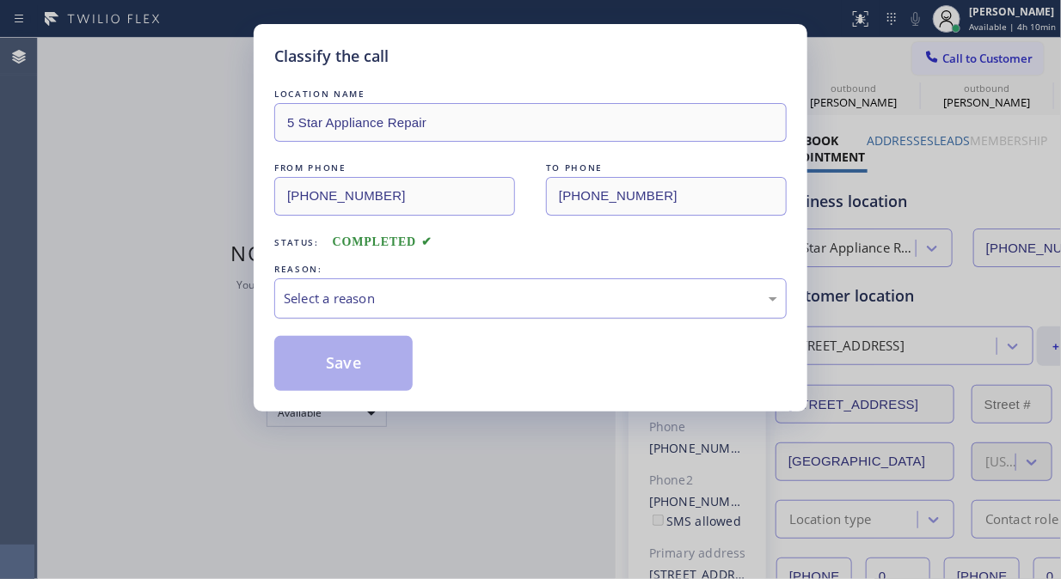
click at [588, 301] on div "Select a reason" at bounding box center [530, 299] width 493 height 20
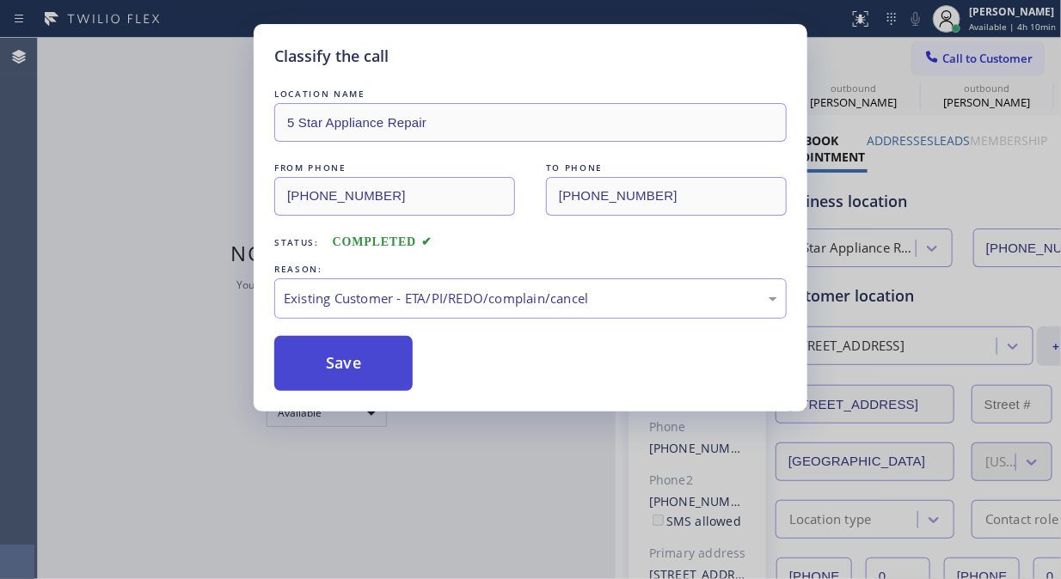
click at [340, 351] on button "Save" at bounding box center [343, 363] width 138 height 55
click at [994, 55] on span "Call to Customer" at bounding box center [987, 58] width 90 height 15
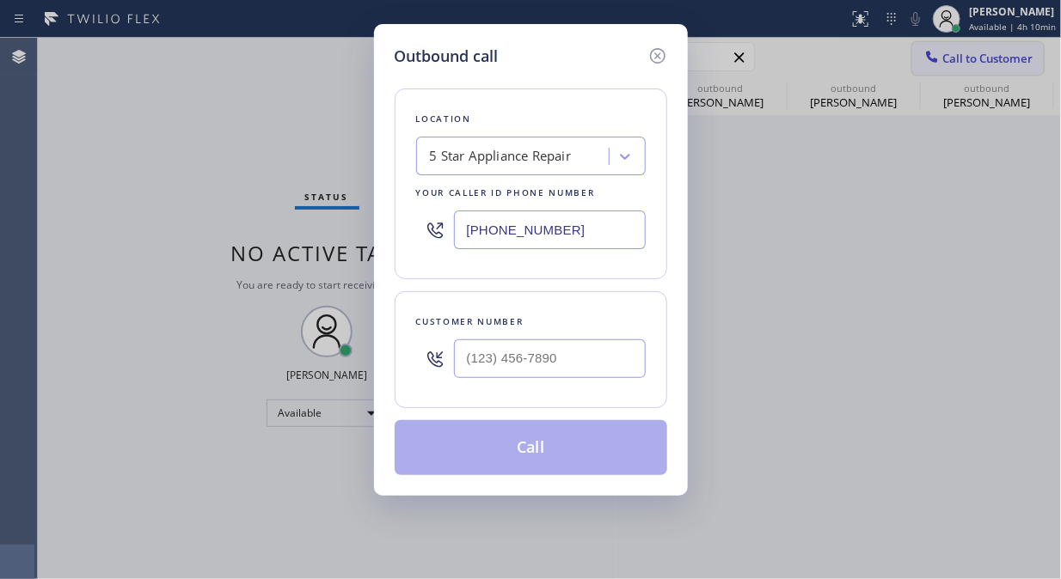
click at [994, 55] on div "Outbound call Location 5 Star Appliance Repair Your caller id phone number [PHO…" at bounding box center [530, 289] width 1061 height 579
click at [596, 376] on input "(___) ___-____" at bounding box center [550, 358] width 192 height 39
paste input "212) 691-8995"
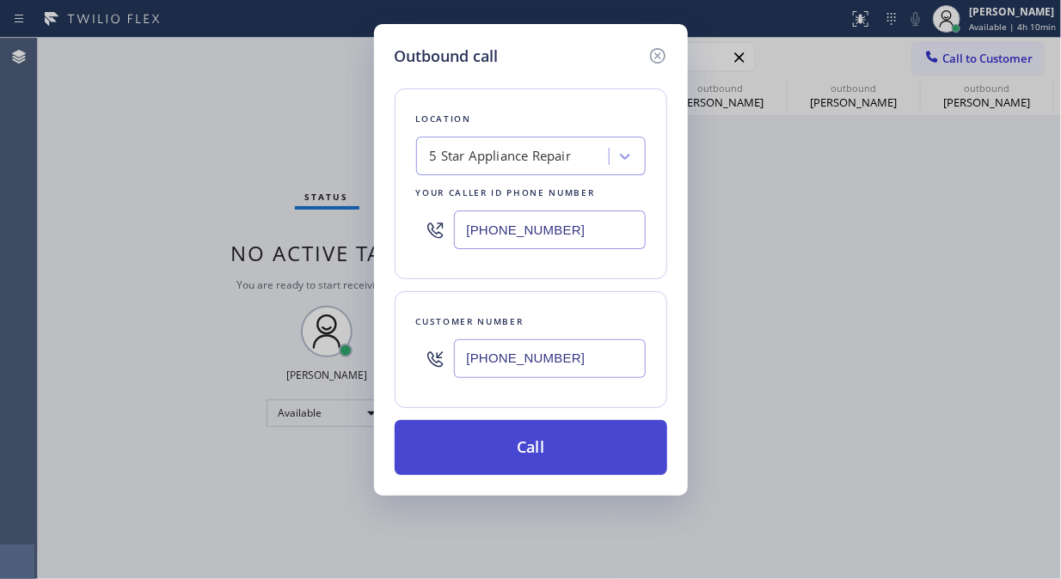
type input "[PHONE_NUMBER]"
click at [616, 448] on button "Call" at bounding box center [530, 447] width 272 height 55
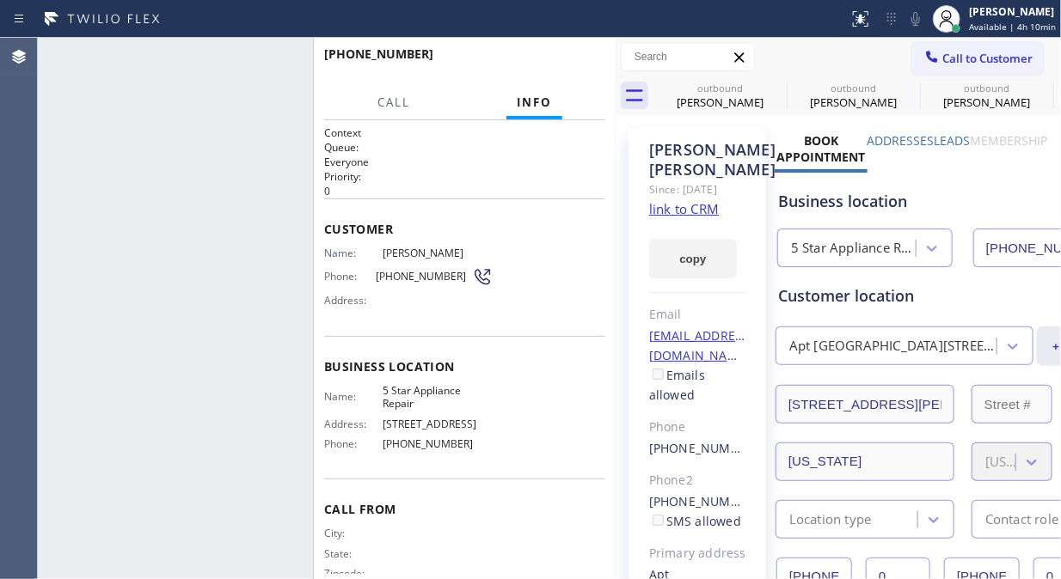
type input "[PHONE_NUMBER]"
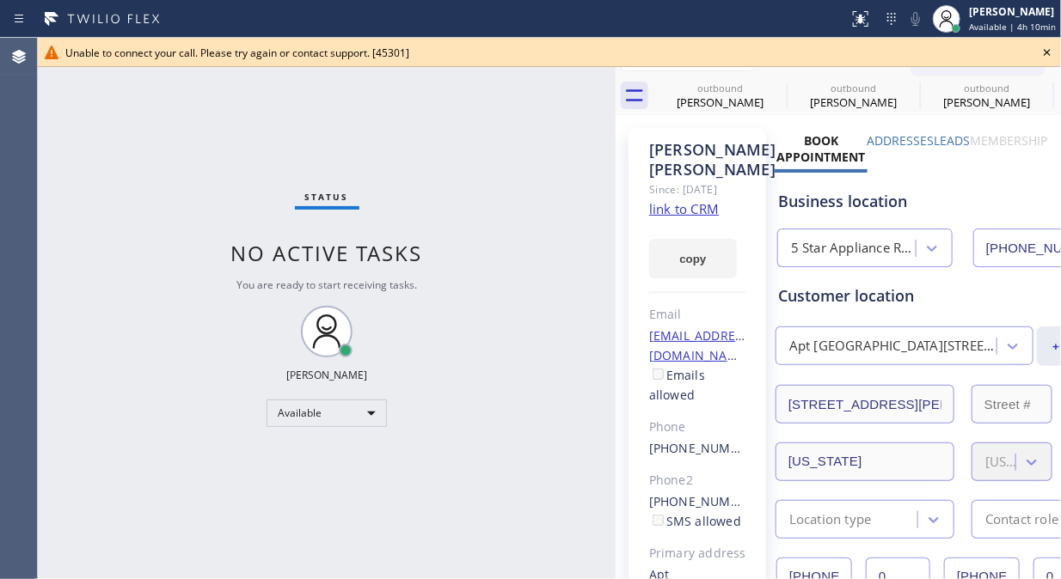
click at [1044, 49] on icon at bounding box center [1046, 52] width 7 height 7
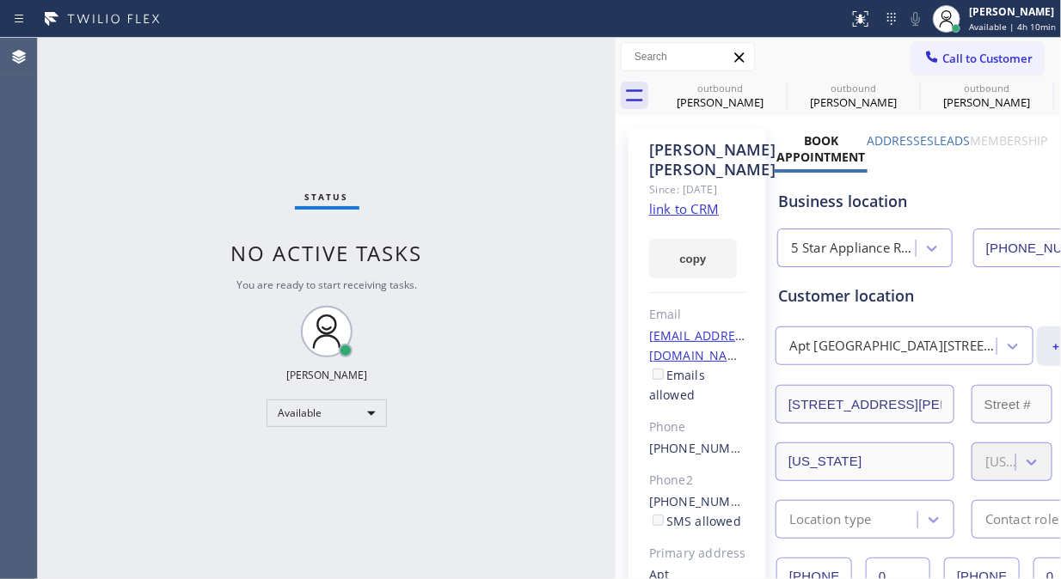
drag, startPoint x: 1002, startPoint y: 50, endPoint x: 980, endPoint y: 64, distance: 26.2
click at [1001, 52] on span "Call to Customer" at bounding box center [987, 58] width 90 height 15
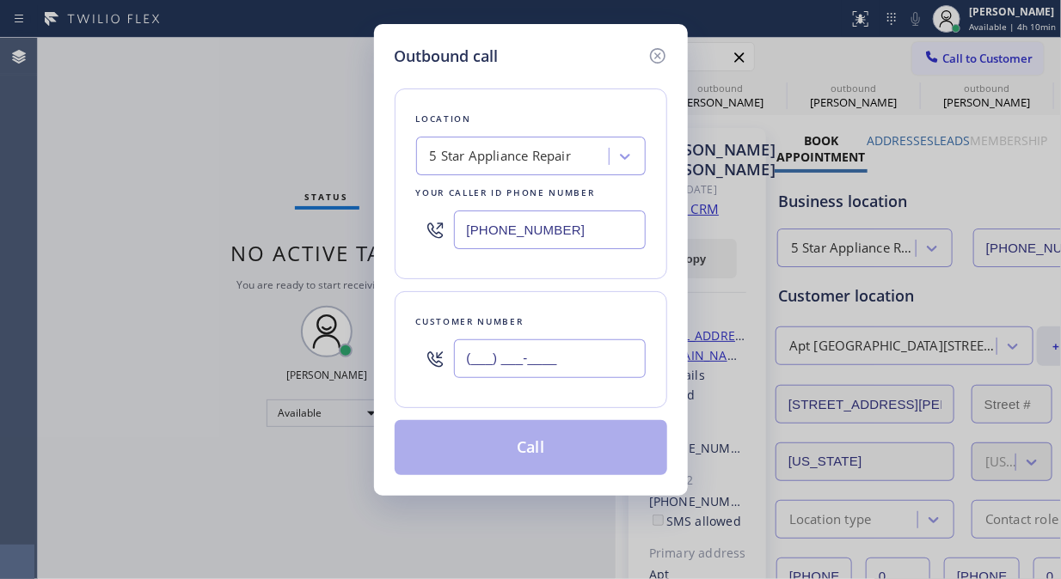
click at [530, 352] on input "(___) ___-____" at bounding box center [550, 358] width 192 height 39
paste input "917) 703-0163"
type input "[PHONE_NUMBER]"
click at [603, 457] on button "Call" at bounding box center [530, 447] width 272 height 55
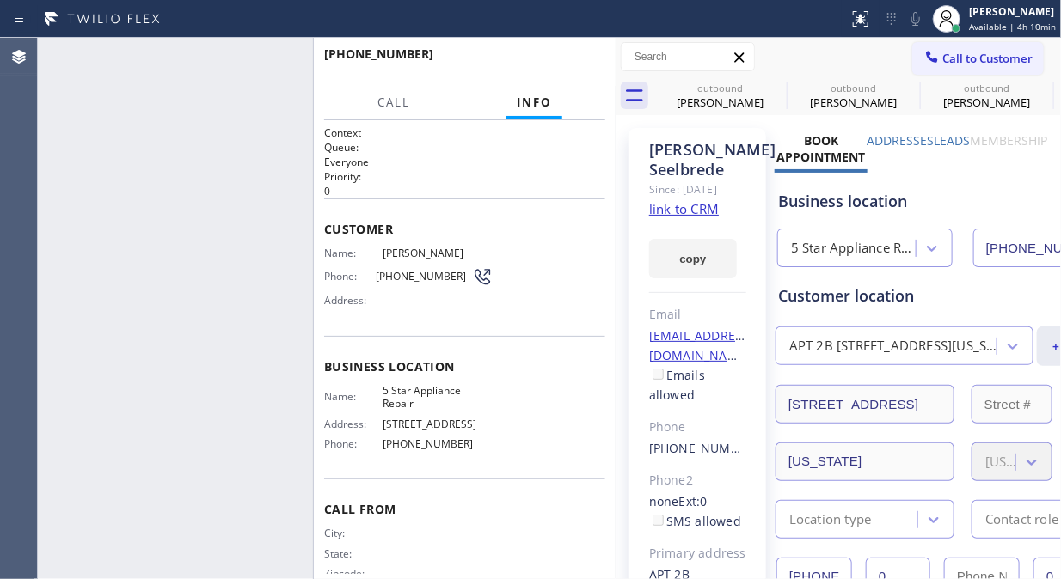
type input "[PHONE_NUMBER]"
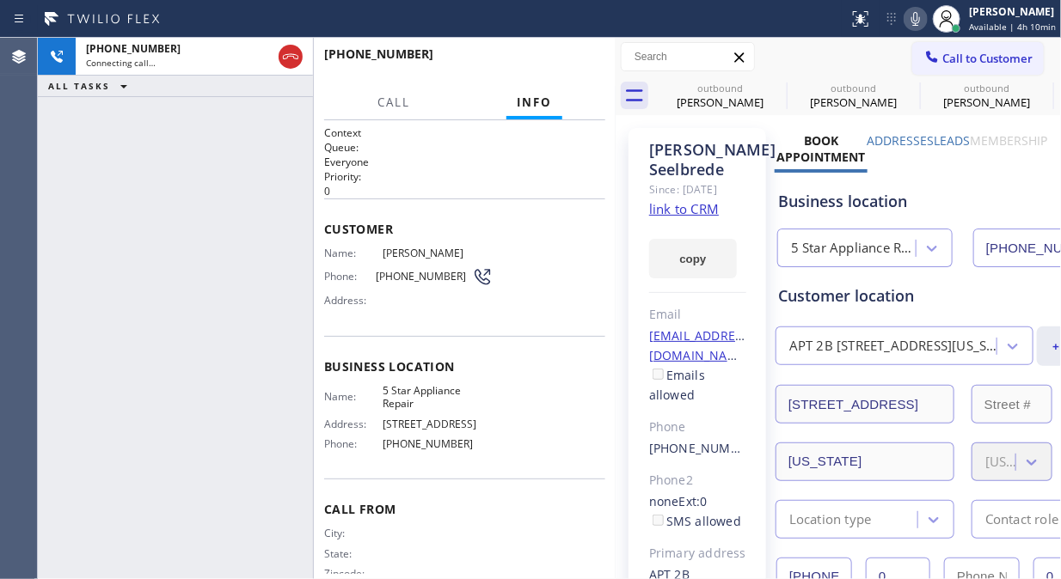
click at [0, 0] on icon at bounding box center [0, 0] width 0 height 0
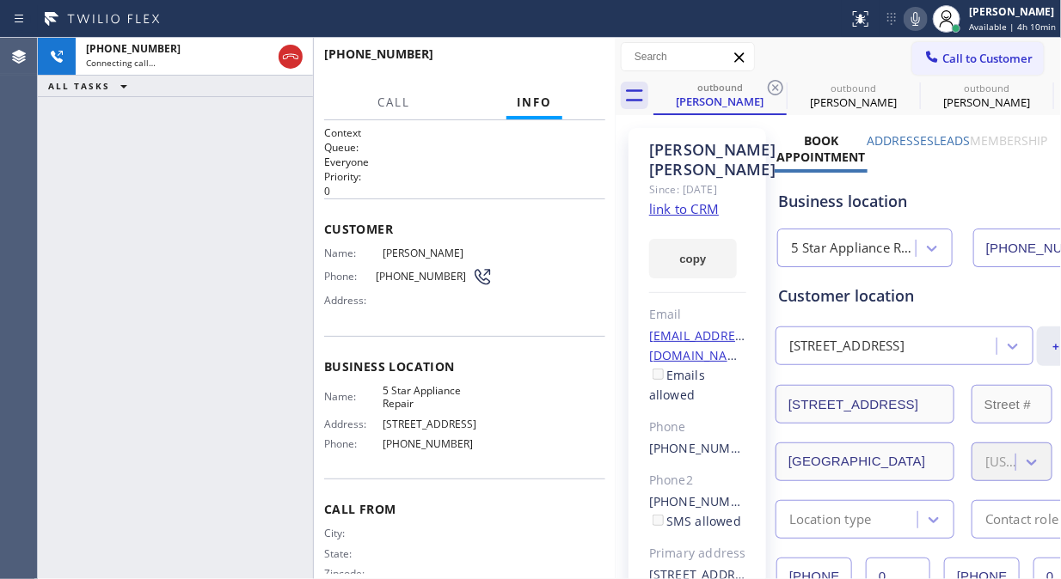
click at [779, 83] on icon at bounding box center [775, 87] width 21 height 21
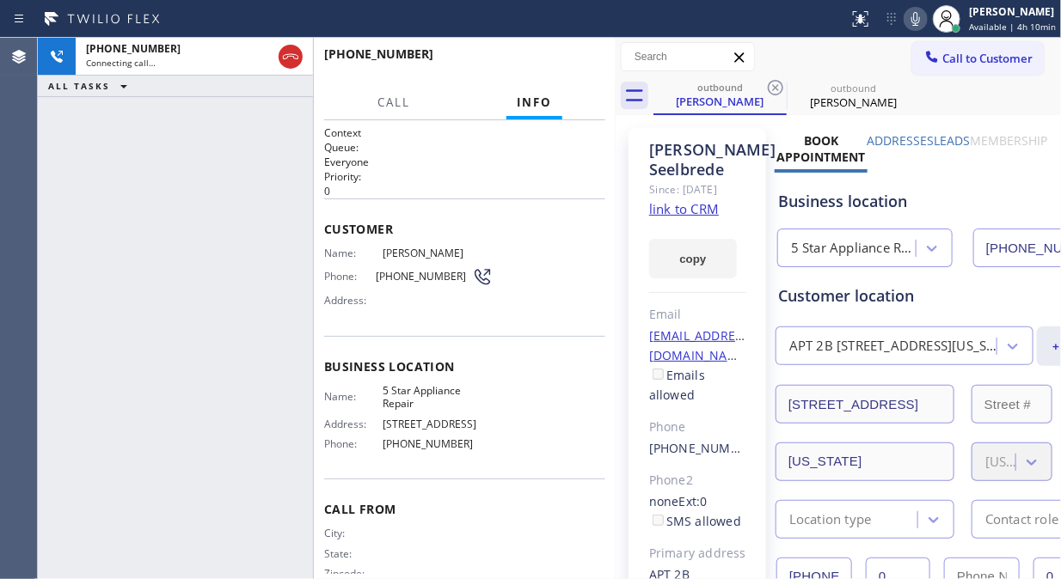
click at [779, 83] on icon at bounding box center [775, 87] width 21 height 21
click at [924, 17] on icon at bounding box center [915, 19] width 21 height 21
click at [924, 19] on icon at bounding box center [915, 19] width 21 height 21
click at [87, 146] on div "[PHONE_NUMBER] Connecting call… ALL TASKS ALL TASKS ACTIVE TASKS TASKS IN WRAP …" at bounding box center [175, 308] width 275 height 541
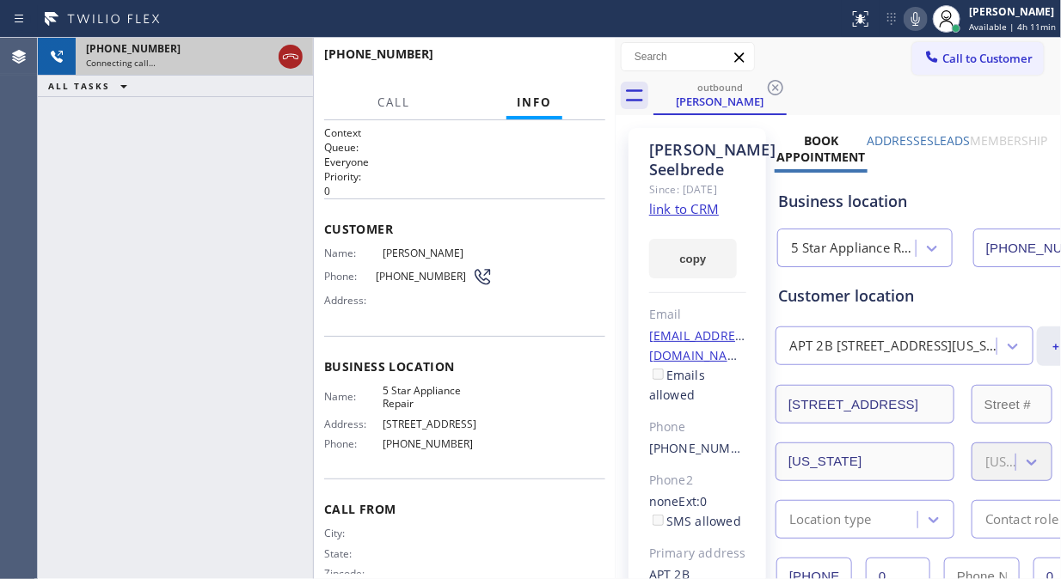
click at [286, 54] on icon at bounding box center [290, 56] width 15 height 5
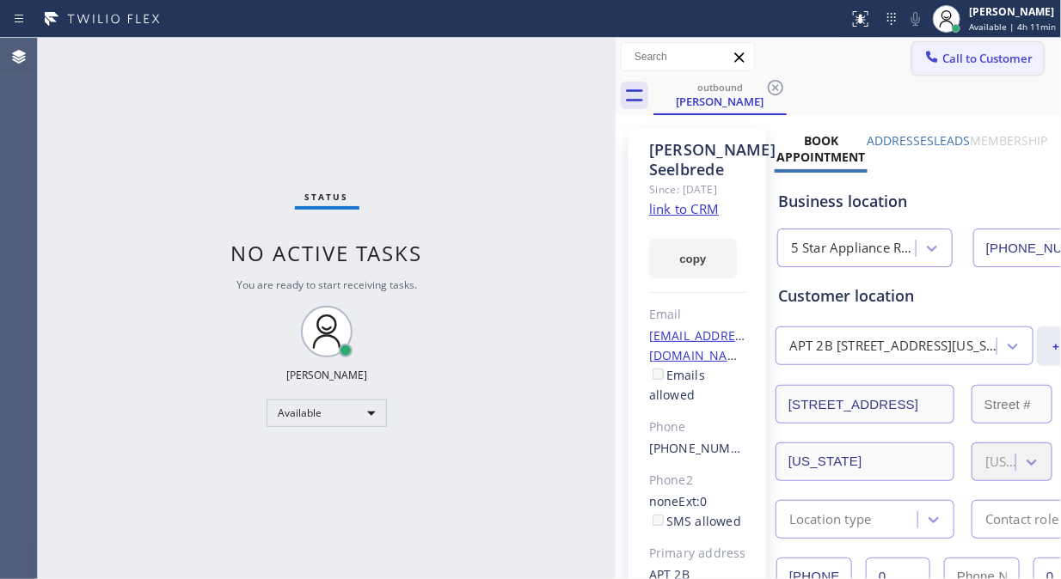
click at [951, 66] on button "Call to Customer" at bounding box center [977, 58] width 131 height 33
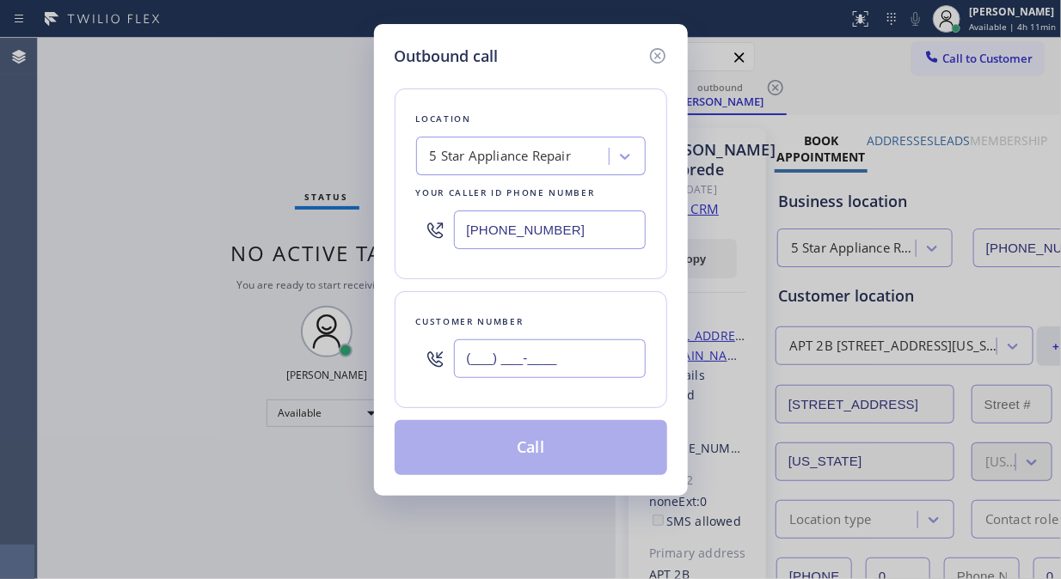
click at [524, 363] on input "(___) ___-____" at bounding box center [550, 358] width 192 height 39
paste input "917) 319-0696"
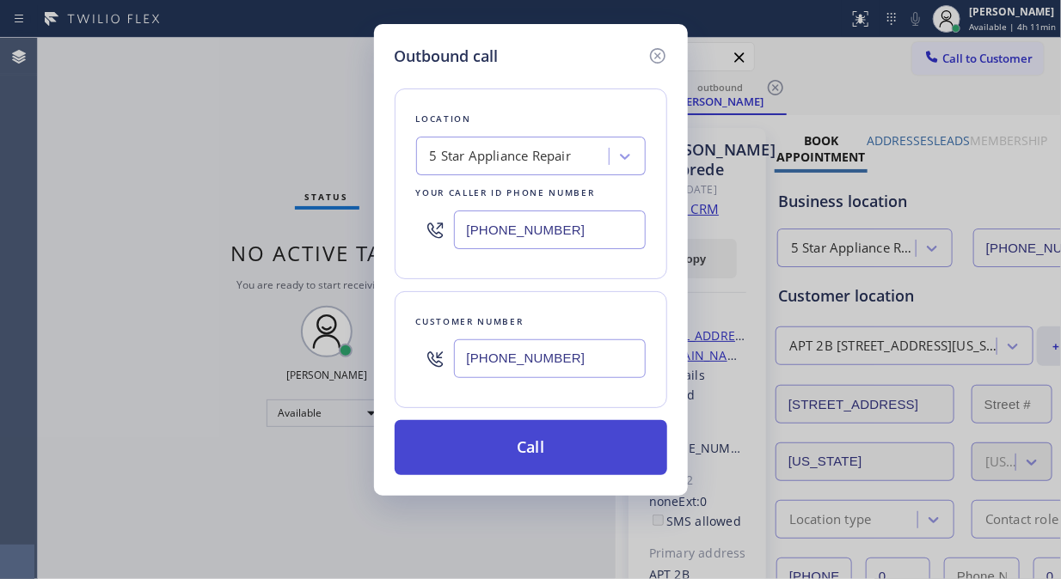
type input "[PHONE_NUMBER]"
click at [561, 452] on button "Call" at bounding box center [530, 447] width 272 height 55
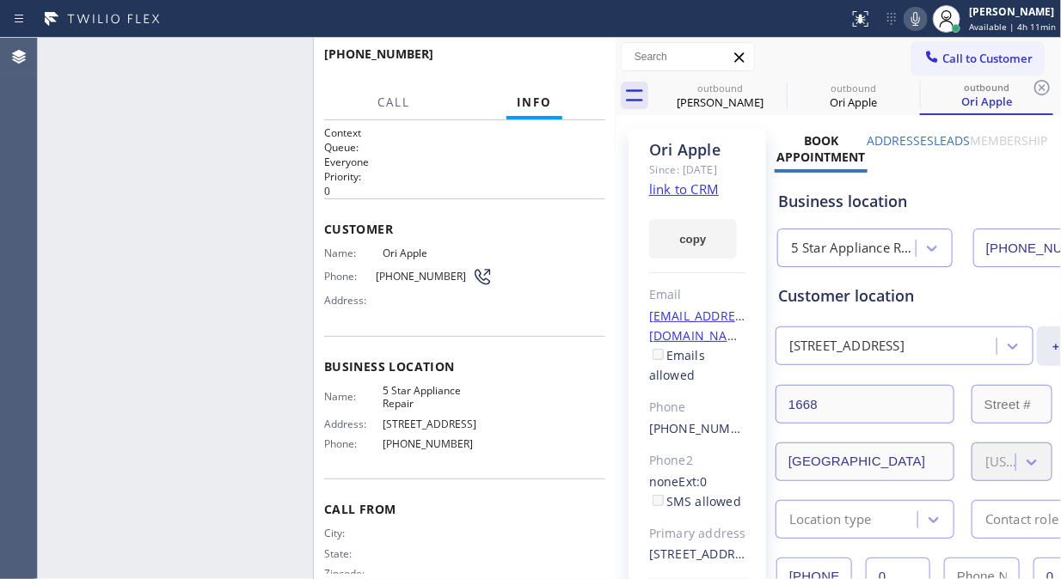
type input "[PHONE_NUMBER]"
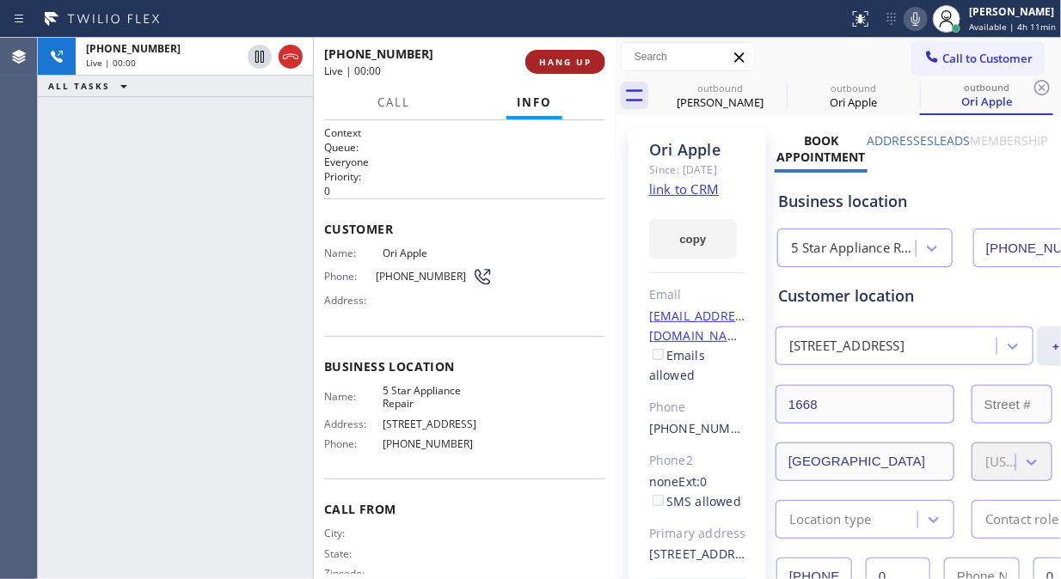
click at [590, 52] on button "HANG UP" at bounding box center [565, 62] width 80 height 24
drag, startPoint x: 590, startPoint y: 52, endPoint x: 579, endPoint y: 60, distance: 12.9
click at [586, 55] on button "HANG UP" at bounding box center [565, 62] width 80 height 24
click at [582, 58] on span "HANG UP" at bounding box center [565, 62] width 52 height 12
click at [580, 60] on span "HANG UP" at bounding box center [565, 62] width 52 height 12
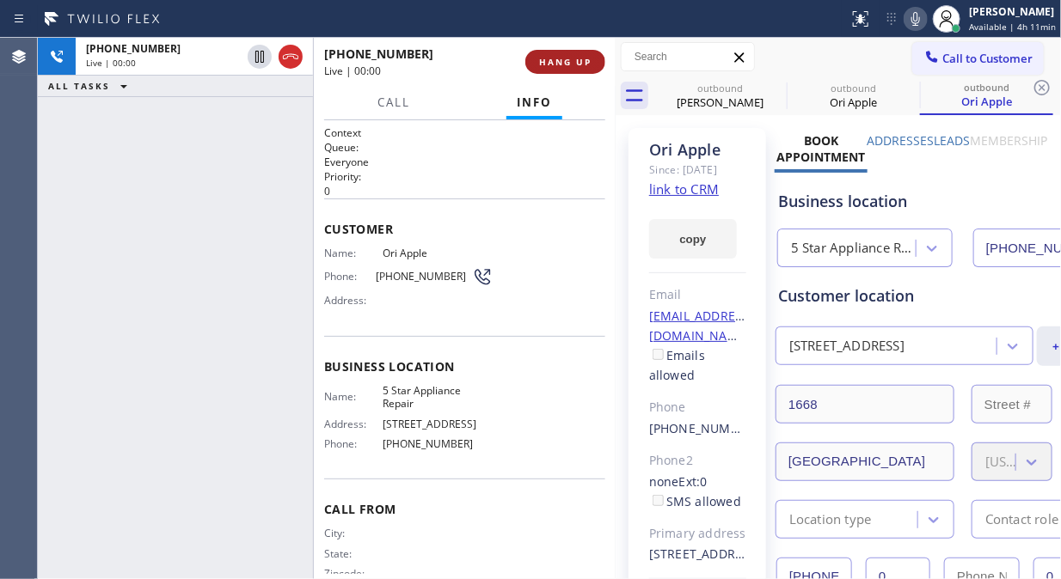
click at [579, 60] on span "HANG UP" at bounding box center [565, 62] width 52 height 12
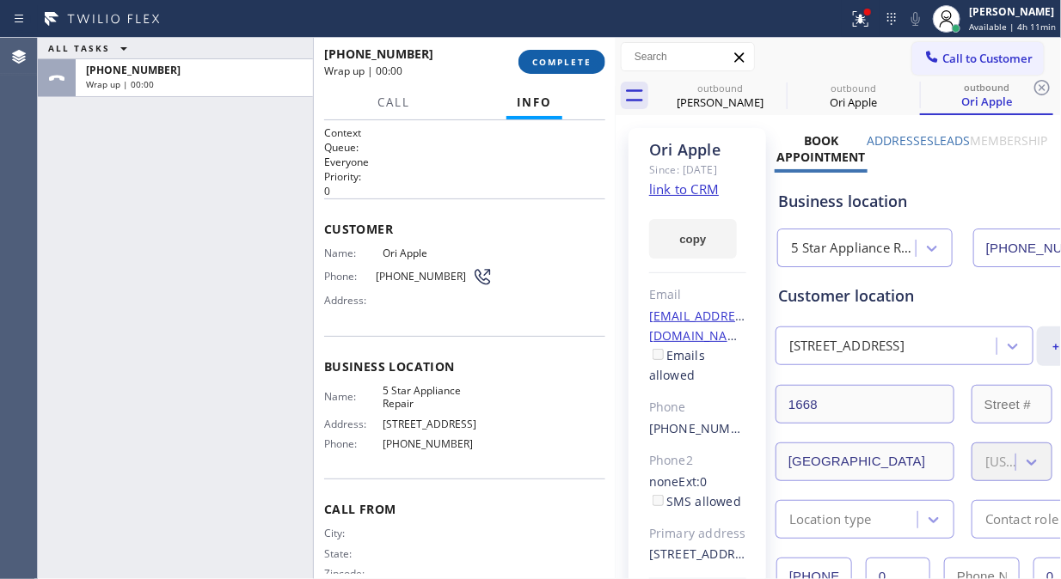
click at [570, 66] on span "COMPLETE" at bounding box center [561, 62] width 59 height 12
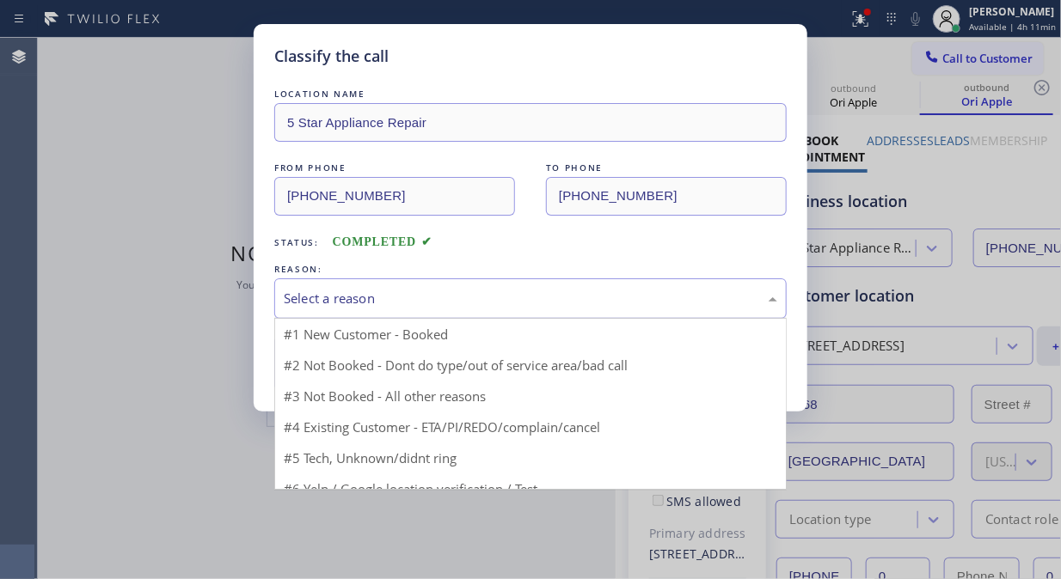
click at [547, 316] on div "Select a reason" at bounding box center [530, 298] width 512 height 40
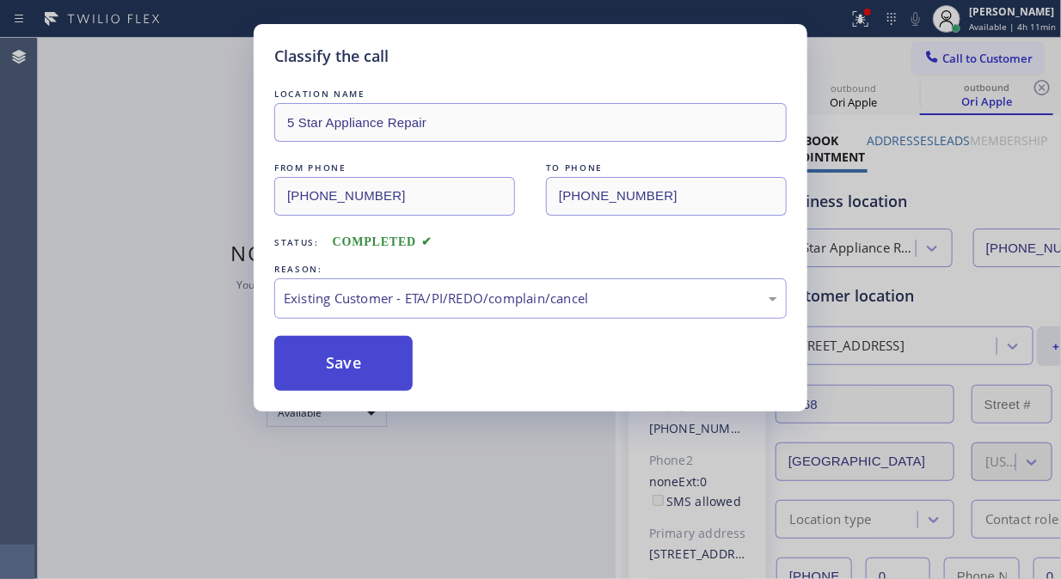
click at [376, 380] on button "Save" at bounding box center [343, 363] width 138 height 55
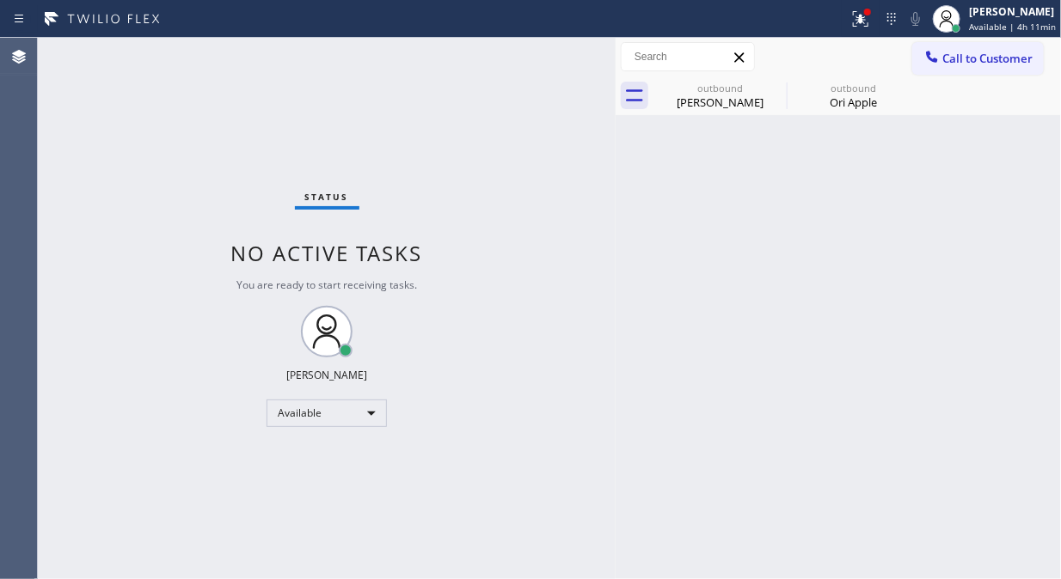
click at [945, 60] on span "Call to Customer" at bounding box center [987, 58] width 90 height 15
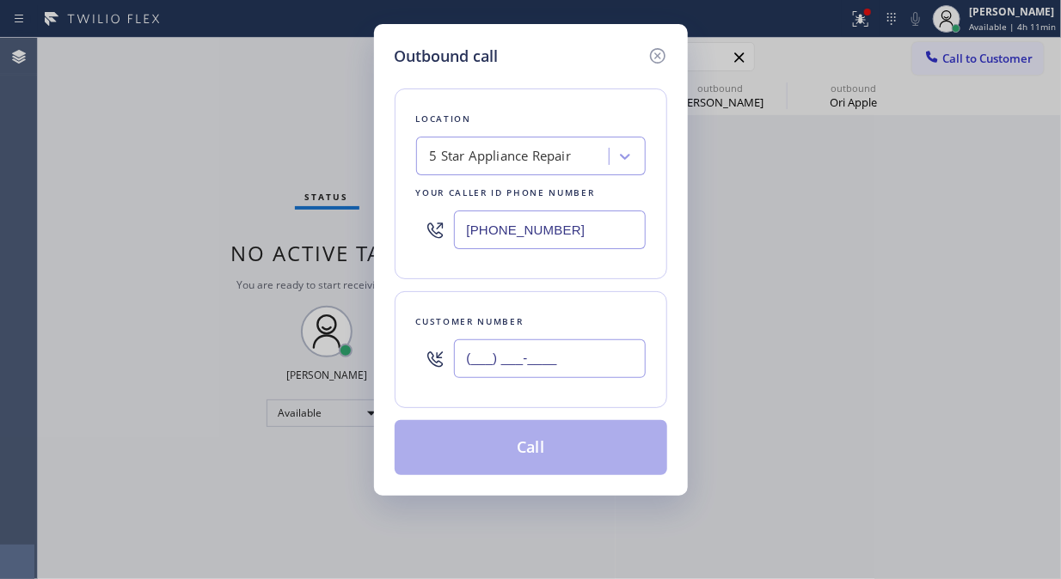
click at [545, 342] on input "(___) ___-____" at bounding box center [550, 358] width 192 height 39
paste input "650) 504-7891"
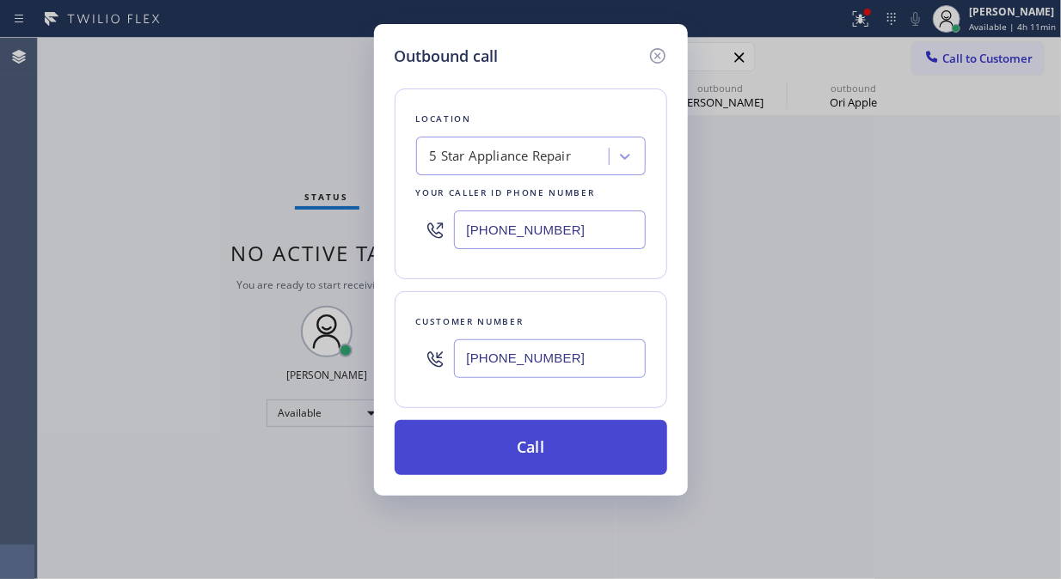
type input "[PHONE_NUMBER]"
click at [596, 449] on button "Call" at bounding box center [530, 447] width 272 height 55
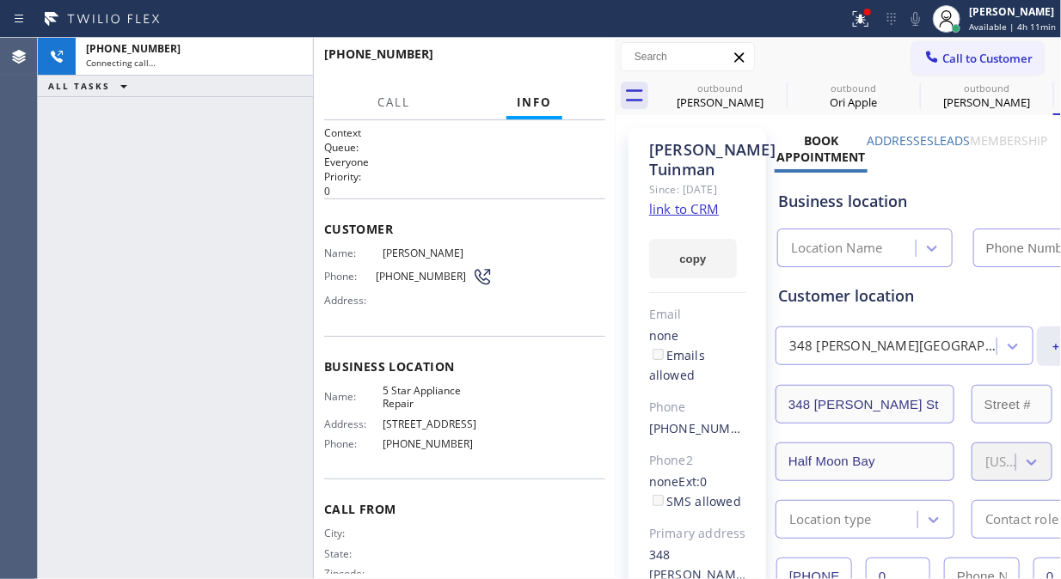
type input "[PHONE_NUMBER]"
click at [925, 23] on icon at bounding box center [915, 19] width 21 height 21
click at [917, 23] on icon at bounding box center [915, 19] width 21 height 21
click at [865, 27] on icon at bounding box center [860, 19] width 21 height 21
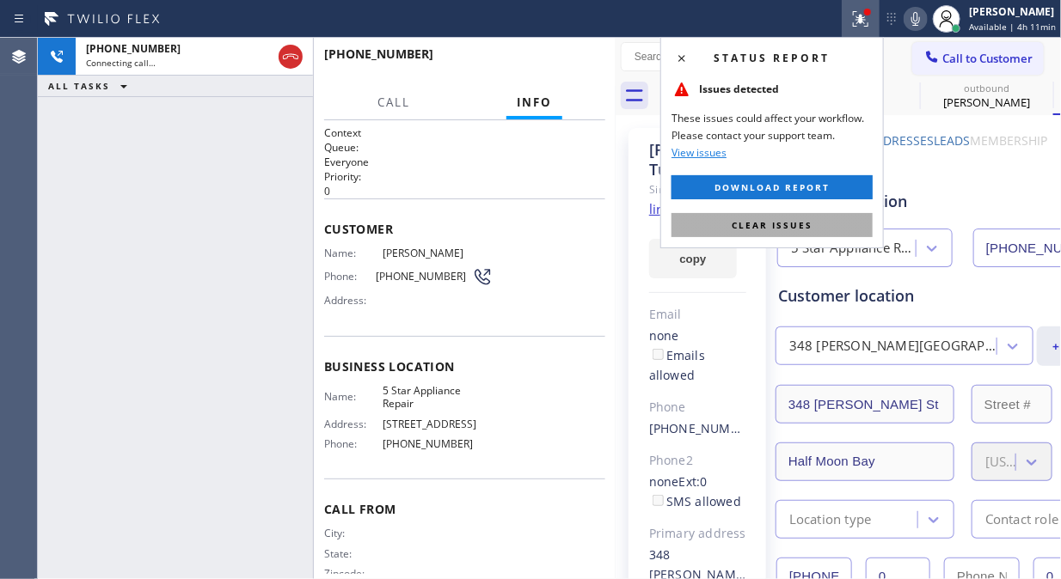
click at [798, 222] on span "Clear issues" at bounding box center [771, 225] width 81 height 12
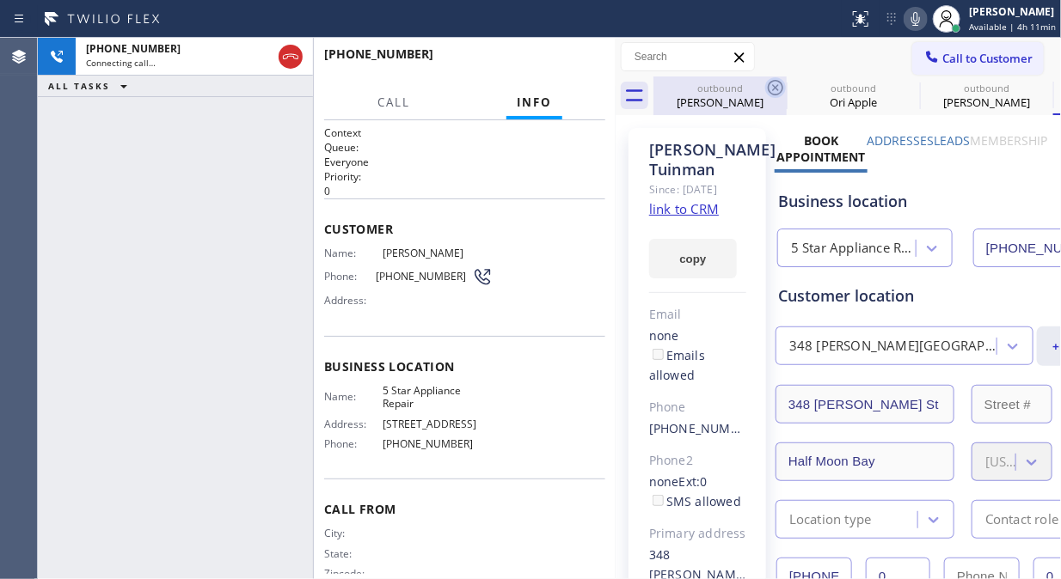
click at [778, 83] on icon at bounding box center [775, 87] width 21 height 21
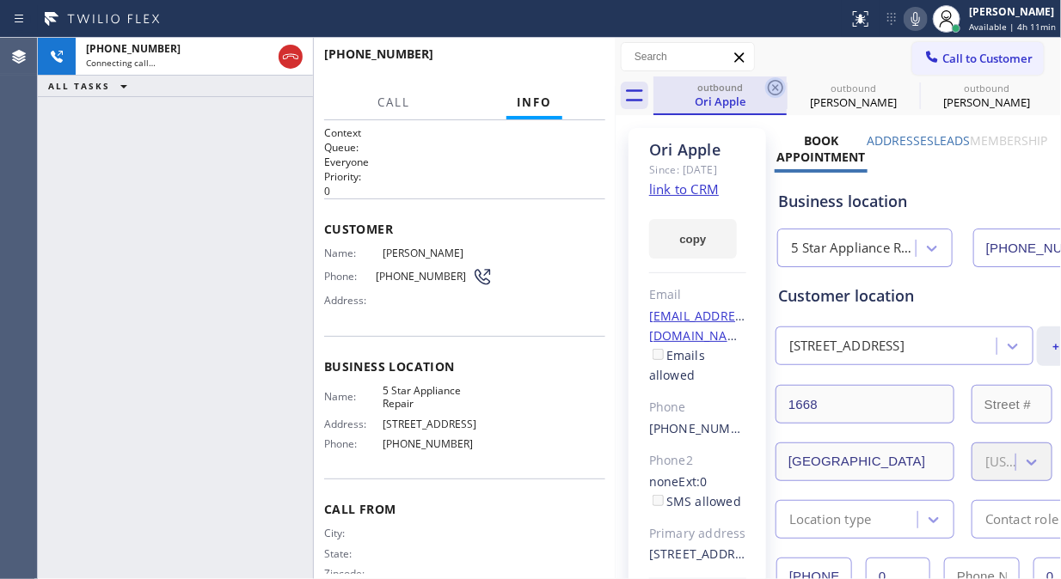
click at [779, 88] on icon at bounding box center [775, 87] width 21 height 21
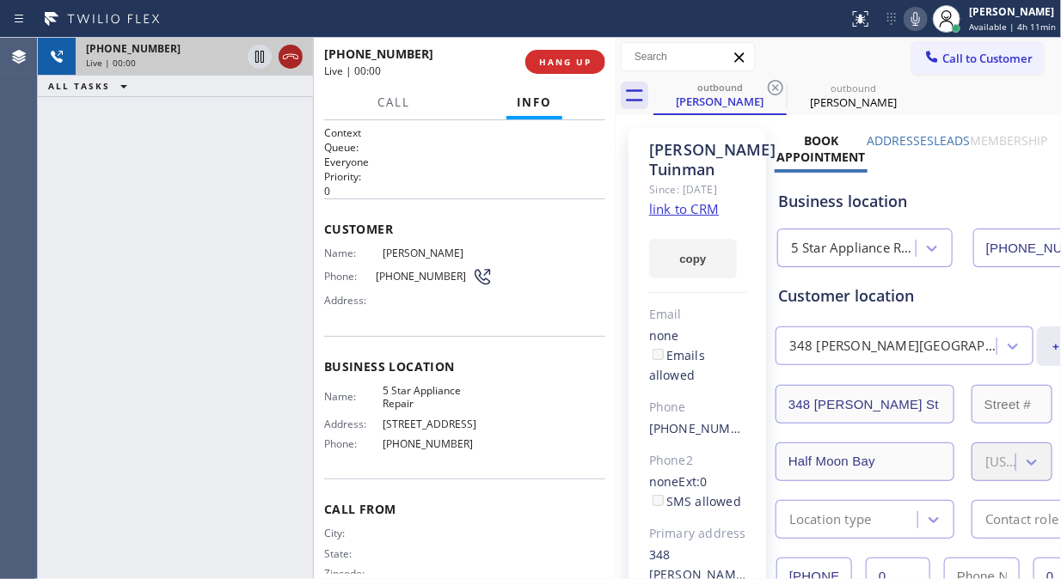
click at [292, 55] on icon at bounding box center [290, 56] width 21 height 21
click at [583, 63] on span "HANG UP" at bounding box center [565, 62] width 52 height 12
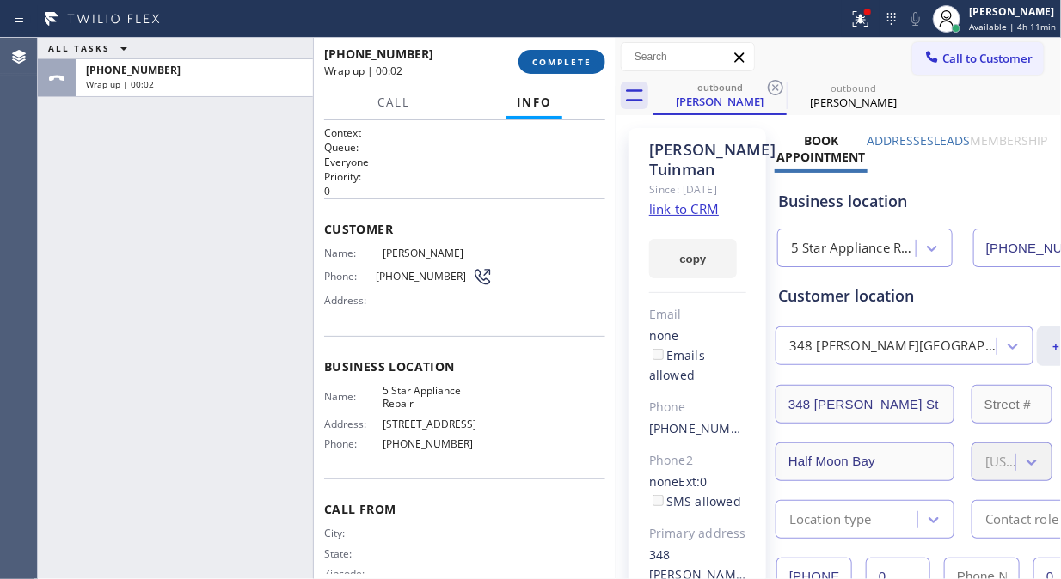
click at [570, 58] on span "COMPLETE" at bounding box center [561, 62] width 59 height 12
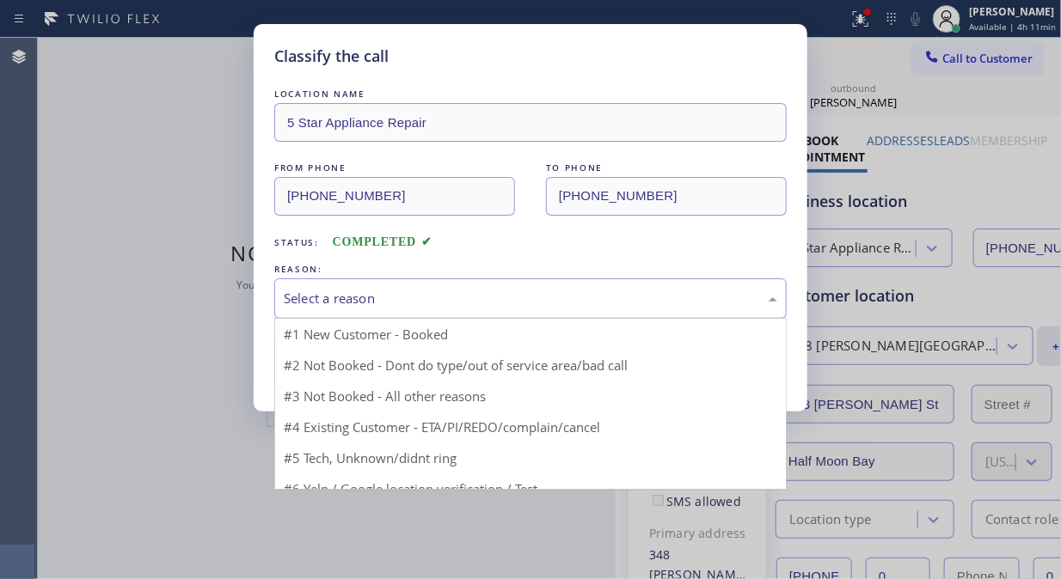
click at [546, 279] on div "Select a reason" at bounding box center [530, 298] width 512 height 40
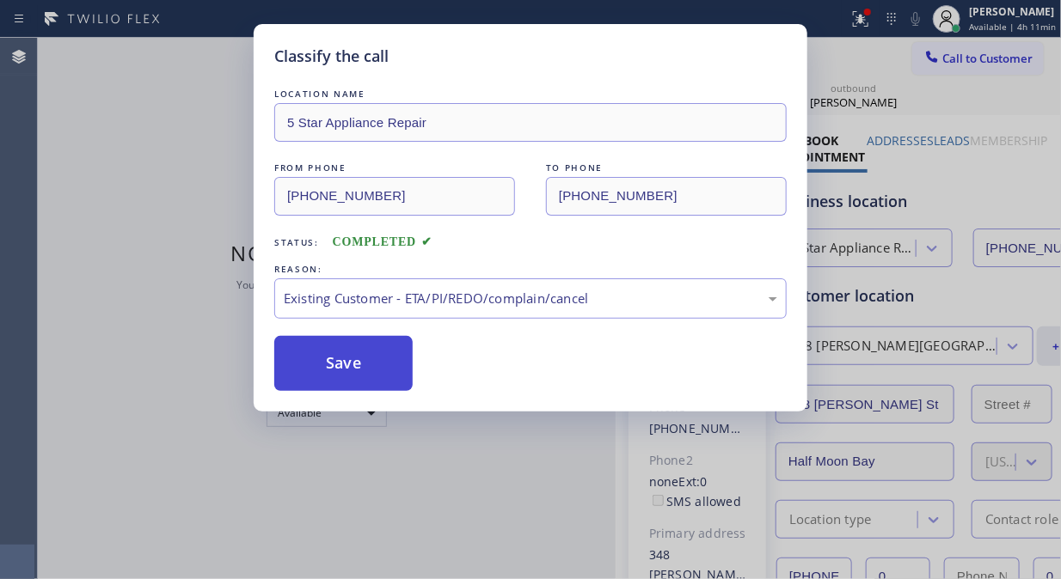
click at [387, 368] on button "Save" at bounding box center [343, 363] width 138 height 55
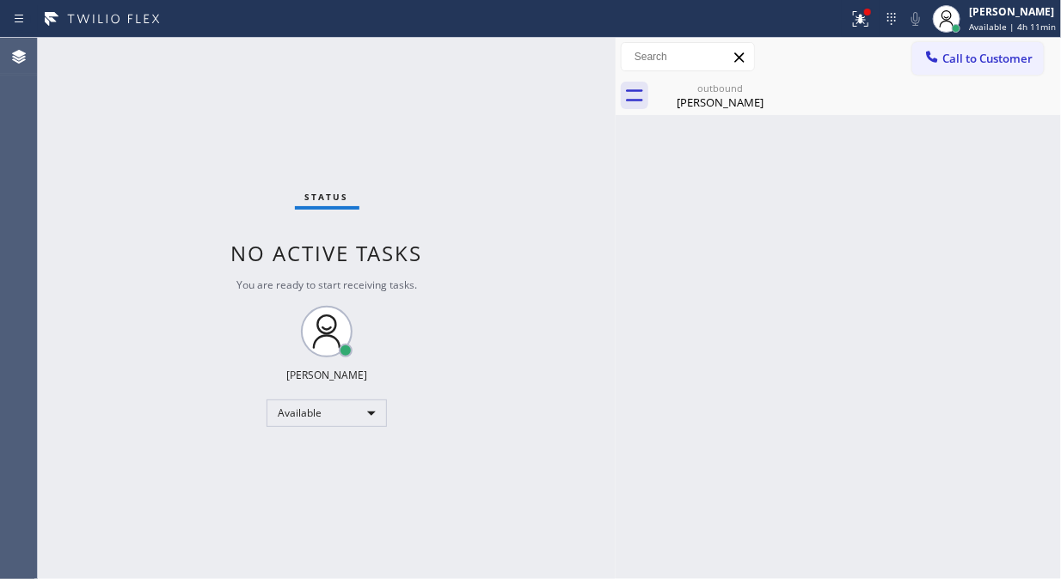
click at [969, 58] on span "Call to Customer" at bounding box center [987, 58] width 90 height 15
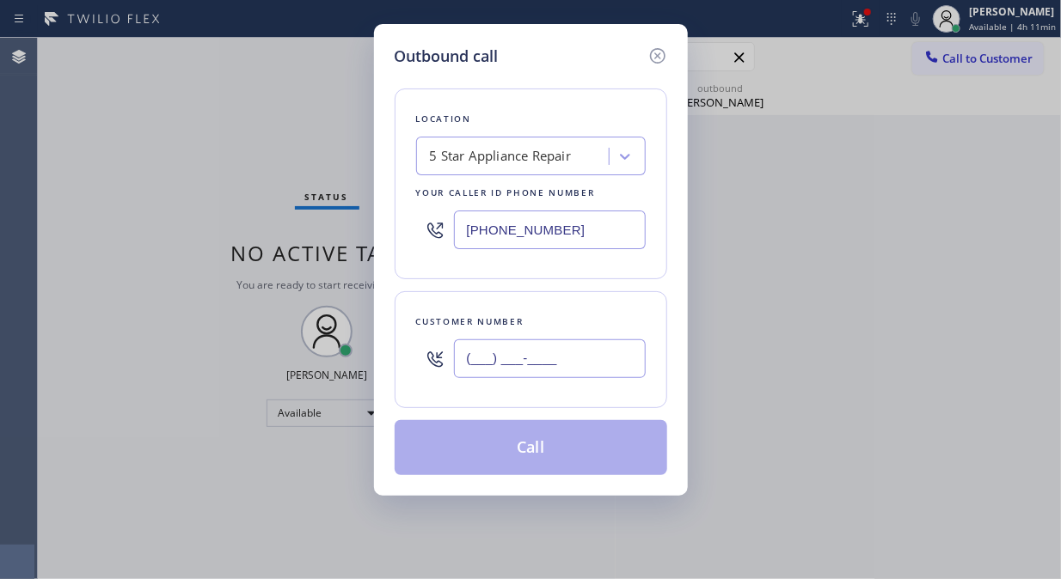
click at [584, 368] on input "(___) ___-____" at bounding box center [550, 358] width 192 height 39
paste input "914) 668-8000"
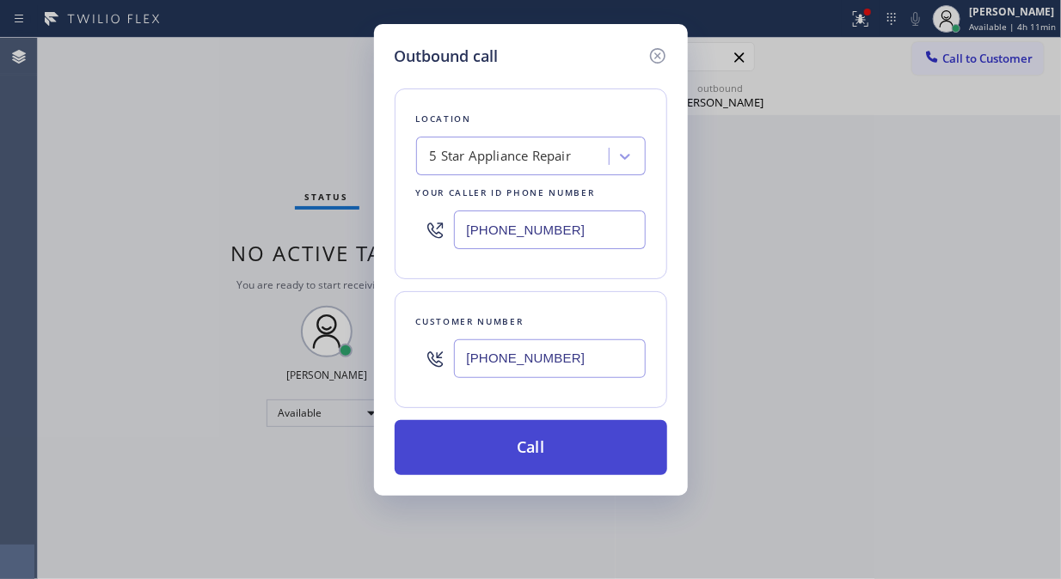
type input "[PHONE_NUMBER]"
click at [597, 449] on button "Call" at bounding box center [530, 447] width 272 height 55
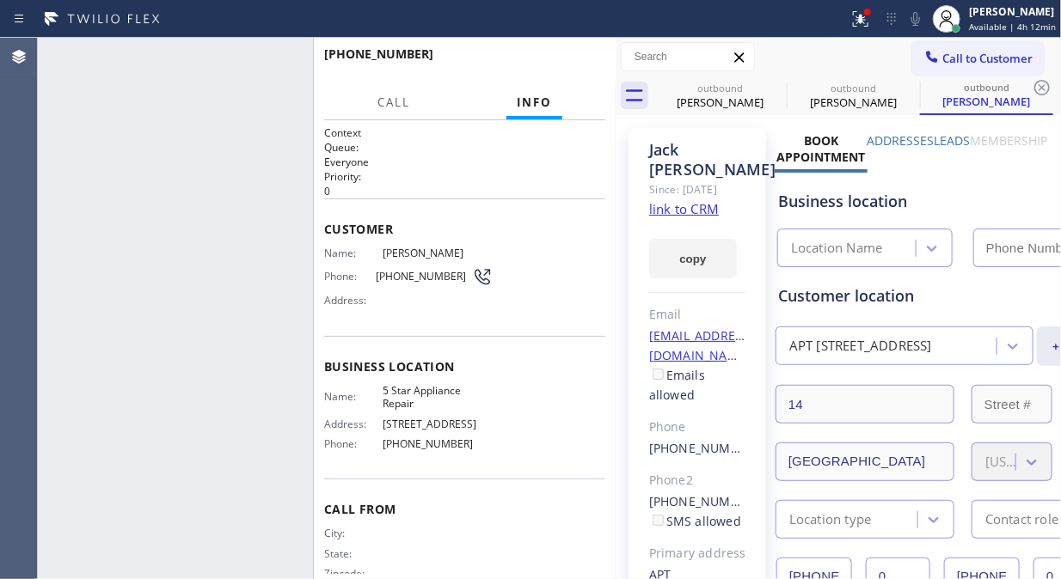
type input "[PHONE_NUMBER]"
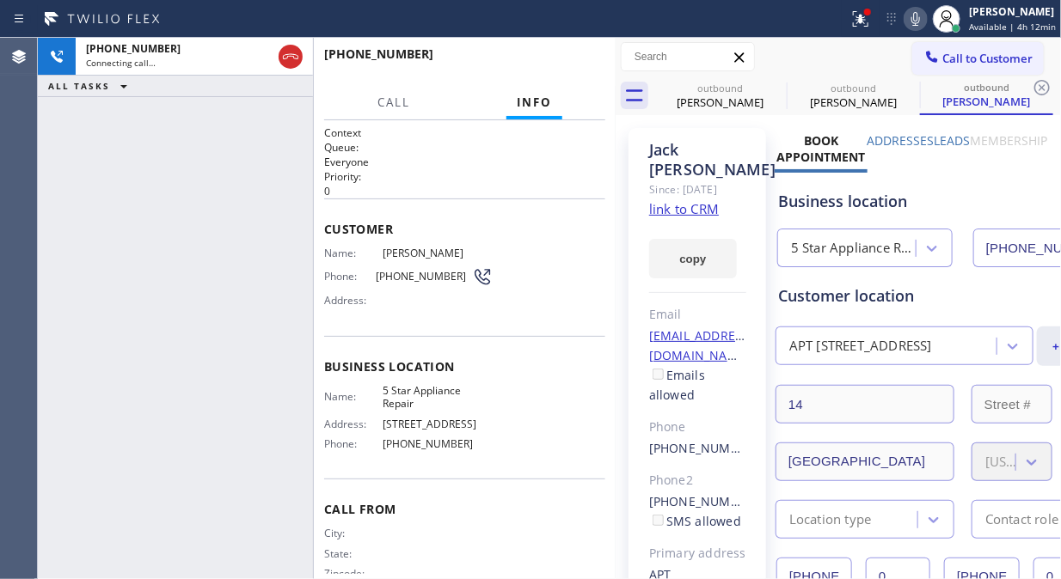
click at [914, 17] on icon at bounding box center [915, 19] width 21 height 21
click at [865, 27] on icon at bounding box center [860, 19] width 21 height 21
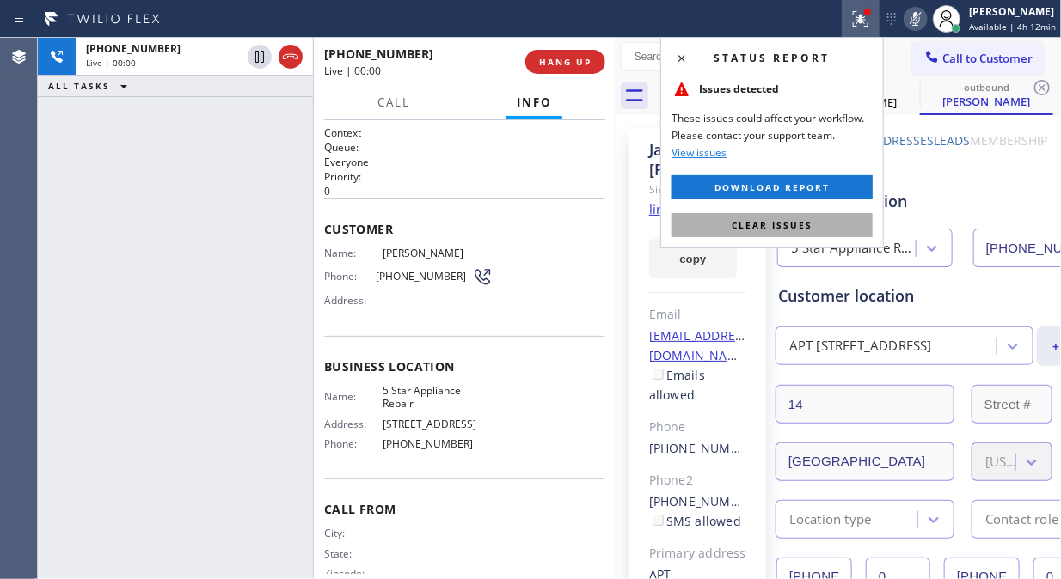
click at [813, 224] on button "Clear issues" at bounding box center [771, 225] width 201 height 24
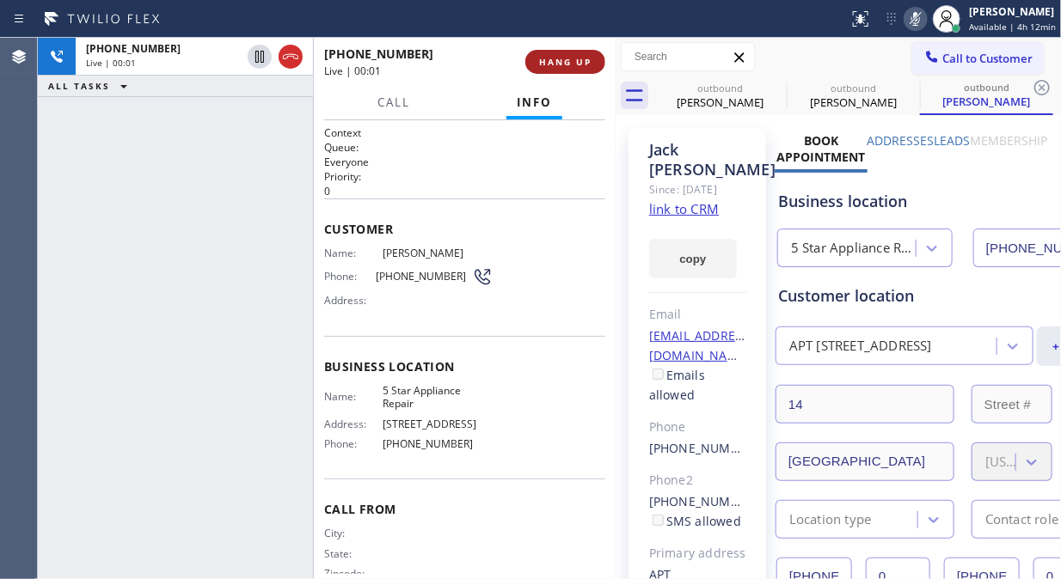
click at [553, 50] on button "HANG UP" at bounding box center [565, 62] width 80 height 24
click at [556, 58] on span "HANG UP" at bounding box center [565, 62] width 52 height 12
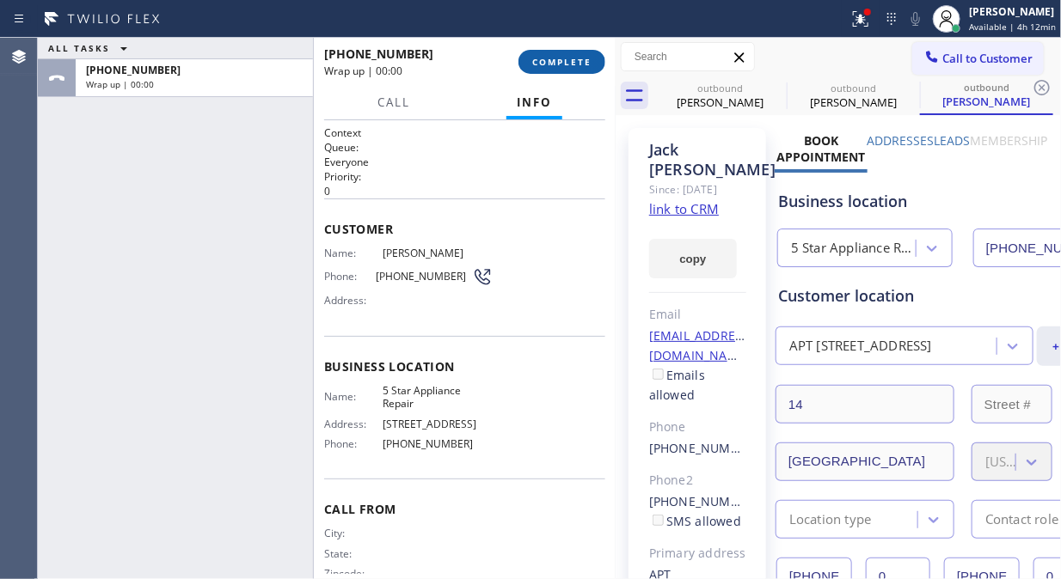
click at [567, 62] on span "COMPLETE" at bounding box center [561, 62] width 59 height 12
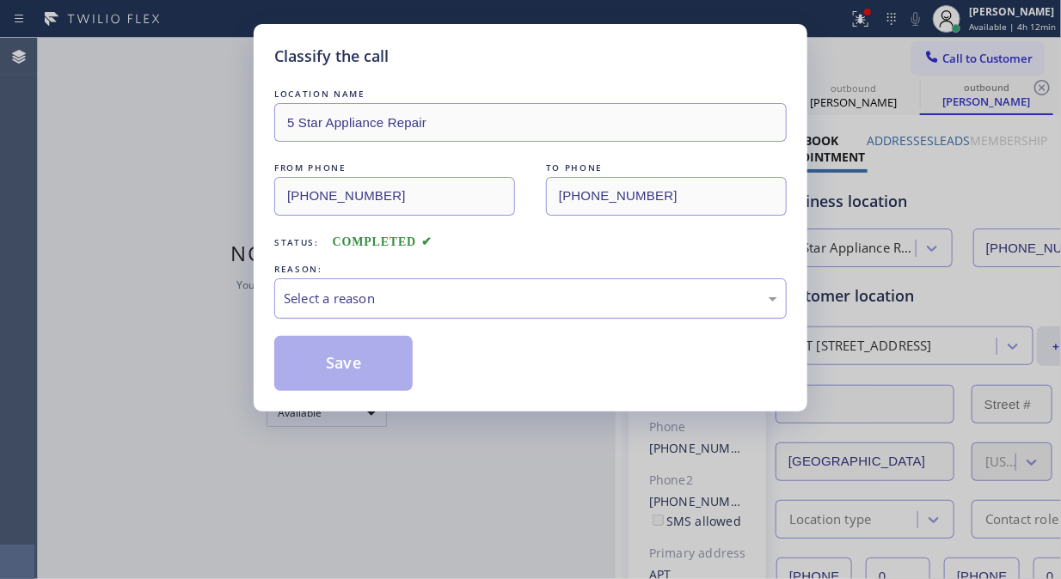
click at [533, 299] on div "Select a reason" at bounding box center [530, 299] width 493 height 20
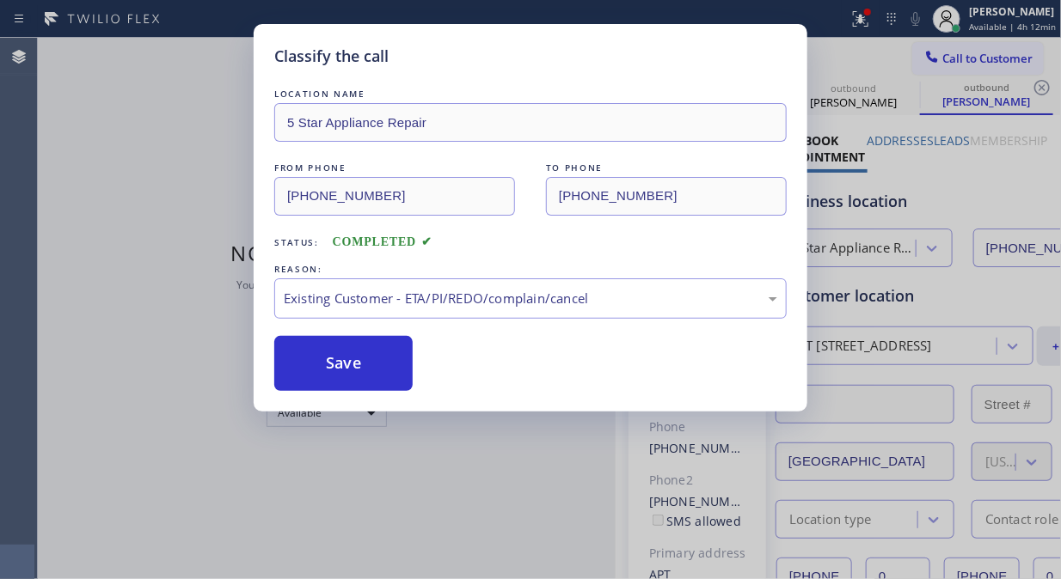
click at [391, 367] on button "Save" at bounding box center [343, 363] width 138 height 55
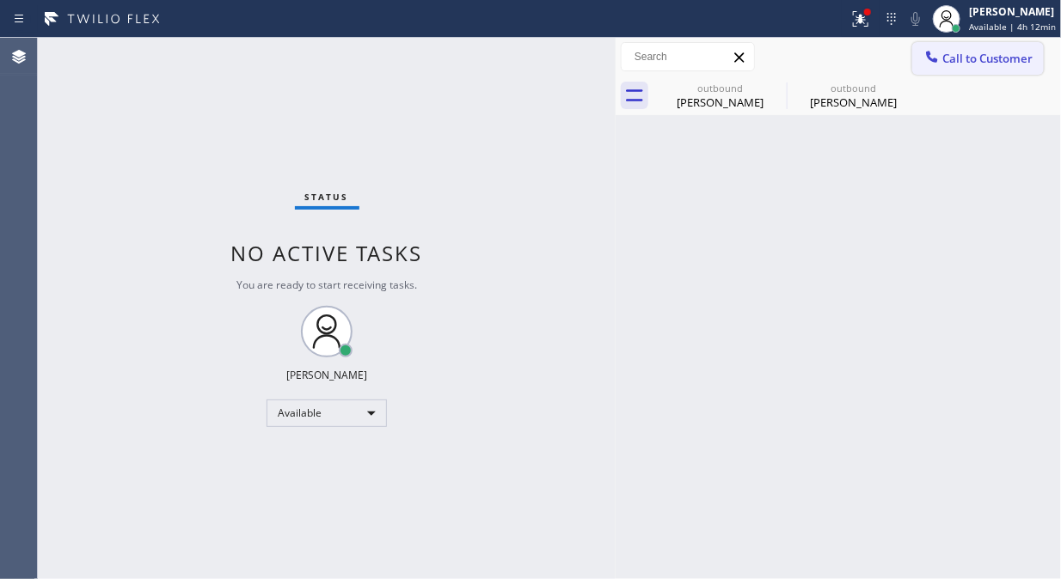
click at [944, 63] on span "Call to Customer" at bounding box center [987, 58] width 90 height 15
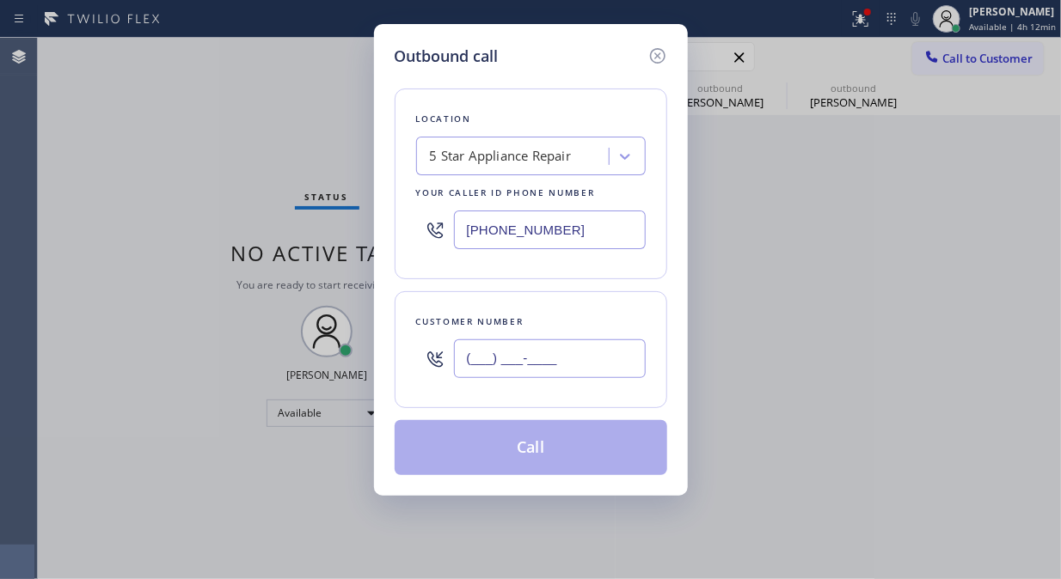
click at [619, 363] on input "(___) ___-____" at bounding box center [550, 358] width 192 height 39
paste input "415) 867-2498"
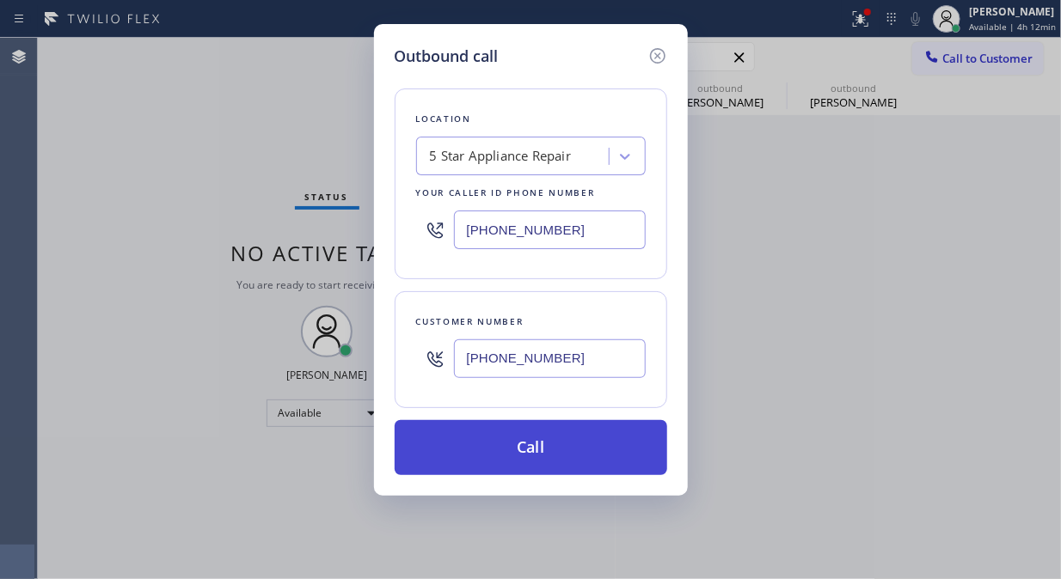
type input "[PHONE_NUMBER]"
click at [588, 464] on button "Call" at bounding box center [530, 447] width 272 height 55
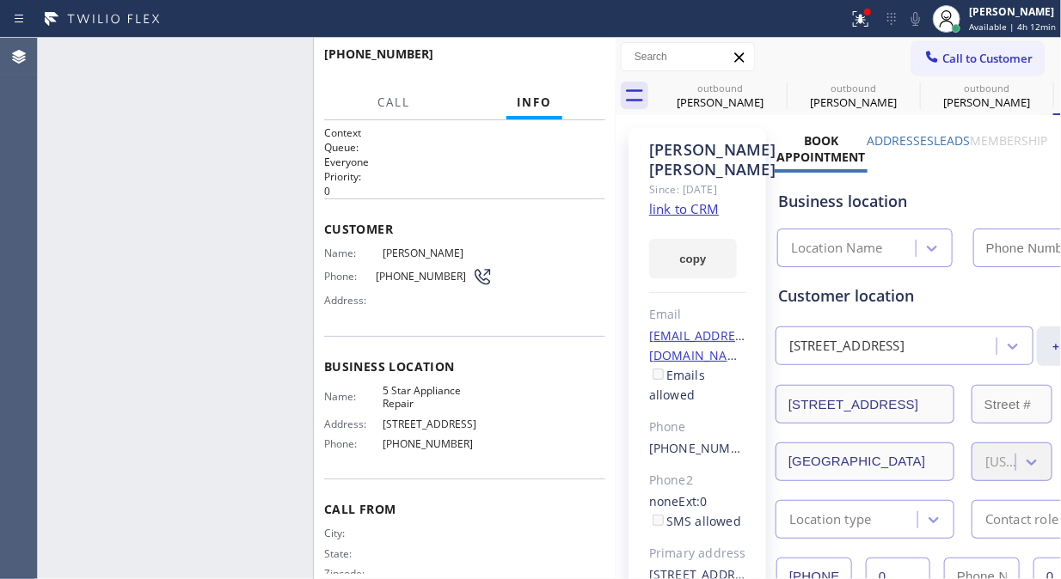
type input "[PHONE_NUMBER]"
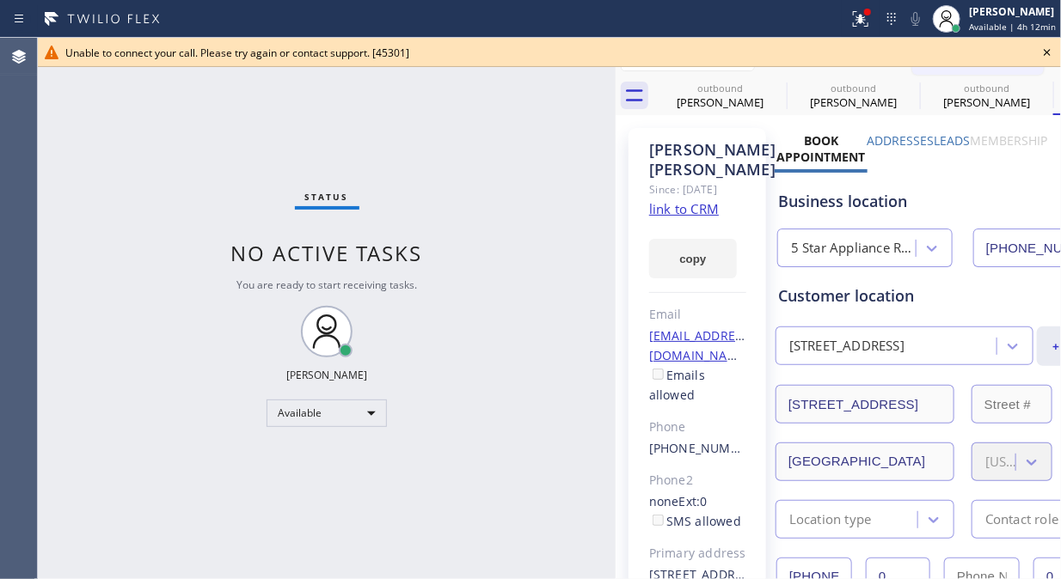
click at [1043, 55] on icon at bounding box center [1047, 52] width 21 height 21
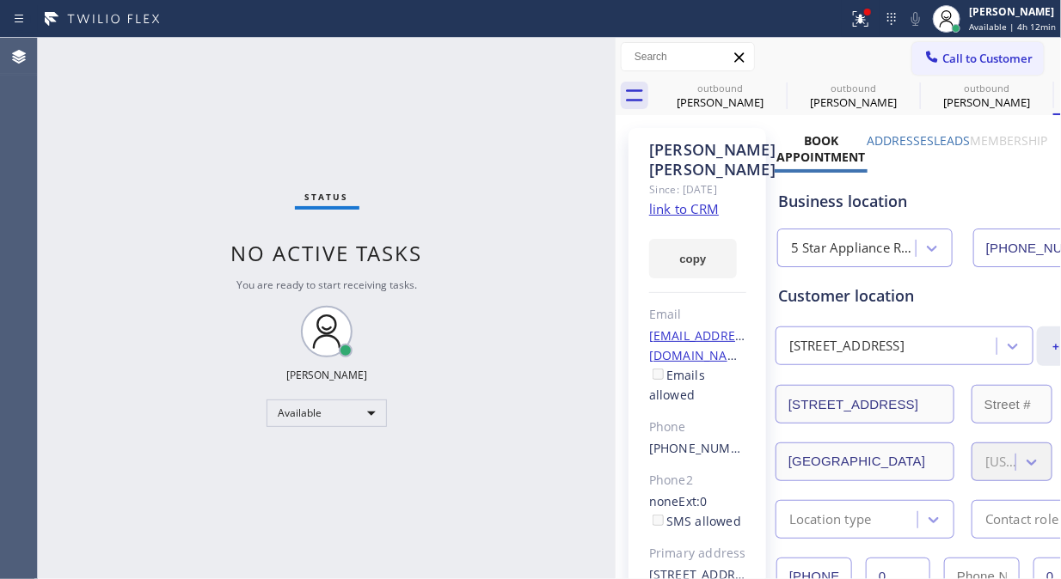
drag, startPoint x: 963, startPoint y: 46, endPoint x: 855, endPoint y: 117, distance: 129.2
click at [963, 47] on button "Call to Customer" at bounding box center [977, 58] width 131 height 33
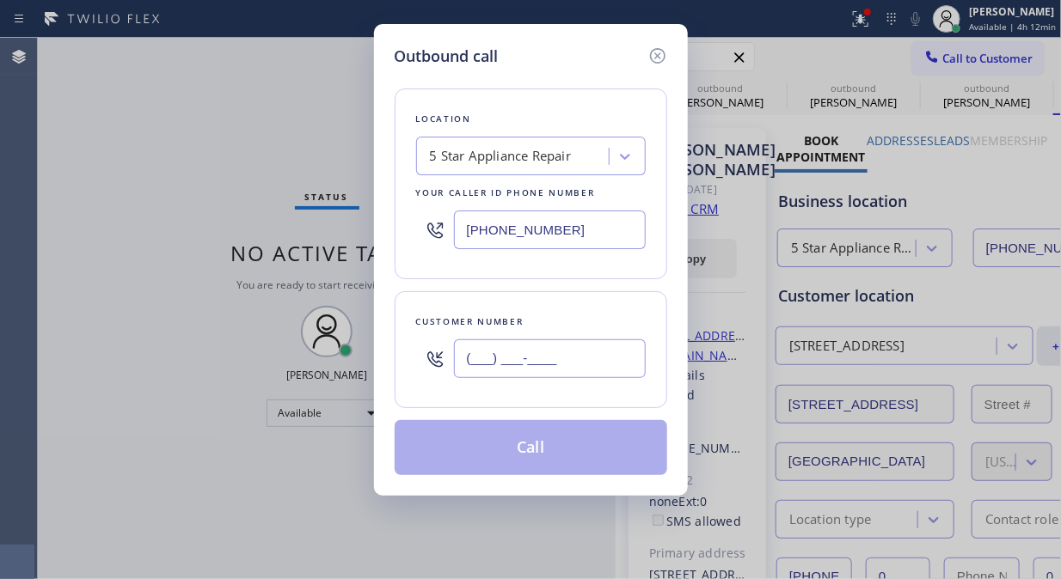
click at [501, 371] on input "(___) ___-____" at bounding box center [550, 358] width 192 height 39
paste input "646) 479-9177"
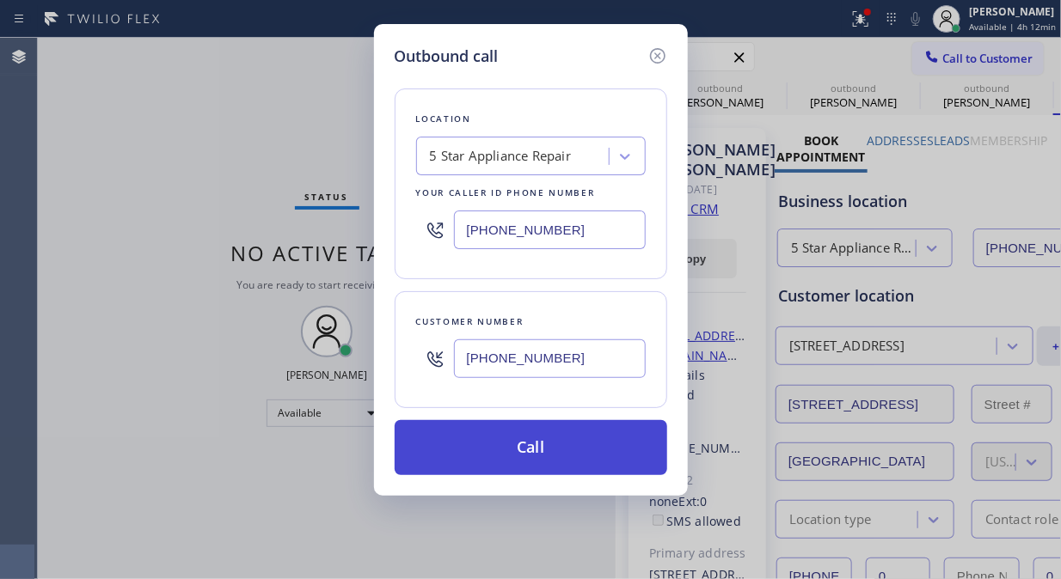
type input "[PHONE_NUMBER]"
click at [530, 447] on button "Call" at bounding box center [530, 447] width 272 height 55
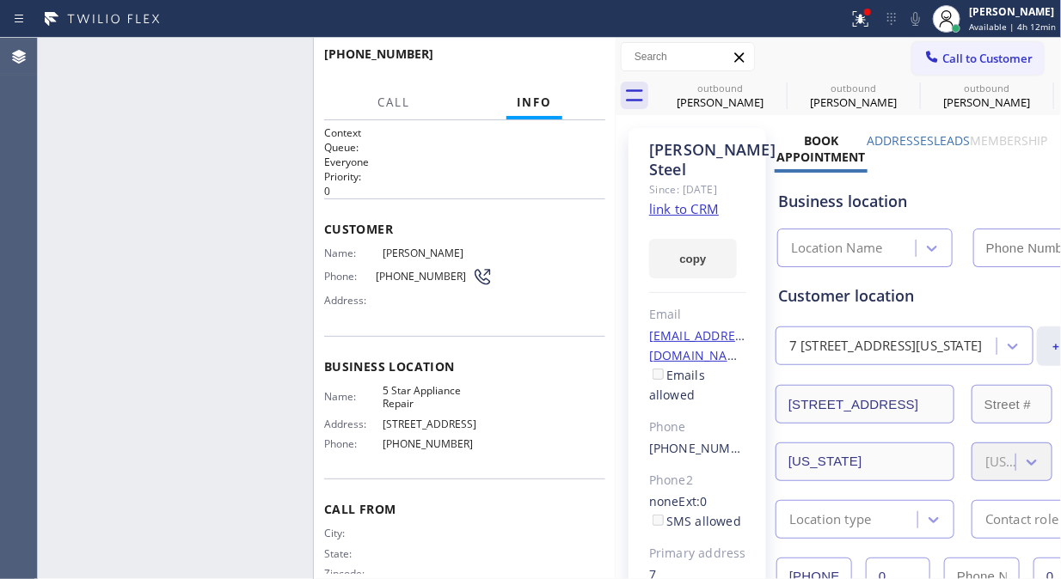
type input "[PHONE_NUMBER]"
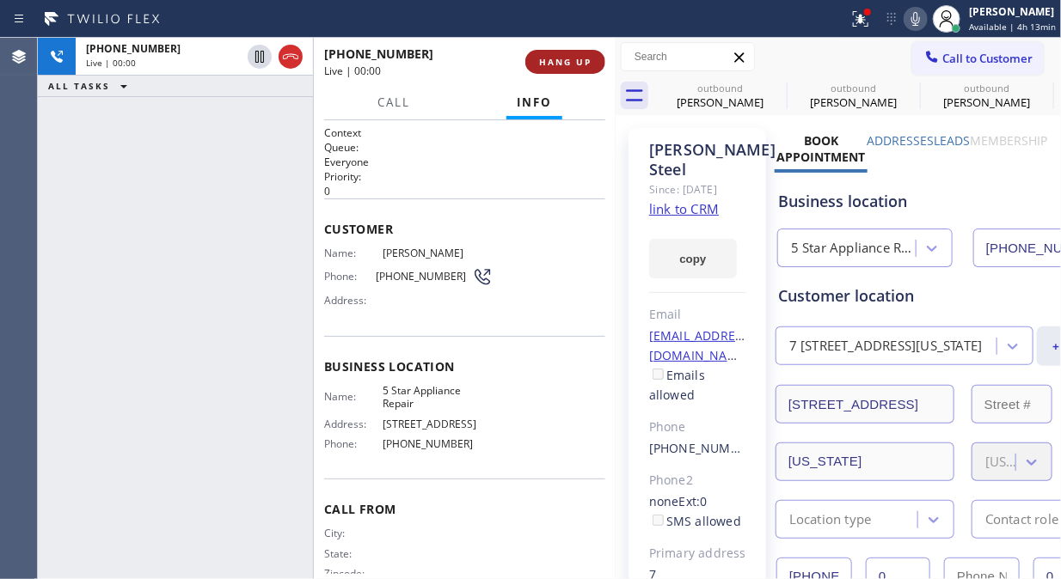
click at [604, 70] on div "[PHONE_NUMBER] Live | 00:00 HANG UP" at bounding box center [465, 62] width 302 height 48
click at [594, 71] on button "HANG UP" at bounding box center [565, 62] width 80 height 24
click at [591, 72] on button "HANG UP" at bounding box center [565, 62] width 80 height 24
click at [561, 69] on button "HANG UP" at bounding box center [565, 62] width 80 height 24
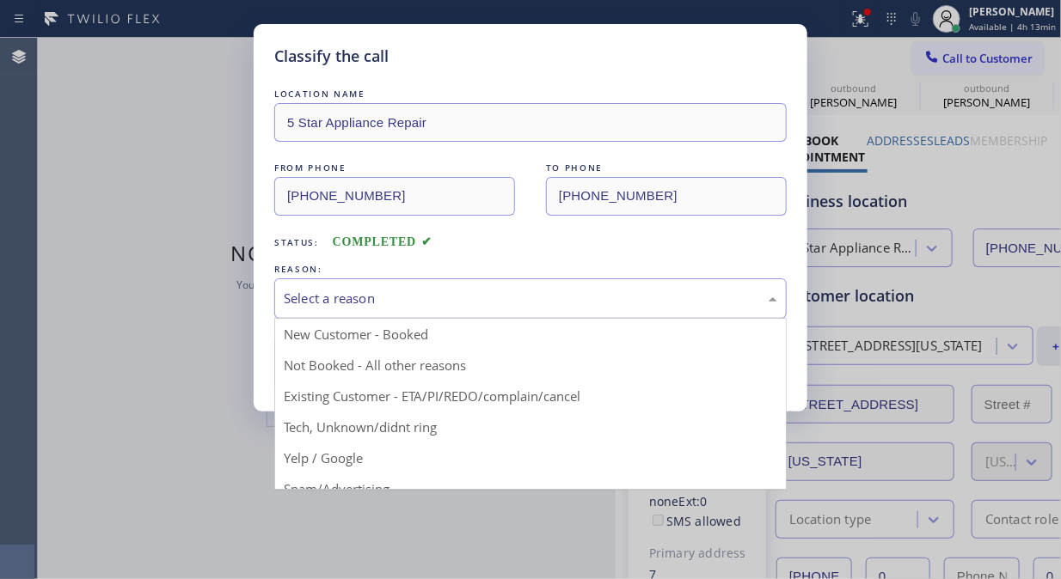
click at [535, 303] on div "Select a reason" at bounding box center [530, 299] width 493 height 20
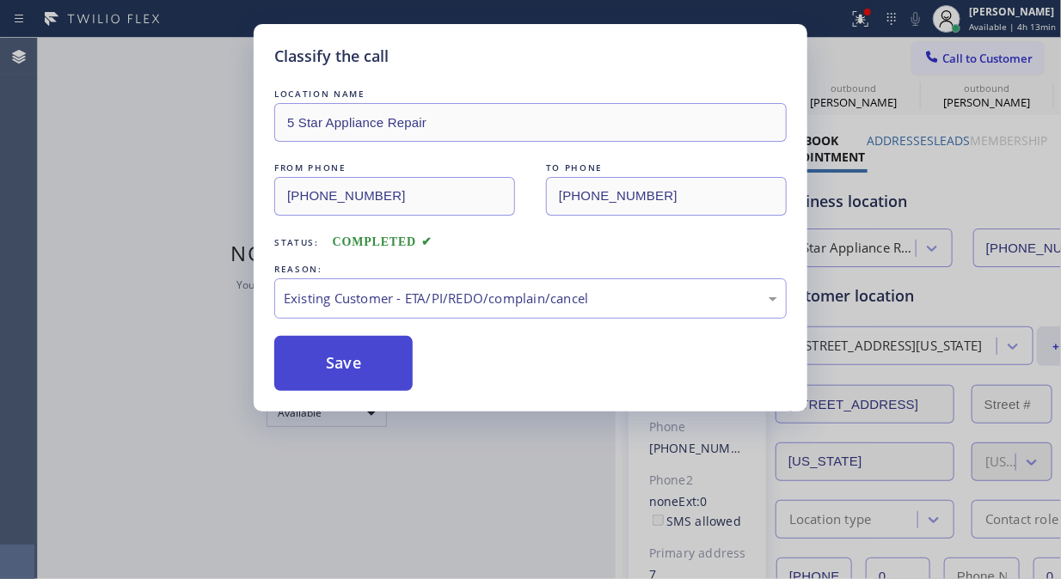
click at [349, 362] on button "Save" at bounding box center [343, 363] width 138 height 55
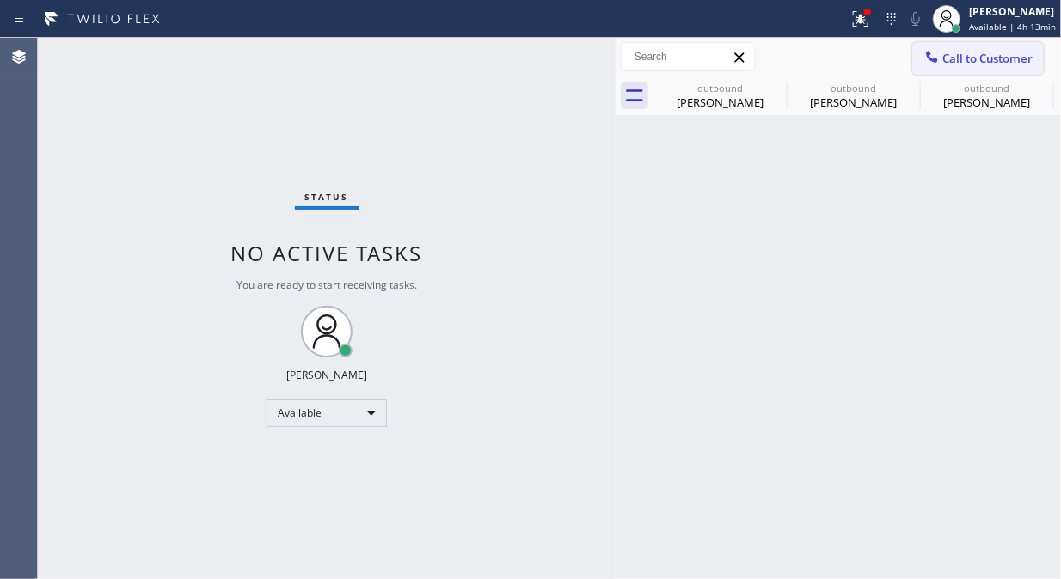
click at [940, 61] on div at bounding box center [931, 58] width 21 height 21
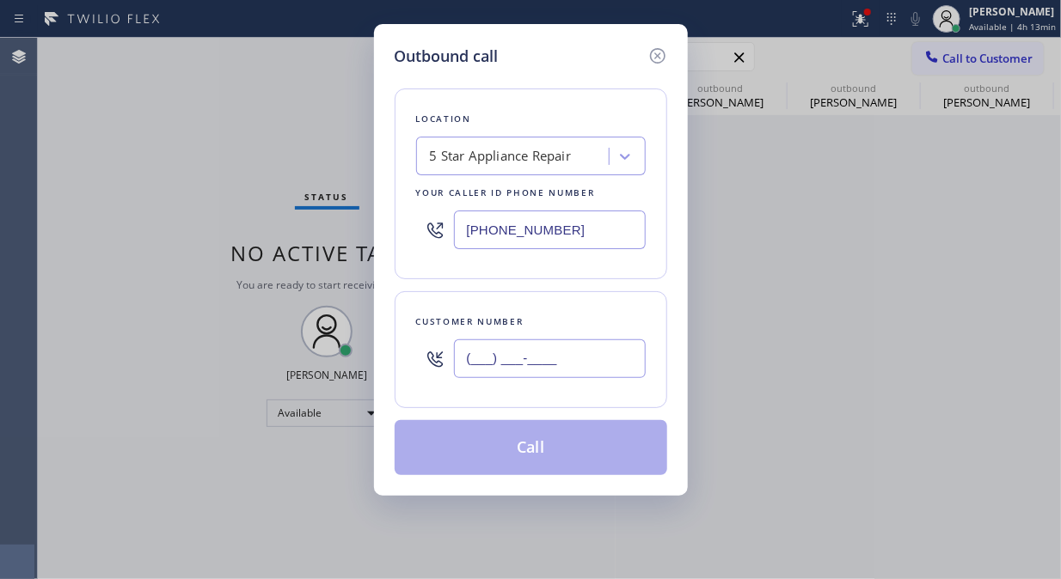
paste input "646) 942-2648"
click at [573, 365] on input "(___) ___-____" at bounding box center [550, 358] width 192 height 39
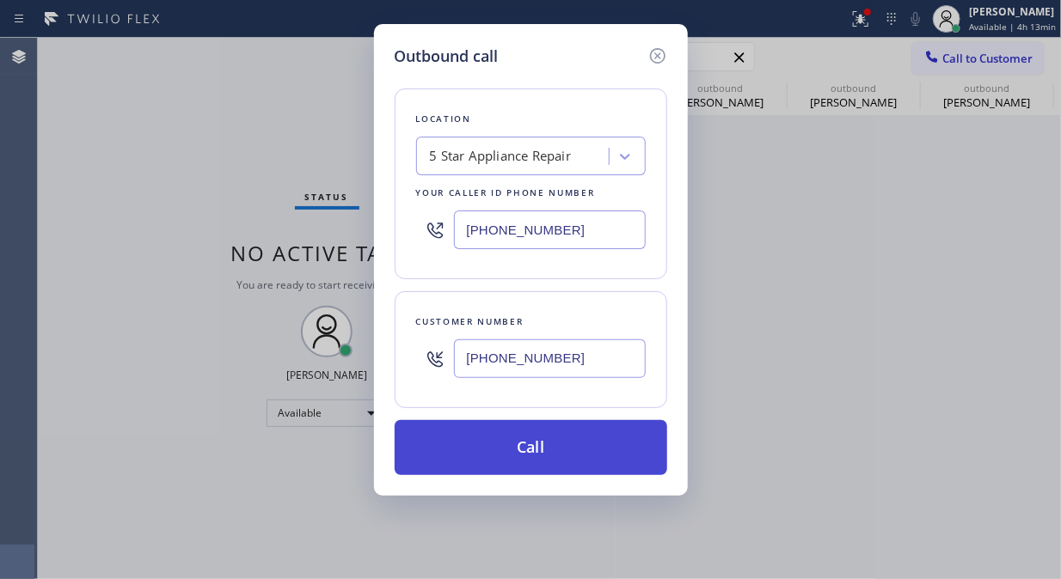
type input "[PHONE_NUMBER]"
click at [603, 442] on button "Call" at bounding box center [530, 447] width 272 height 55
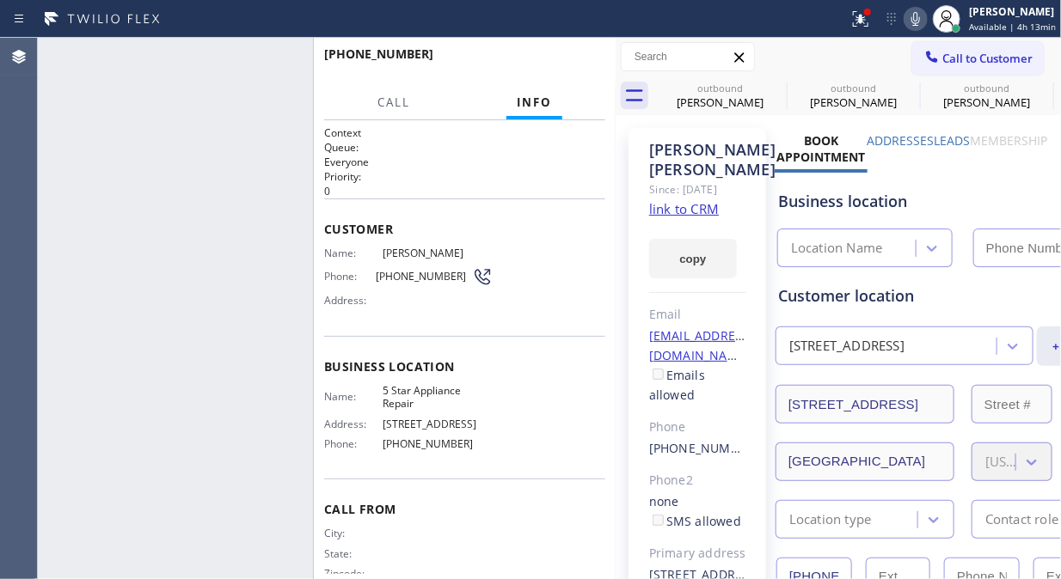
type input "[PHONE_NUMBER]"
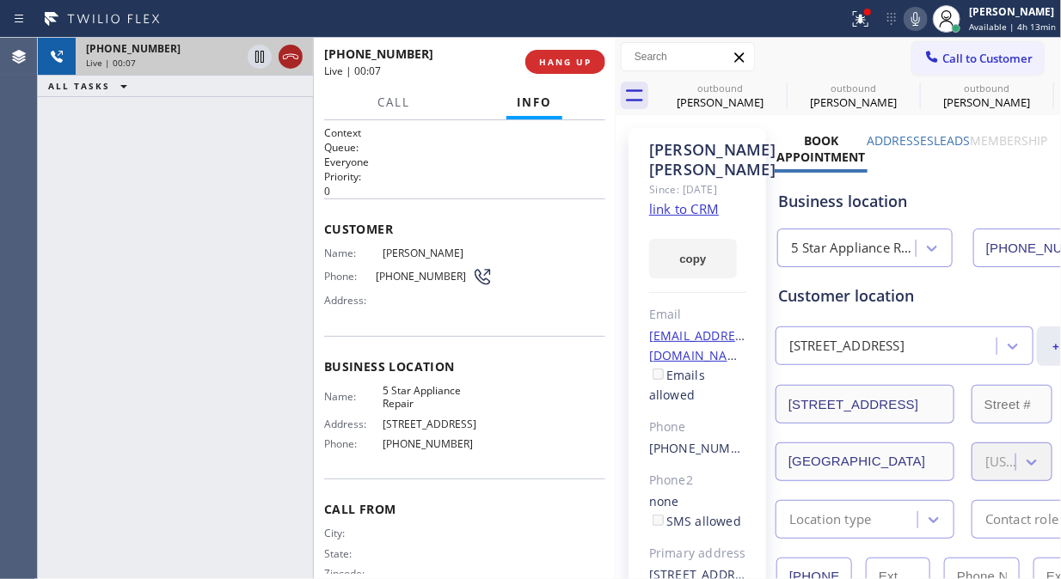
click at [287, 49] on icon at bounding box center [290, 56] width 21 height 21
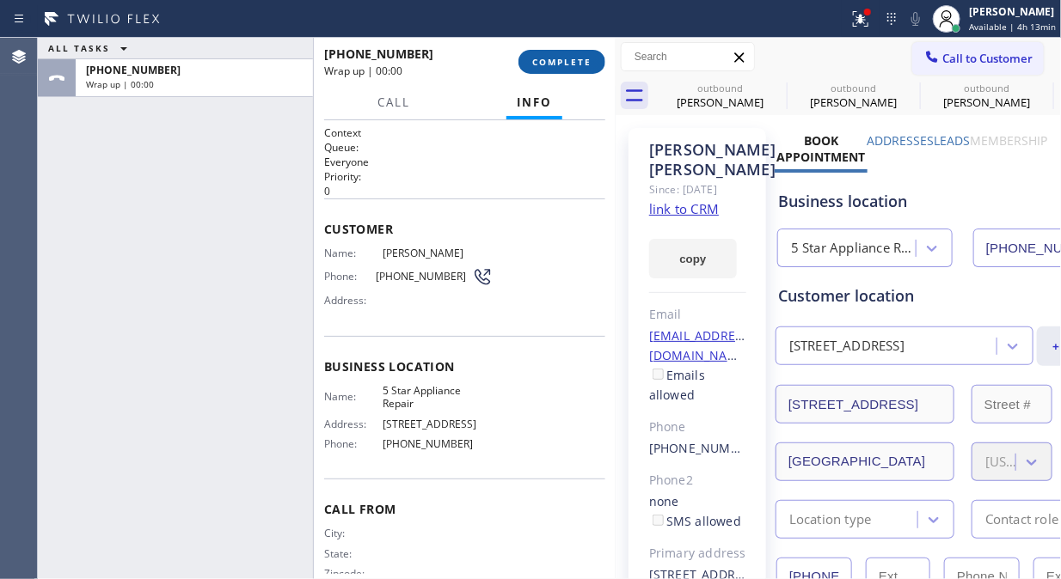
click at [553, 52] on button "COMPLETE" at bounding box center [561, 62] width 87 height 24
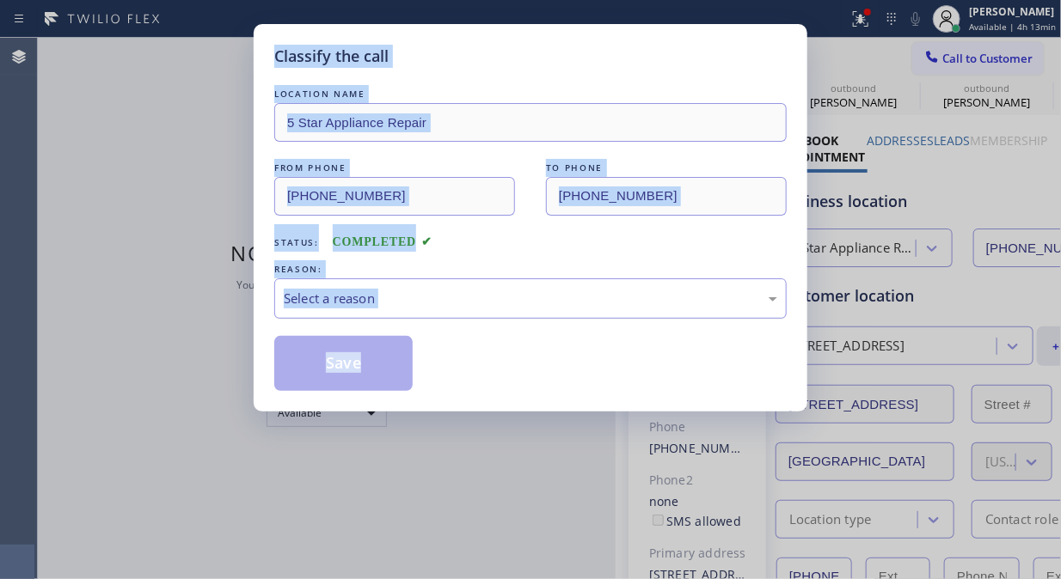
click at [561, 297] on div "Select a reason" at bounding box center [530, 299] width 493 height 20
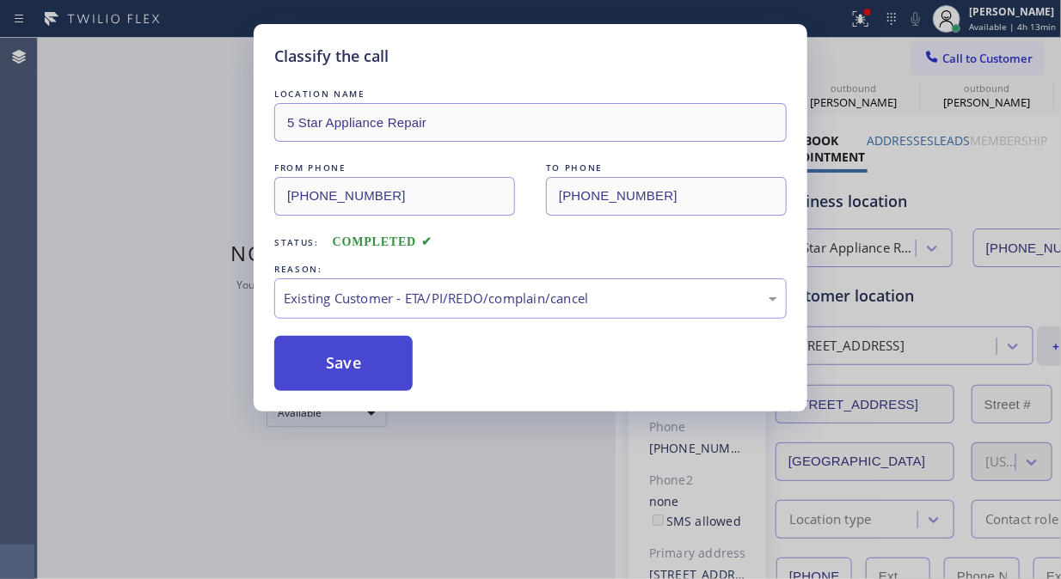
drag, startPoint x: 376, startPoint y: 368, endPoint x: 409, endPoint y: 364, distance: 32.8
click at [376, 368] on button "Save" at bounding box center [343, 363] width 138 height 55
click at [983, 58] on span "Call to Customer" at bounding box center [987, 58] width 90 height 15
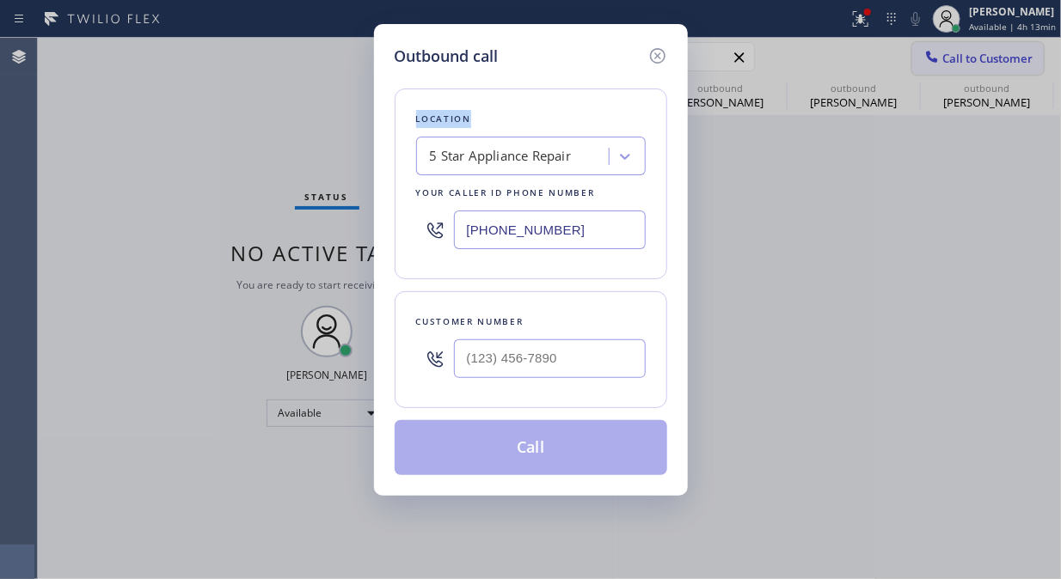
click at [983, 58] on div "Outbound call Location 5 Star Appliance Repair Your caller id phone number [PHO…" at bounding box center [530, 289] width 1061 height 579
click at [496, 351] on input "(___) ___-____" at bounding box center [550, 358] width 192 height 39
paste input "934) 777-1013"
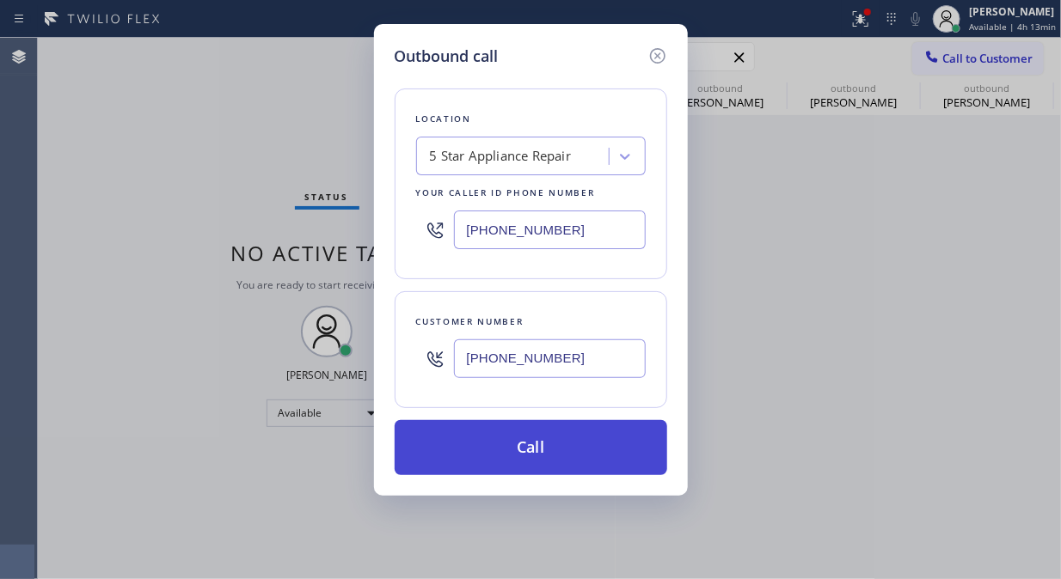
type input "[PHONE_NUMBER]"
click at [588, 449] on button "Call" at bounding box center [530, 447] width 272 height 55
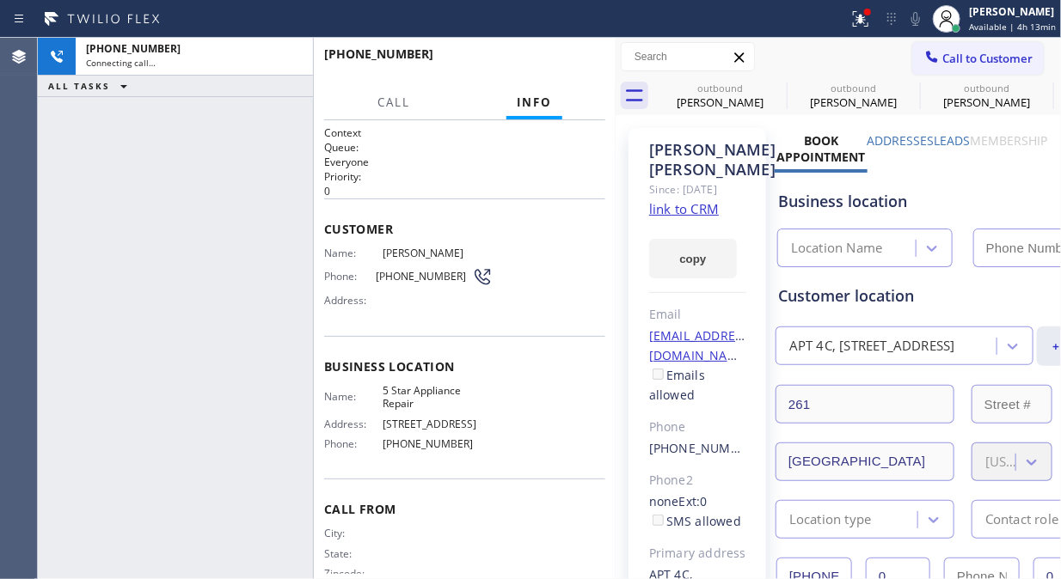
type input "[PHONE_NUMBER]"
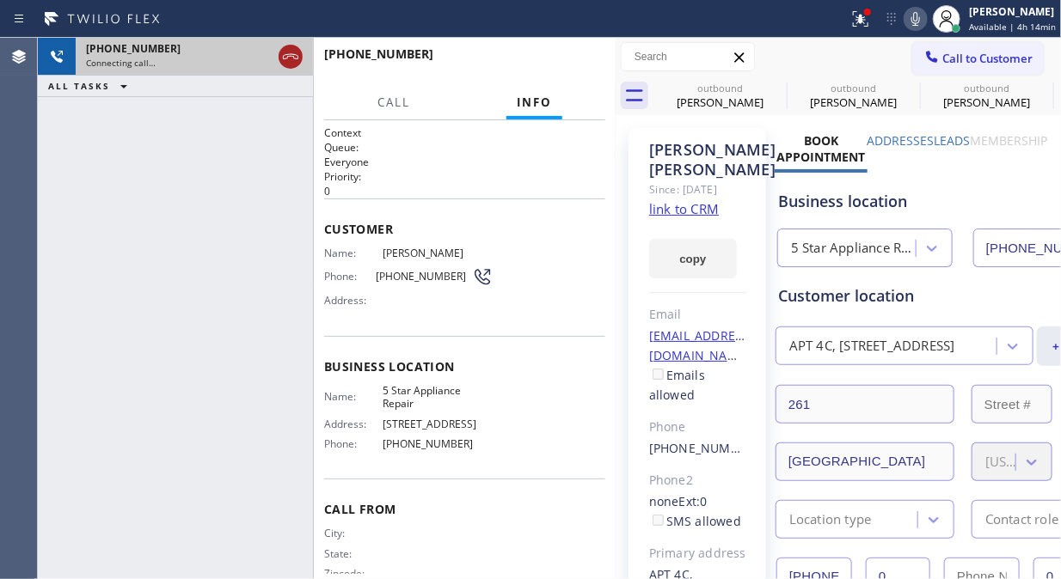
click at [290, 53] on icon at bounding box center [290, 56] width 21 height 21
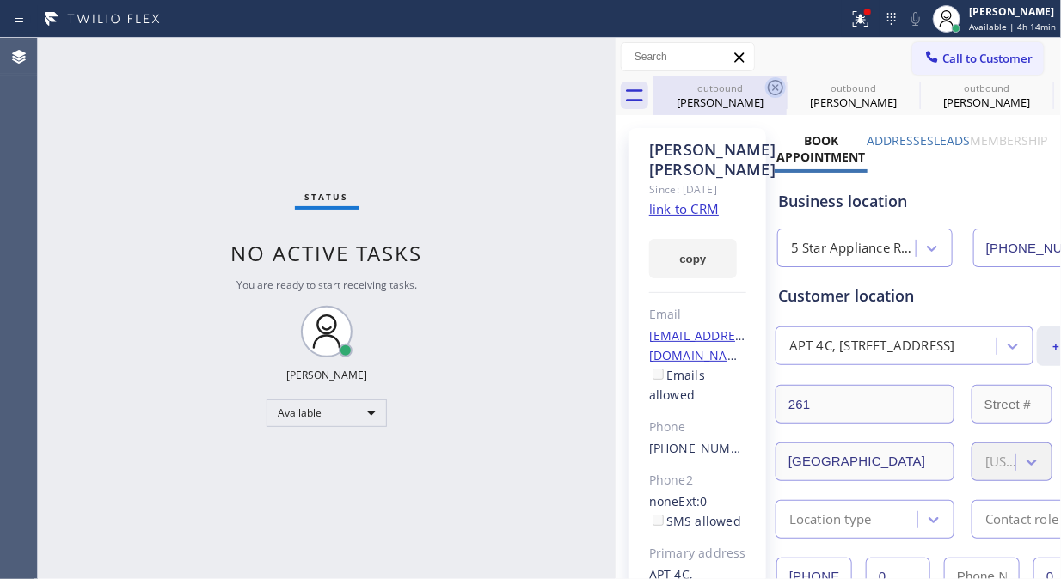
click at [782, 89] on icon at bounding box center [774, 87] width 15 height 15
drag, startPoint x: 782, startPoint y: 89, endPoint x: 896, endPoint y: 250, distance: 197.9
click at [0, 0] on icon at bounding box center [0, 0] width 0 height 0
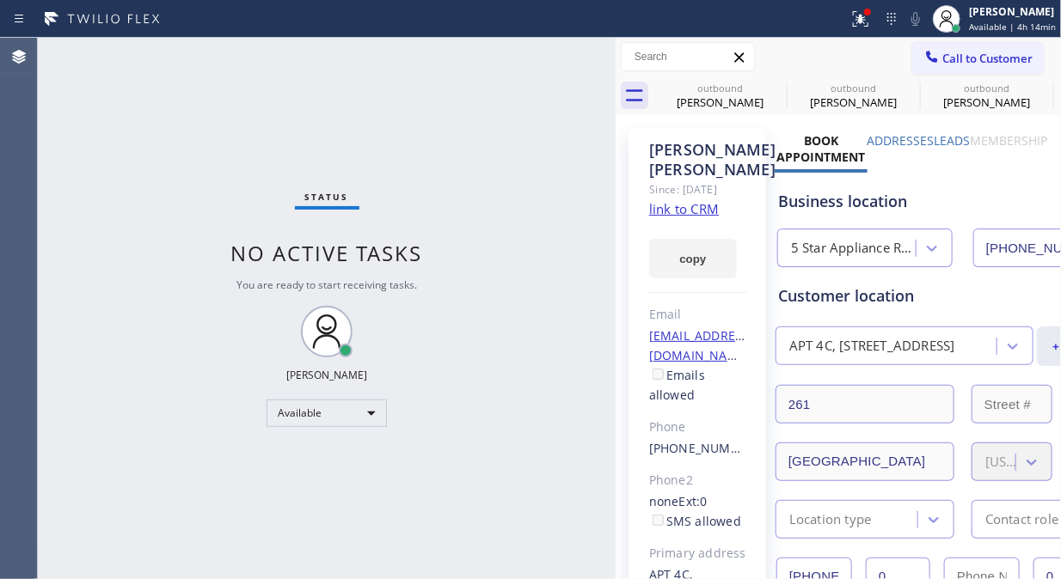
click at [0, 0] on icon at bounding box center [0, 0] width 0 height 0
click at [61, 164] on div "Status No active tasks You are ready to start receiving tasks. [PERSON_NAME] Av…" at bounding box center [327, 308] width 578 height 541
click at [923, 58] on icon at bounding box center [931, 56] width 17 height 17
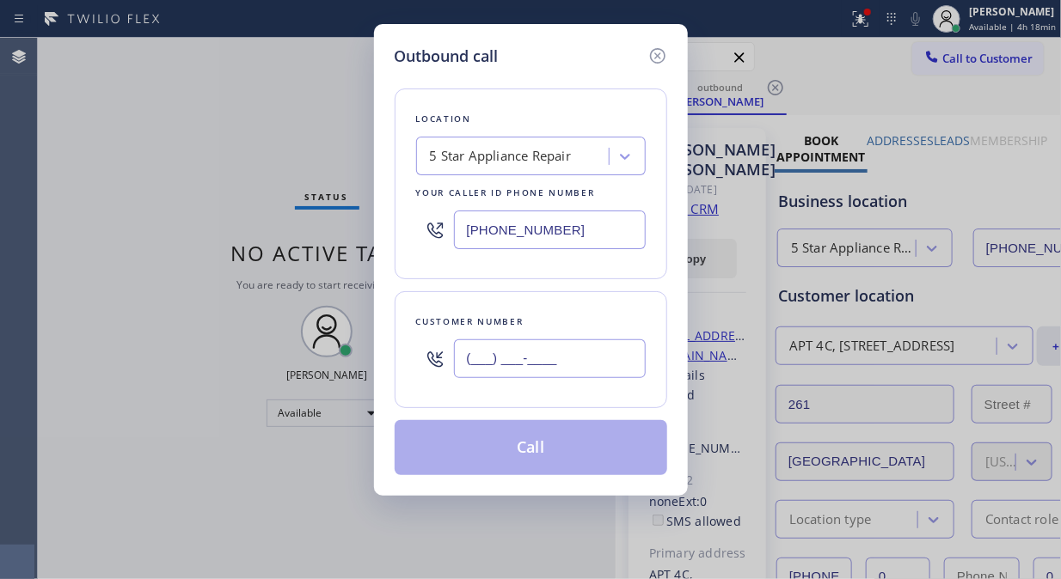
click at [553, 364] on input "(___) ___-____" at bounding box center [550, 358] width 192 height 39
paste input "440) 289-5151"
type input "[PHONE_NUMBER]"
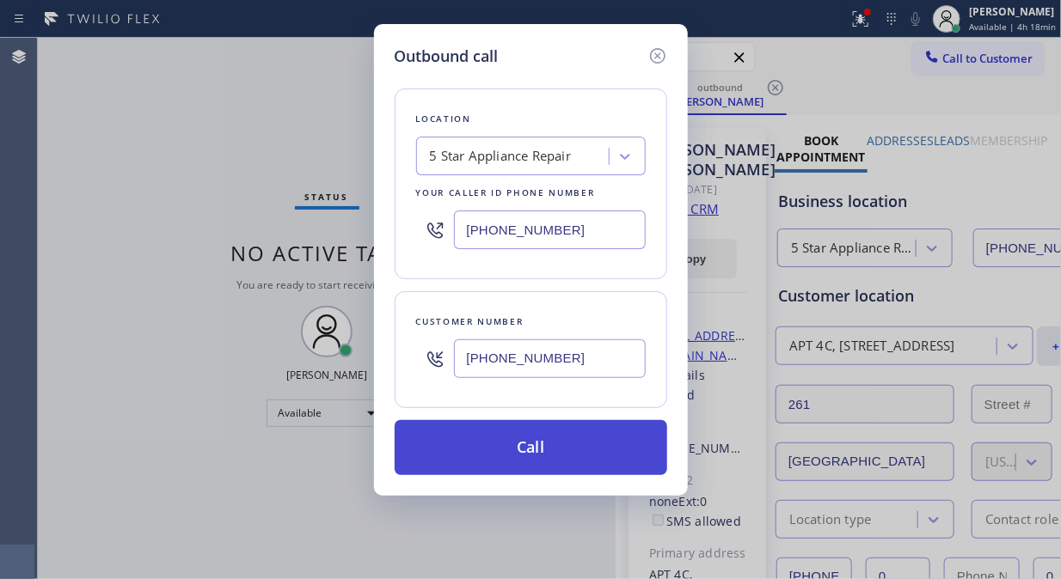
click at [566, 450] on button "Call" at bounding box center [530, 447] width 272 height 55
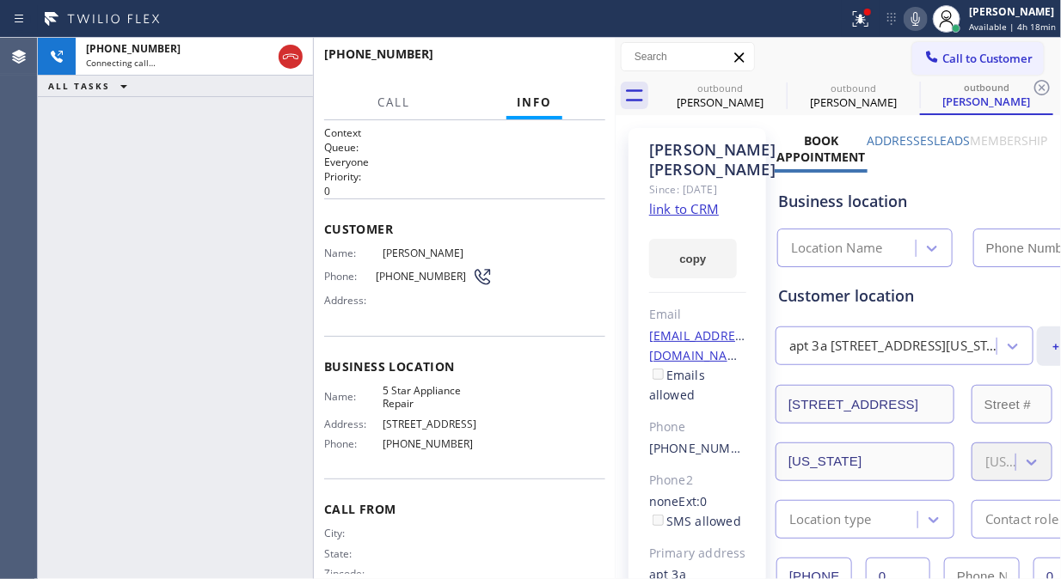
type input "[PHONE_NUMBER]"
click at [914, 15] on icon at bounding box center [915, 19] width 21 height 21
click at [915, 15] on icon at bounding box center [915, 19] width 21 height 21
drag, startPoint x: 295, startPoint y: 54, endPoint x: 903, endPoint y: 28, distance: 609.0
click at [294, 54] on icon at bounding box center [290, 56] width 21 height 21
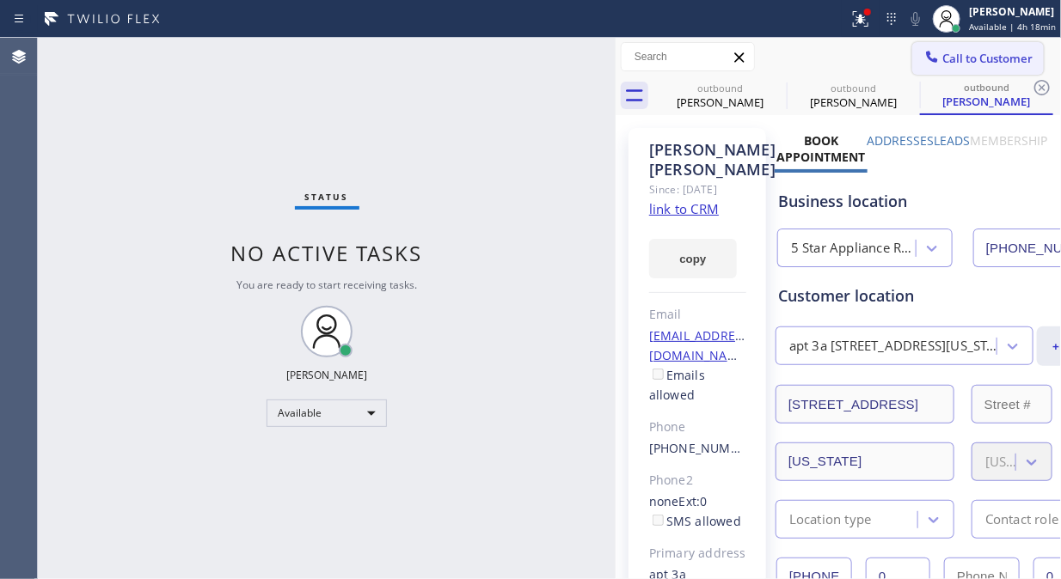
click at [956, 63] on span "Call to Customer" at bounding box center [987, 58] width 90 height 15
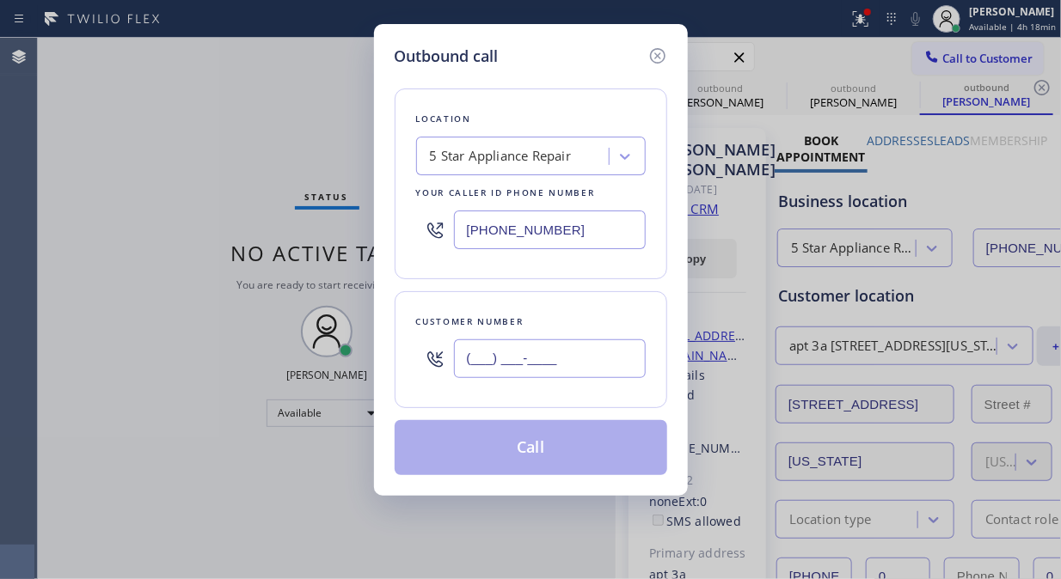
click at [462, 364] on input "(___) ___-____" at bounding box center [550, 358] width 192 height 39
click at [462, 366] on input "(___) ___-____" at bounding box center [550, 358] width 192 height 39
paste input "917) 833-5268"
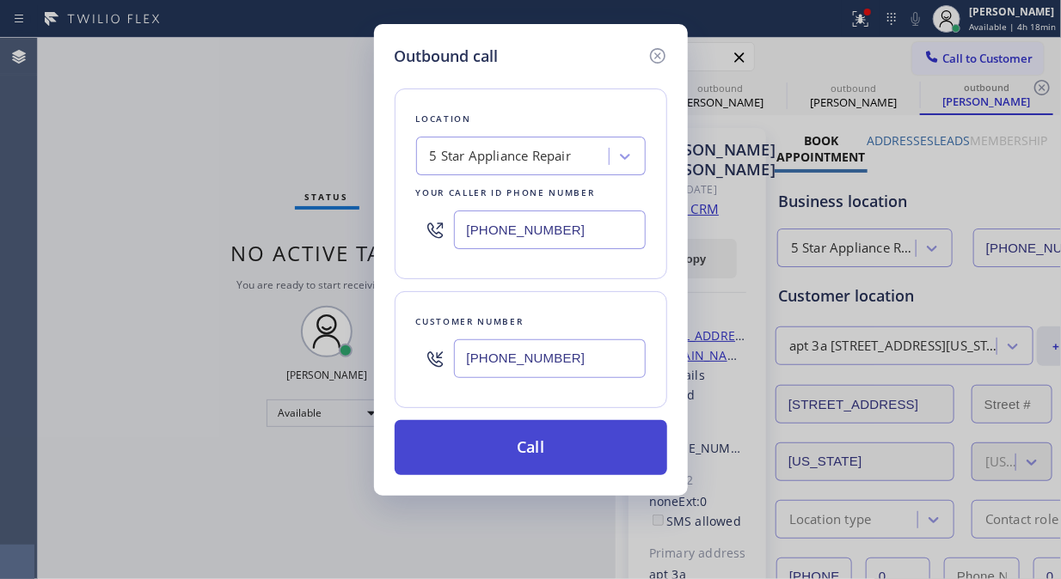
type input "[PHONE_NUMBER]"
click at [511, 436] on button "Call" at bounding box center [530, 447] width 272 height 55
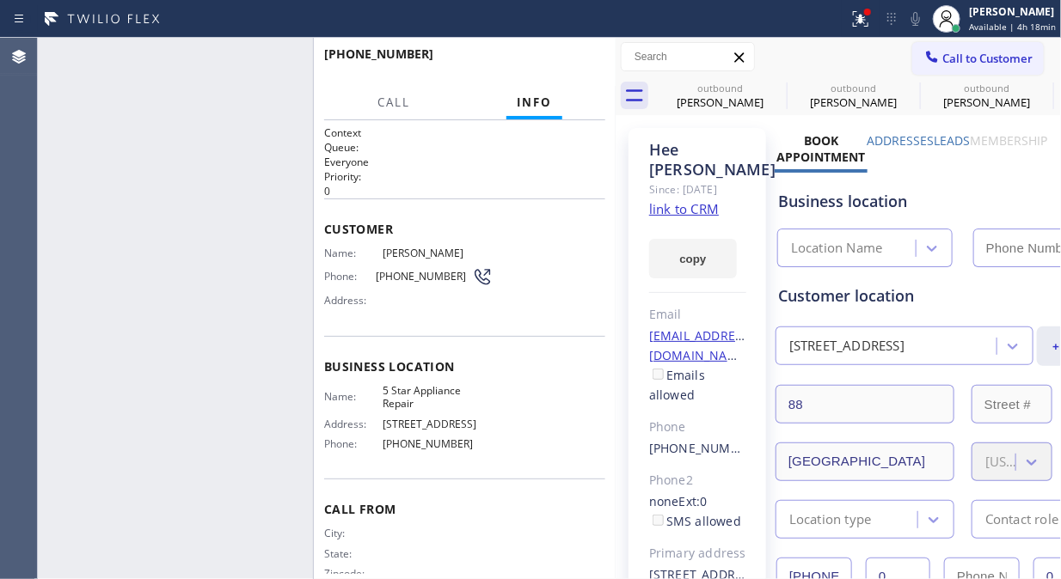
type input "[PHONE_NUMBER]"
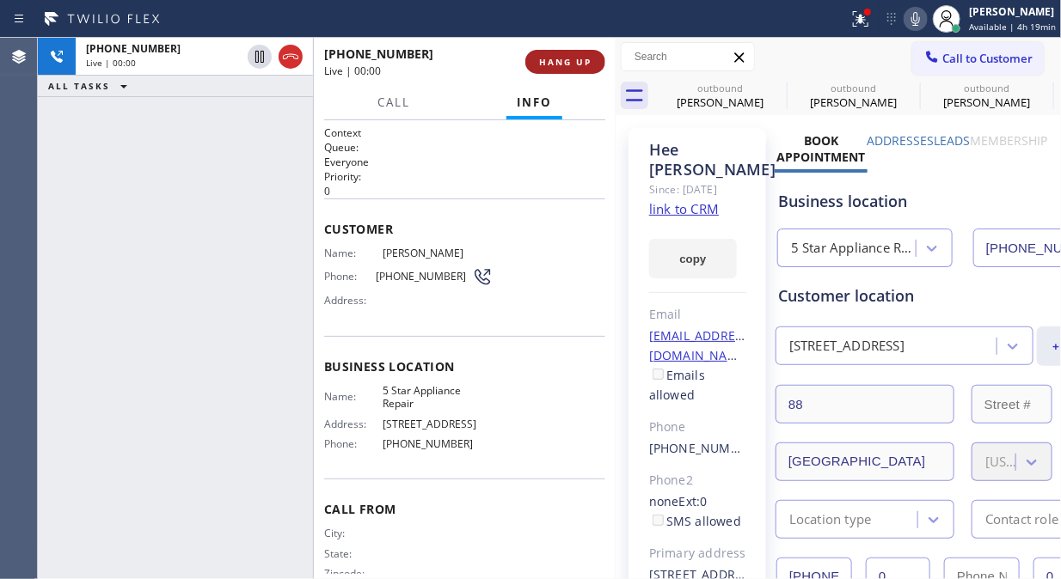
click at [580, 57] on span "HANG UP" at bounding box center [565, 62] width 52 height 12
click at [579, 58] on span "HANG UP" at bounding box center [565, 62] width 52 height 12
click at [578, 64] on span "HANG UP" at bounding box center [565, 62] width 52 height 12
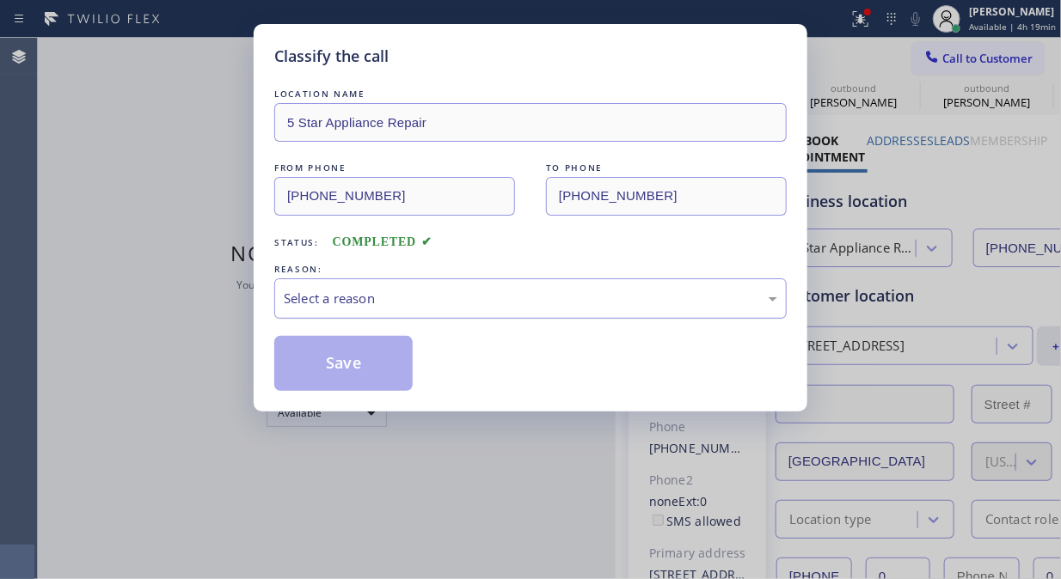
click at [530, 290] on div "Select a reason" at bounding box center [530, 299] width 493 height 20
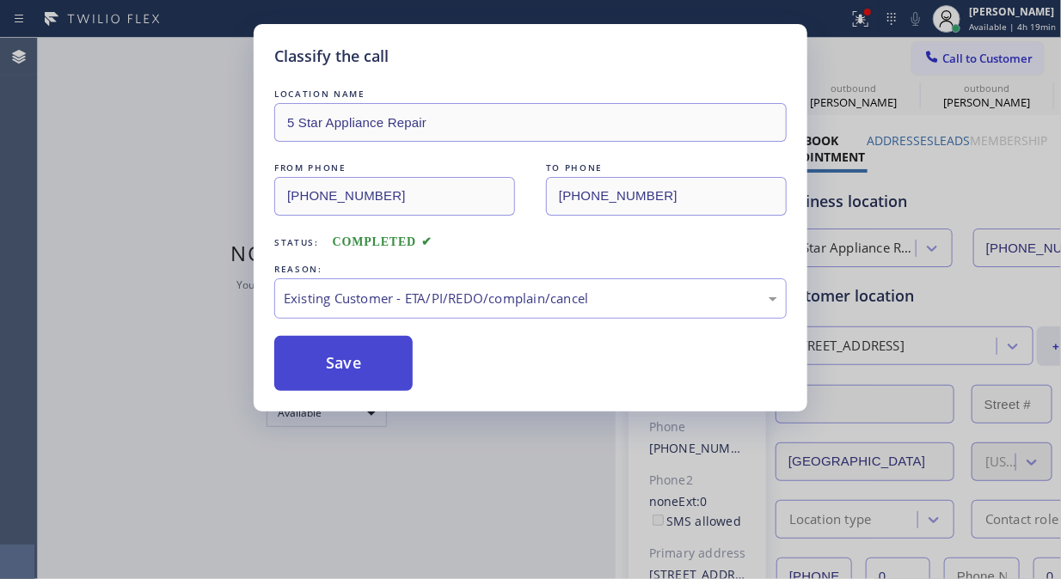
click at [371, 378] on button "Save" at bounding box center [343, 363] width 138 height 55
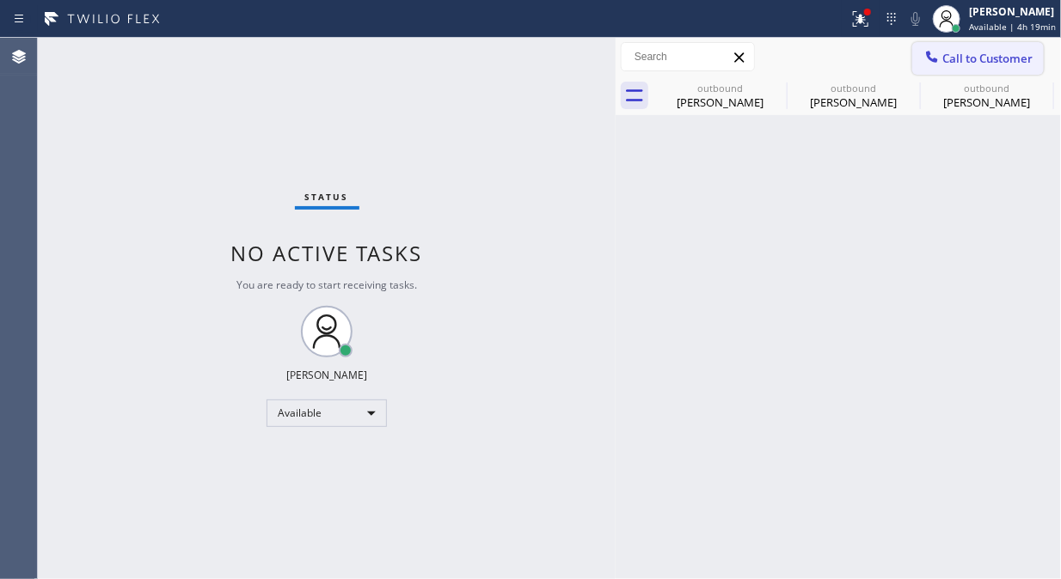
click at [948, 61] on span "Call to Customer" at bounding box center [987, 58] width 90 height 15
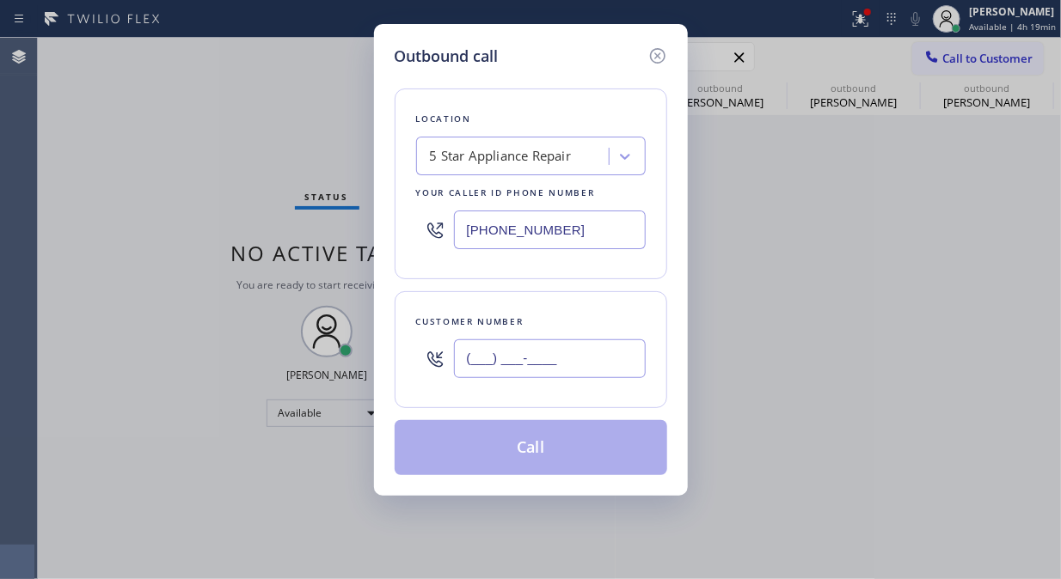
click at [573, 355] on input "(___) ___-____" at bounding box center [550, 358] width 192 height 39
paste input "212) 722-0245"
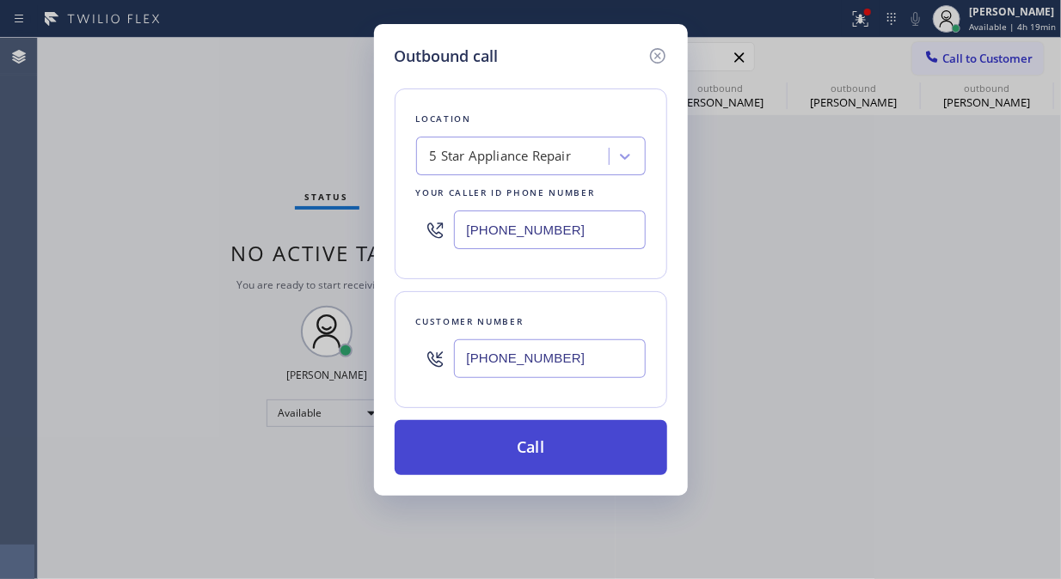
type input "[PHONE_NUMBER]"
click at [560, 456] on button "Call" at bounding box center [530, 447] width 272 height 55
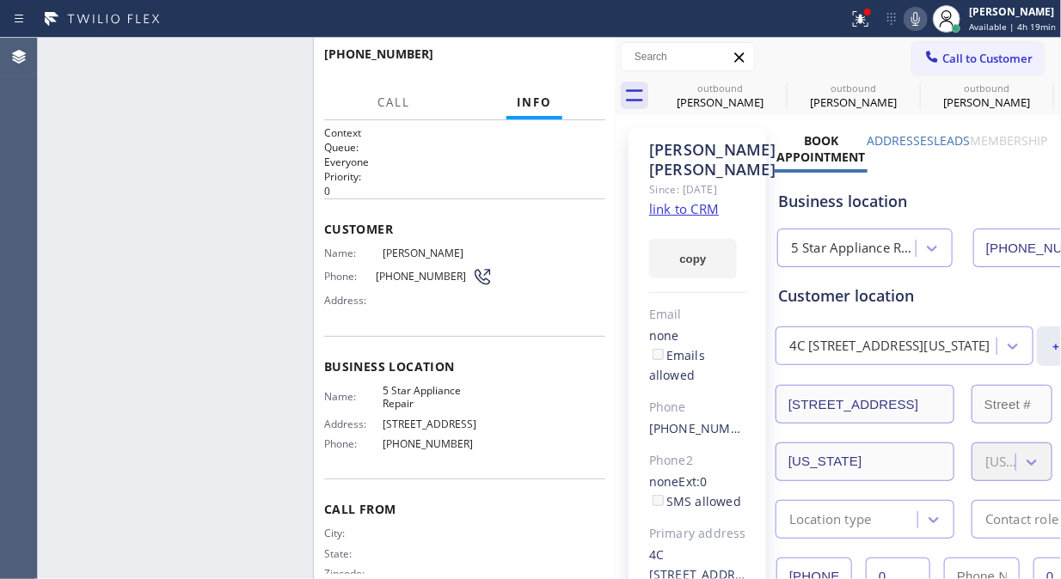
type input "[PHONE_NUMBER]"
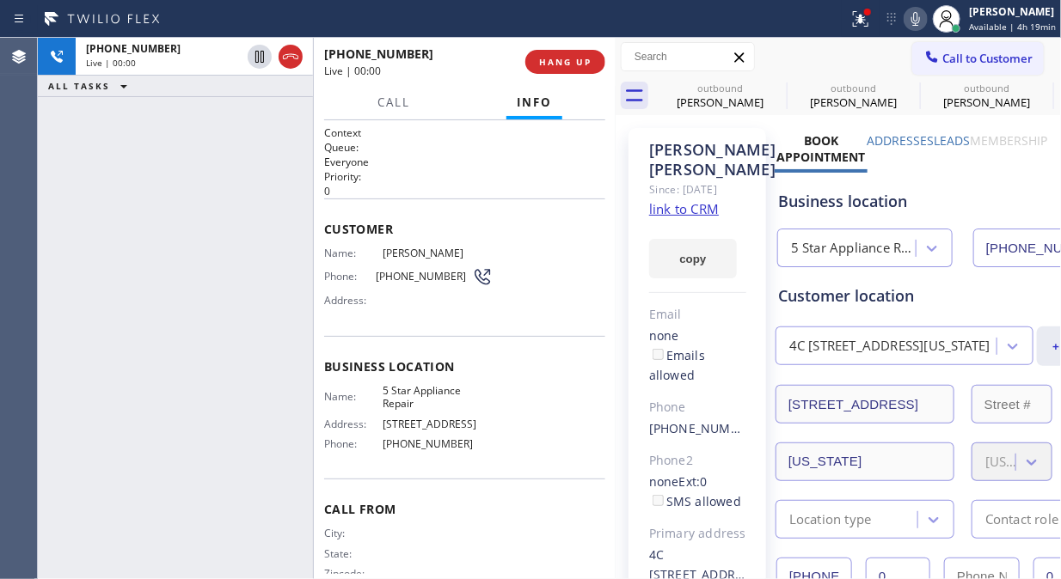
click at [108, 146] on div "[PHONE_NUMBER] Live | 00:00 ALL TASKS ALL TASKS ACTIVE TASKS TASKS IN WRAP UP" at bounding box center [175, 308] width 275 height 541
click at [547, 76] on div "[PHONE_NUMBER] Live | 00:01 HANG UP" at bounding box center [464, 62] width 281 height 45
click at [550, 57] on span "HANG UP" at bounding box center [565, 62] width 52 height 12
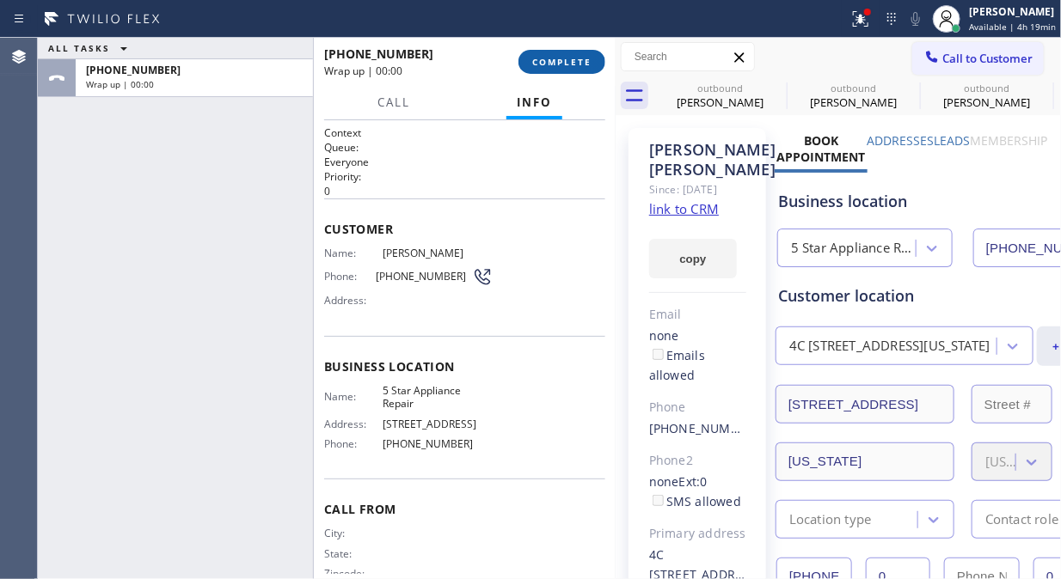
click at [570, 56] on span "COMPLETE" at bounding box center [561, 62] width 59 height 12
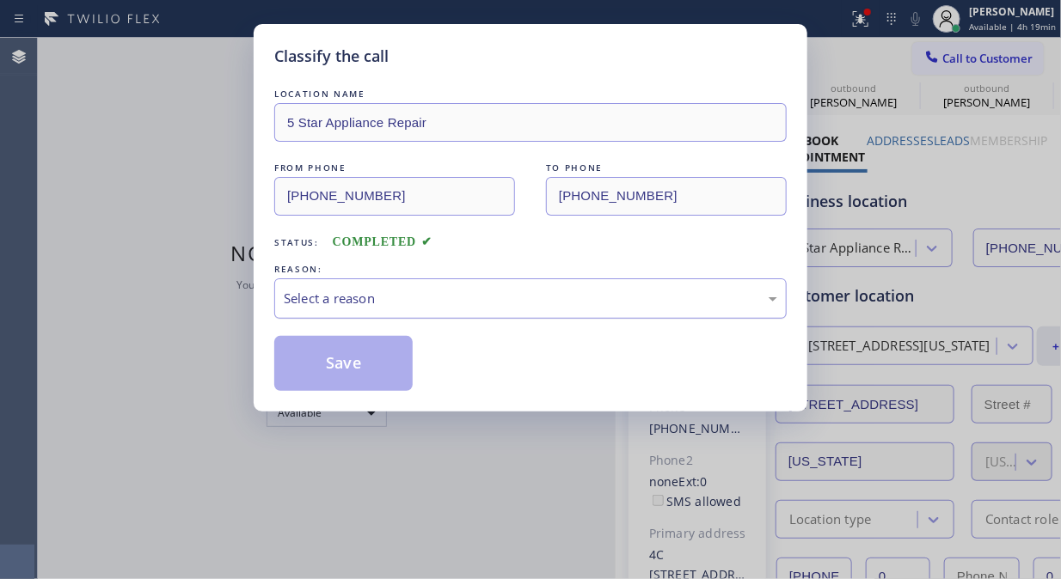
click at [552, 312] on div "Select a reason" at bounding box center [530, 298] width 512 height 40
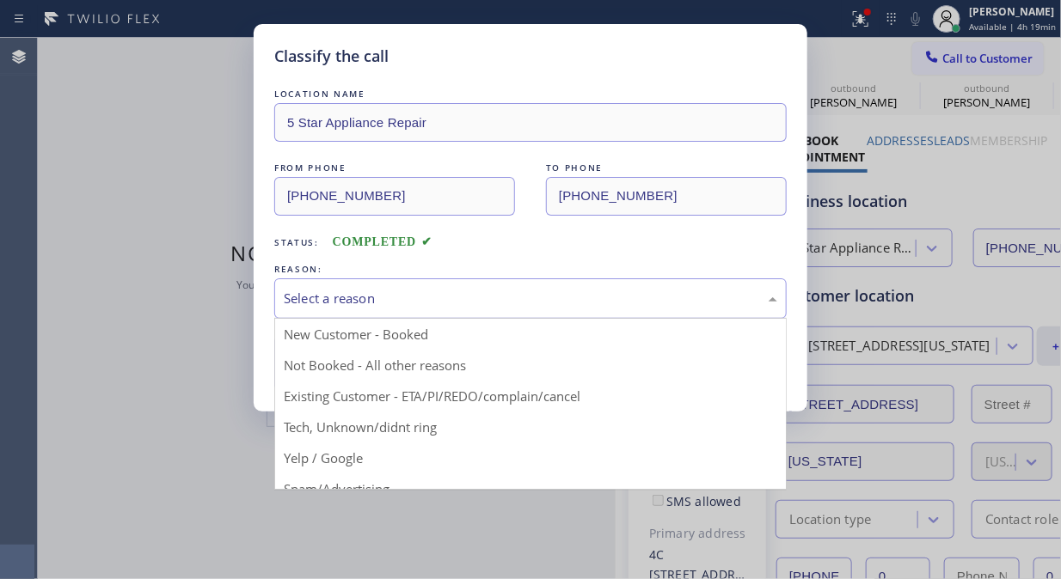
drag, startPoint x: 483, startPoint y: 390, endPoint x: 331, endPoint y: 361, distance: 154.9
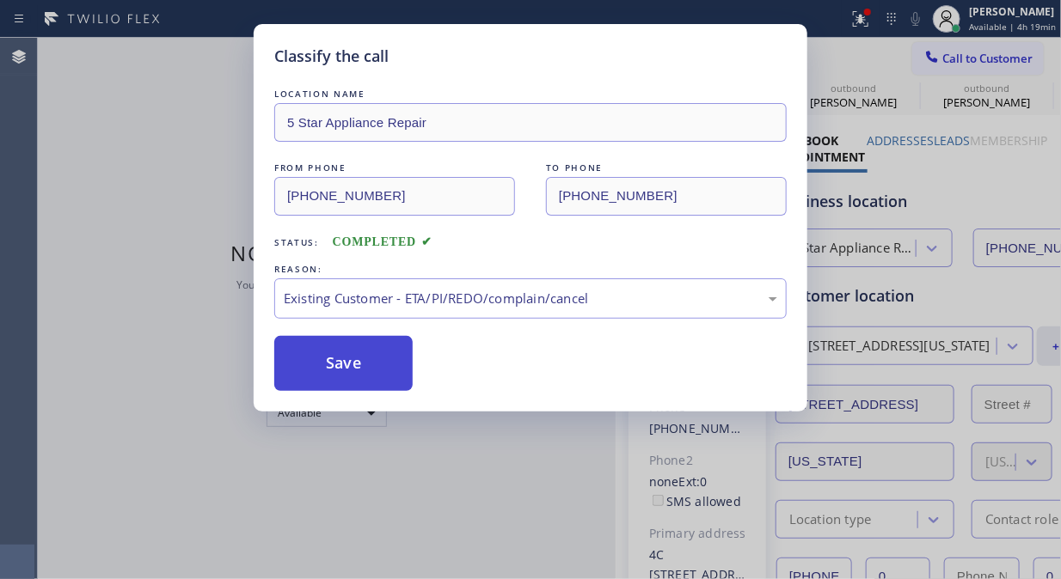
click at [328, 361] on button "Save" at bounding box center [343, 363] width 138 height 55
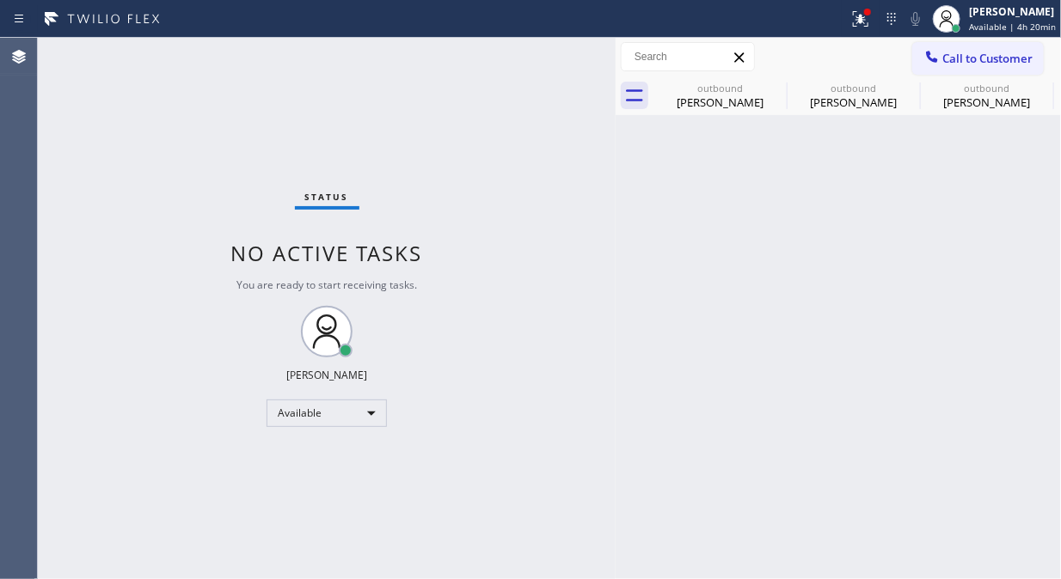
drag, startPoint x: 952, startPoint y: 63, endPoint x: 714, endPoint y: 196, distance: 272.8
click at [952, 64] on span "Call to Customer" at bounding box center [987, 58] width 90 height 15
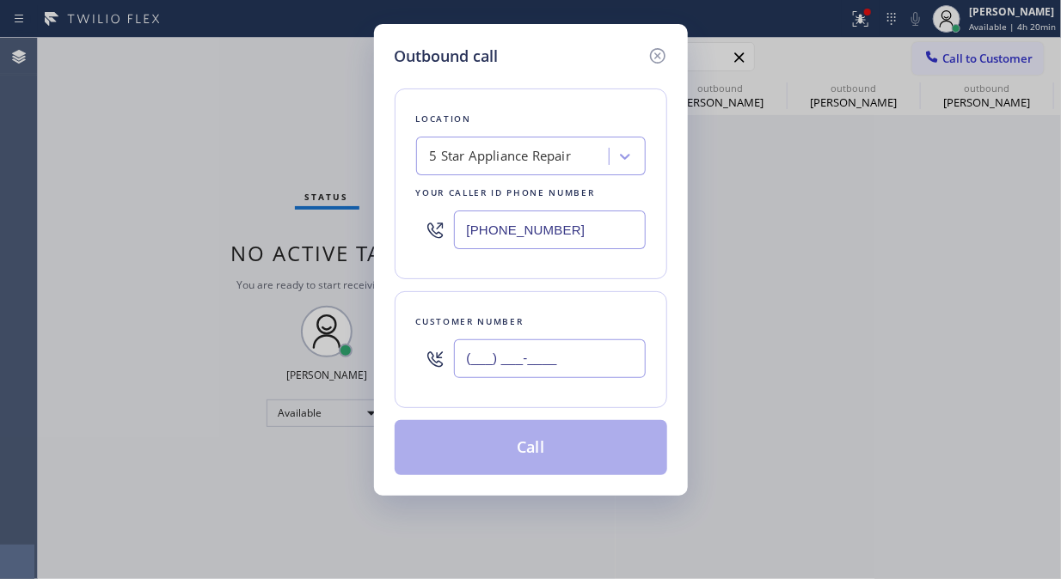
click at [550, 362] on input "(___) ___-____" at bounding box center [550, 358] width 192 height 39
paste input "562) 946-1011"
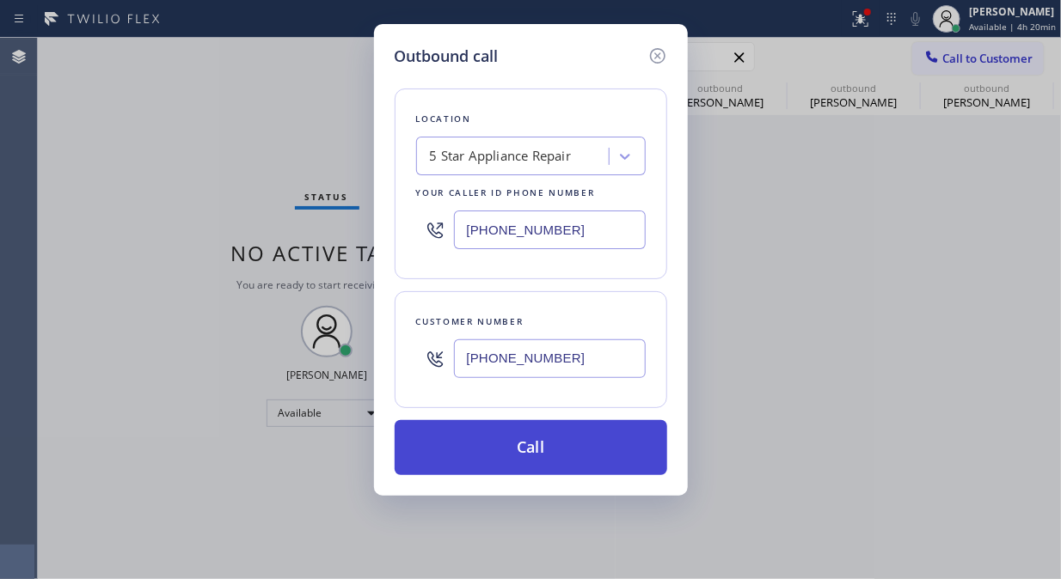
type input "[PHONE_NUMBER]"
drag, startPoint x: 555, startPoint y: 465, endPoint x: 577, endPoint y: 443, distance: 30.4
click at [560, 462] on button "Call" at bounding box center [530, 447] width 272 height 55
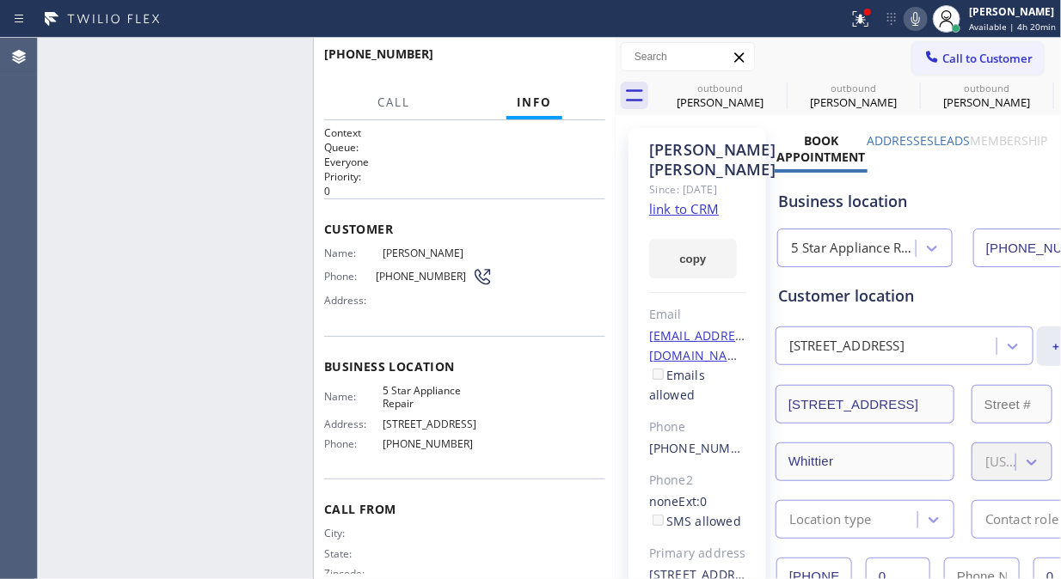
type input "[PHONE_NUMBER]"
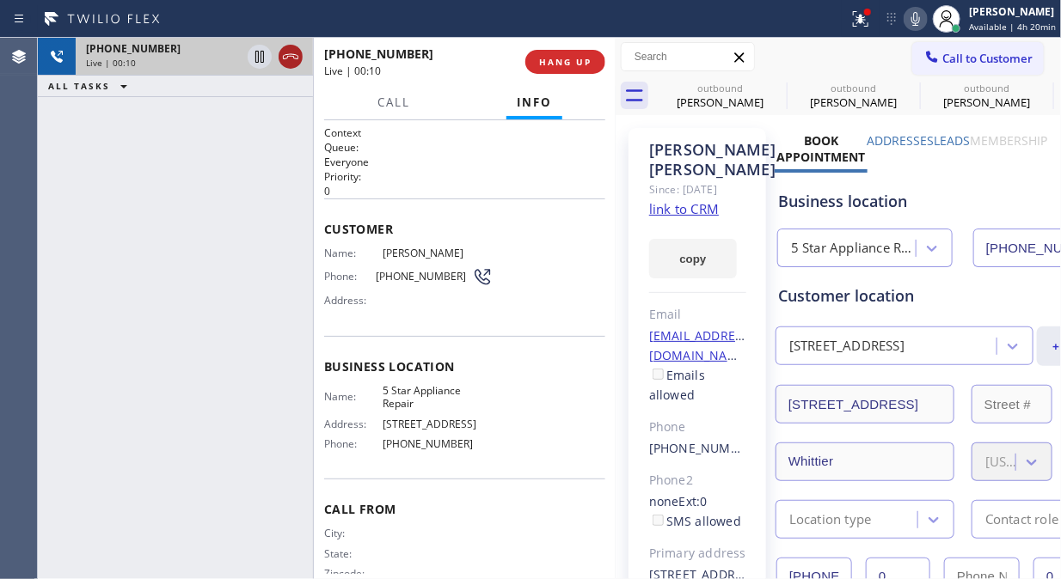
click at [297, 64] on icon at bounding box center [290, 56] width 21 height 21
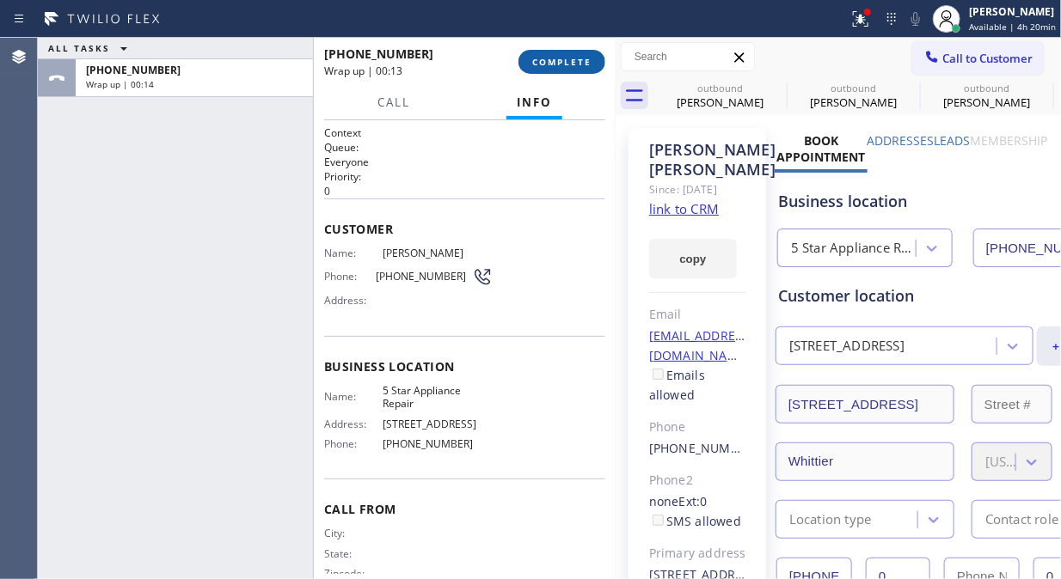
click at [553, 61] on span "COMPLETE" at bounding box center [561, 62] width 59 height 12
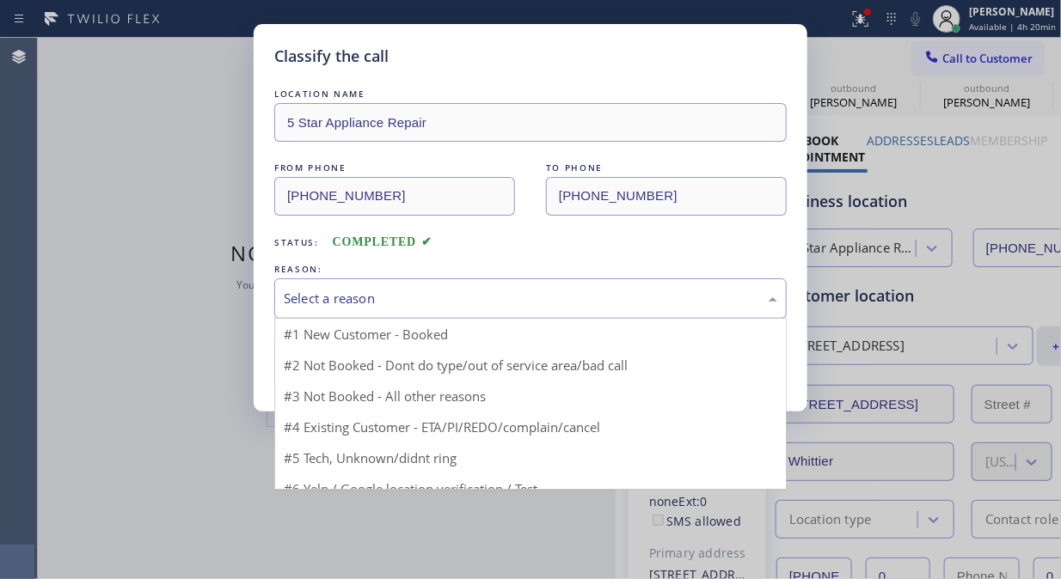
click at [570, 296] on div "Select a reason" at bounding box center [530, 299] width 493 height 20
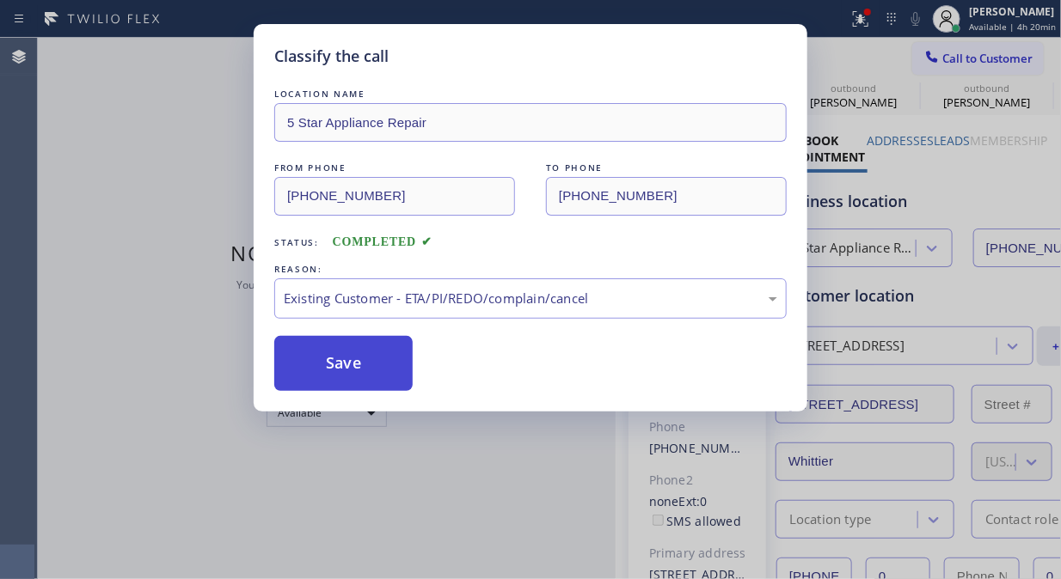
click at [380, 373] on button "Save" at bounding box center [343, 363] width 138 height 55
click at [864, 20] on div "Status report Issues detected These issues could affect your workflow. Please c…" at bounding box center [530, 289] width 1061 height 579
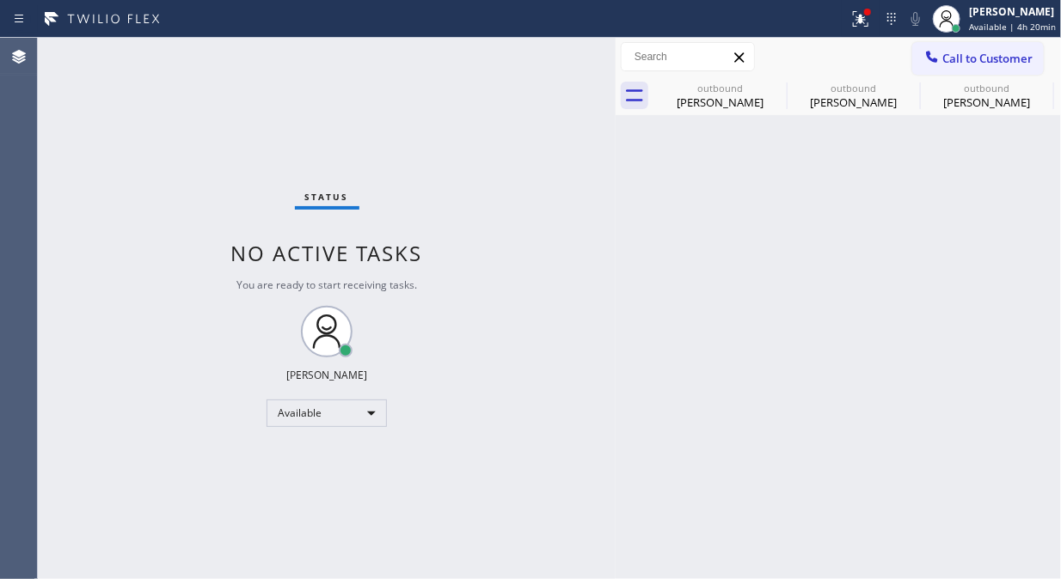
click at [863, 20] on icon at bounding box center [858, 17] width 10 height 12
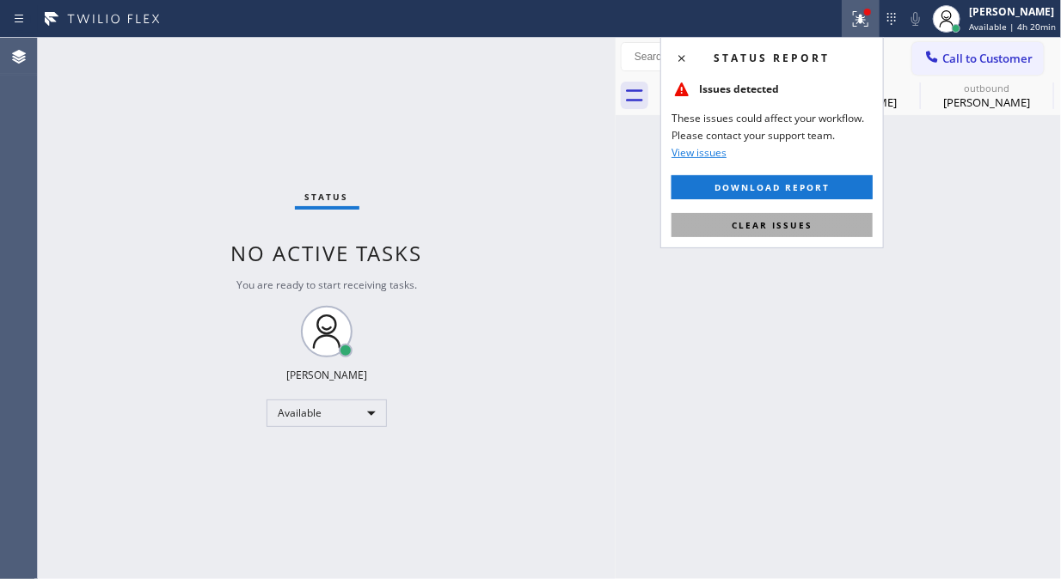
click at [783, 221] on span "Clear issues" at bounding box center [771, 225] width 81 height 12
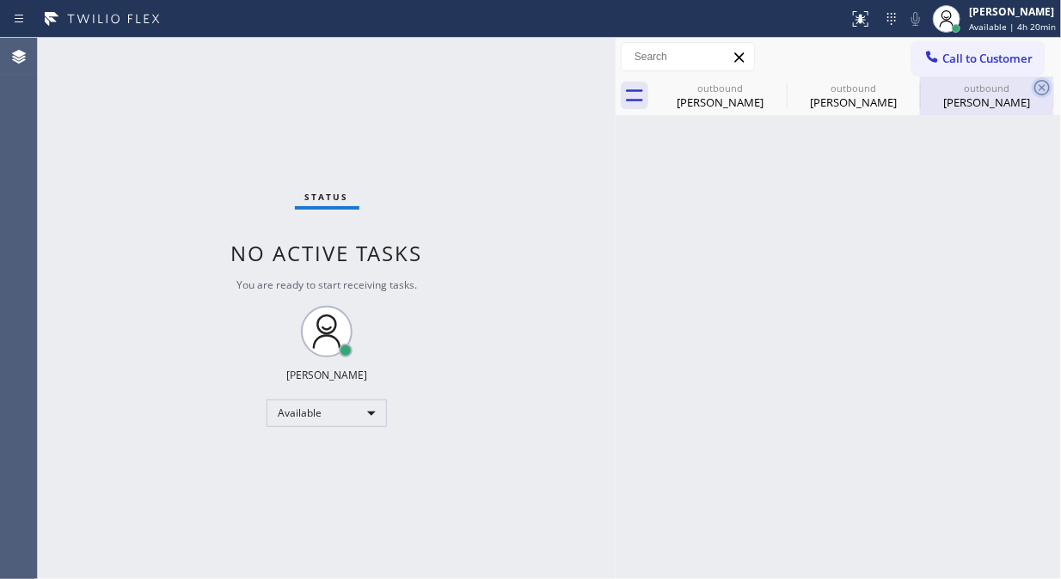
click at [0, 0] on icon at bounding box center [0, 0] width 0 height 0
click at [1031, 87] on icon at bounding box center [1041, 87] width 21 height 21
click at [0, 0] on icon at bounding box center [0, 0] width 0 height 0
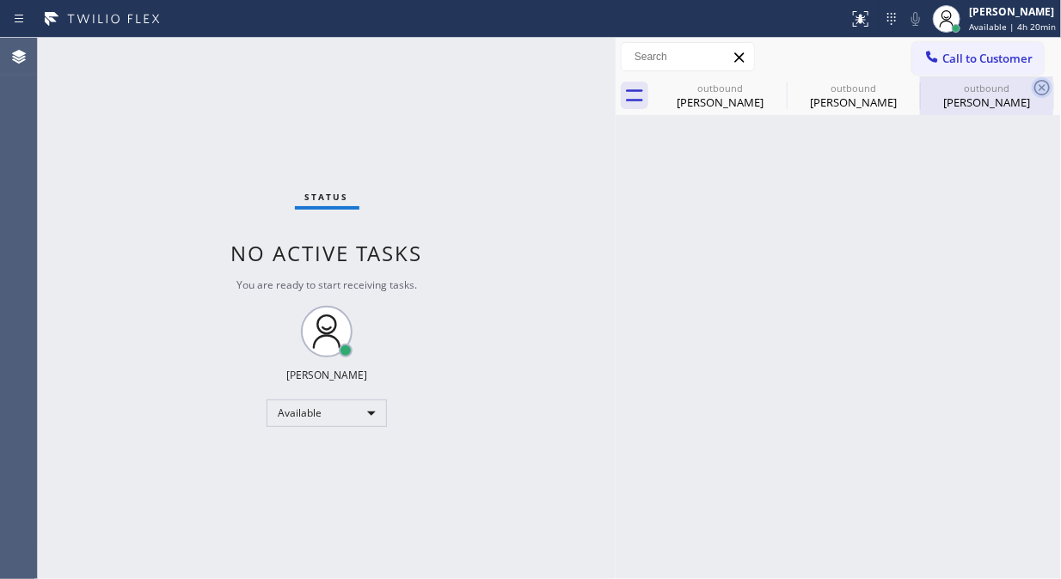
click at [0, 0] on icon at bounding box center [0, 0] width 0 height 0
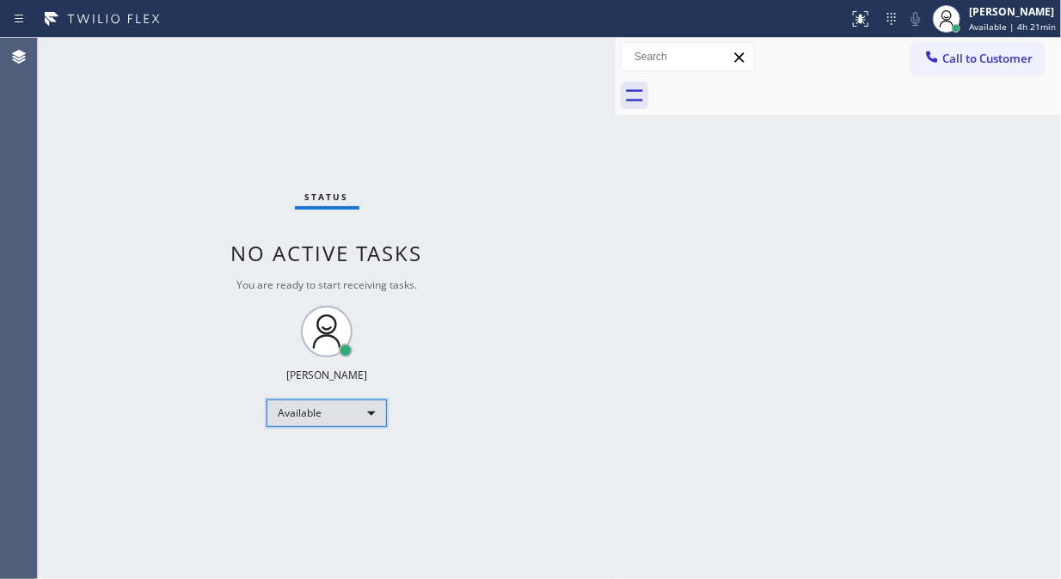
click at [304, 413] on div "Available" at bounding box center [326, 414] width 120 height 28
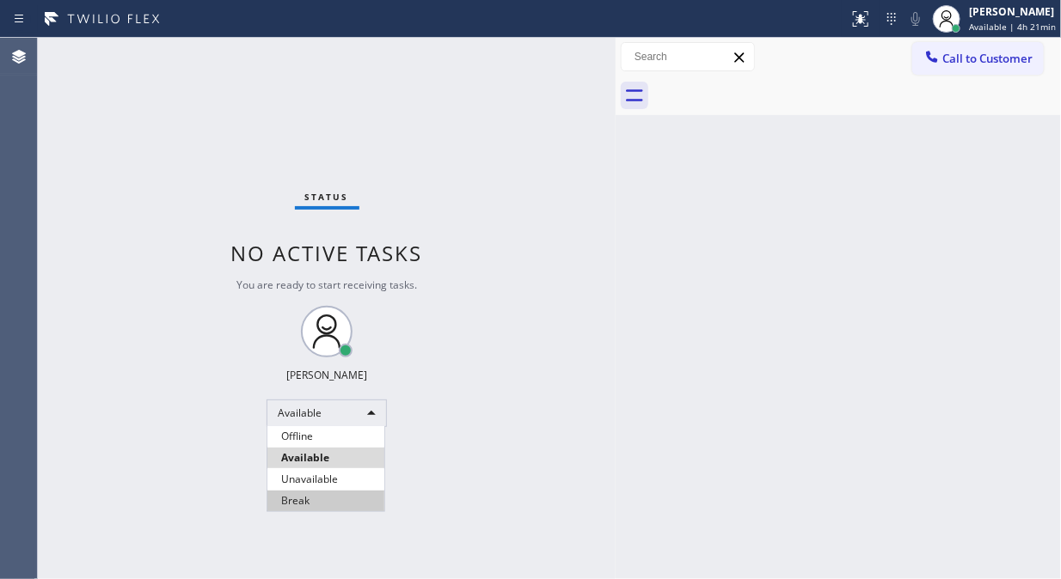
click at [302, 495] on li "Break" at bounding box center [325, 501] width 117 height 21
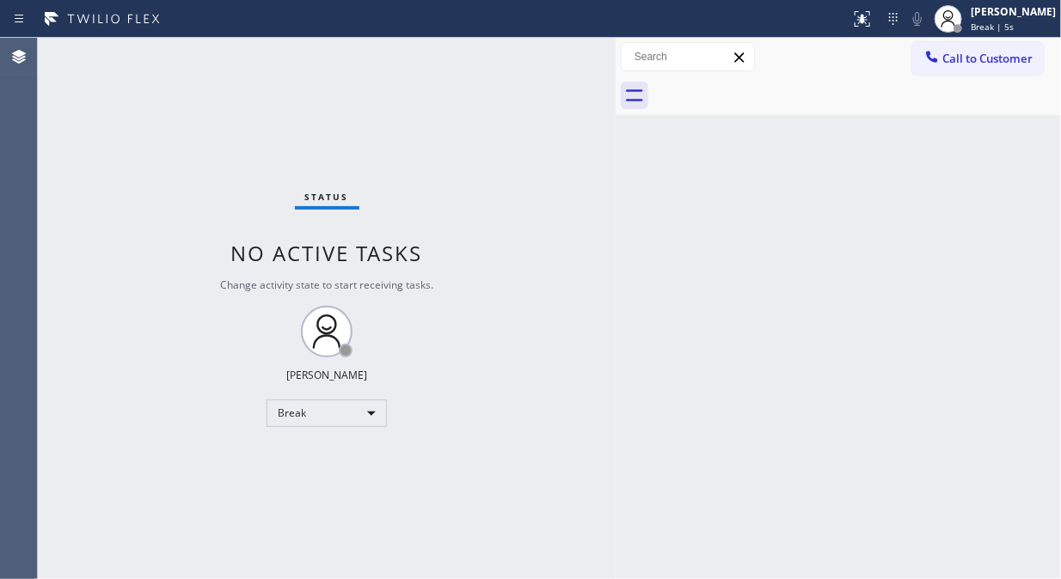
click at [62, 119] on div "Status No active tasks Change activity state to start receiving tasks. Fila Gar…" at bounding box center [327, 308] width 578 height 541
click at [55, 189] on div "Status No active tasks Change activity state to start receiving tasks. Fila Gar…" at bounding box center [327, 308] width 578 height 541
click at [75, 155] on div "Status No active tasks Change activity state to start receiving tasks. Fila Gar…" at bounding box center [327, 308] width 578 height 541
